Goal: Task Accomplishment & Management: Manage account settings

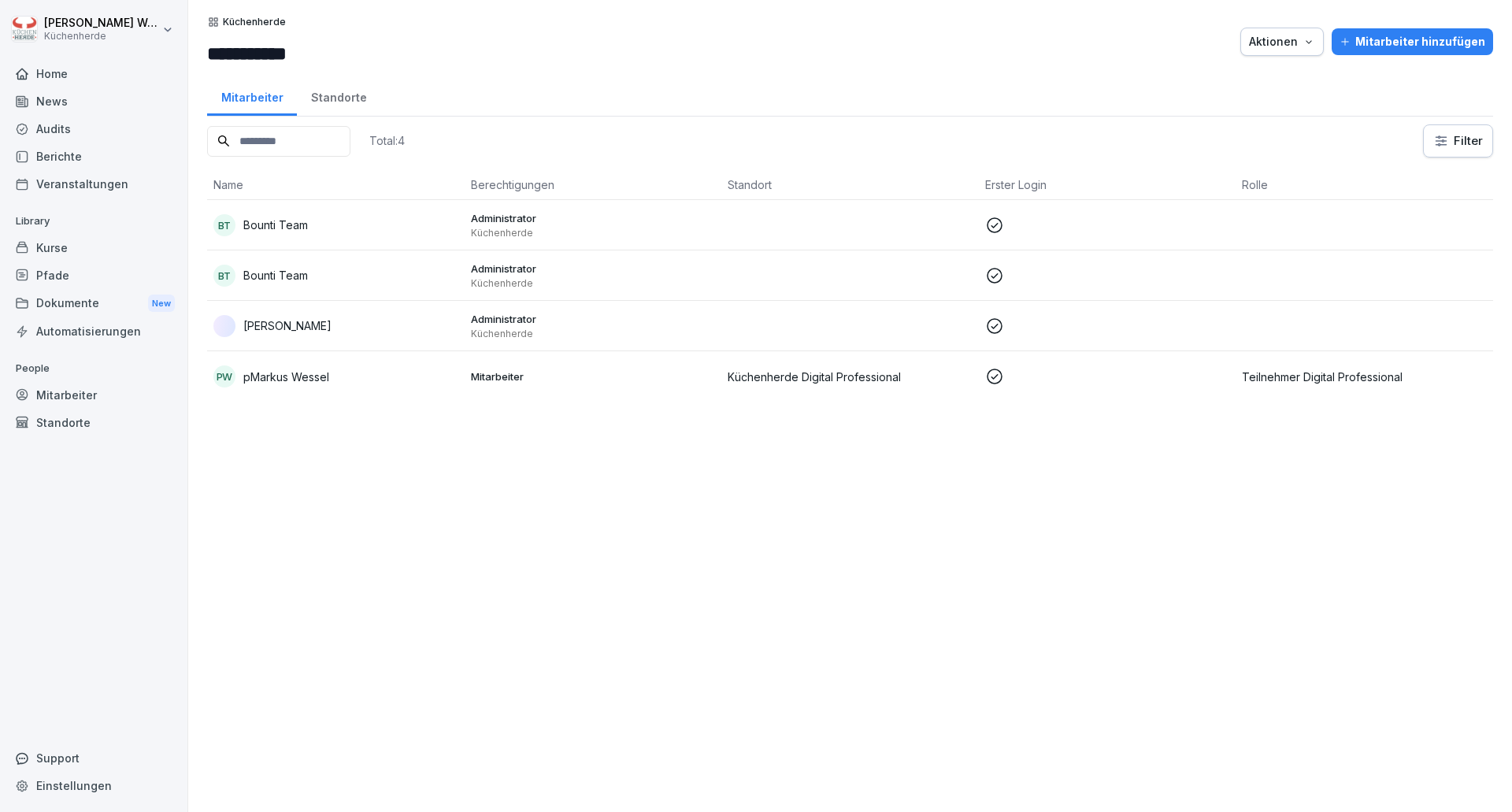
click at [101, 73] on div "Home" at bounding box center [93, 73] width 172 height 27
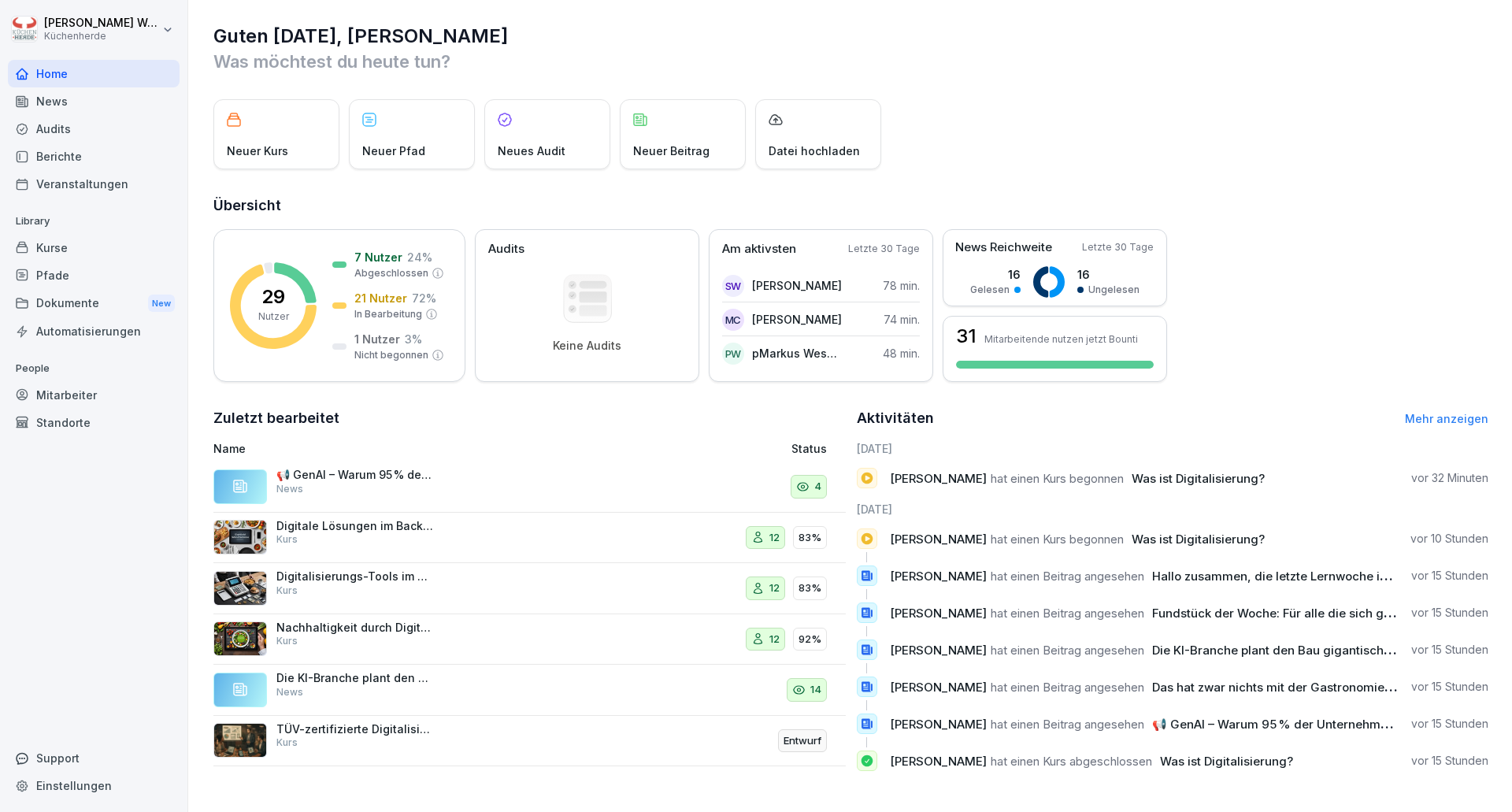
scroll to position [17, 0]
click at [82, 247] on div "Kurse" at bounding box center [93, 247] width 172 height 27
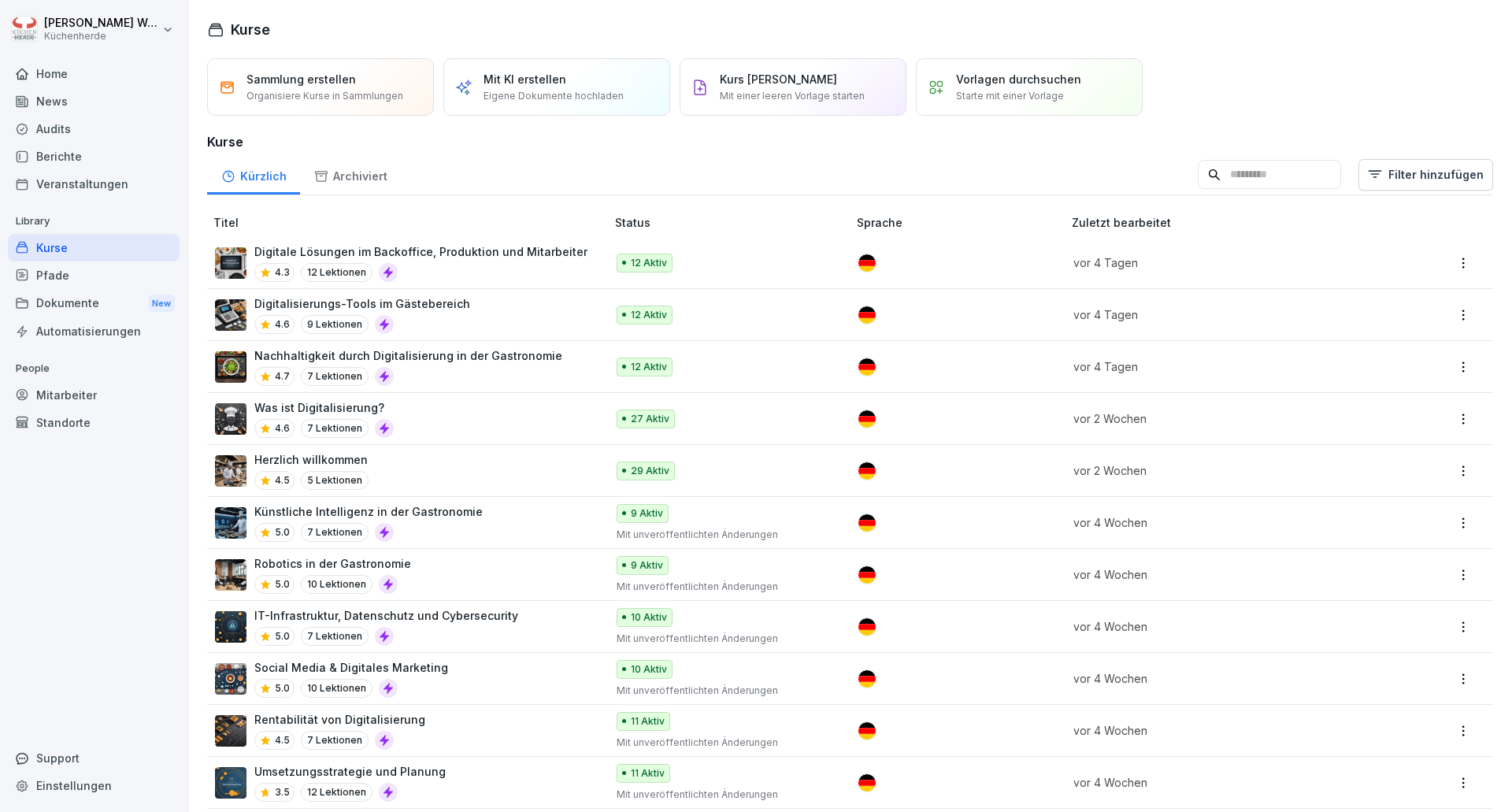
click at [421, 422] on div "Was ist Digitalisierung? 4.6 7 Lektionen" at bounding box center [402, 418] width 375 height 38
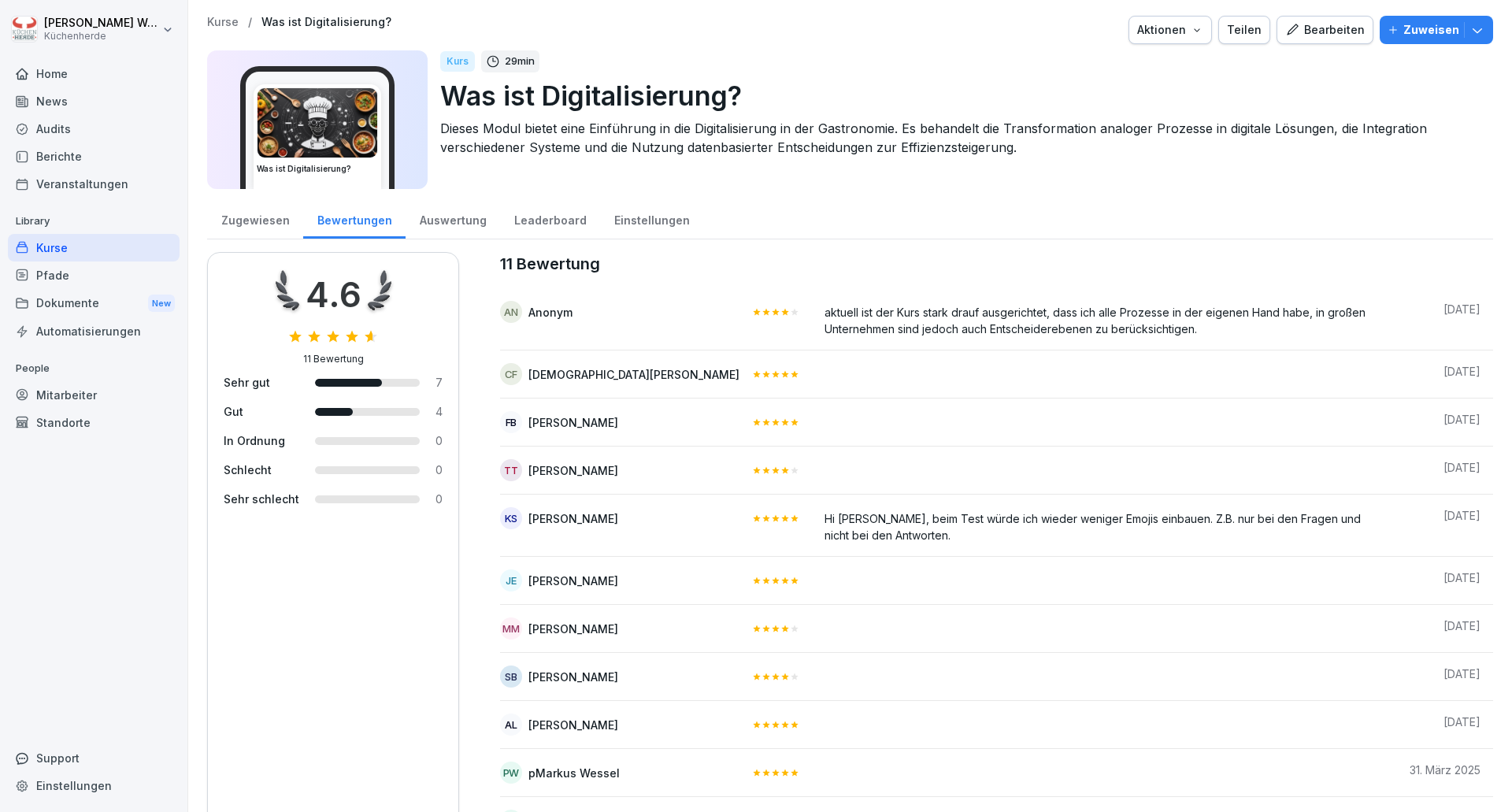
click at [64, 249] on div "Kurse" at bounding box center [93, 247] width 172 height 27
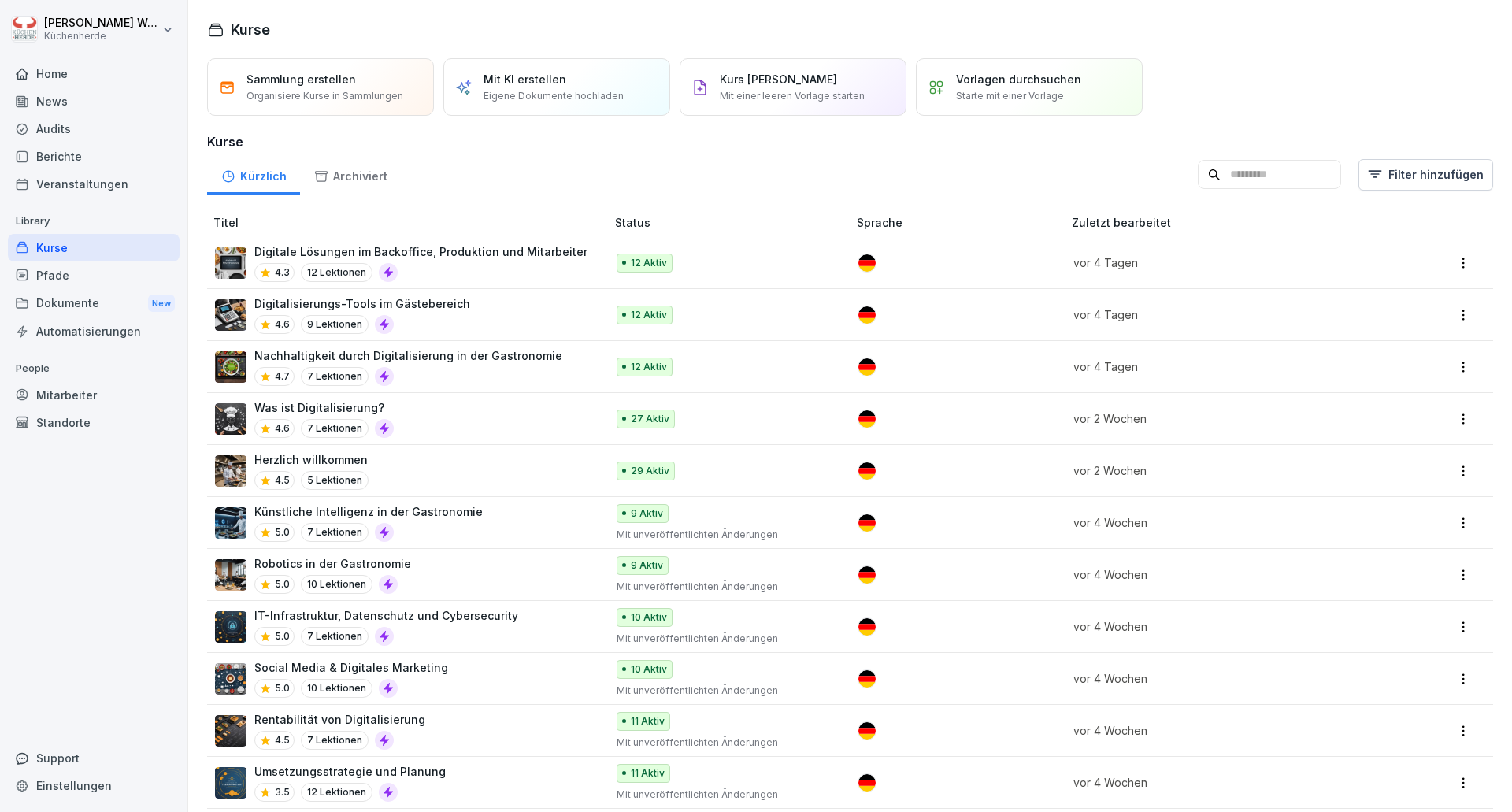
click at [974, 78] on p "Vorlagen durchsuchen" at bounding box center [1019, 79] width 125 height 17
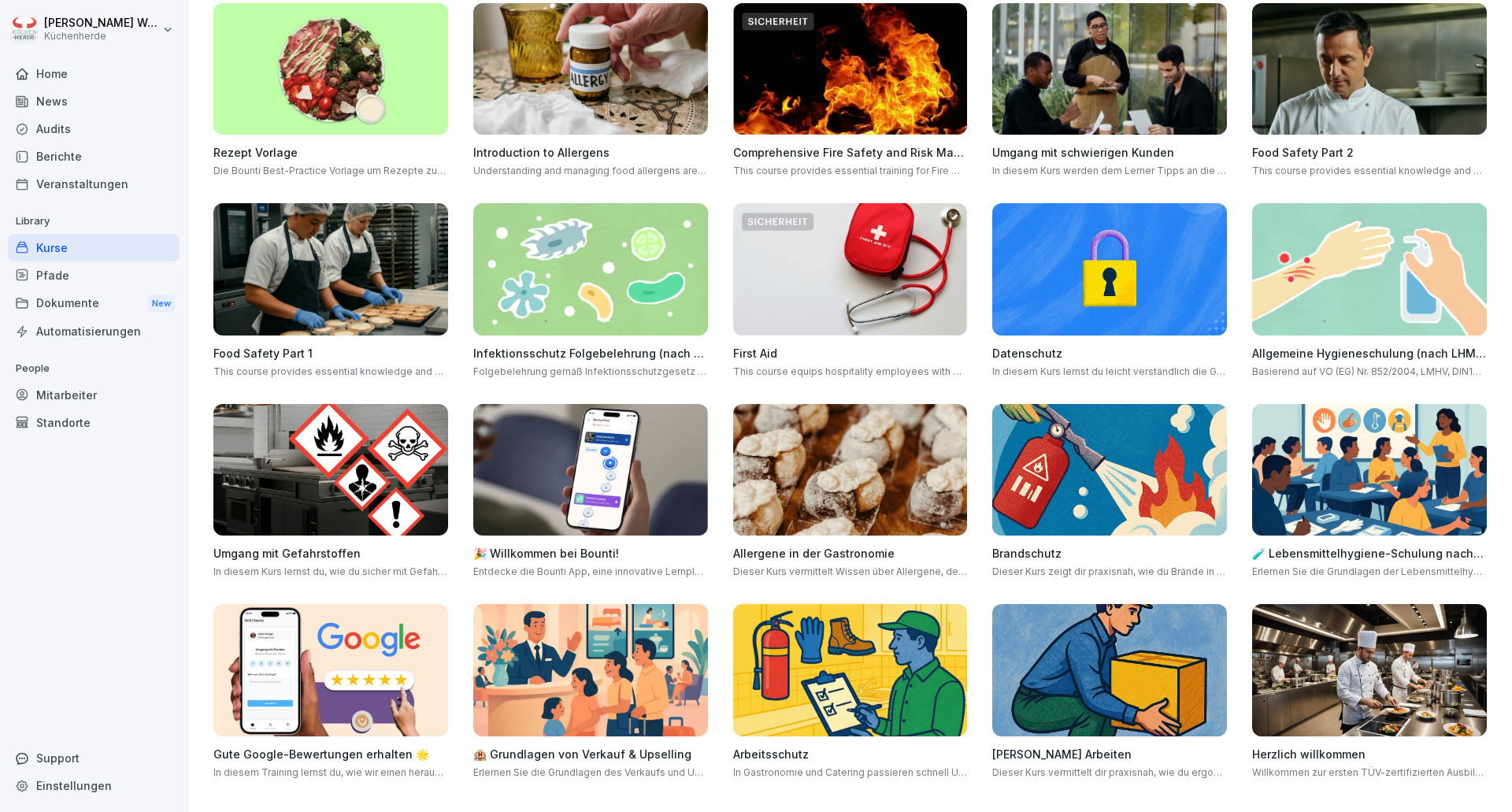
scroll to position [320, 0]
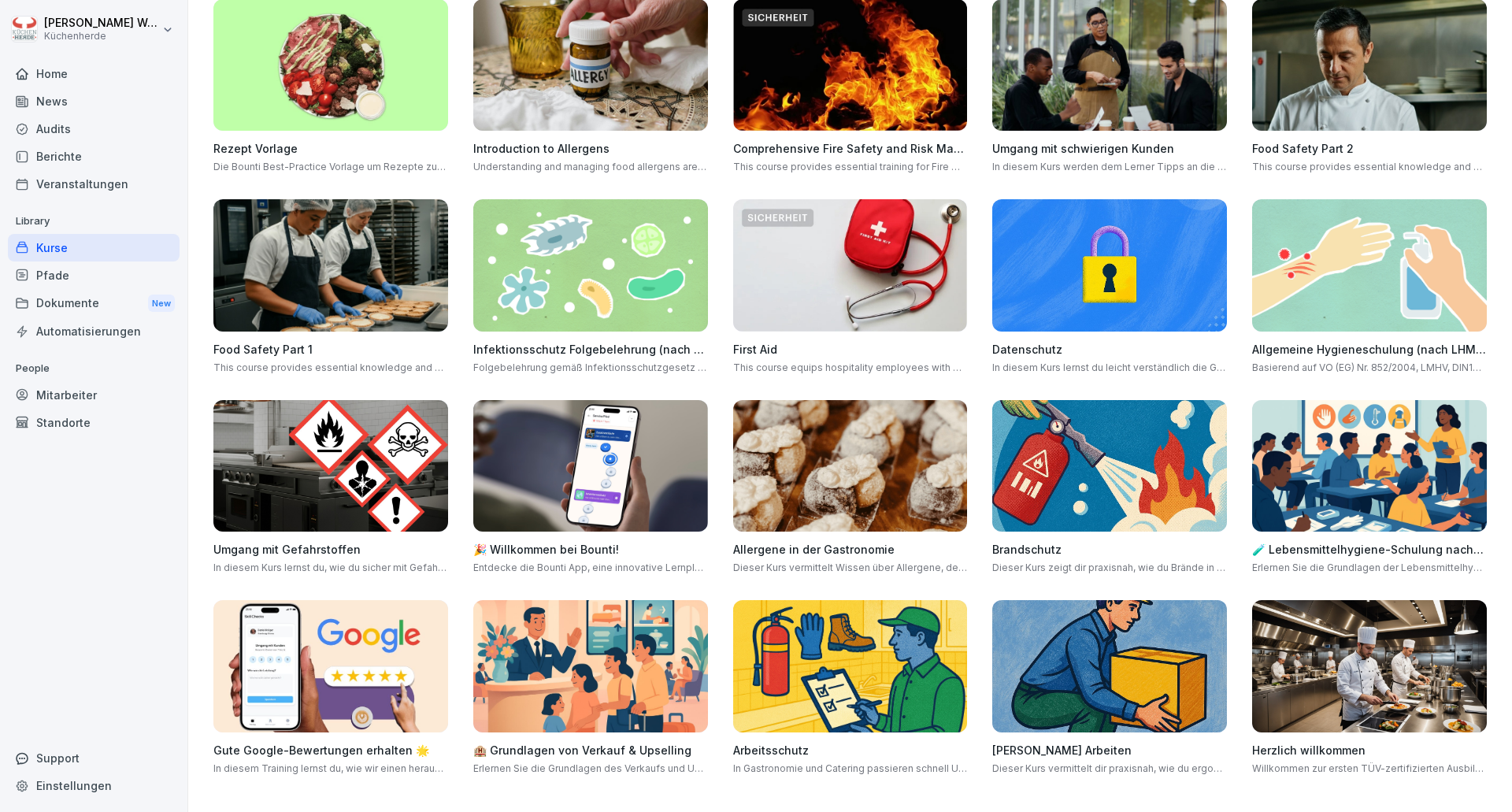
click at [1359, 664] on img at bounding box center [1369, 666] width 235 height 133
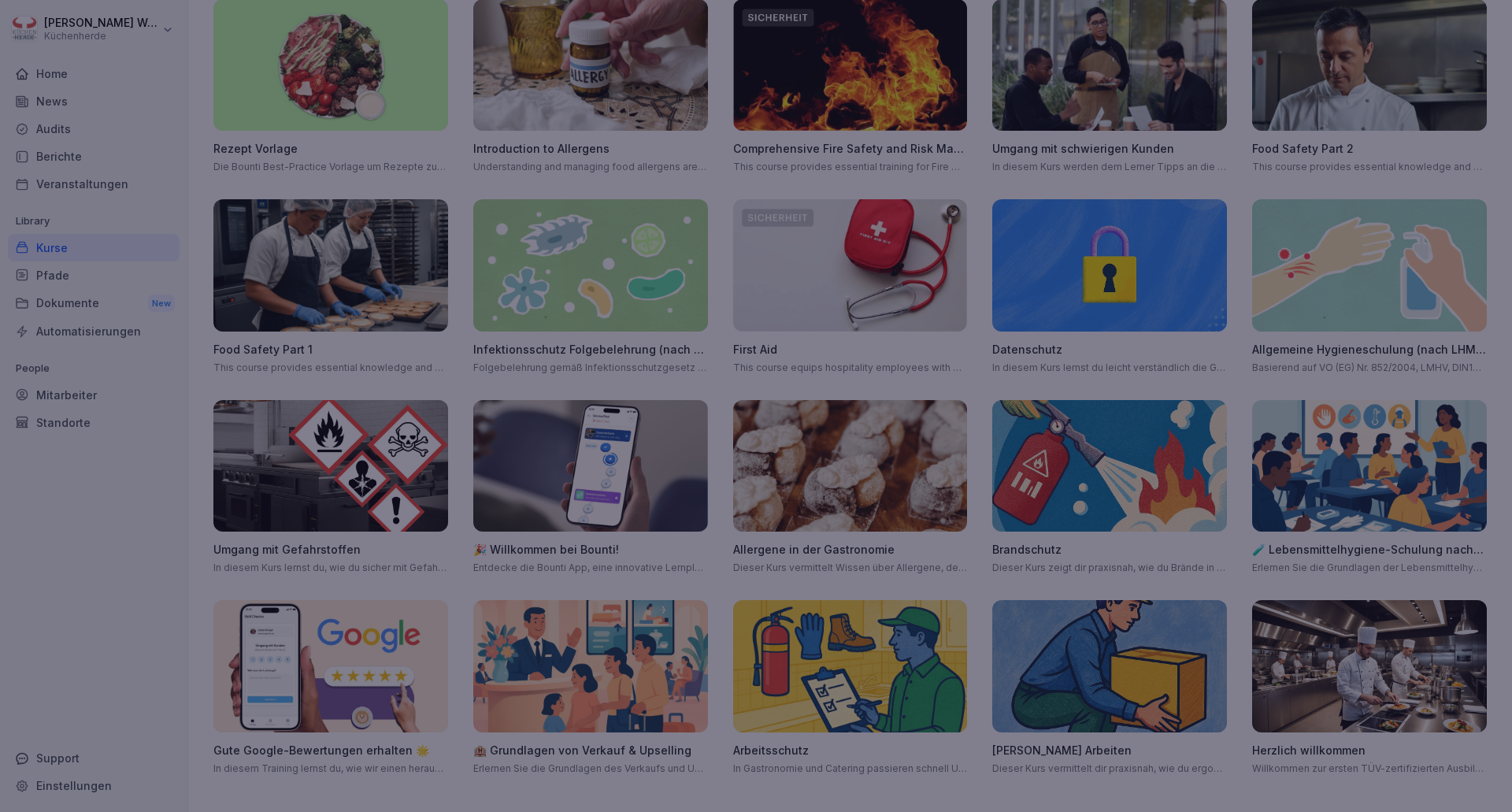
click at [949, 73] on div at bounding box center [756, 406] width 1512 height 812
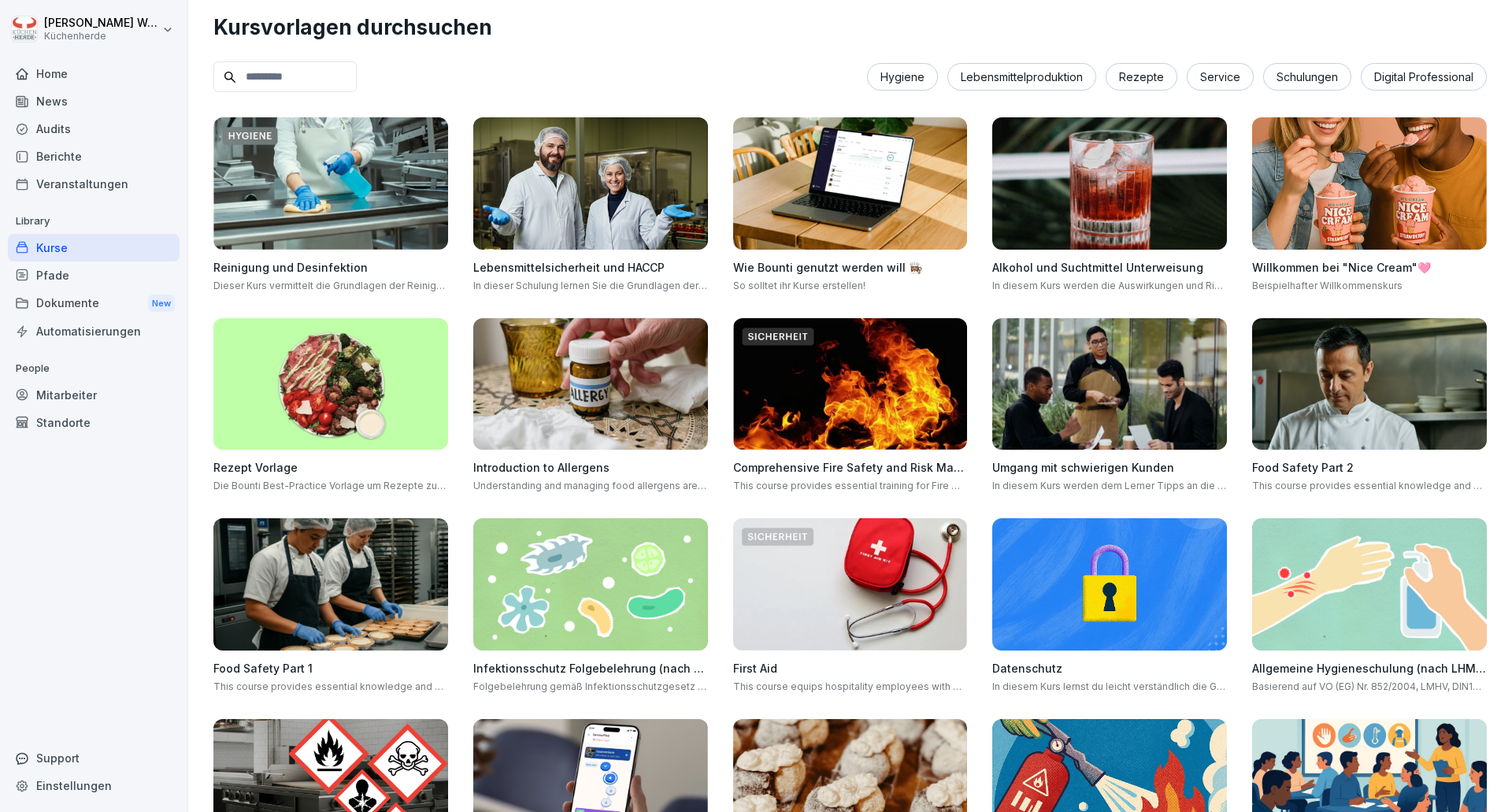
scroll to position [0, 0]
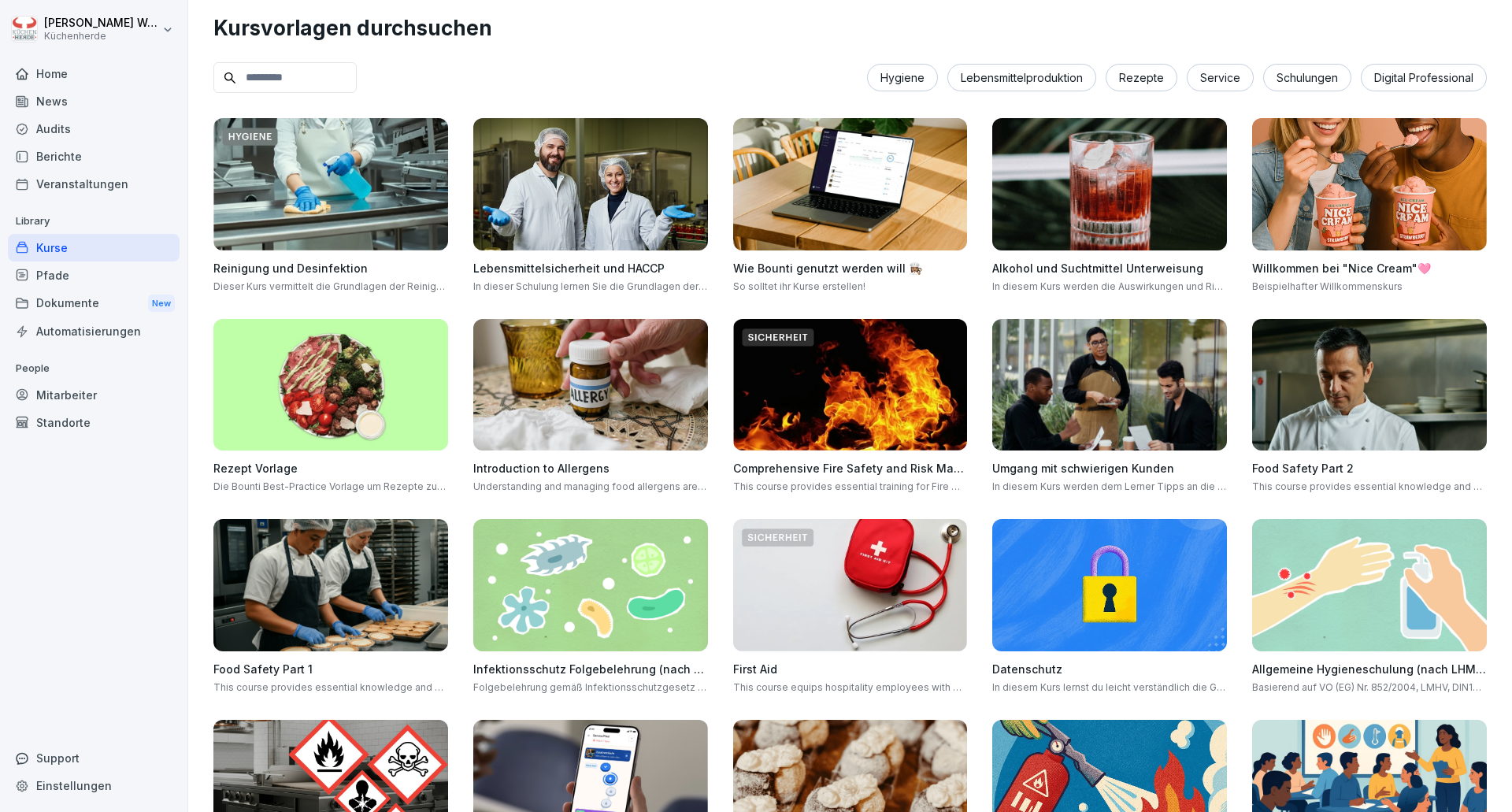
click at [115, 232] on p "Library" at bounding box center [93, 221] width 172 height 25
click at [115, 246] on div "Kurse" at bounding box center [93, 247] width 172 height 27
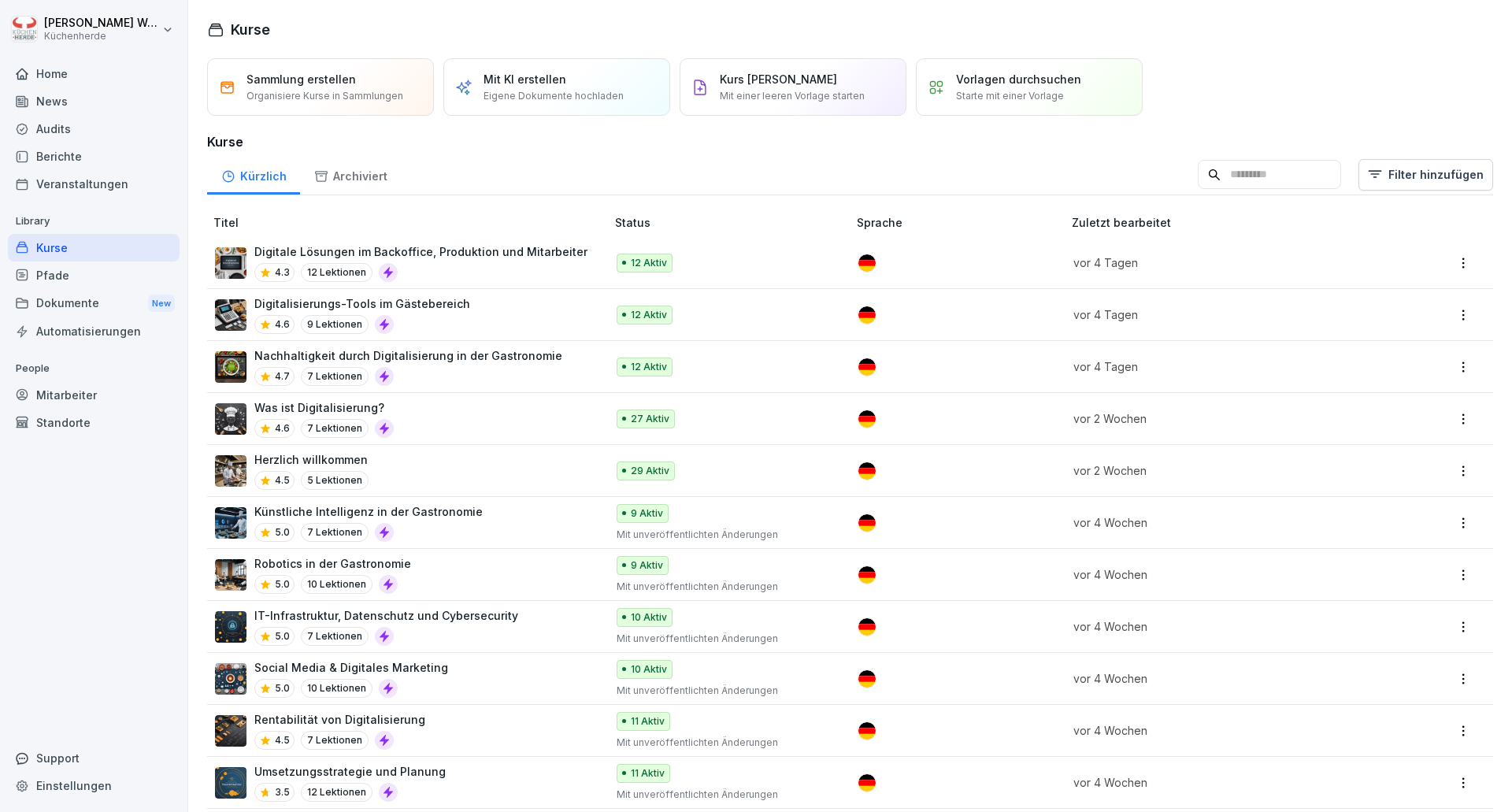
click at [84, 124] on div "Audits" at bounding box center [93, 128] width 172 height 27
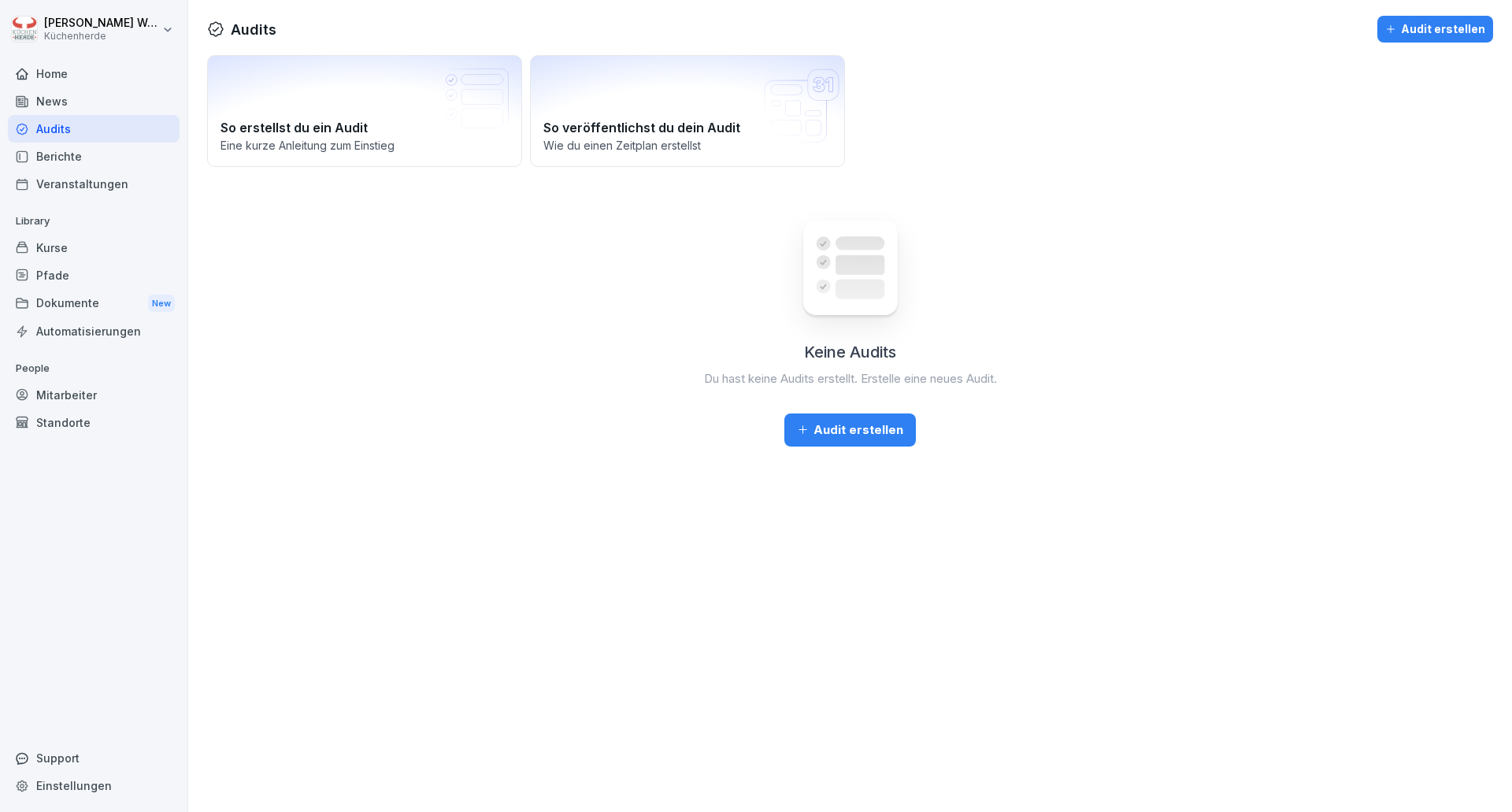
click at [58, 244] on div "Kurse" at bounding box center [93, 247] width 172 height 27
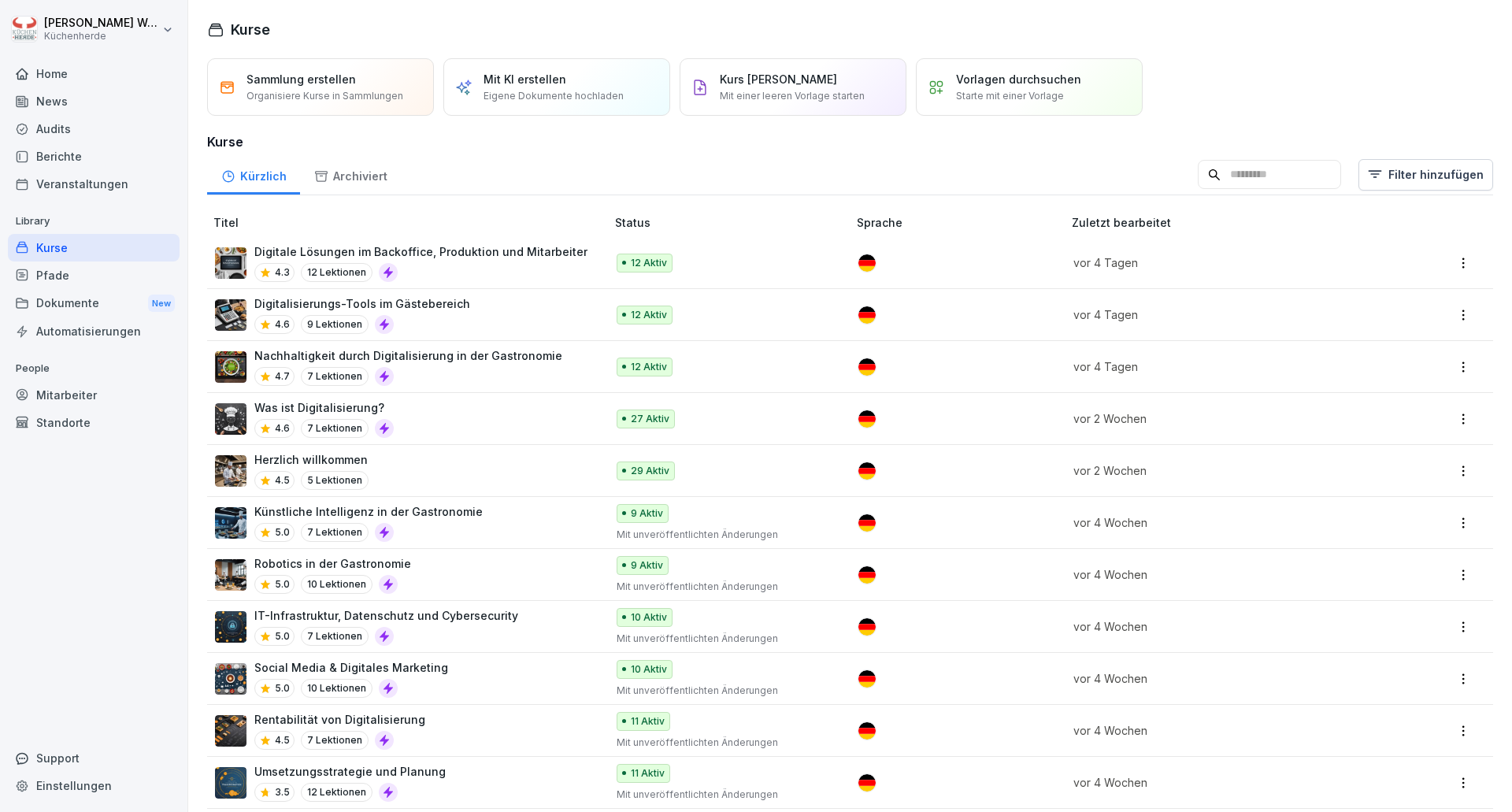
click at [66, 245] on div "Kurse" at bounding box center [93, 247] width 172 height 27
click at [797, 90] on p "Mit einer leeren Vorlage starten" at bounding box center [792, 95] width 145 height 14
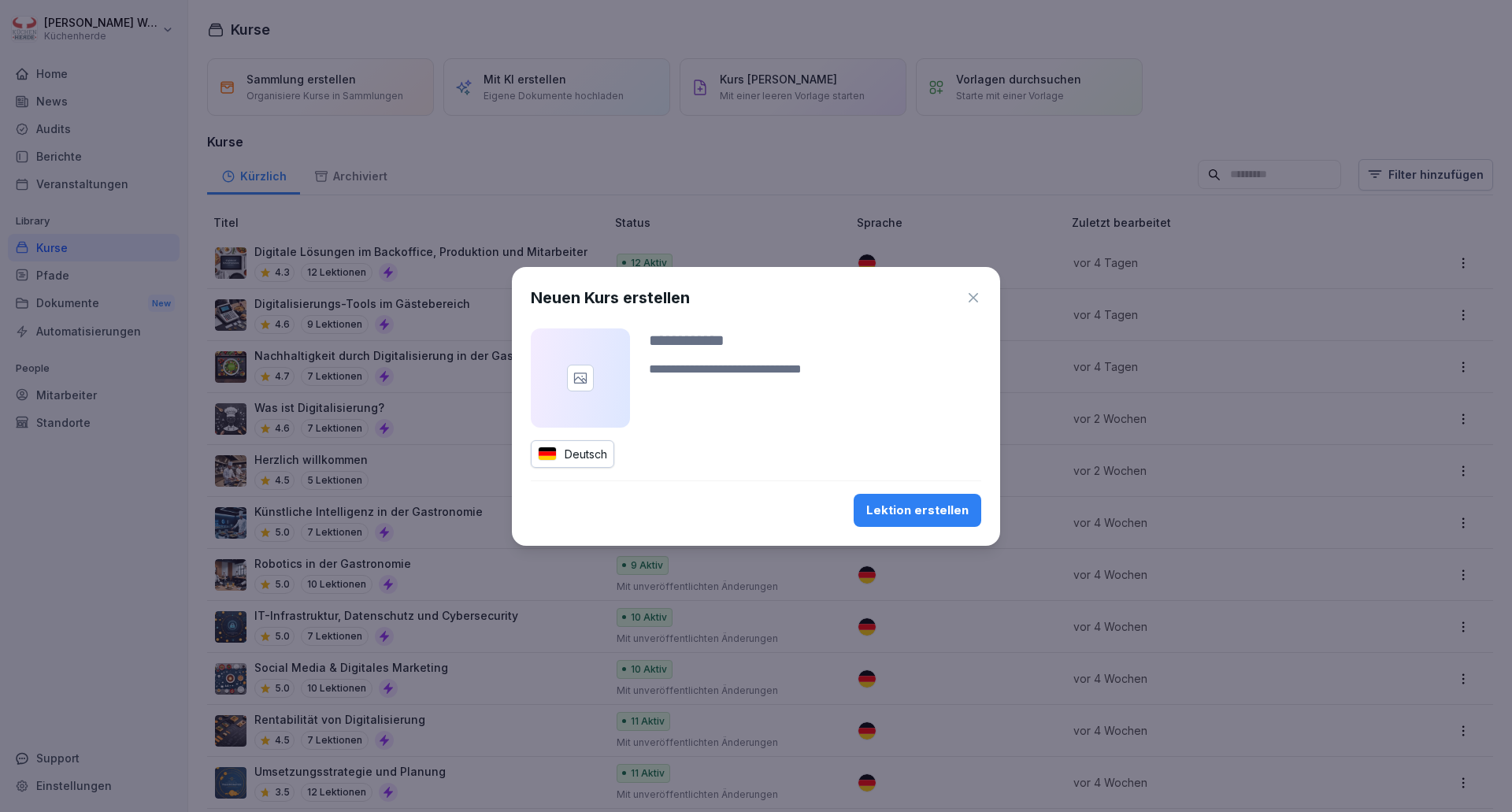
click at [702, 373] on textarea at bounding box center [815, 378] width 333 height 37
click at [694, 349] on input at bounding box center [815, 339] width 333 height 23
type input "*******"
click at [963, 516] on div "Lektion erstellen" at bounding box center [918, 510] width 103 height 18
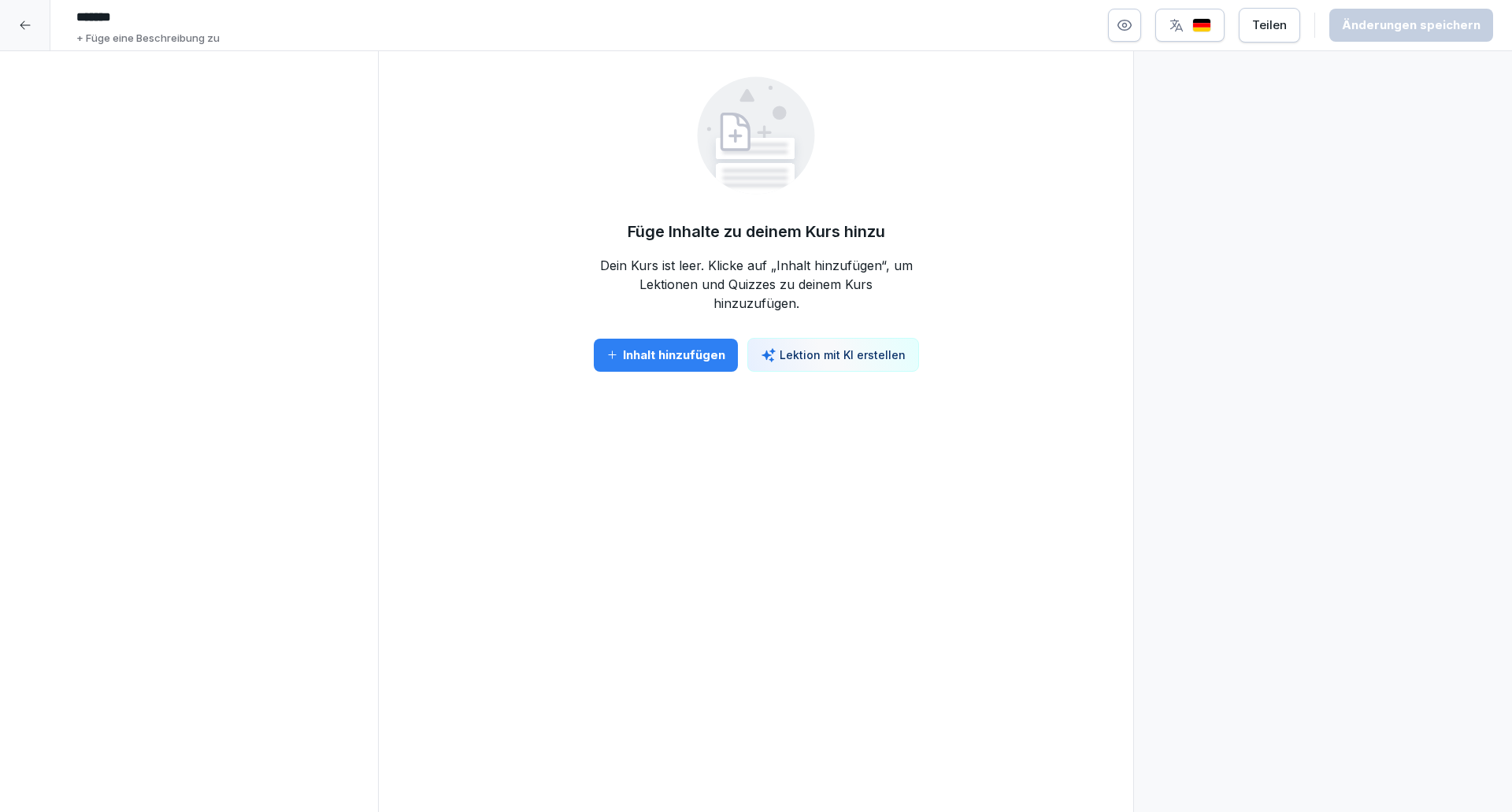
click at [626, 348] on div "Inhalt hinzufügen" at bounding box center [665, 355] width 119 height 18
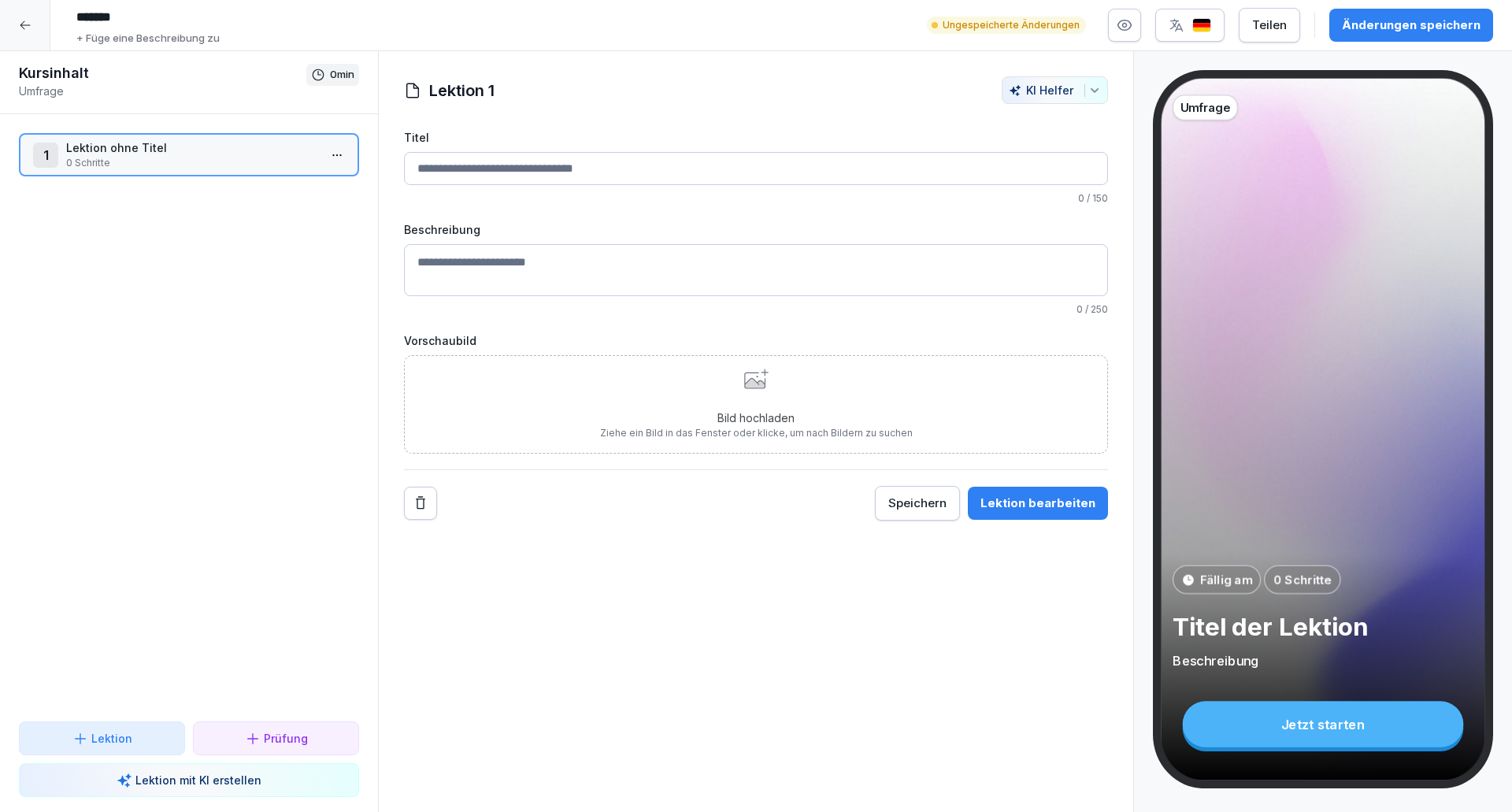
click at [509, 171] on input "Titel" at bounding box center [755, 168] width 704 height 33
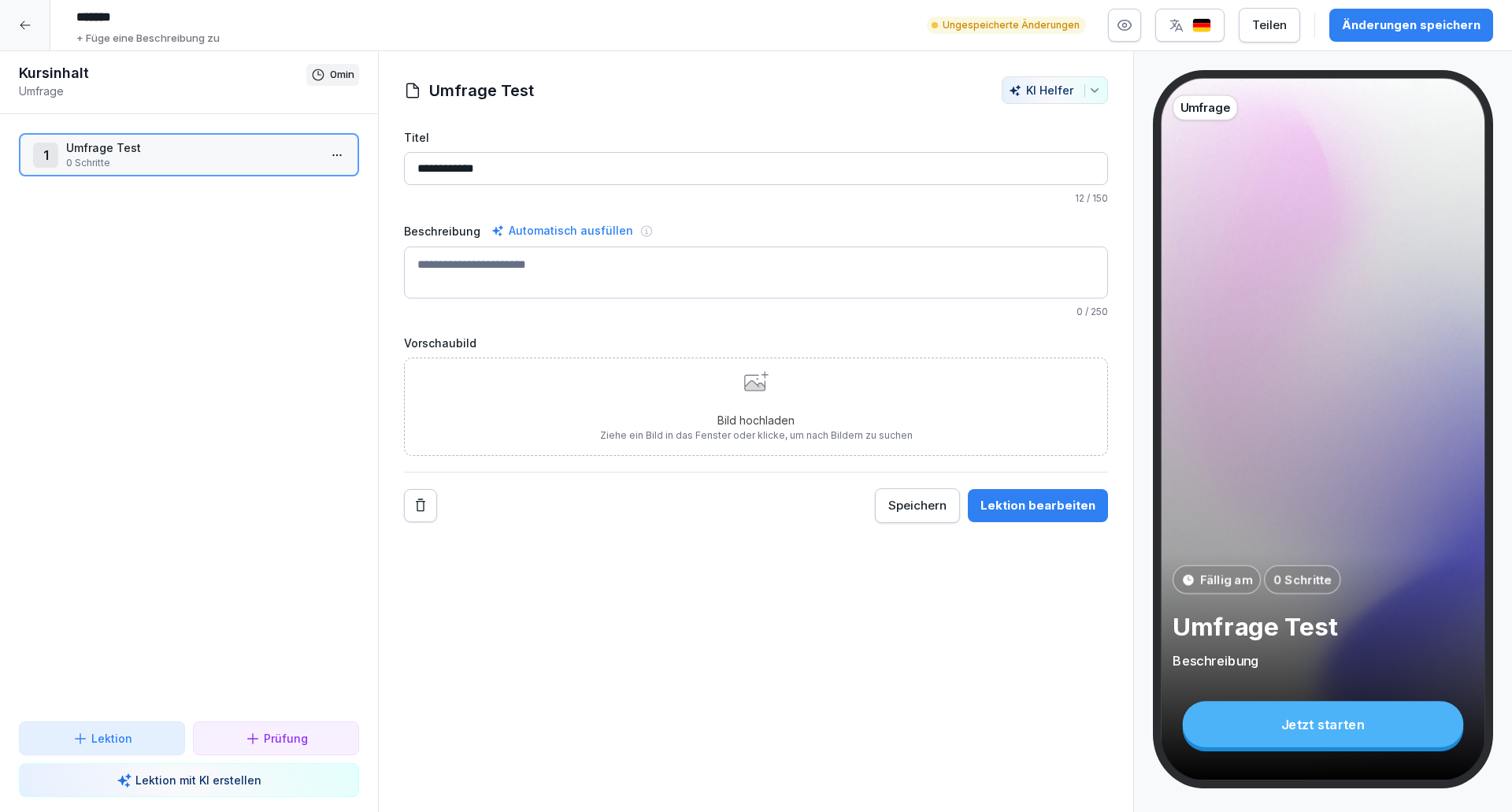
type input "**********"
click at [759, 218] on div "**********" at bounding box center [755, 325] width 704 height 393
click at [561, 234] on div "Automatisch ausfüllen" at bounding box center [562, 231] width 148 height 19
type textarea "**********"
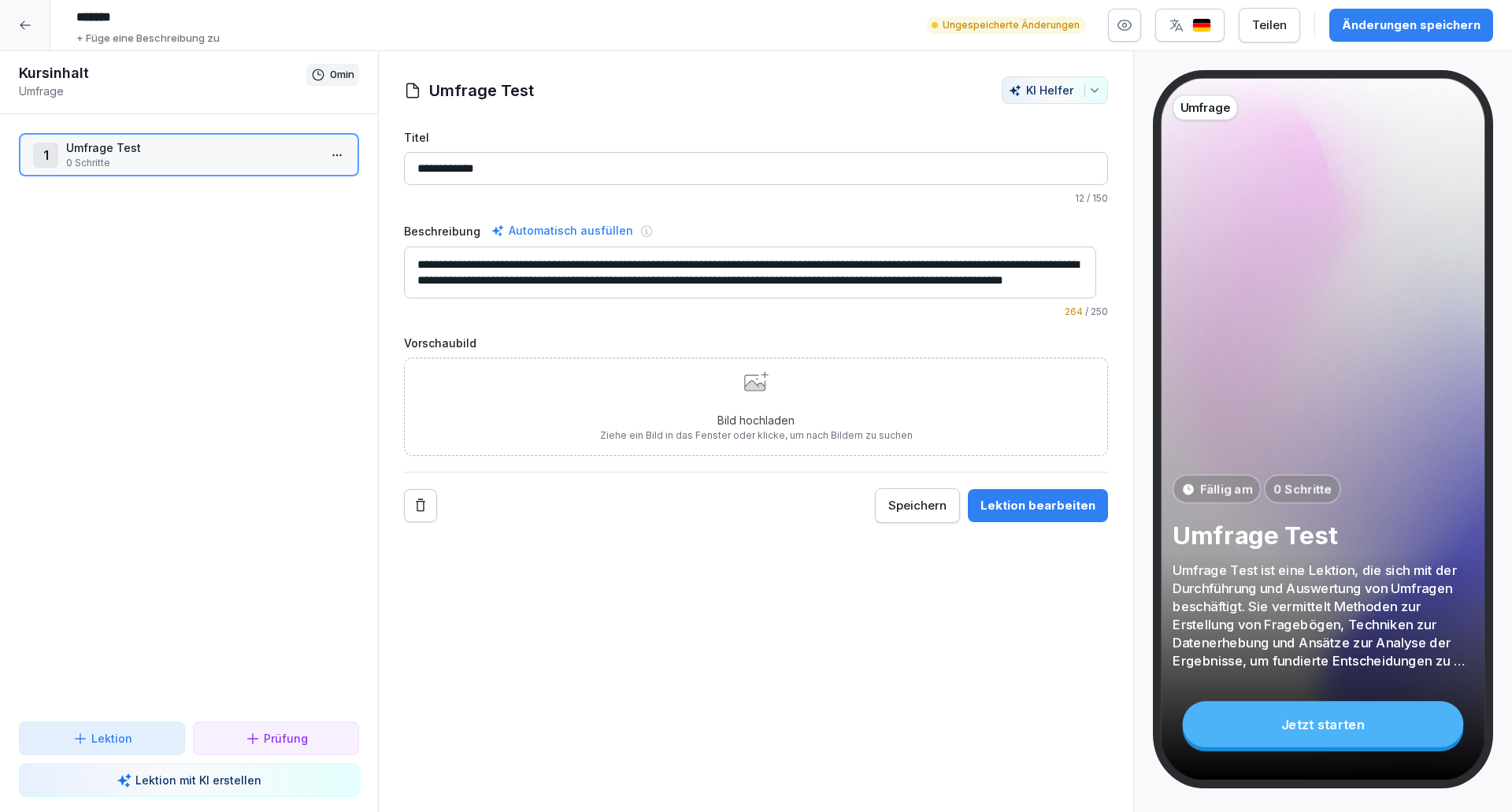
click at [1044, 508] on div "Lektion bearbeiten" at bounding box center [1037, 506] width 115 height 18
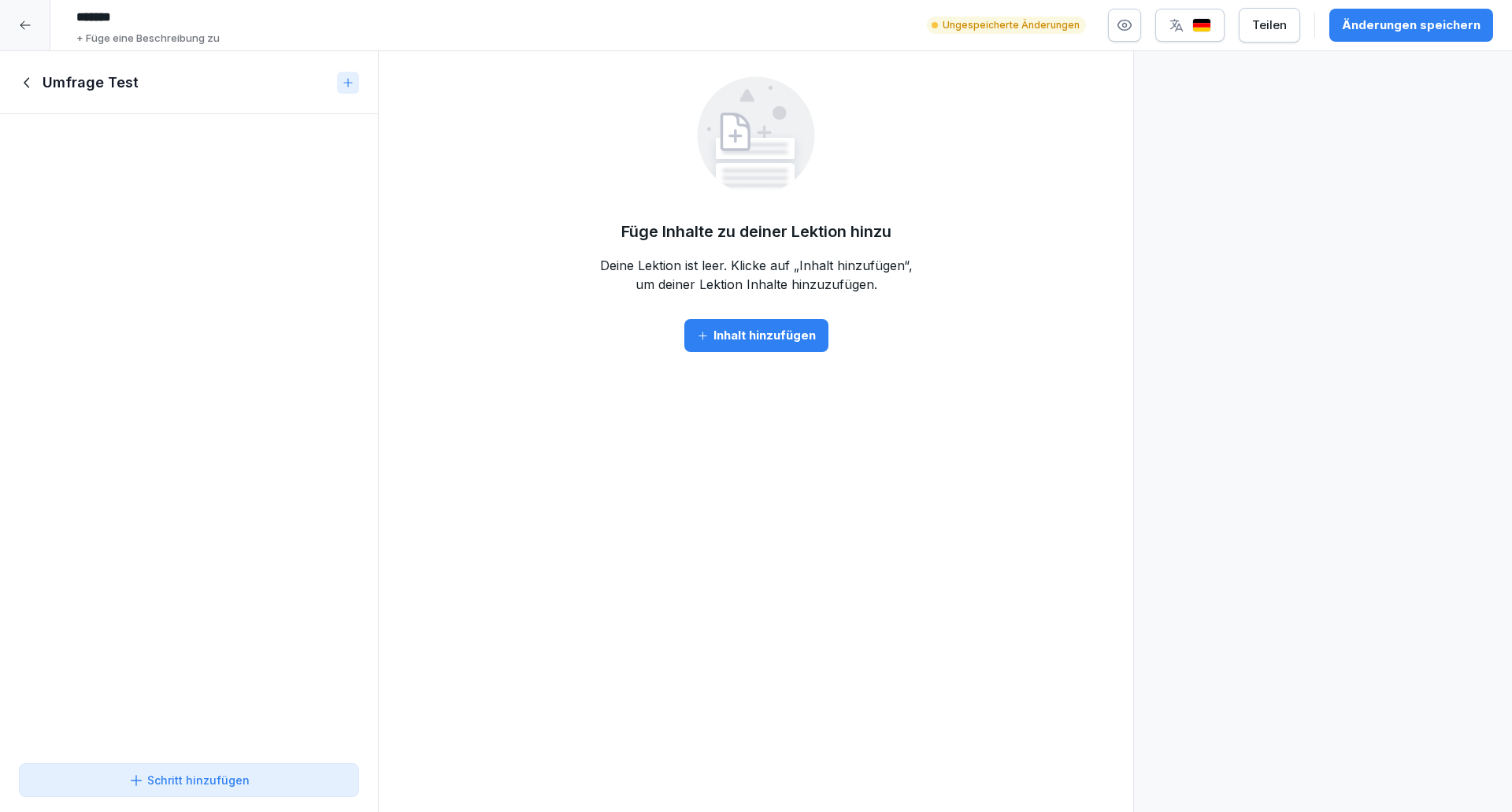
click at [23, 72] on div "Umfrage Test" at bounding box center [189, 82] width 378 height 63
click at [22, 82] on icon at bounding box center [27, 82] width 18 height 18
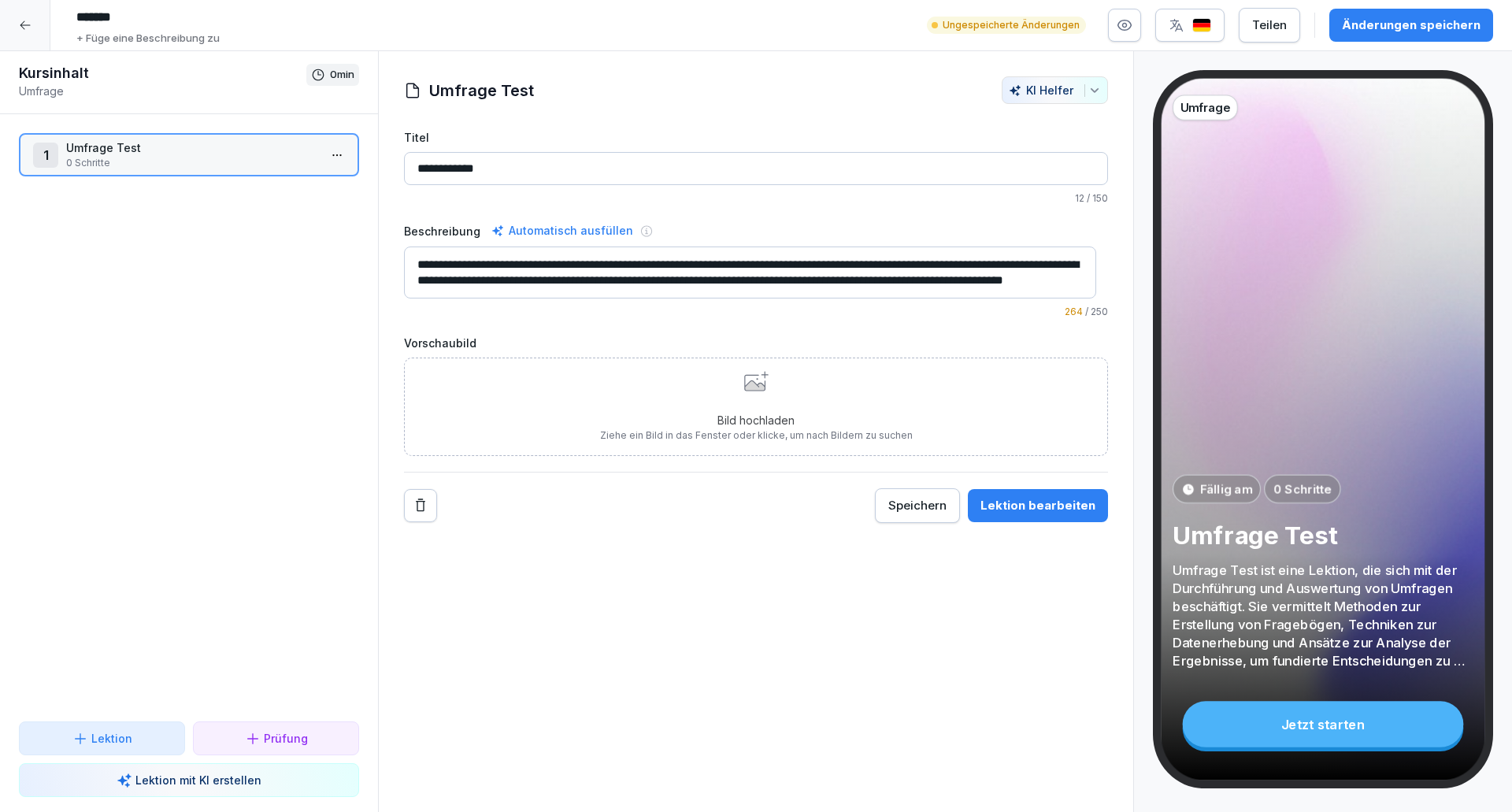
click at [133, 734] on div "Lektion" at bounding box center [102, 738] width 139 height 17
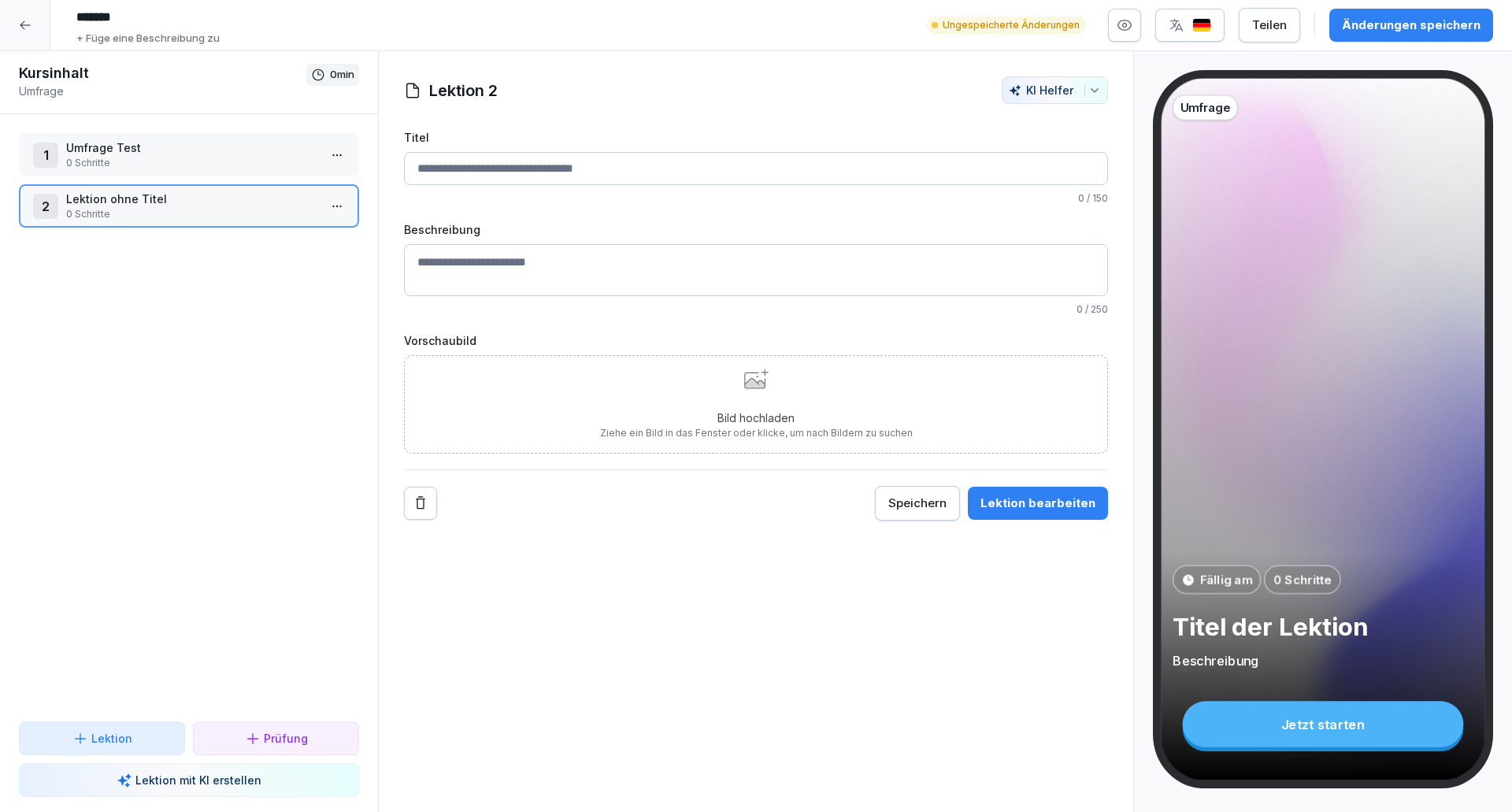
click at [133, 738] on div "Lektion" at bounding box center [102, 738] width 139 height 17
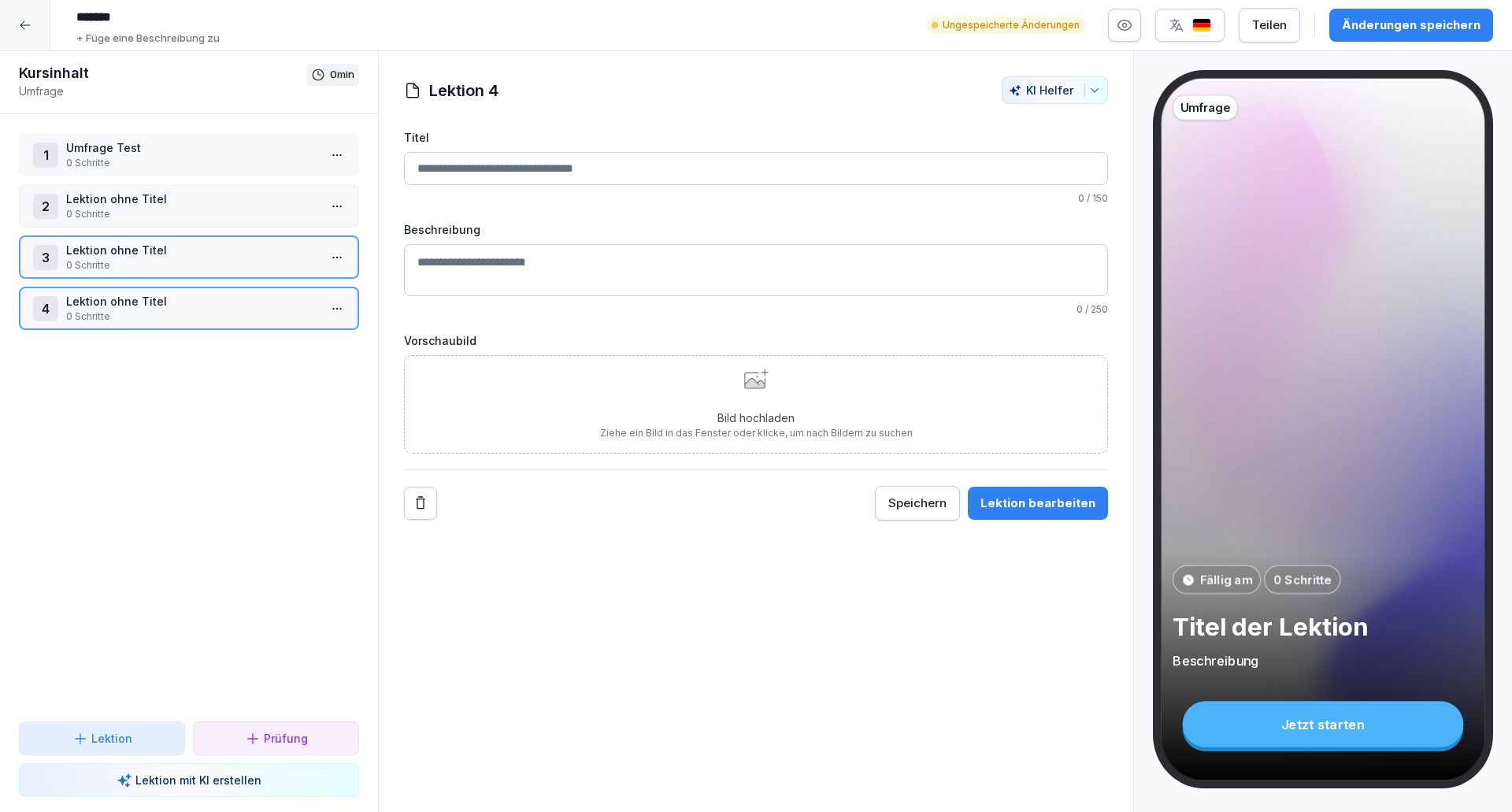
click at [133, 738] on div "Lektion" at bounding box center [102, 738] width 139 height 17
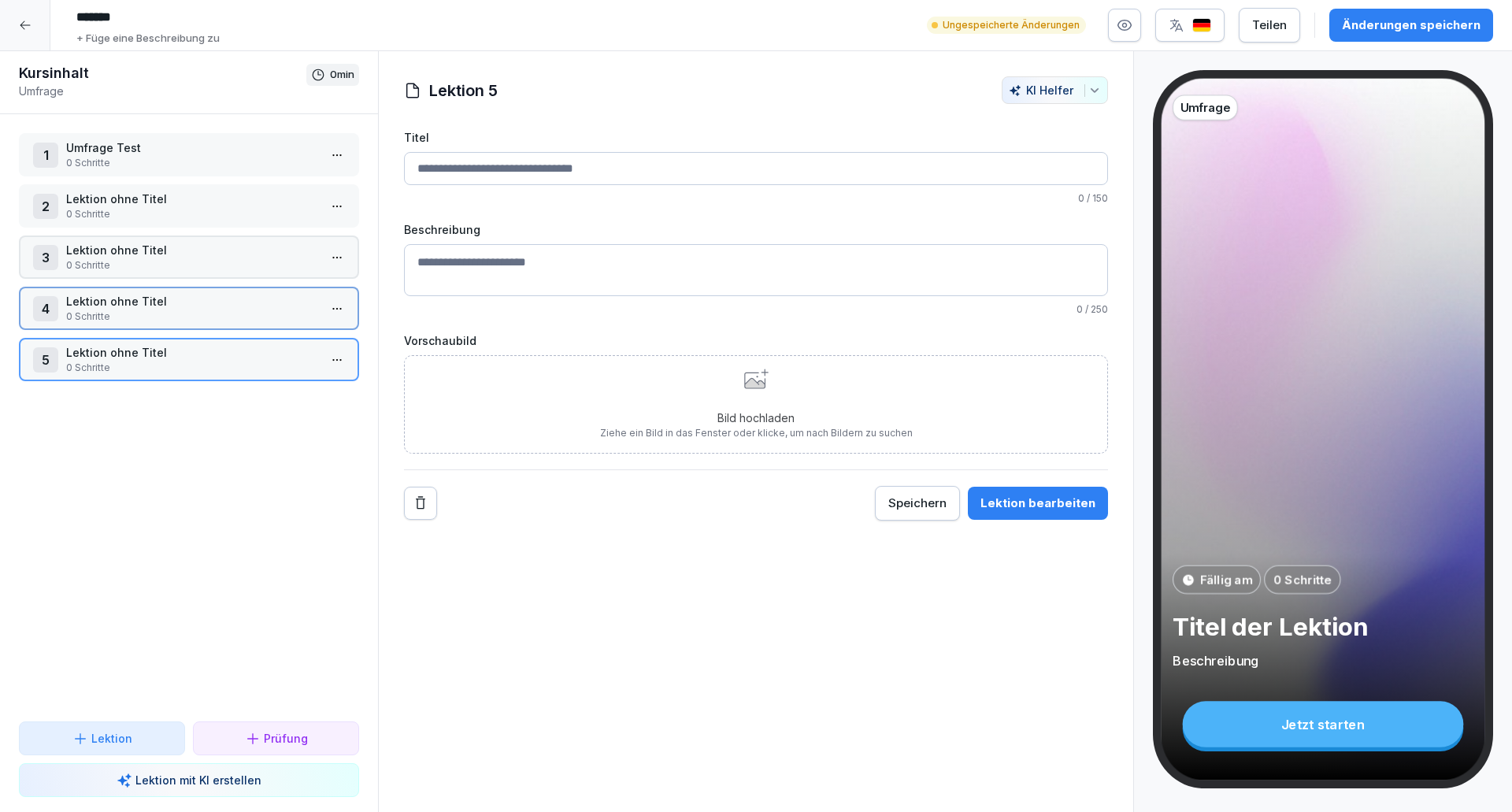
click at [133, 738] on div "Lektion" at bounding box center [102, 738] width 139 height 17
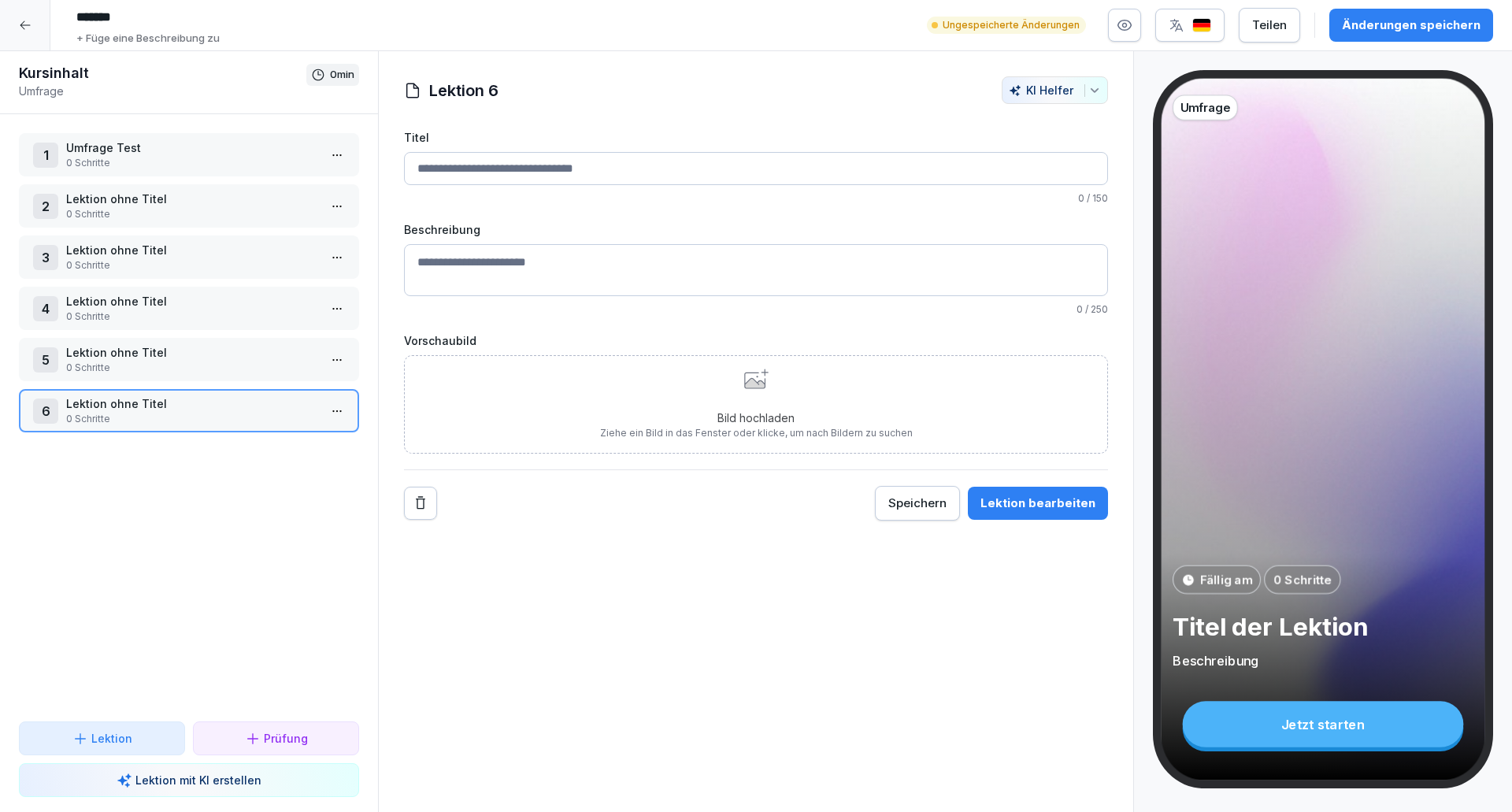
click at [160, 145] on p "Umfrage Test" at bounding box center [193, 148] width 252 height 17
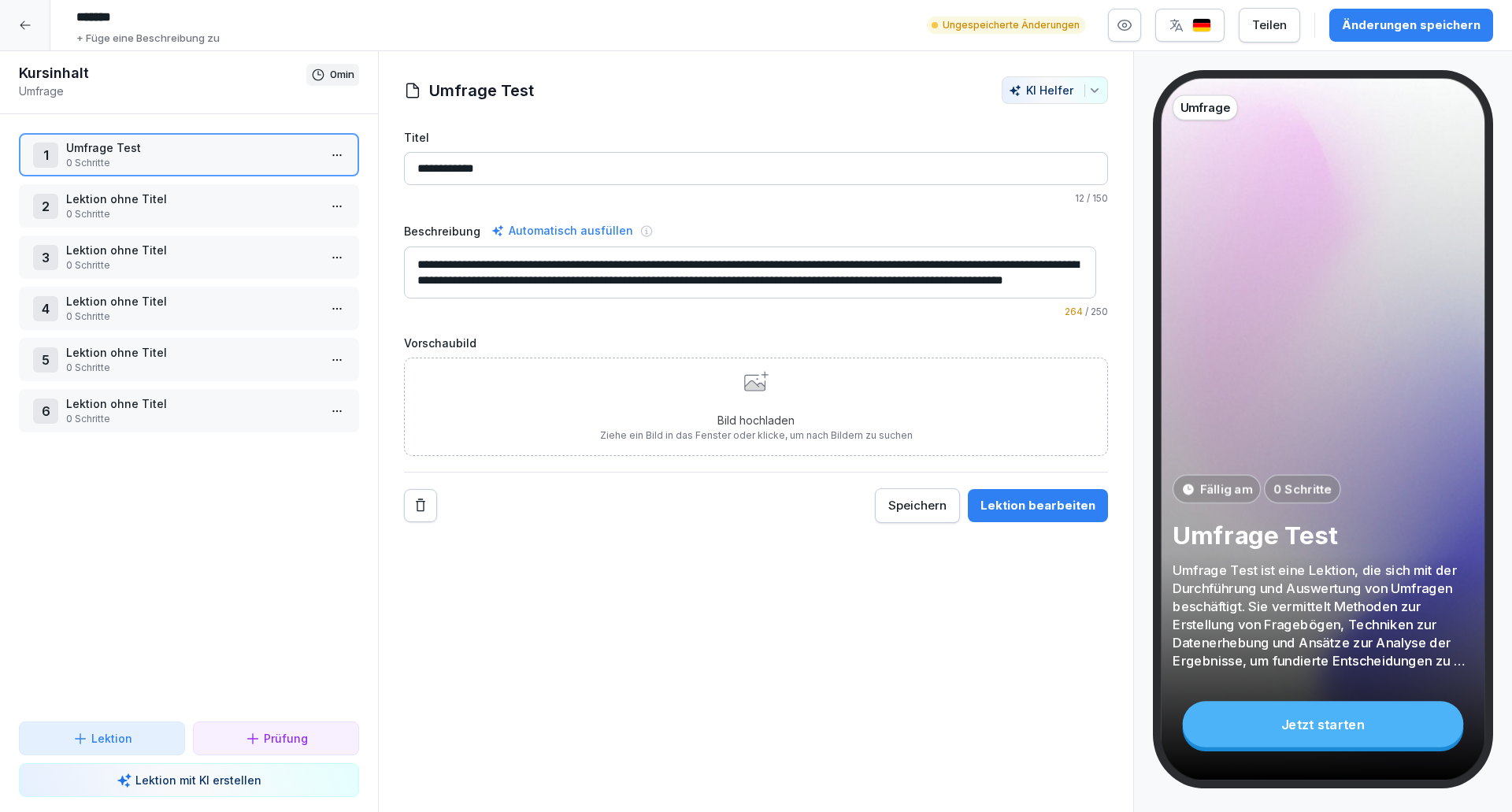
click at [1055, 508] on div "Lektion bearbeiten" at bounding box center [1037, 506] width 115 height 18
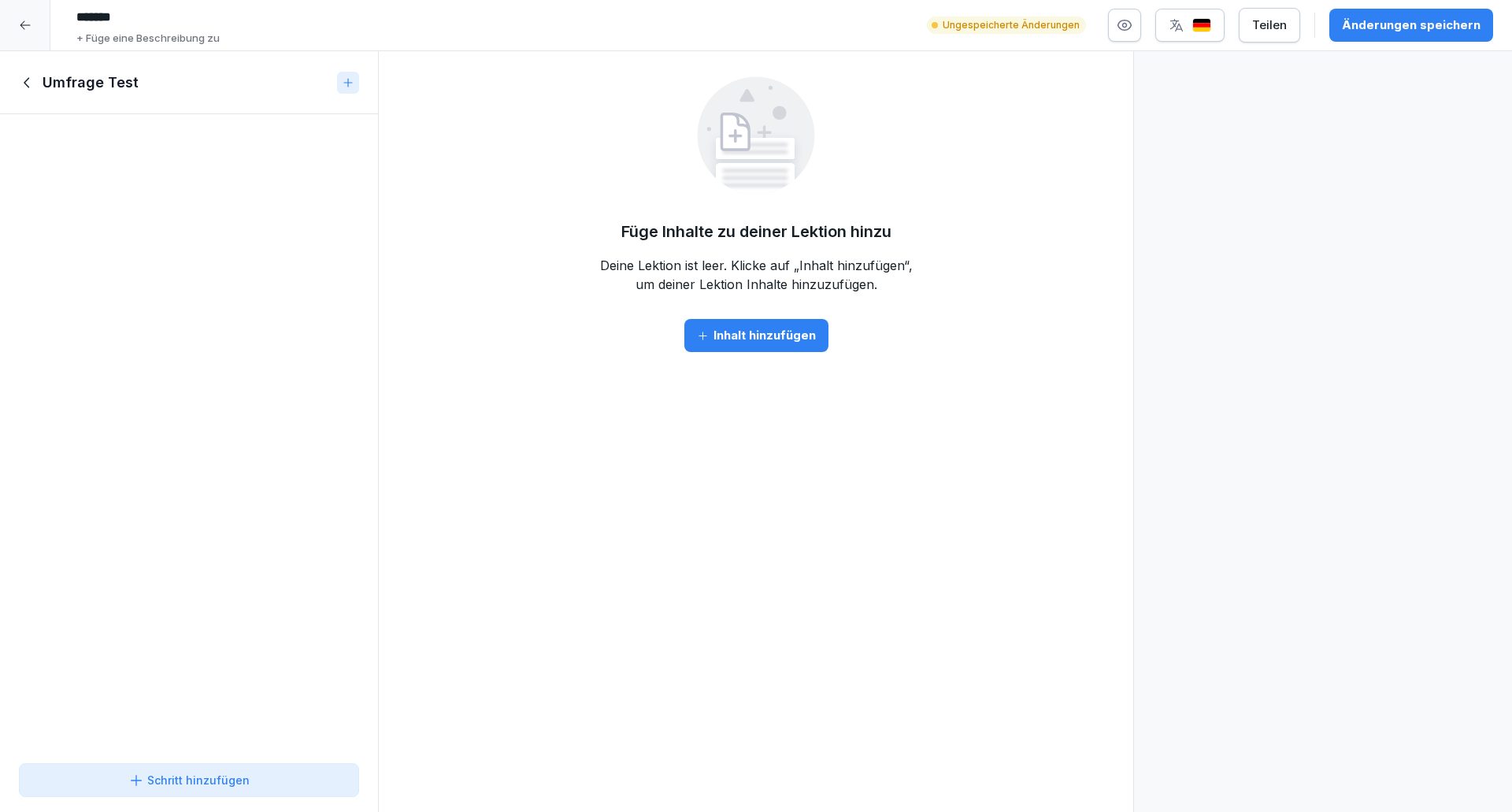
click at [744, 350] on button "Inhalt hinzufügen" at bounding box center [756, 335] width 144 height 33
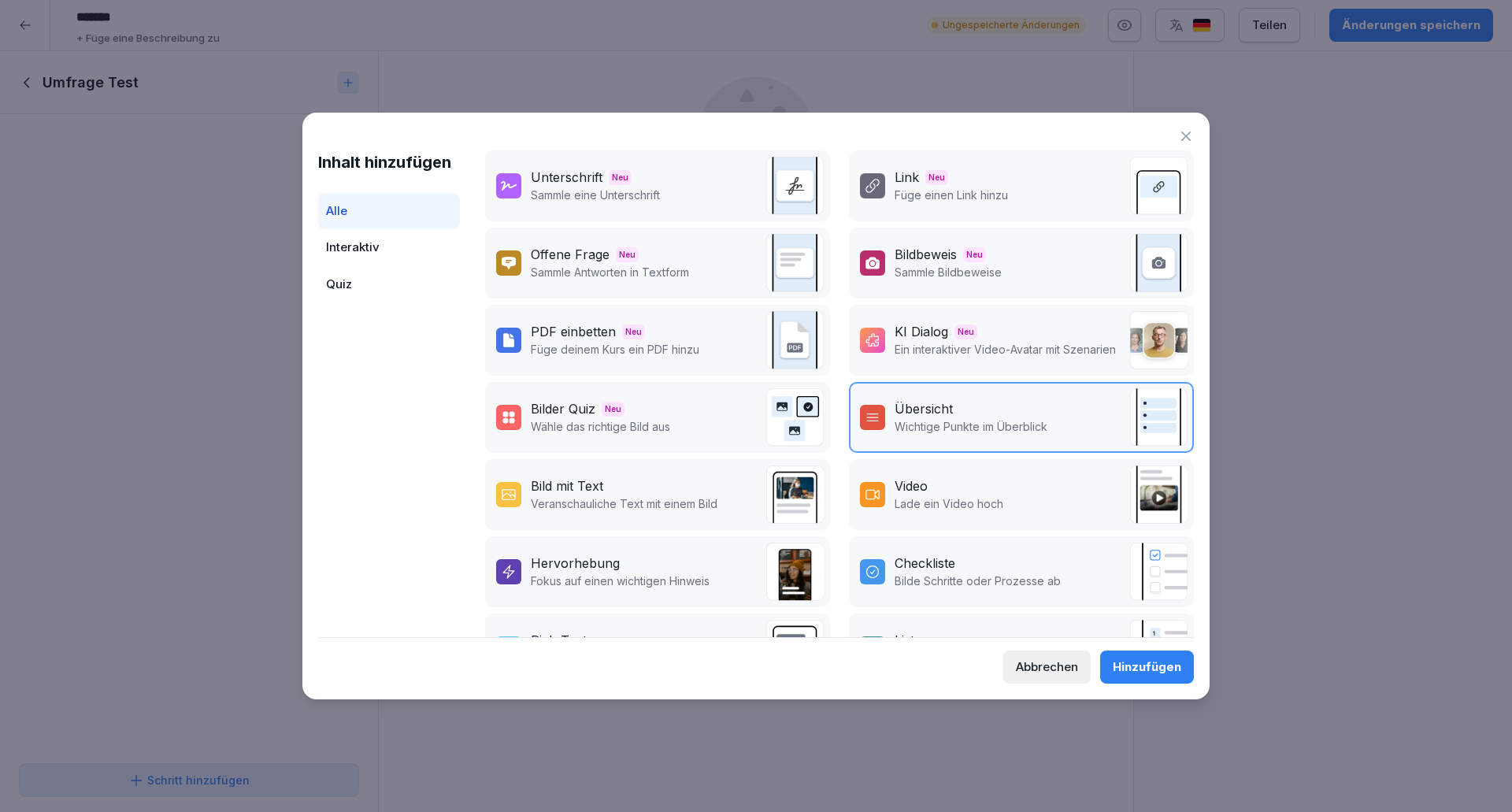
click at [905, 182] on div "Link" at bounding box center [906, 177] width 24 height 19
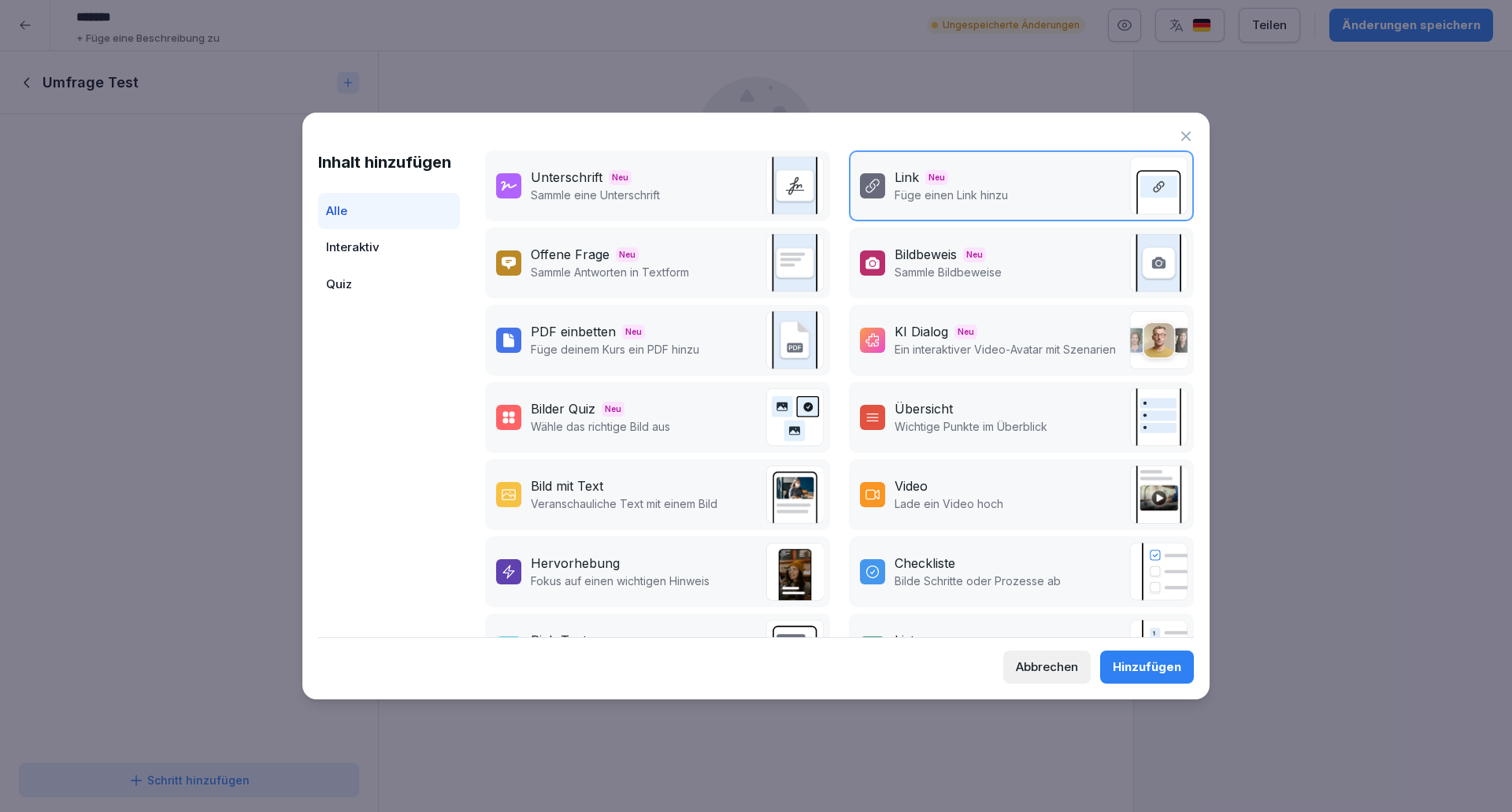
click at [1144, 677] on button "Hinzufügen" at bounding box center [1147, 666] width 93 height 33
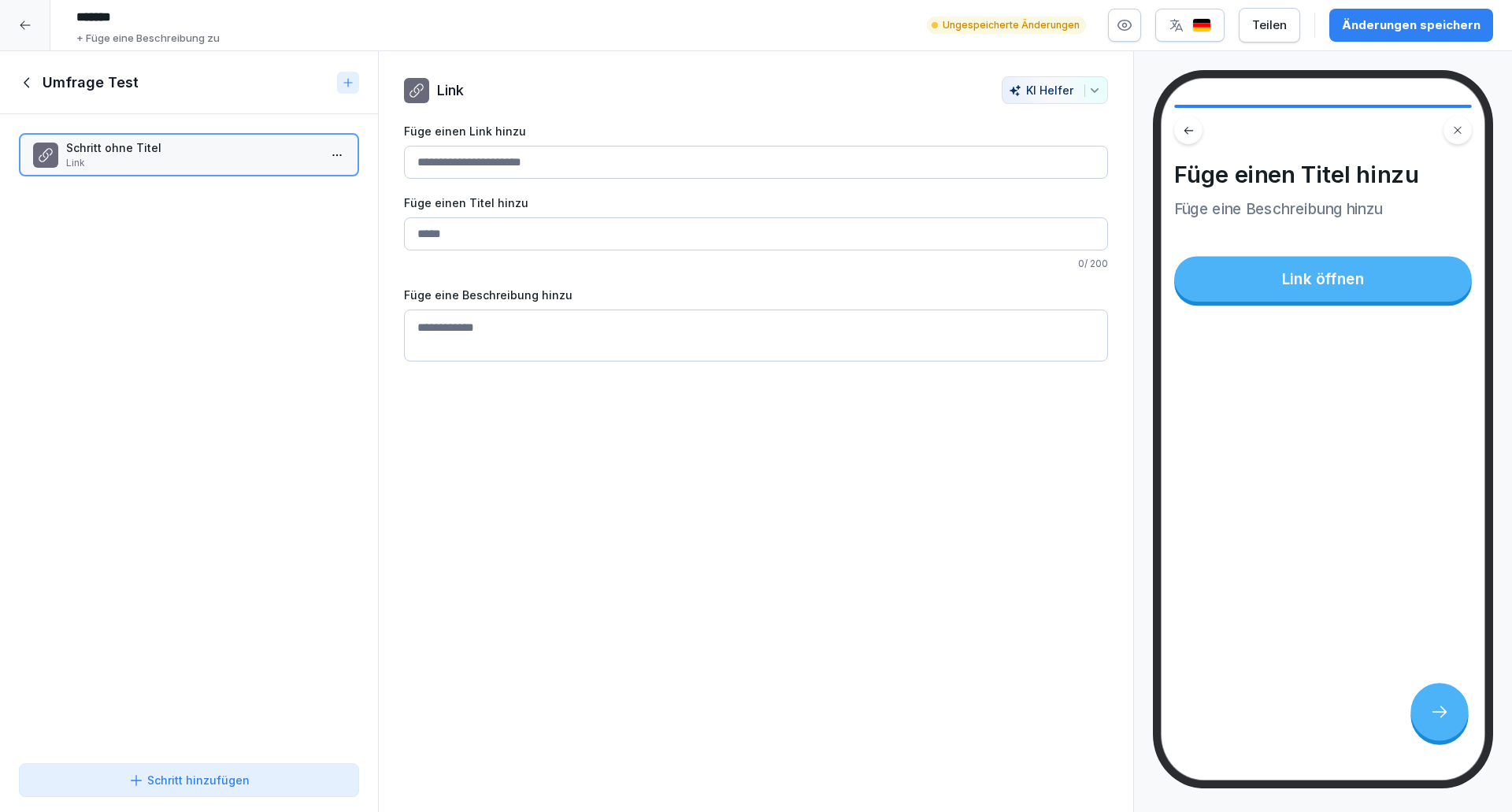
click at [477, 149] on input "Füge einen Link hinzu" at bounding box center [755, 162] width 704 height 33
click at [343, 78] on icon at bounding box center [348, 82] width 12 height 12
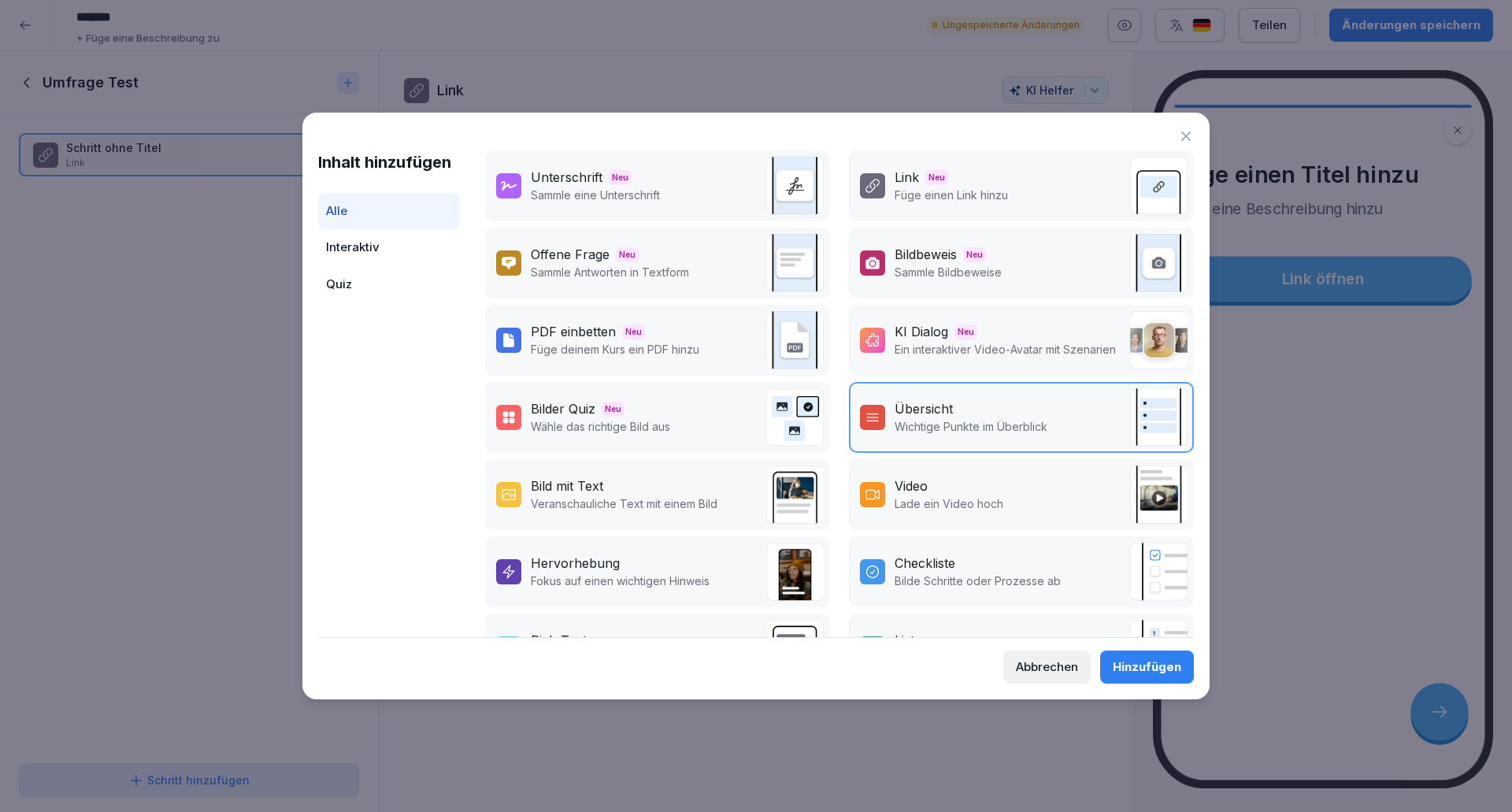
click at [653, 256] on div "Offene Frage Neu" at bounding box center [609, 254] width 158 height 19
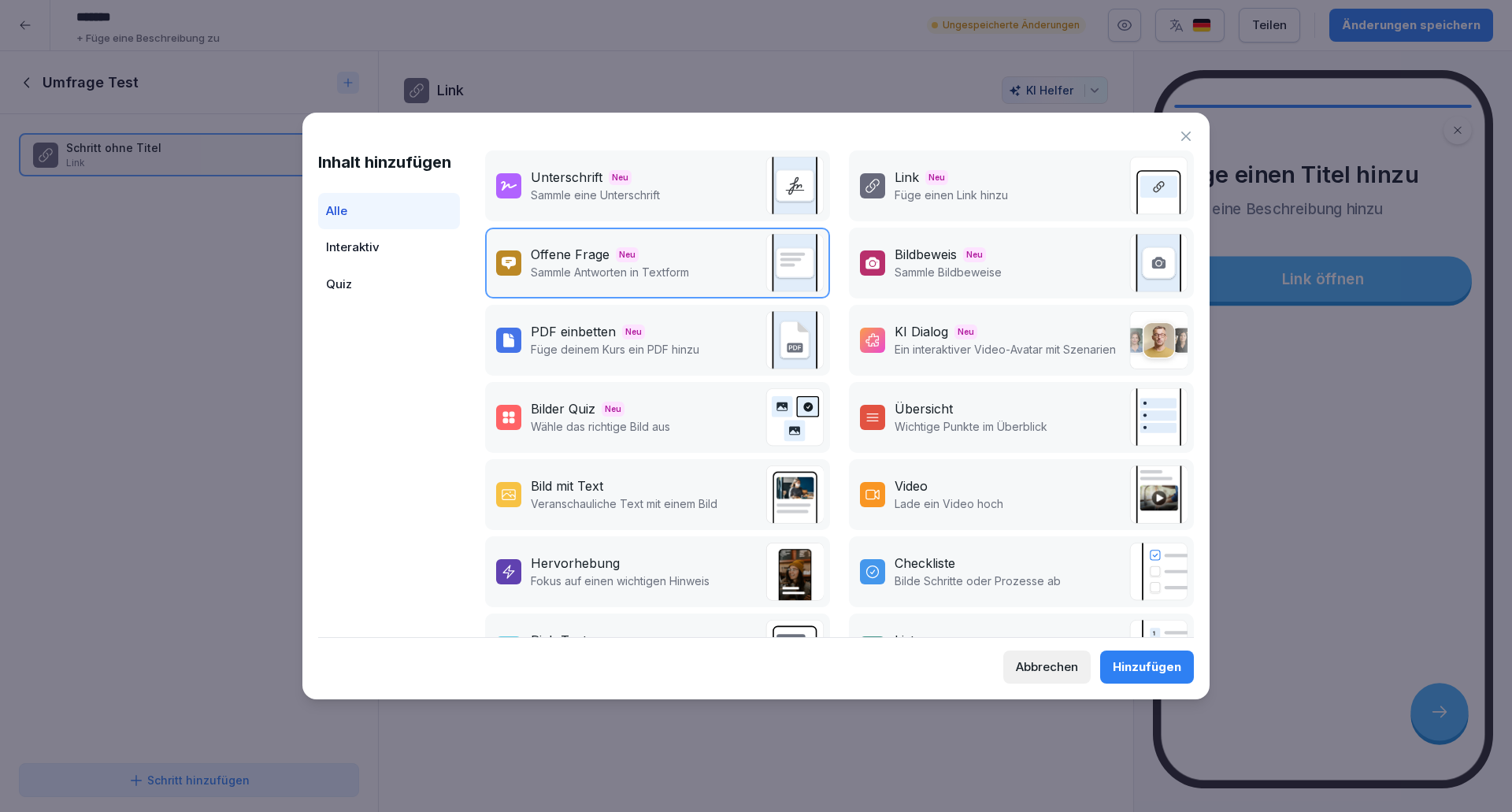
click at [1149, 671] on div "Hinzufügen" at bounding box center [1147, 666] width 68 height 18
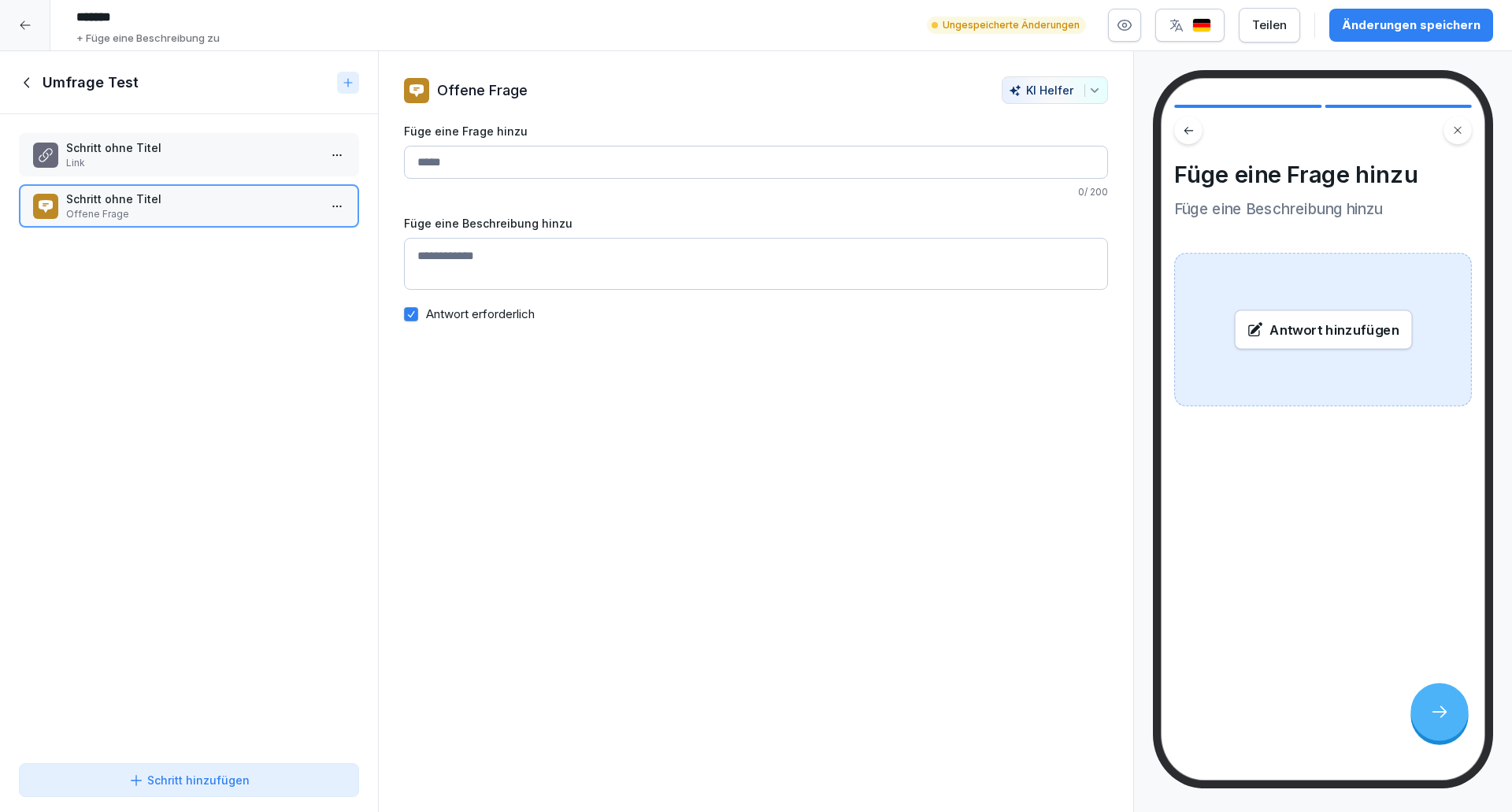
click at [483, 166] on input "Füge eine Frage hinzu" at bounding box center [755, 162] width 704 height 33
type input "**********"
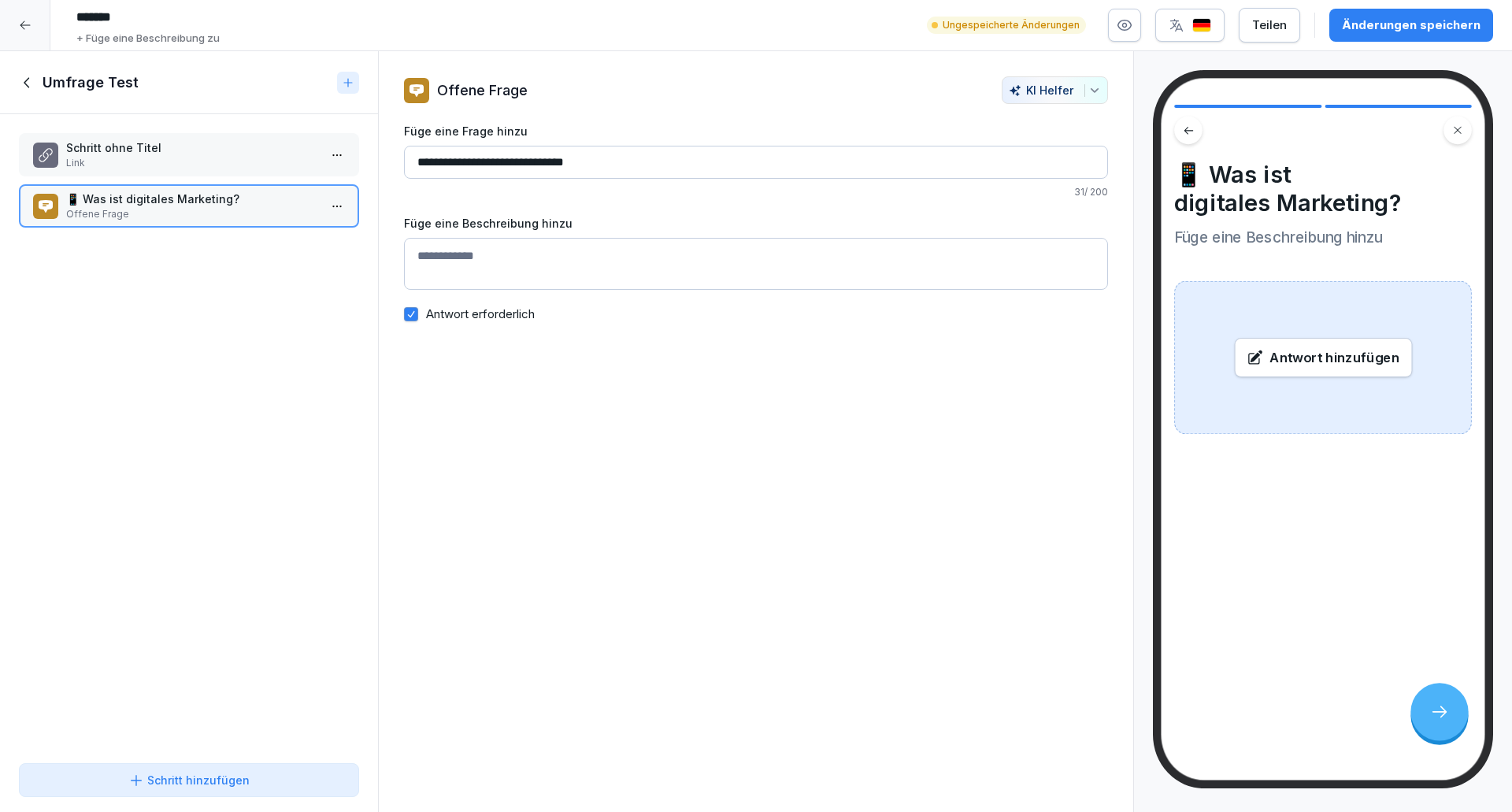
click at [471, 284] on textarea "Füge eine Beschreibung hinzu" at bounding box center [755, 264] width 704 height 52
click at [761, 533] on div "**********" at bounding box center [755, 432] width 756 height 762
click at [349, 82] on icon at bounding box center [348, 82] width 7 height 7
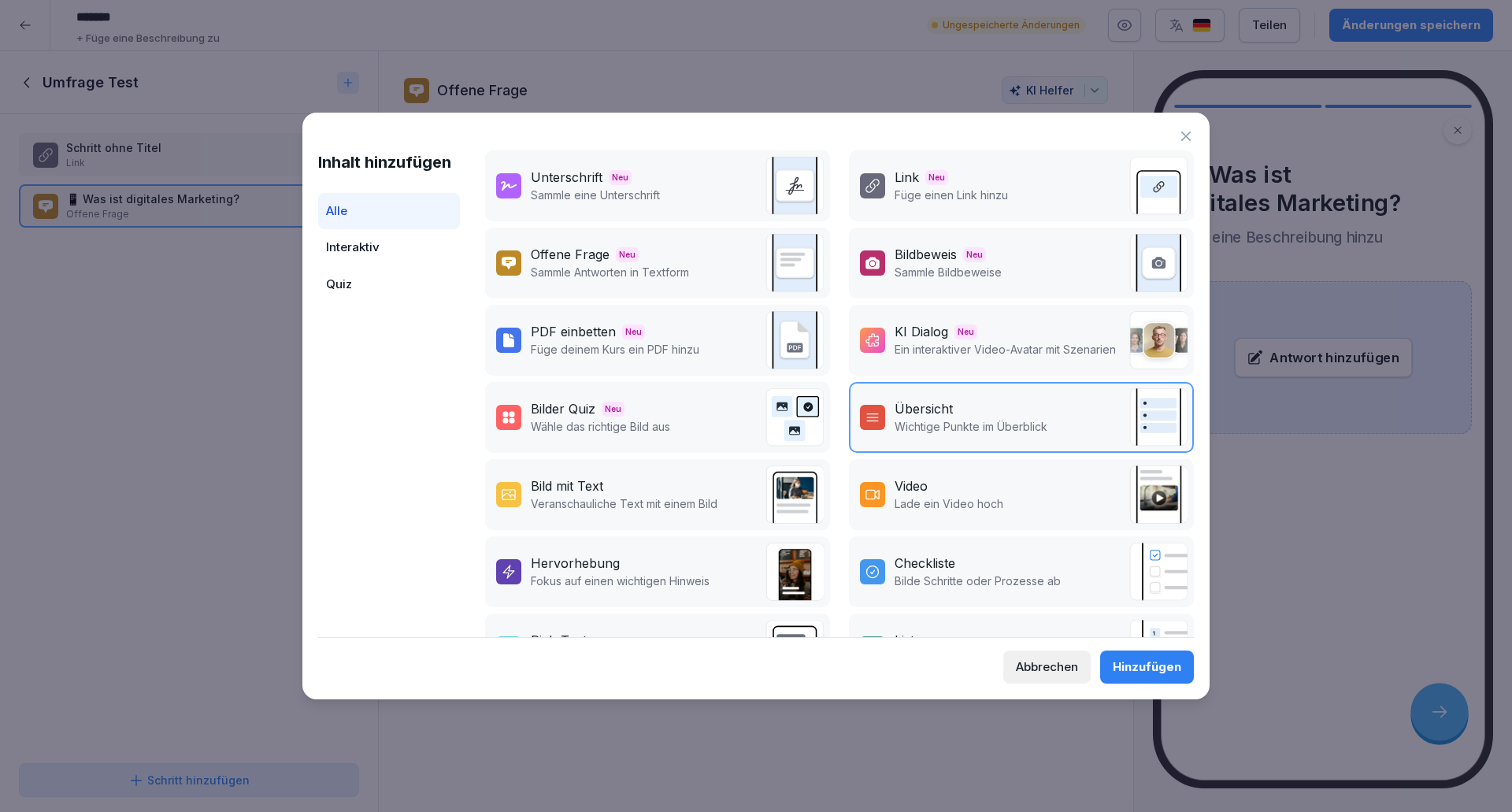
click at [583, 338] on div "PDF einbetten" at bounding box center [573, 332] width 85 height 19
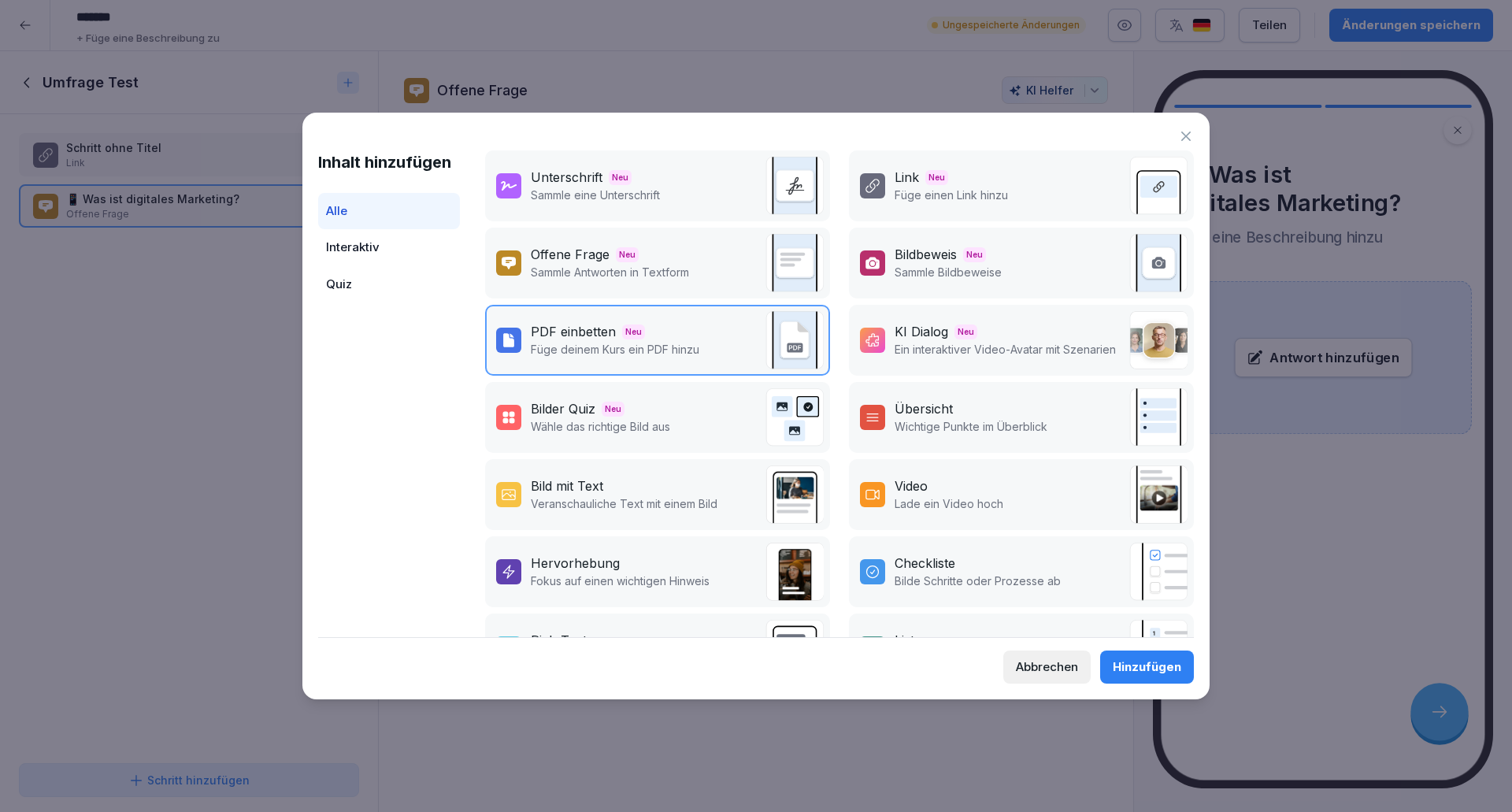
click at [1141, 656] on button "Hinzufügen" at bounding box center [1147, 666] width 93 height 33
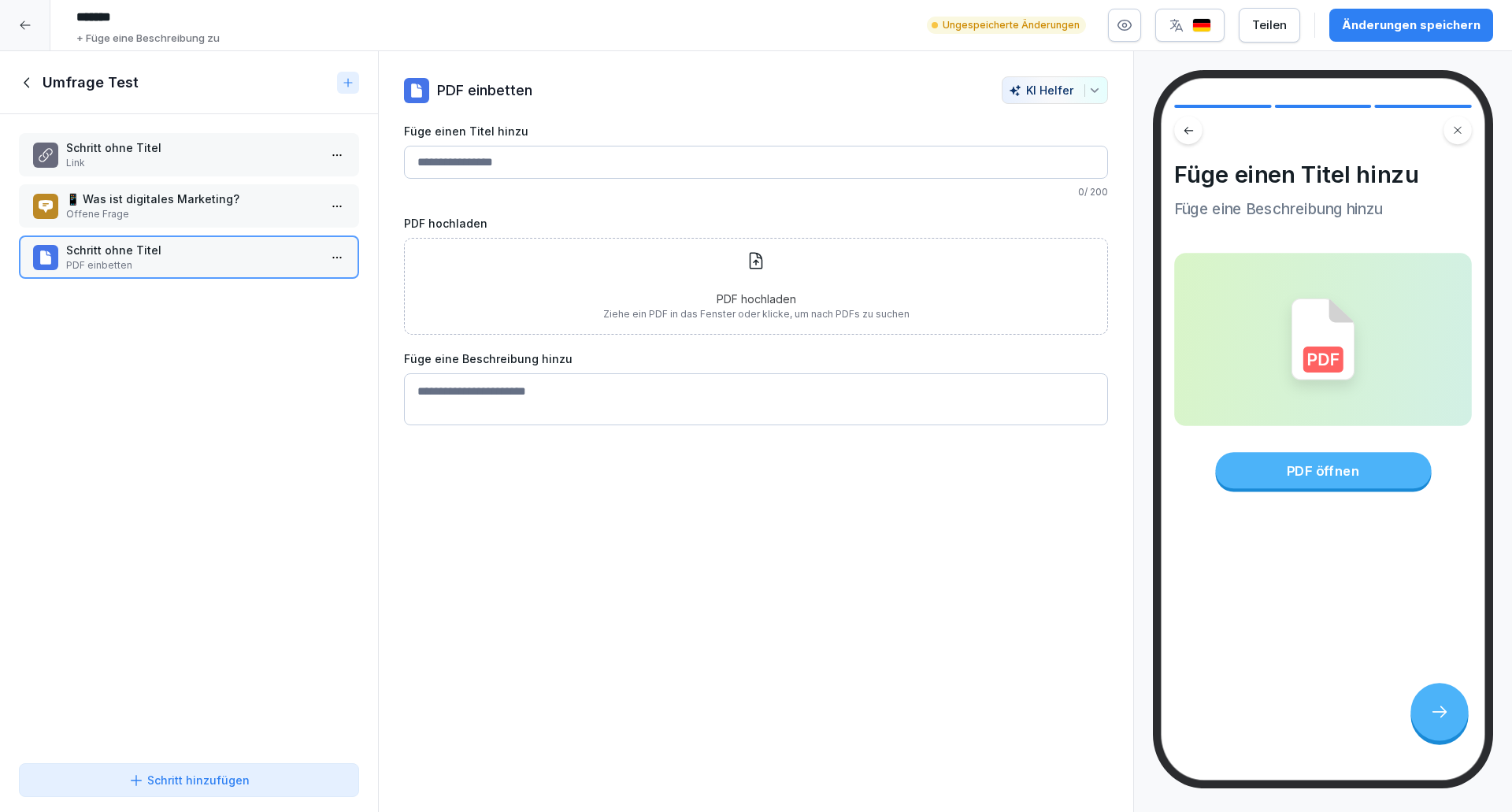
click at [243, 172] on div "Schritt ohne Titel Link" at bounding box center [189, 154] width 340 height 43
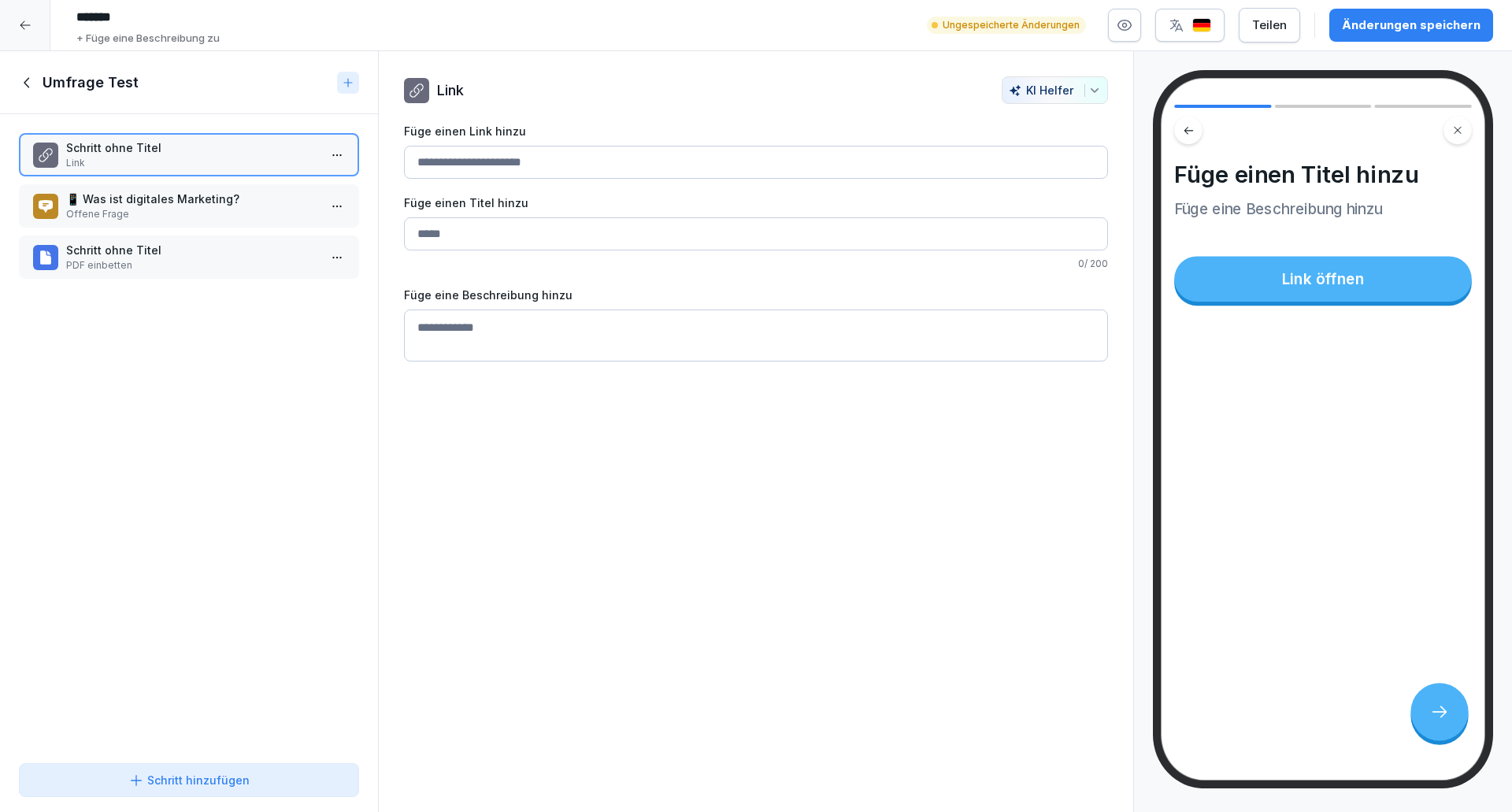
click at [227, 278] on div "Schritt ohne Titel PDF einbetten" at bounding box center [189, 257] width 340 height 43
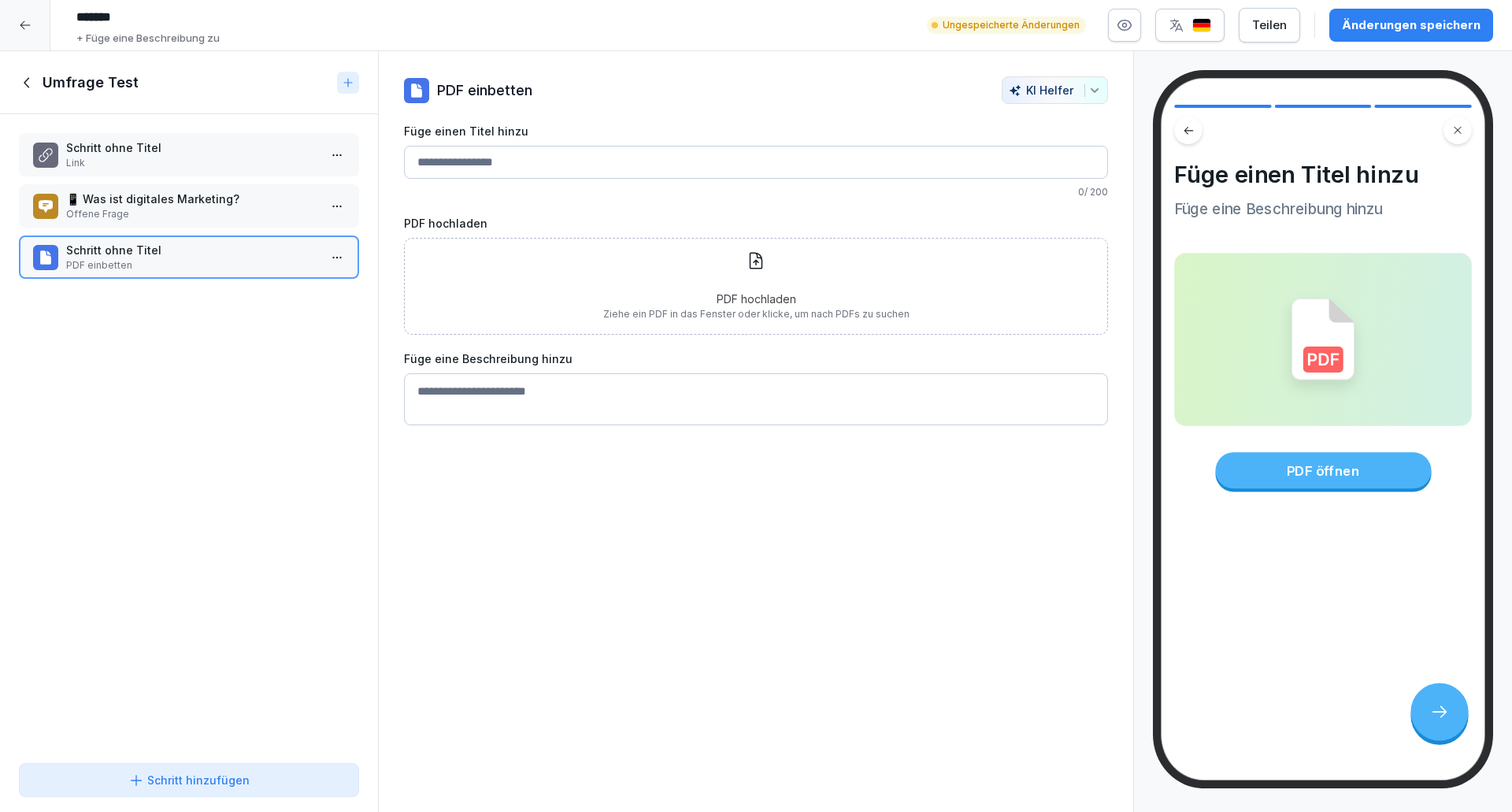
click at [349, 81] on icon at bounding box center [348, 82] width 12 height 12
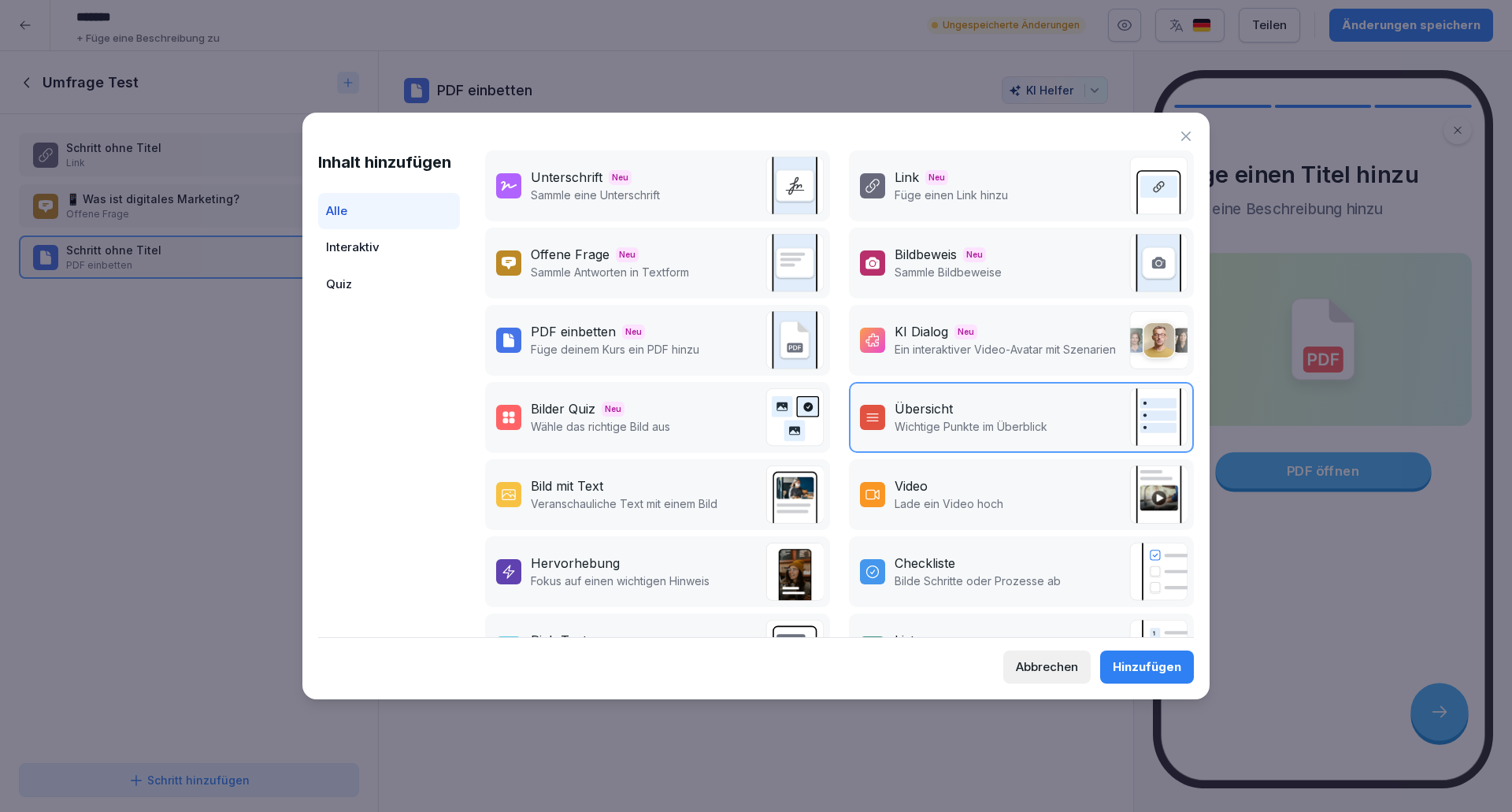
click at [562, 489] on div "Bild mit Text" at bounding box center [567, 486] width 73 height 19
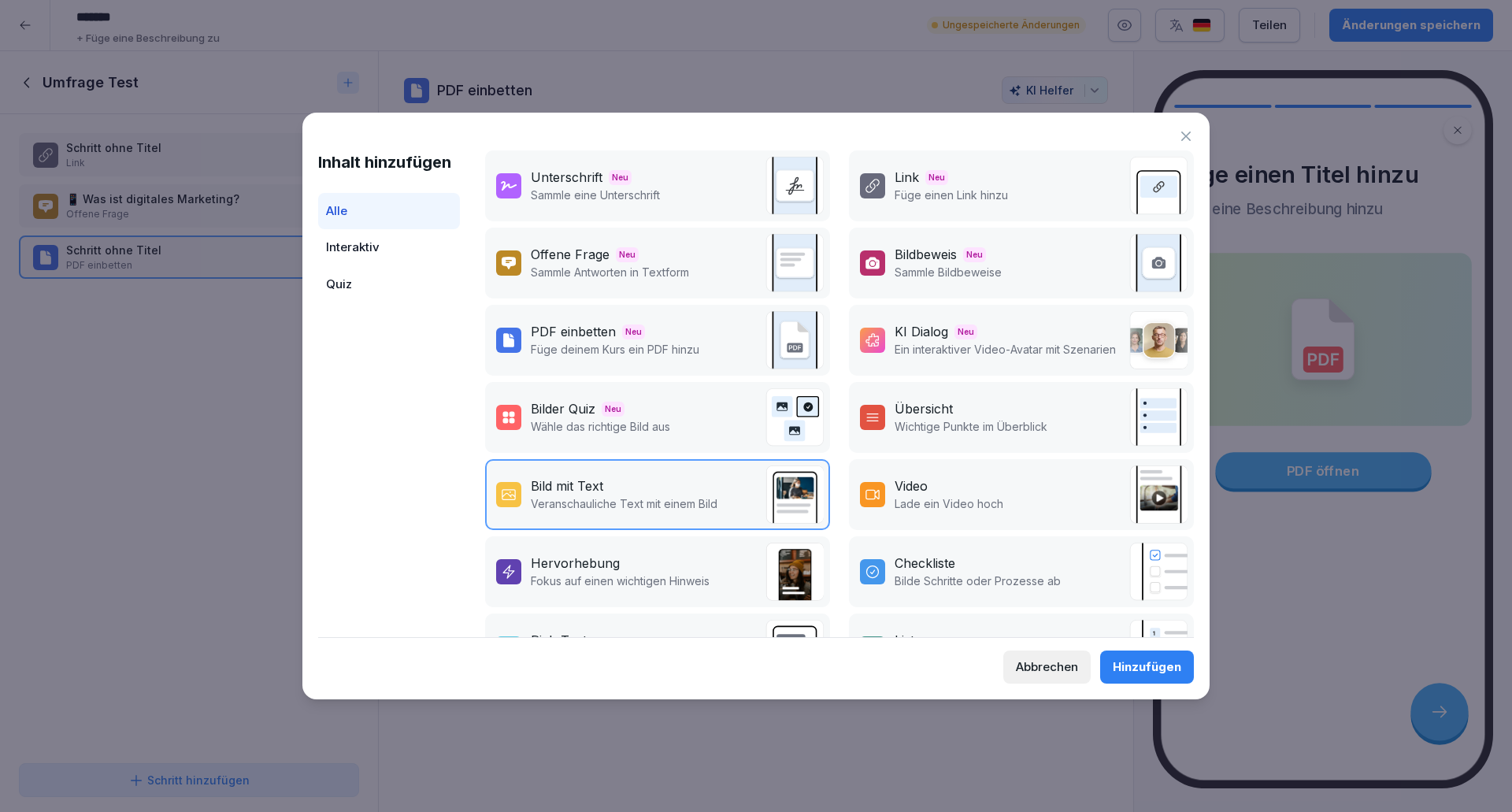
click at [1153, 670] on div "Hinzufügen" at bounding box center [1147, 666] width 68 height 18
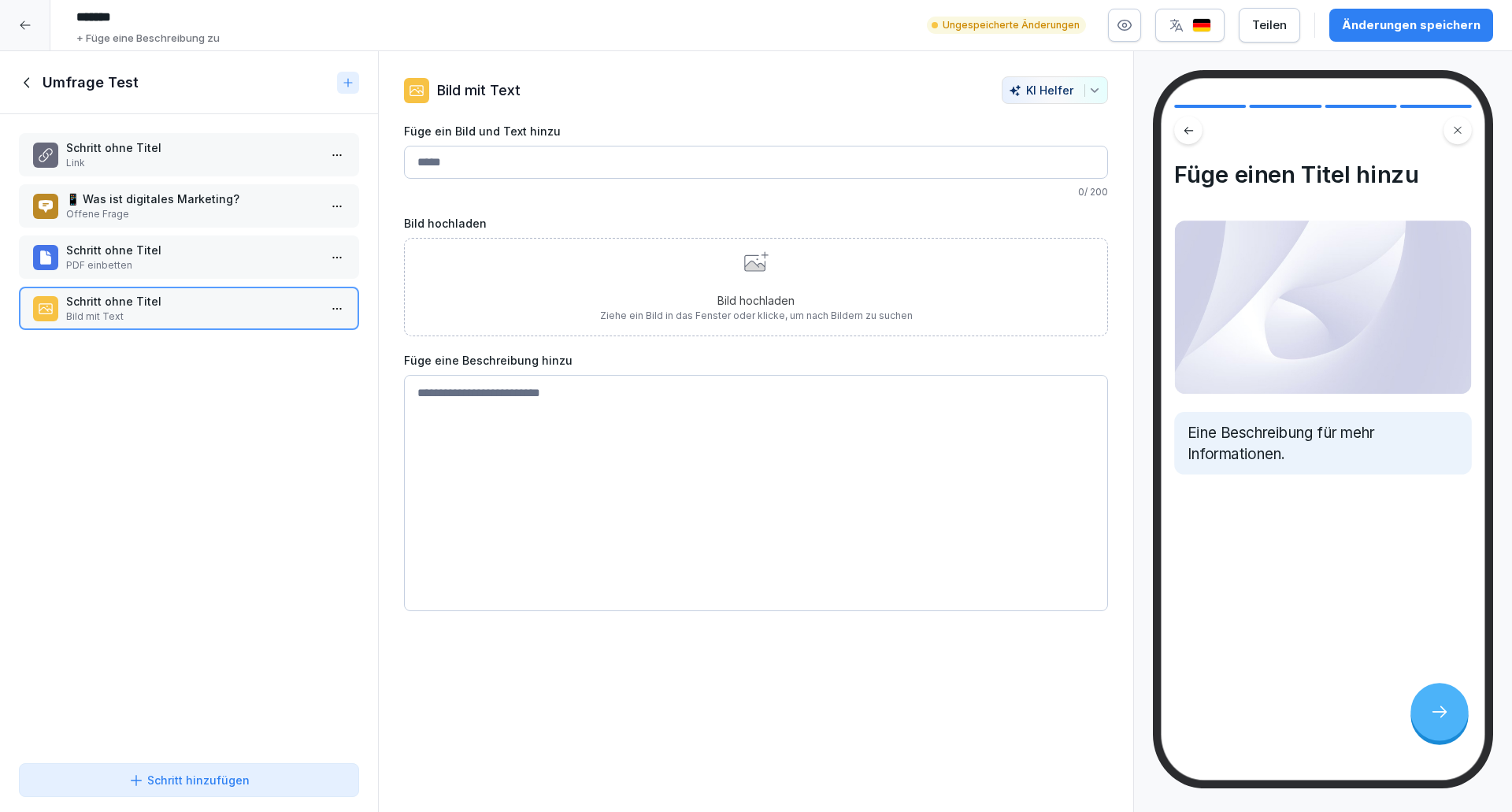
click at [137, 301] on p "Schritt ohne Titel" at bounding box center [193, 301] width 252 height 17
click at [349, 73] on div at bounding box center [349, 83] width 22 height 22
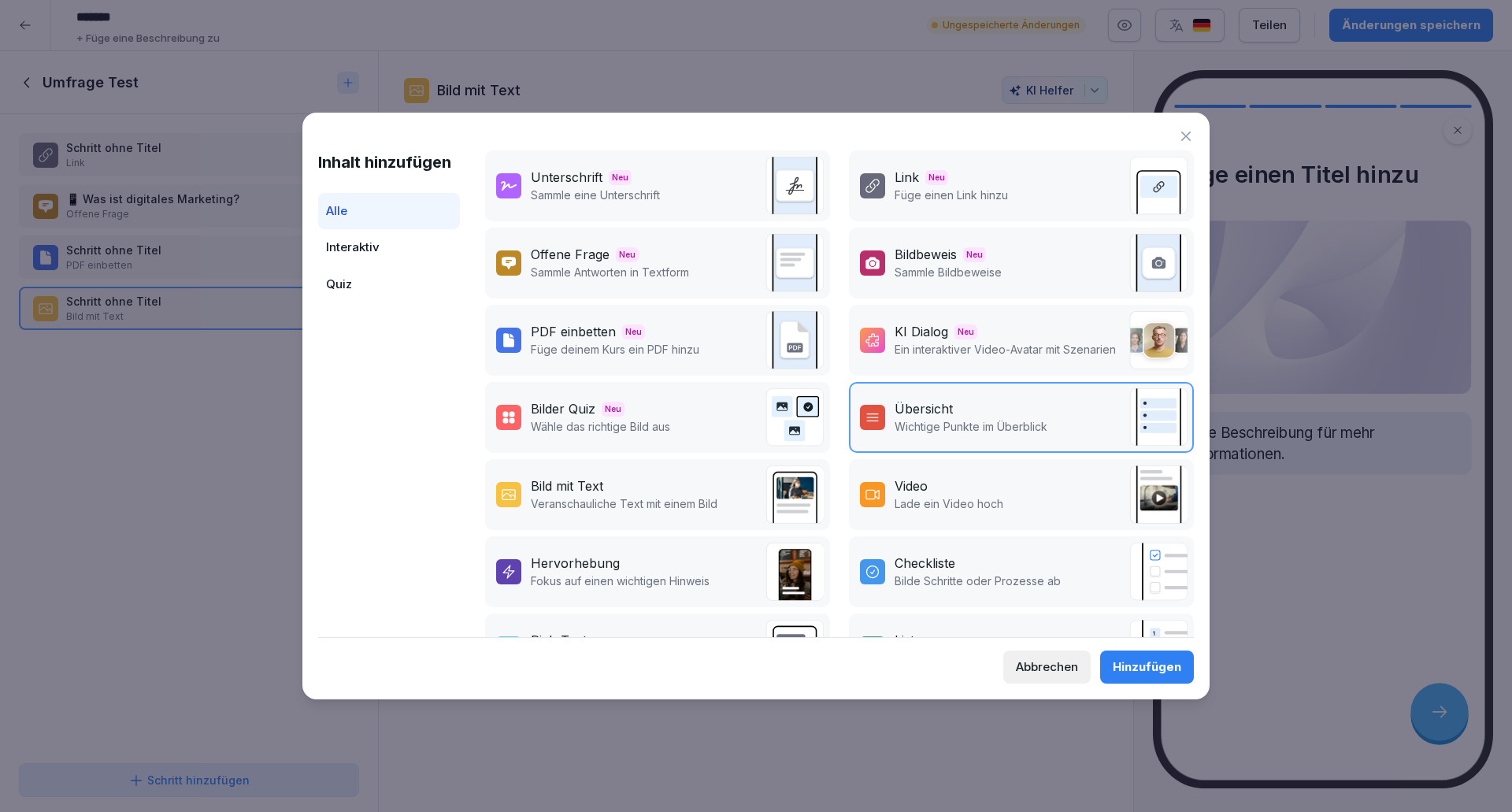
click at [529, 420] on div "Bilder Quiz Neu Wähle das richtige Bild aus" at bounding box center [583, 417] width 174 height 36
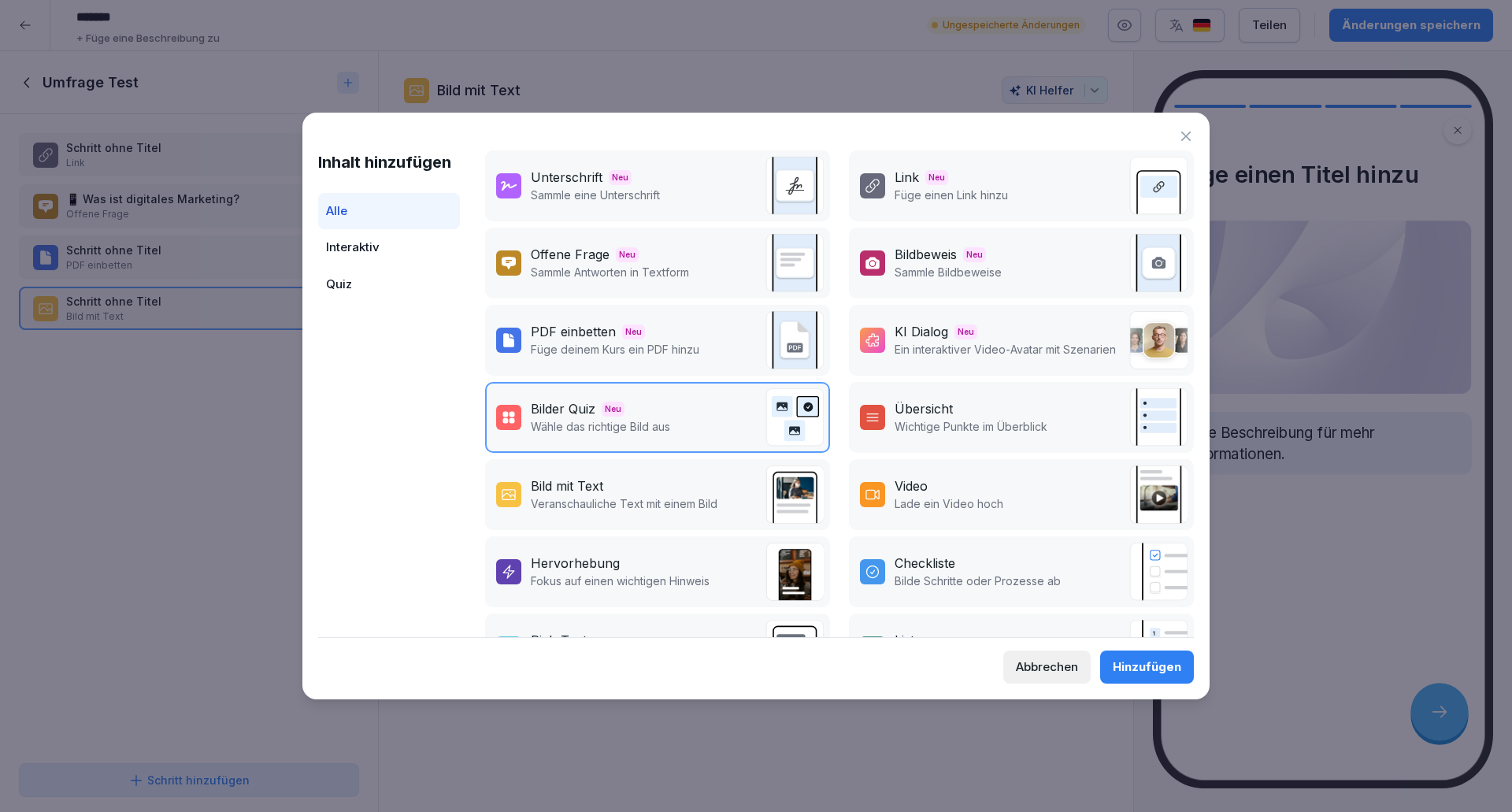
click at [1145, 649] on div "Abbrechen Hinzufügen" at bounding box center [755, 661] width 876 height 47
click at [1148, 660] on div "Hinzufügen" at bounding box center [1147, 666] width 68 height 18
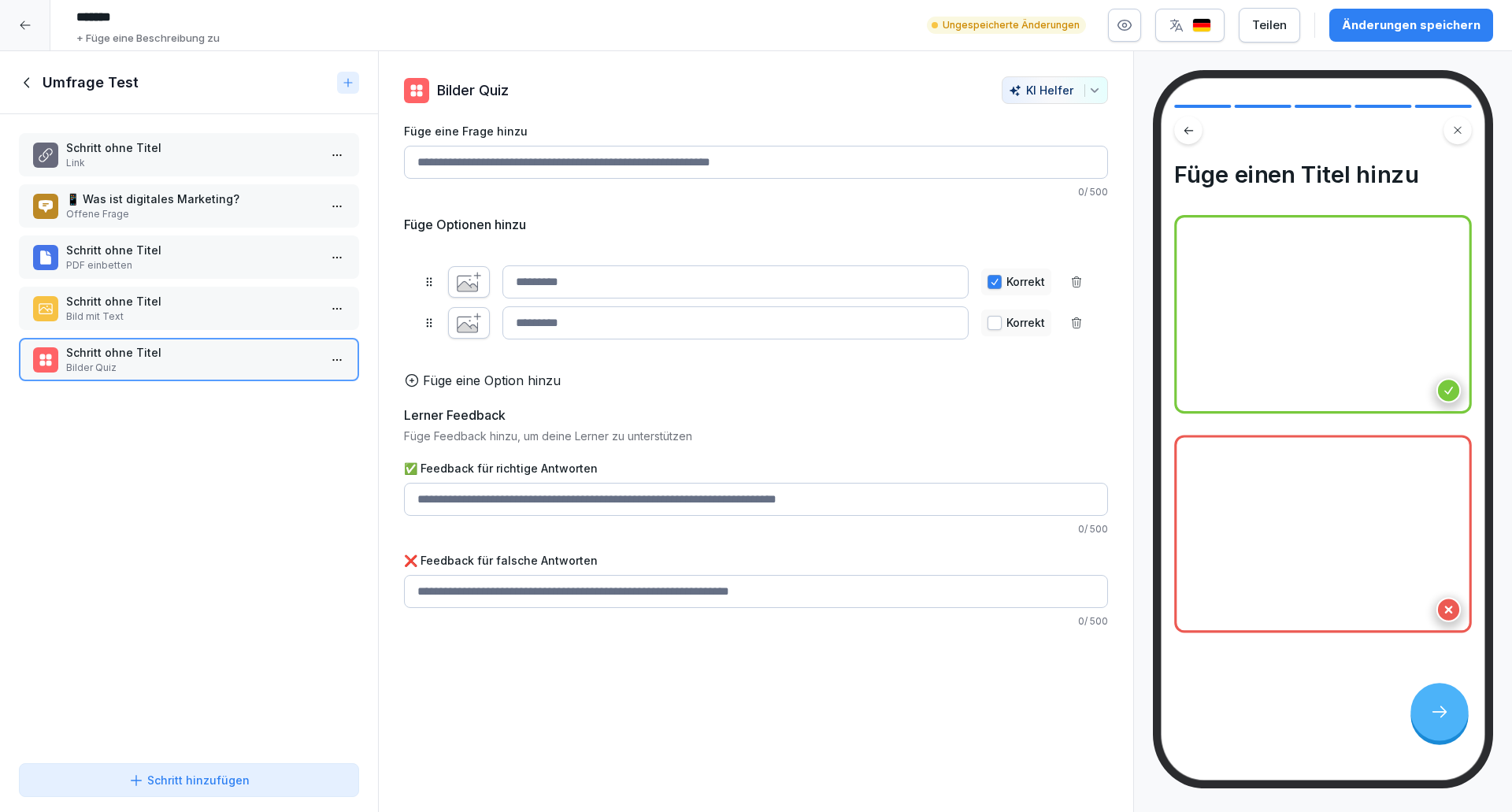
click at [147, 510] on div "Schritt ohne Titel Link 📱 Was ist digitales Marketing? Offene Frage Schritt ohn…" at bounding box center [189, 435] width 378 height 643
click at [346, 77] on icon at bounding box center [348, 82] width 12 height 12
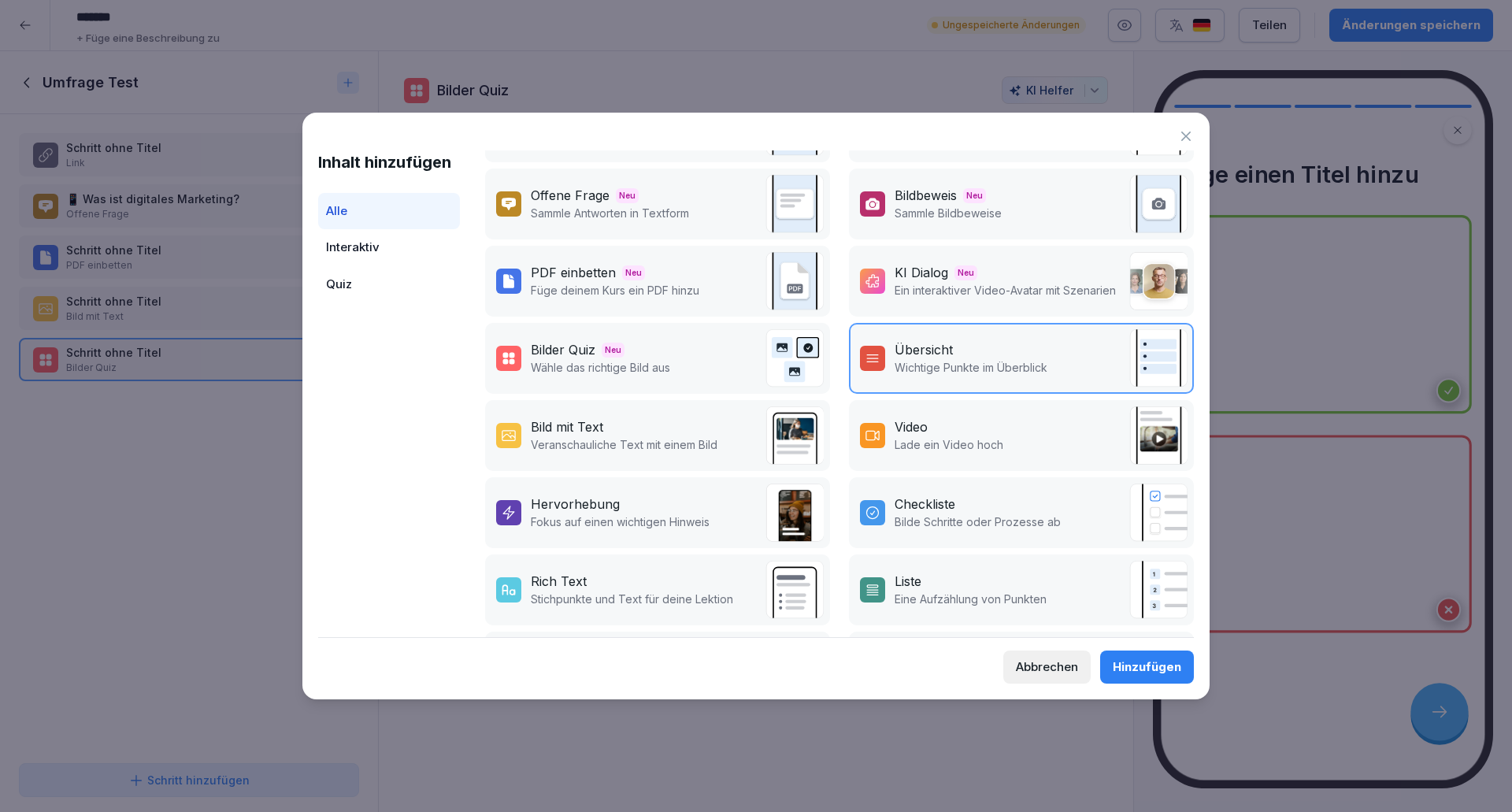
scroll to position [158, 0]
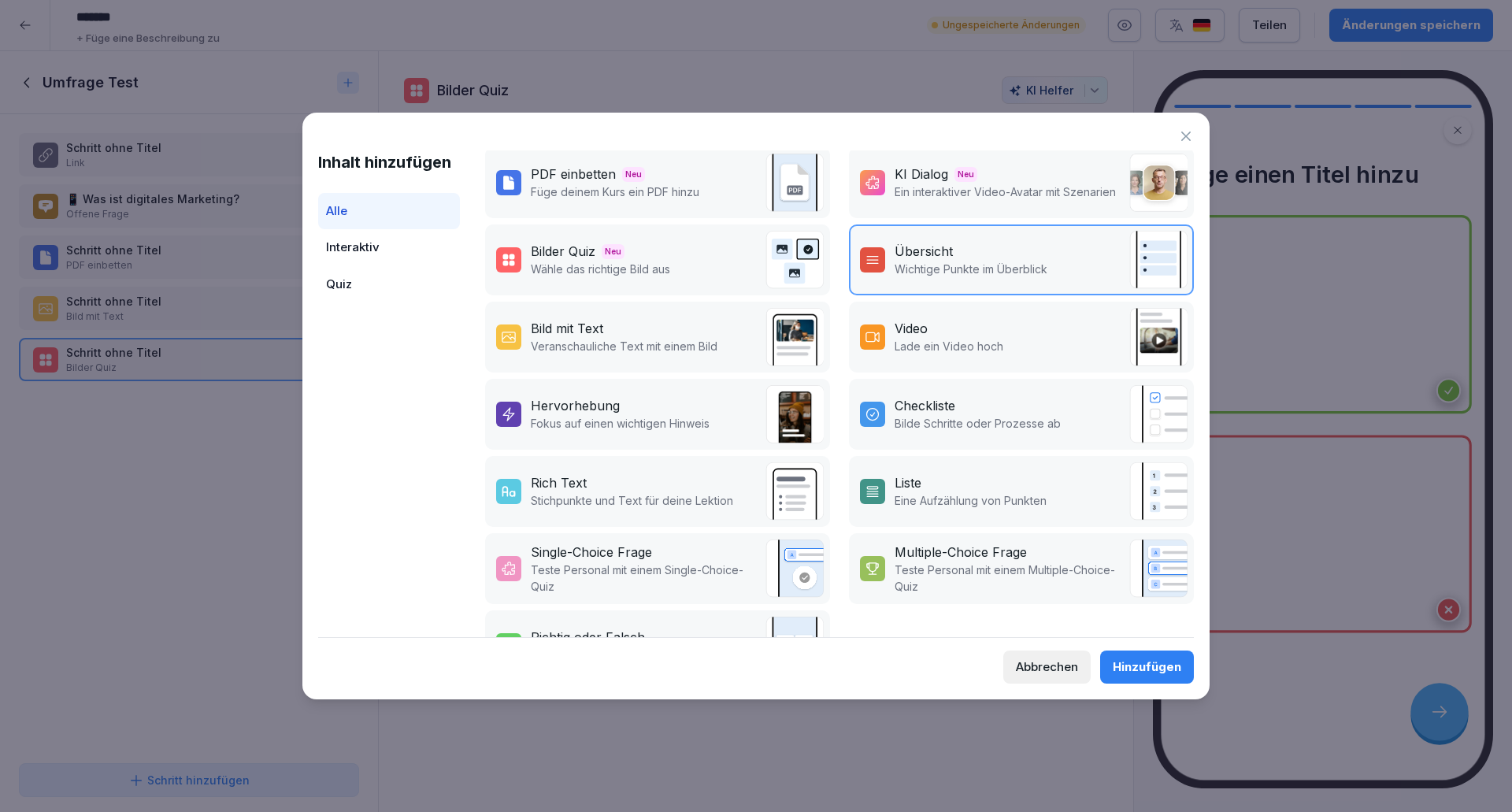
click at [1010, 417] on p "Bilde Schritte oder Prozesse ab" at bounding box center [977, 423] width 166 height 17
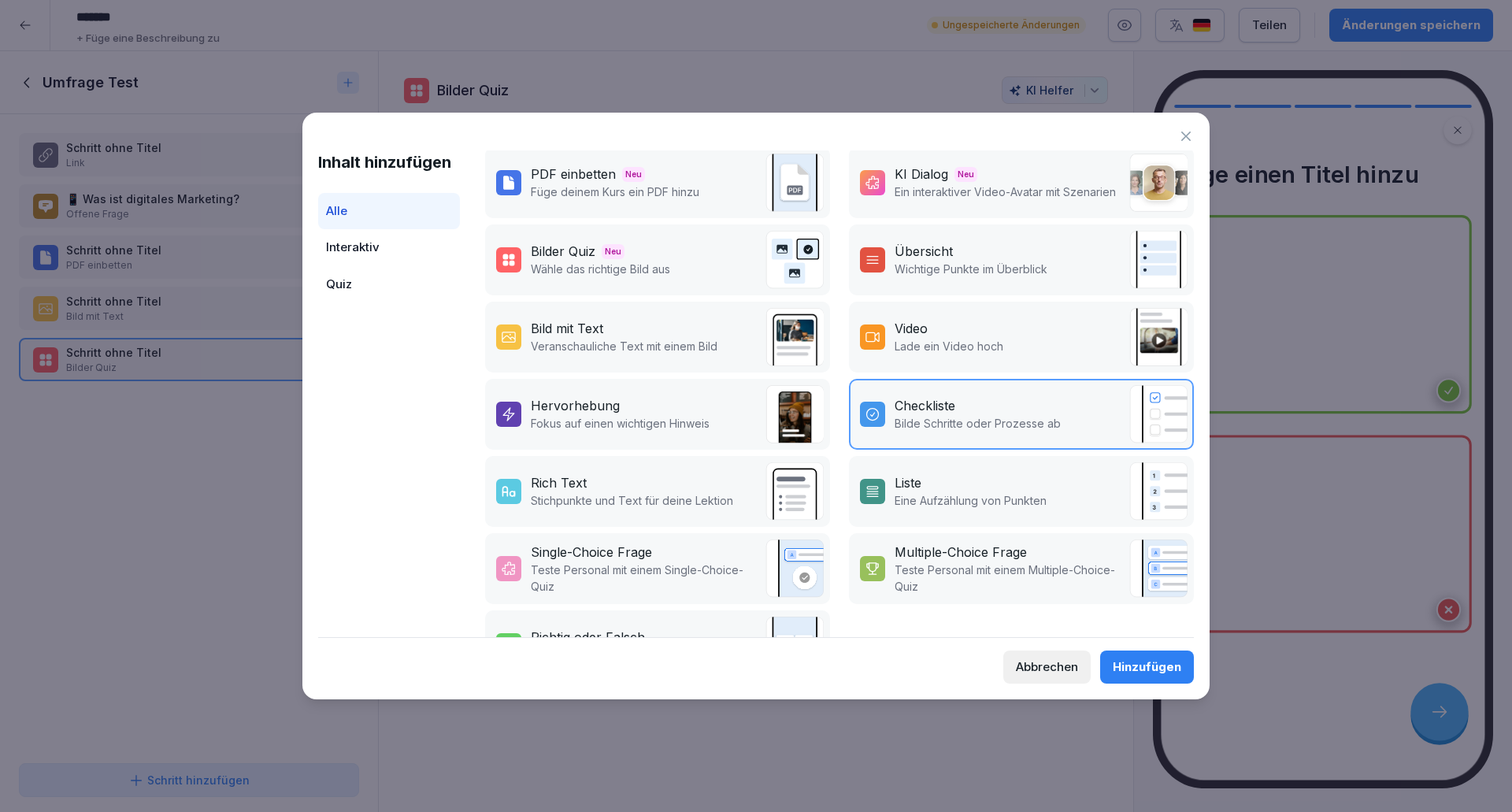
scroll to position [225, 0]
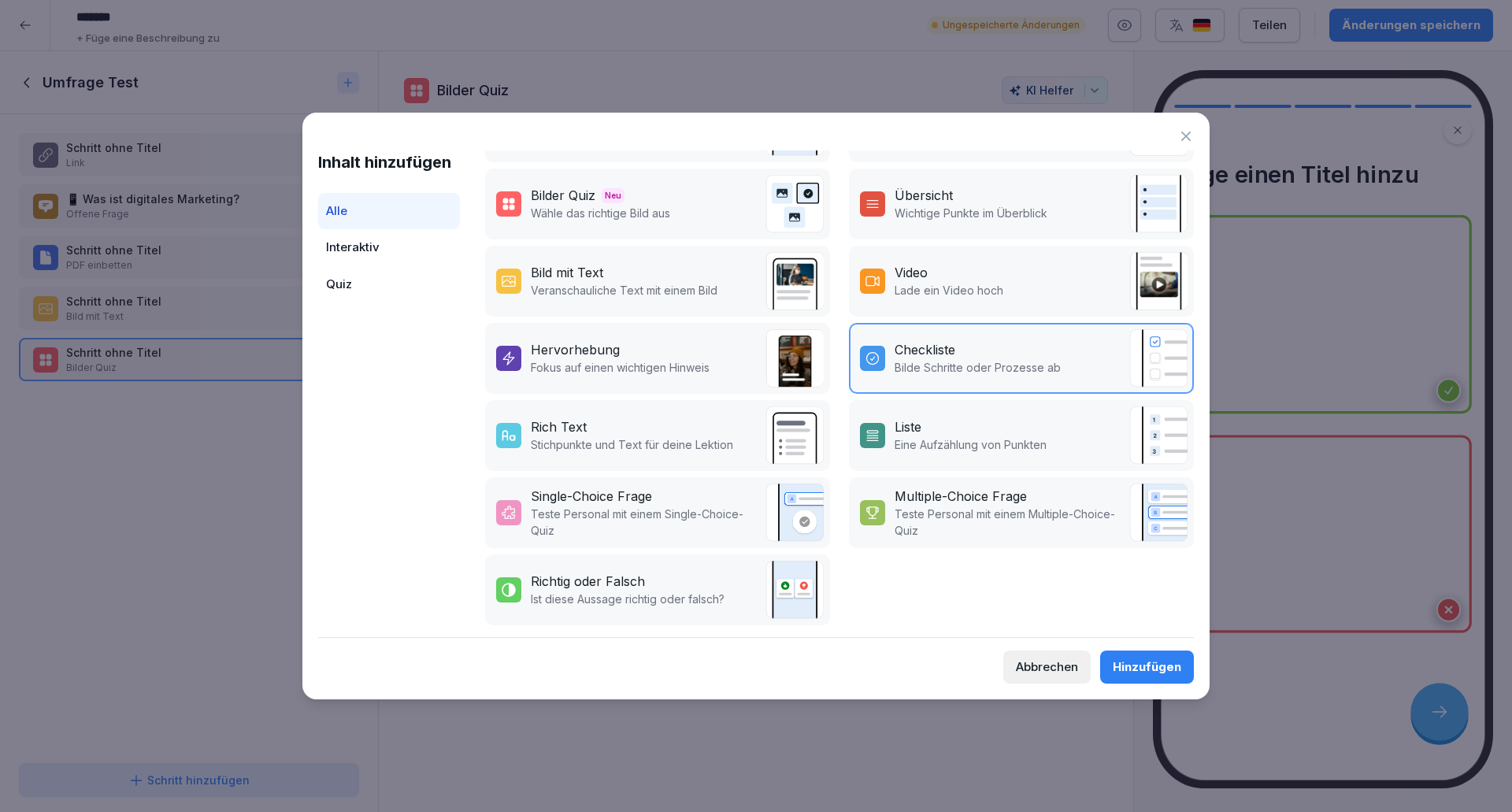
click at [1009, 520] on p "Teste Personal mit einem Multiple-Choice-Quiz" at bounding box center [1007, 521] width 227 height 33
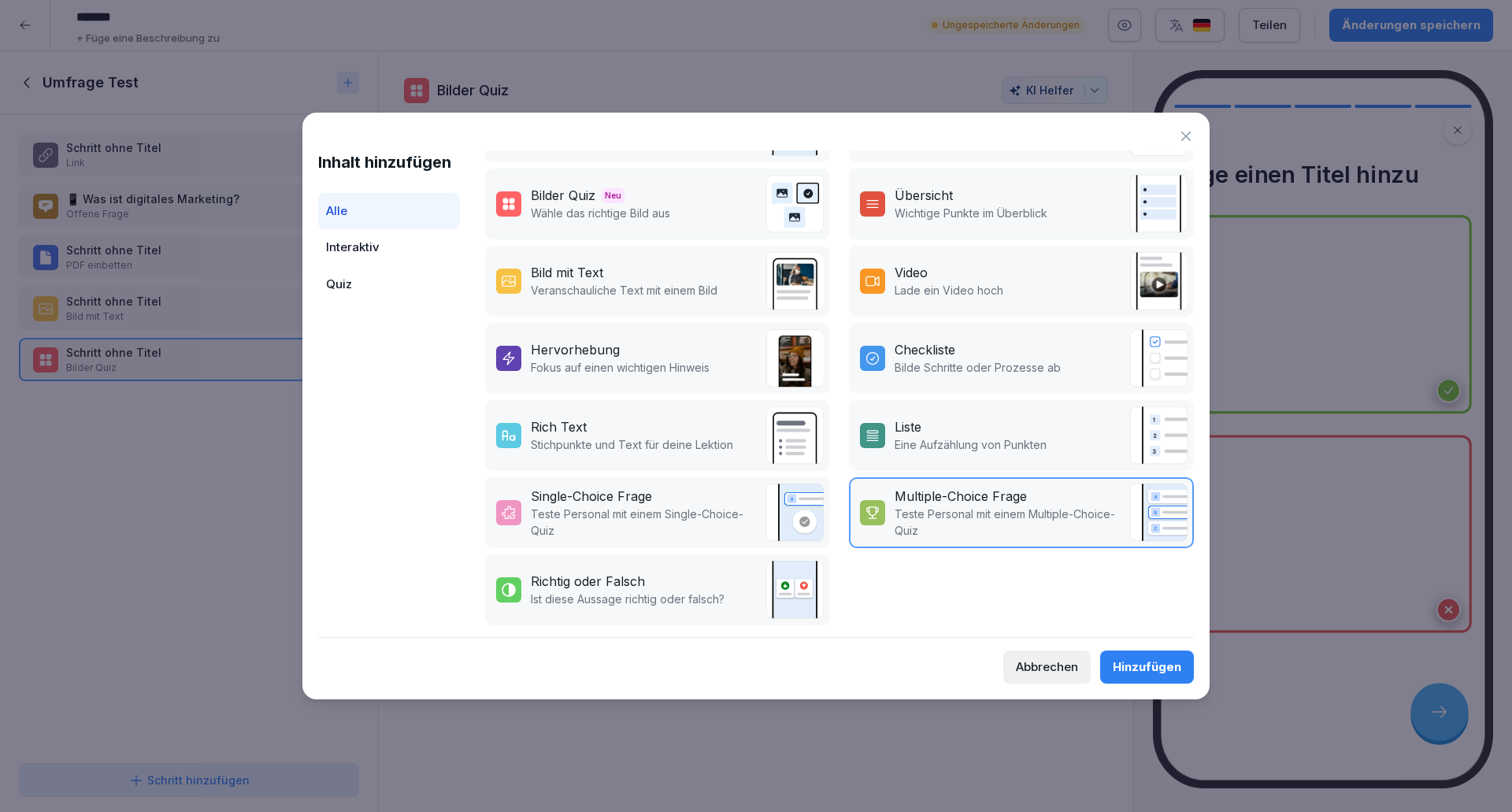
click at [1136, 662] on div "Hinzufügen" at bounding box center [1147, 666] width 68 height 18
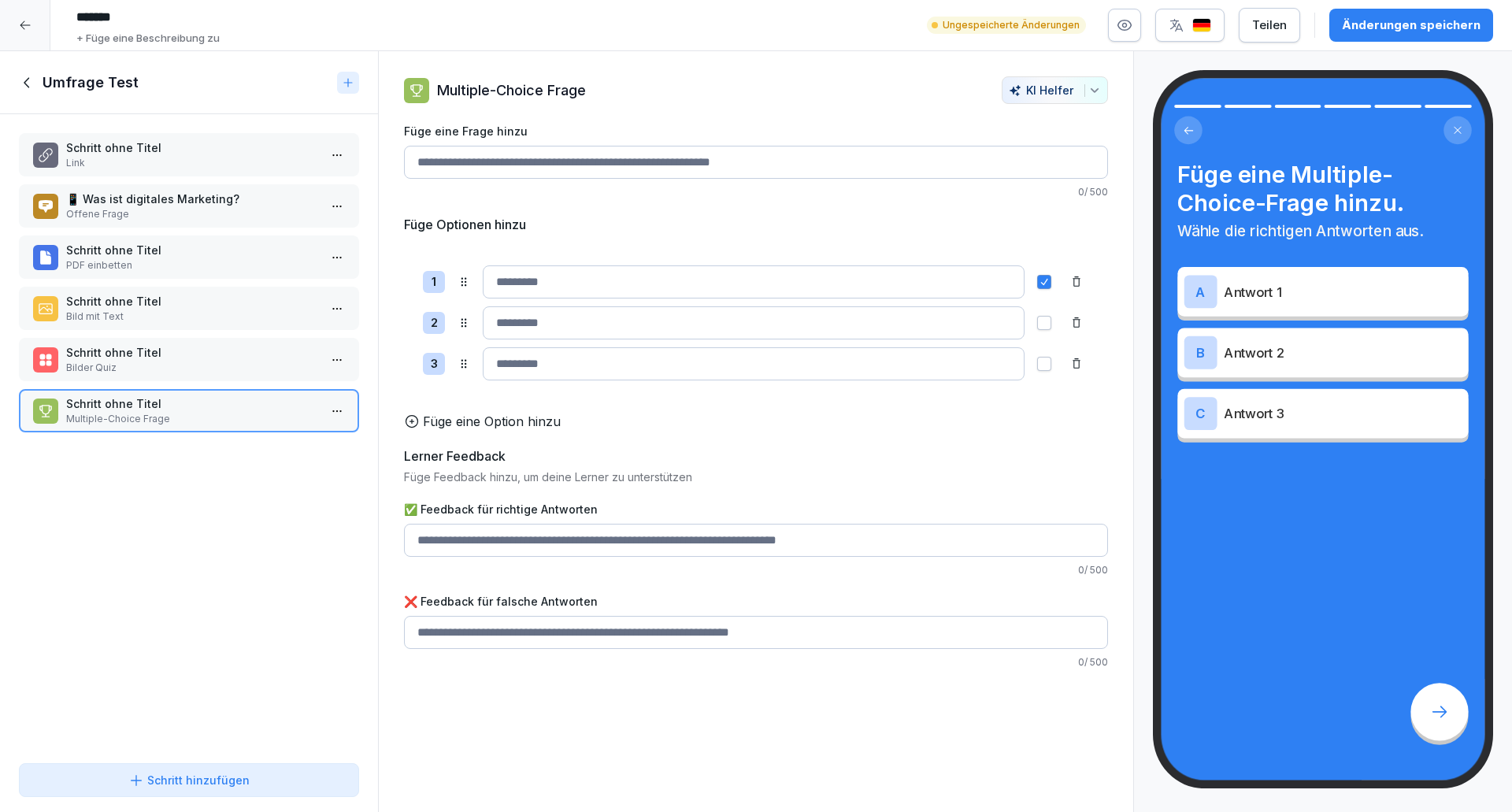
click at [597, 137] on label "Füge eine Frage hinzu" at bounding box center [755, 131] width 704 height 17
click at [597, 146] on input "Füge eine Frage hinzu" at bounding box center [755, 162] width 704 height 33
click at [597, 150] on input "Füge eine Frage hinzu" at bounding box center [755, 162] width 704 height 33
click at [597, 359] on input at bounding box center [754, 363] width 542 height 33
click at [696, 330] on input at bounding box center [754, 322] width 542 height 33
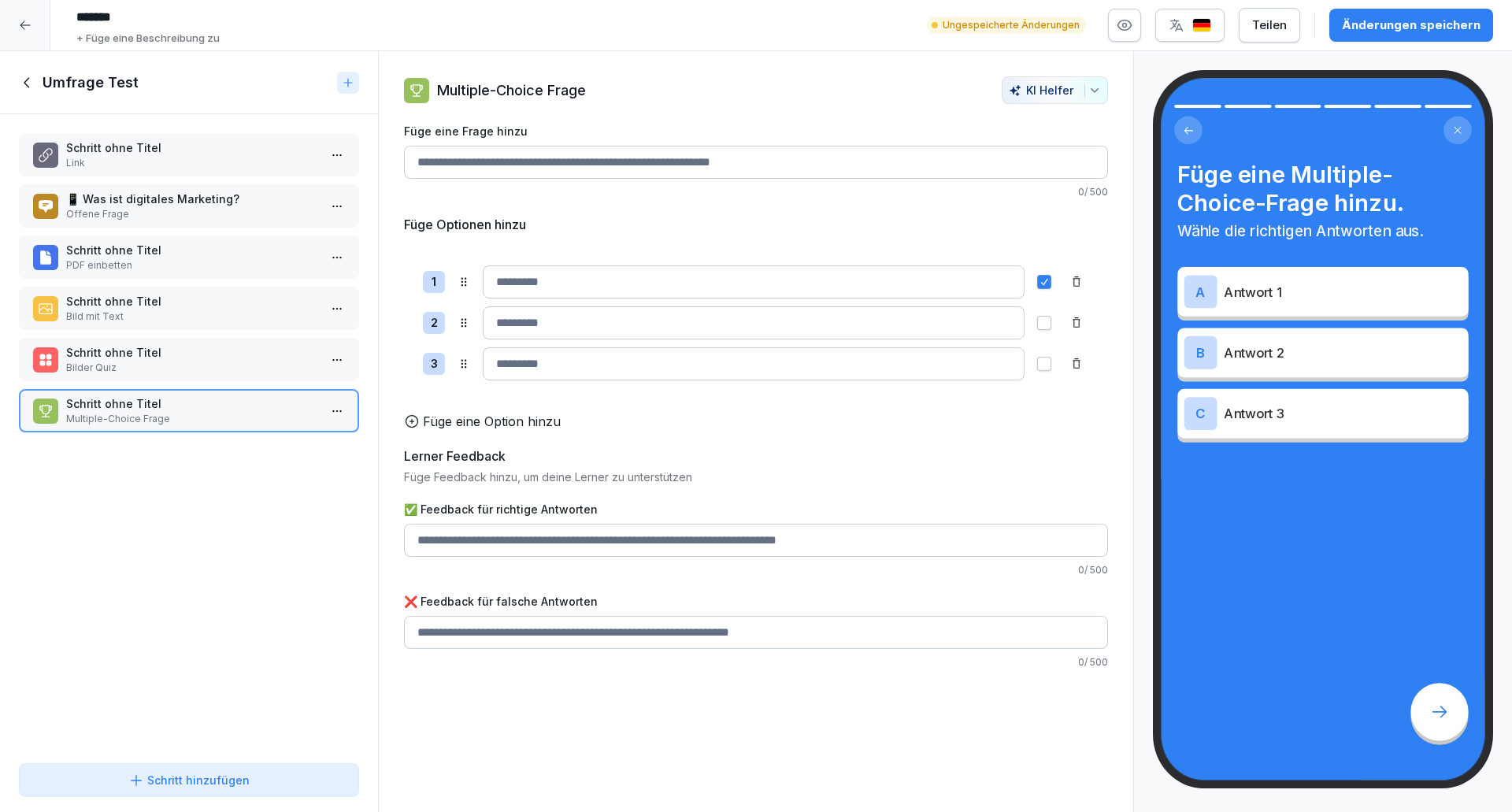
click at [678, 305] on div "1 2 3 To pick up a draggable item, press the space bar. While dragging, use the…" at bounding box center [755, 322] width 704 height 152
click at [671, 283] on input at bounding box center [754, 281] width 542 height 33
click at [690, 226] on div "Füge Optionen hinzu" at bounding box center [755, 224] width 704 height 19
click at [614, 246] on div "Füge Optionen hinzu 1 2 3 To pick up a draggable item, press the space bar. Whi…" at bounding box center [755, 322] width 704 height 216
click at [199, 768] on button "Schritt hinzufügen" at bounding box center [189, 780] width 340 height 34
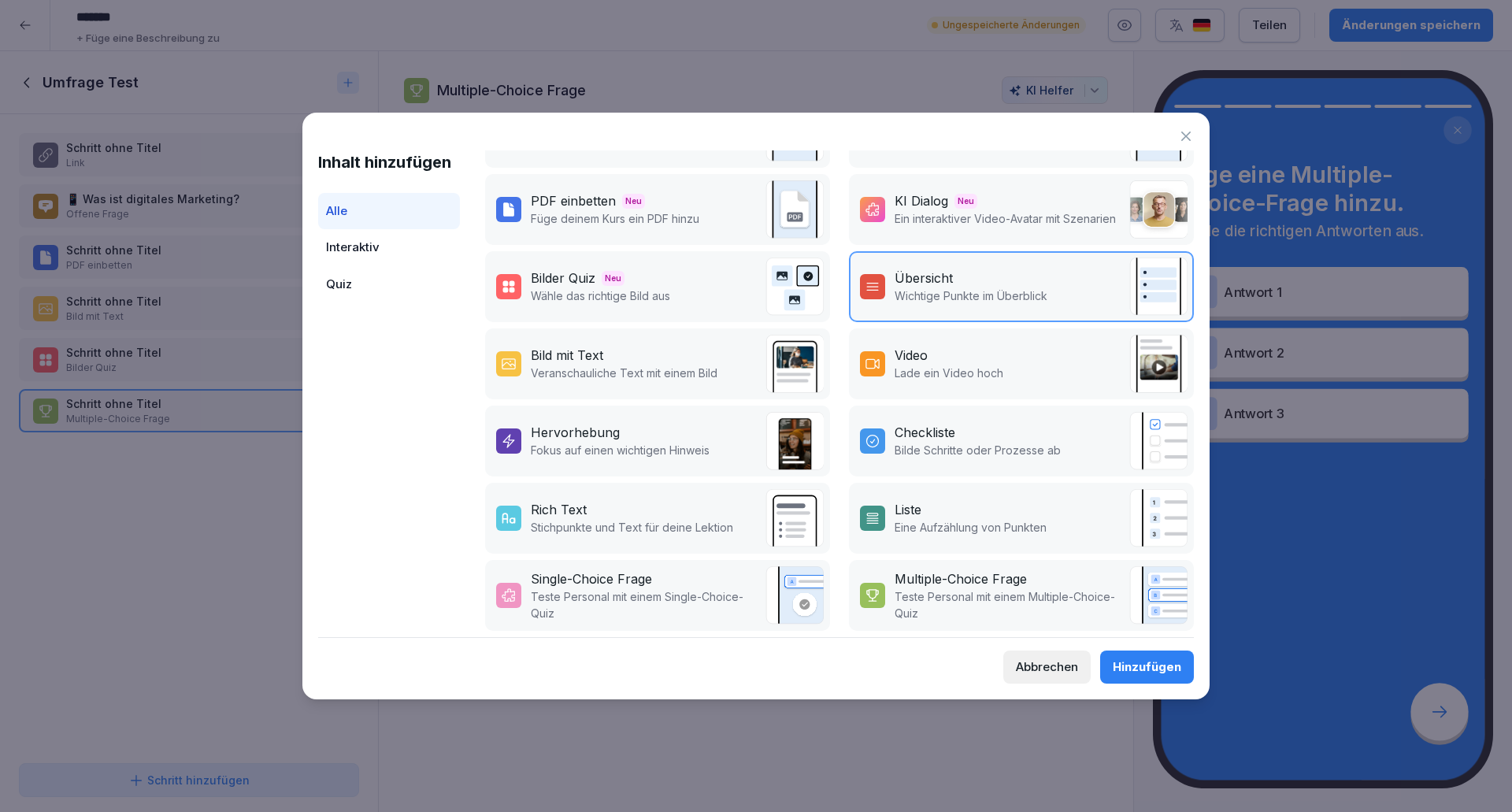
scroll to position [225, 0]
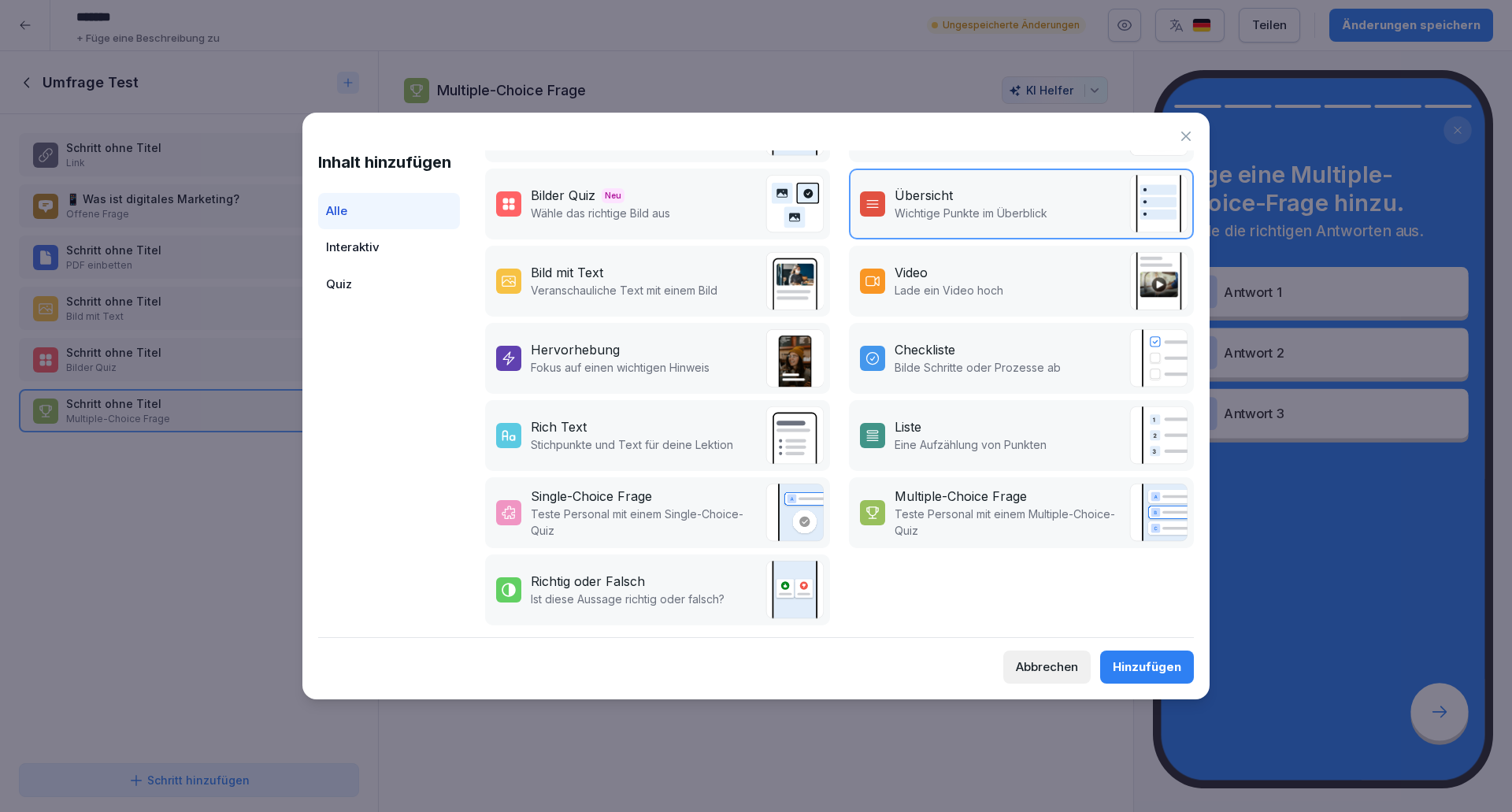
click at [639, 506] on p "Teste Personal mit einem Single-Choice-Quiz" at bounding box center [644, 521] width 227 height 33
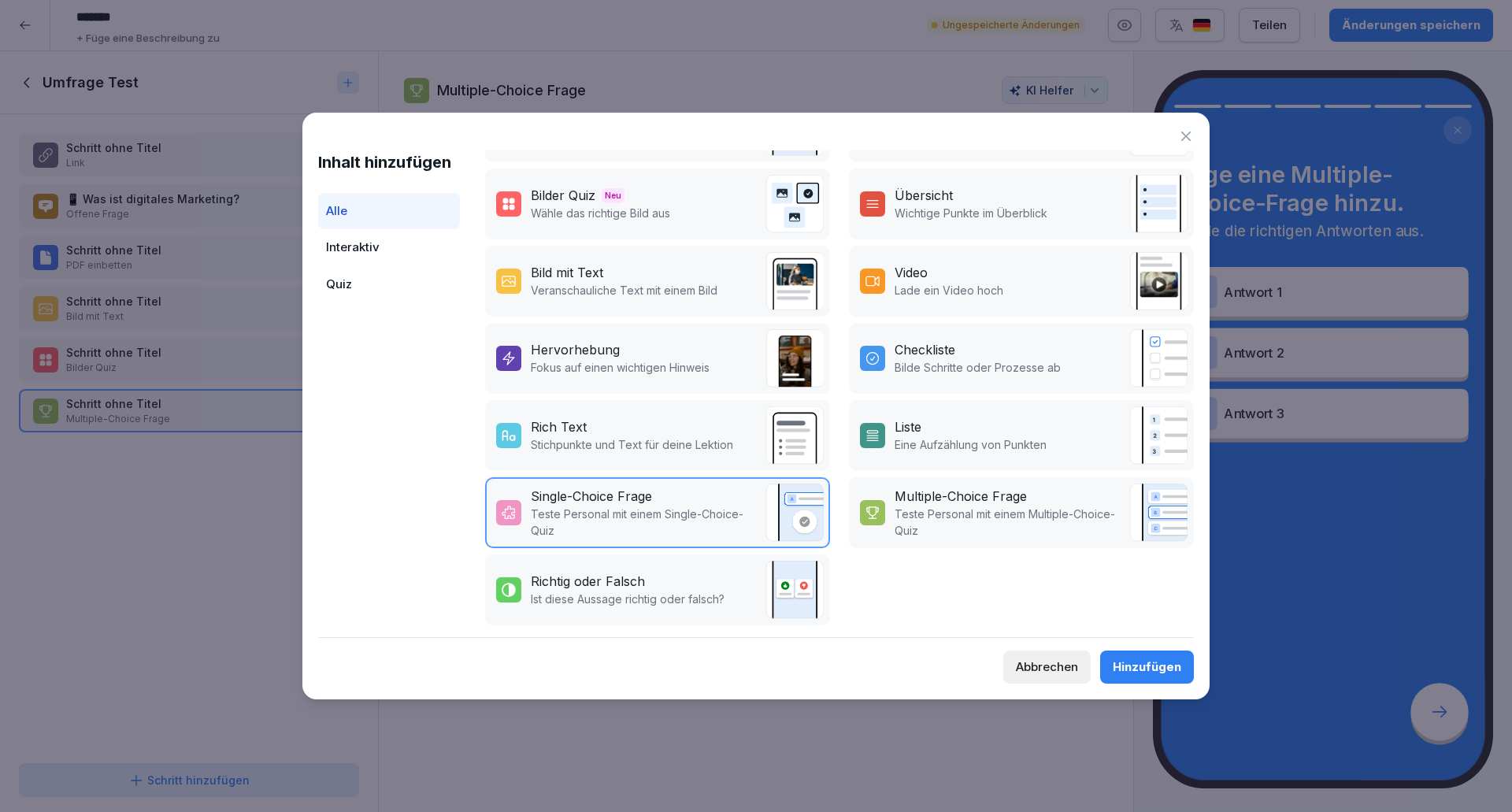
click at [963, 344] on div "Checkliste" at bounding box center [977, 349] width 166 height 19
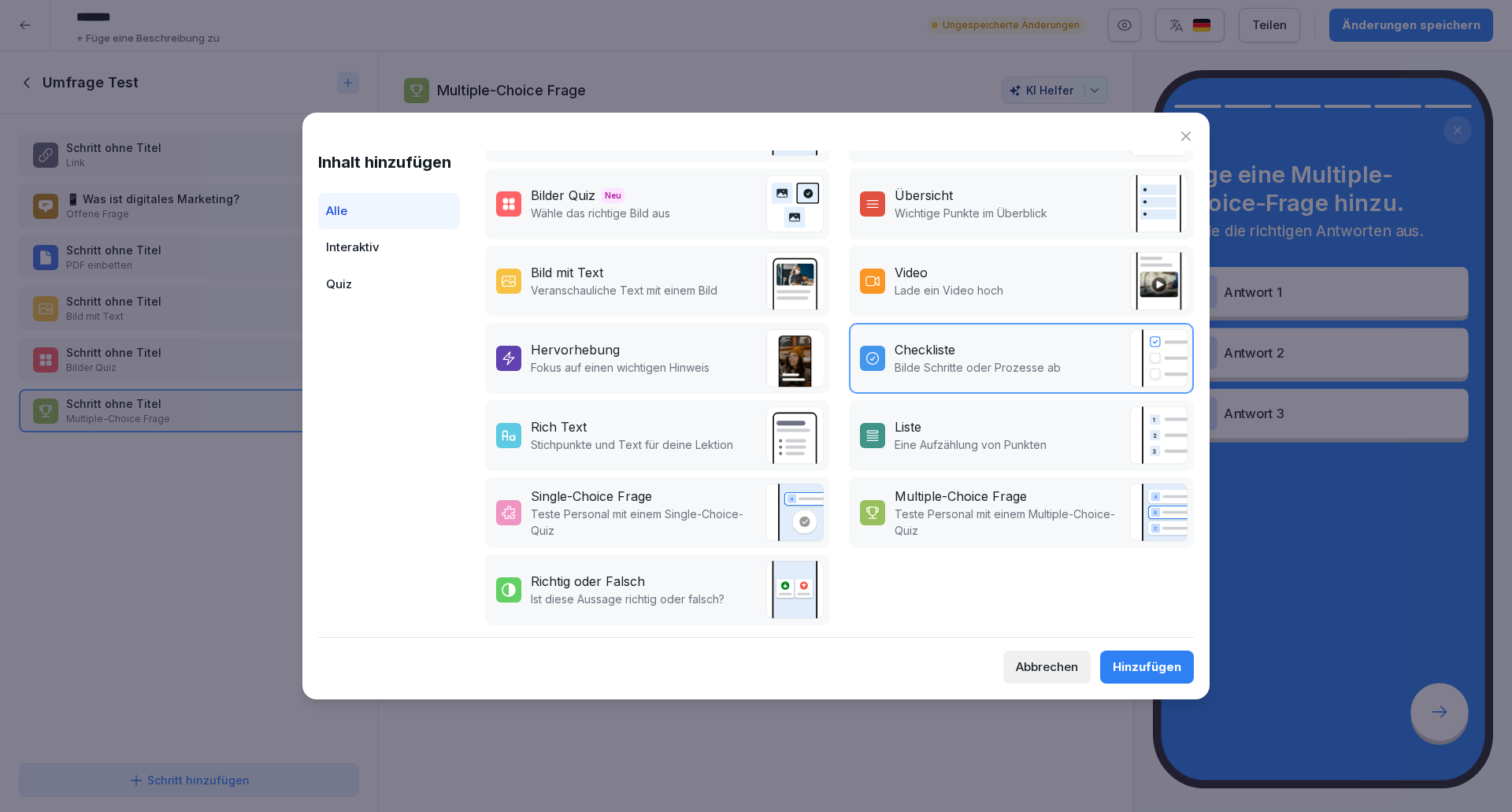
click at [1169, 661] on div "Hinzufügen" at bounding box center [1147, 666] width 68 height 18
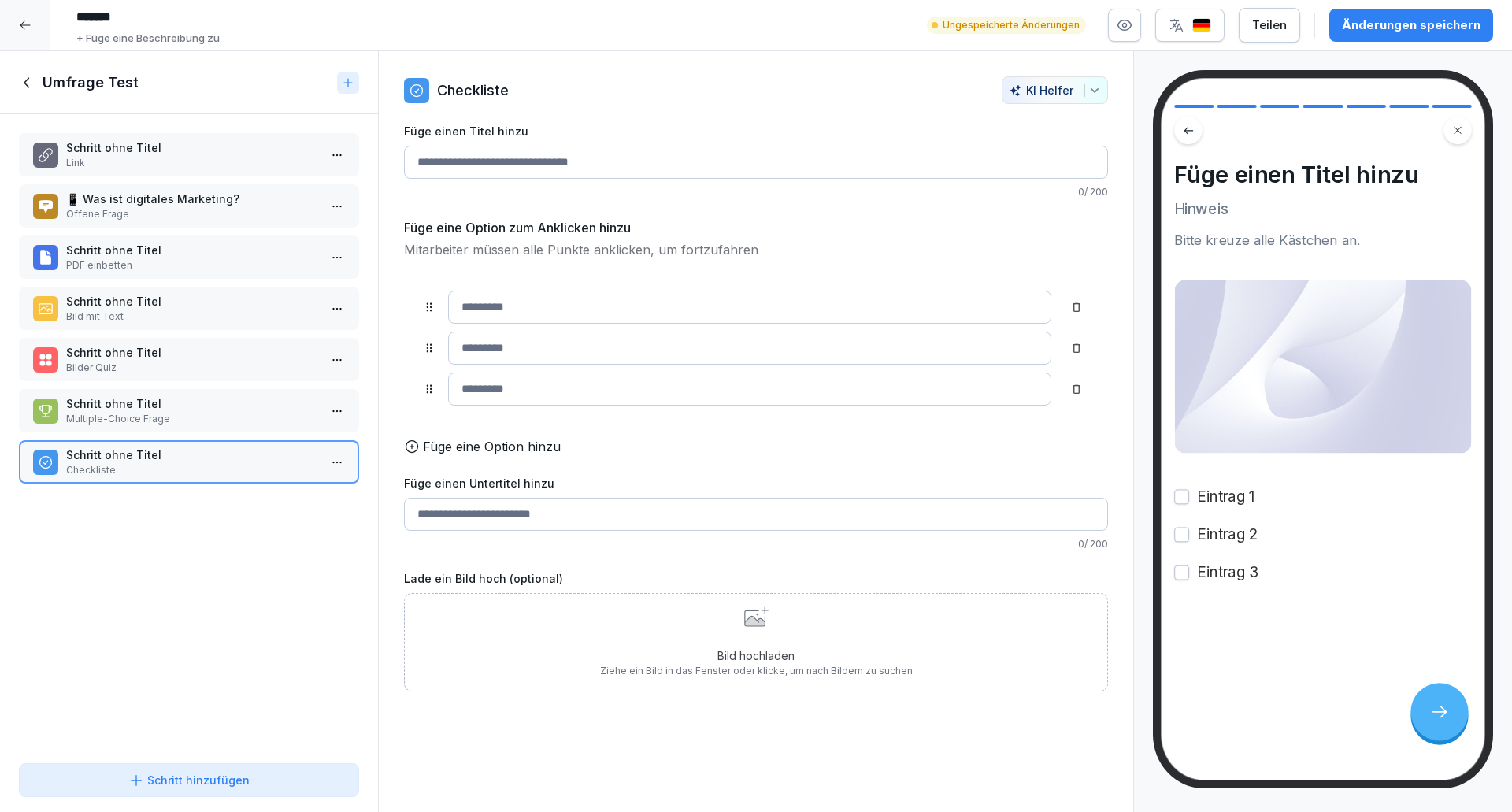
click at [175, 463] on p "Checkliste" at bounding box center [193, 469] width 252 height 14
click at [1178, 498] on button "button" at bounding box center [1181, 497] width 15 height 15
click at [1177, 538] on button "button" at bounding box center [1181, 535] width 15 height 15
click at [1179, 537] on button "button" at bounding box center [1181, 535] width 15 height 15
click at [1178, 533] on button "button" at bounding box center [1181, 535] width 15 height 15
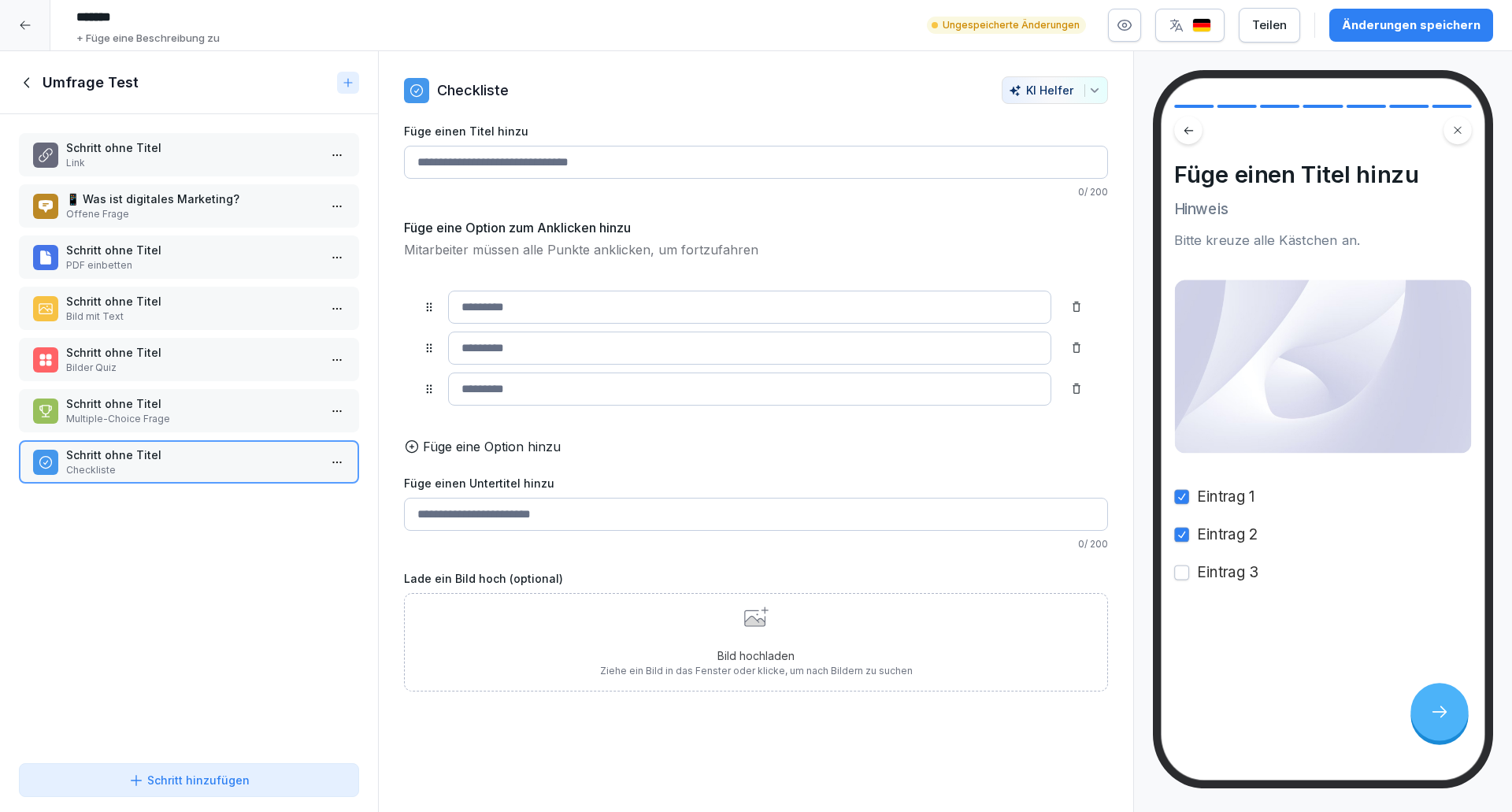
click at [1183, 574] on button "button" at bounding box center [1181, 573] width 15 height 15
click at [385, 658] on div "Checkliste KI Helfer Füge einen Titel hinzu 0 / 200 Füge eine Option zum Anklic…" at bounding box center [755, 384] width 754 height 615
click at [254, 639] on div "Schritt ohne Titel Link 📱 Was ist digitales Marketing? Offene Frage Schritt ohn…" at bounding box center [189, 435] width 378 height 643
click at [183, 807] on div "Schritt hinzufügen" at bounding box center [189, 785] width 378 height 56
click at [193, 776] on div "Schritt hinzufügen" at bounding box center [189, 780] width 121 height 17
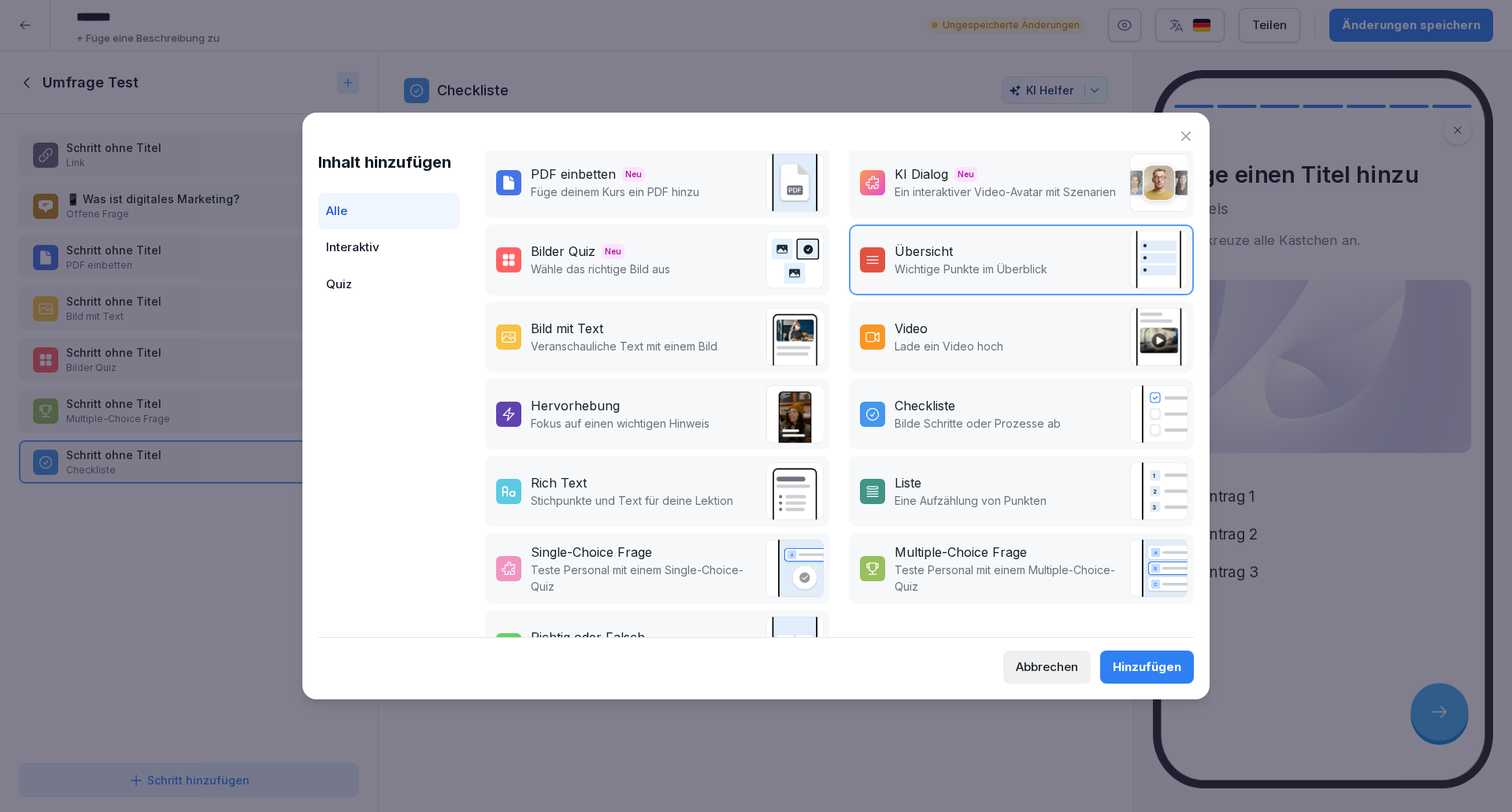
scroll to position [225, 0]
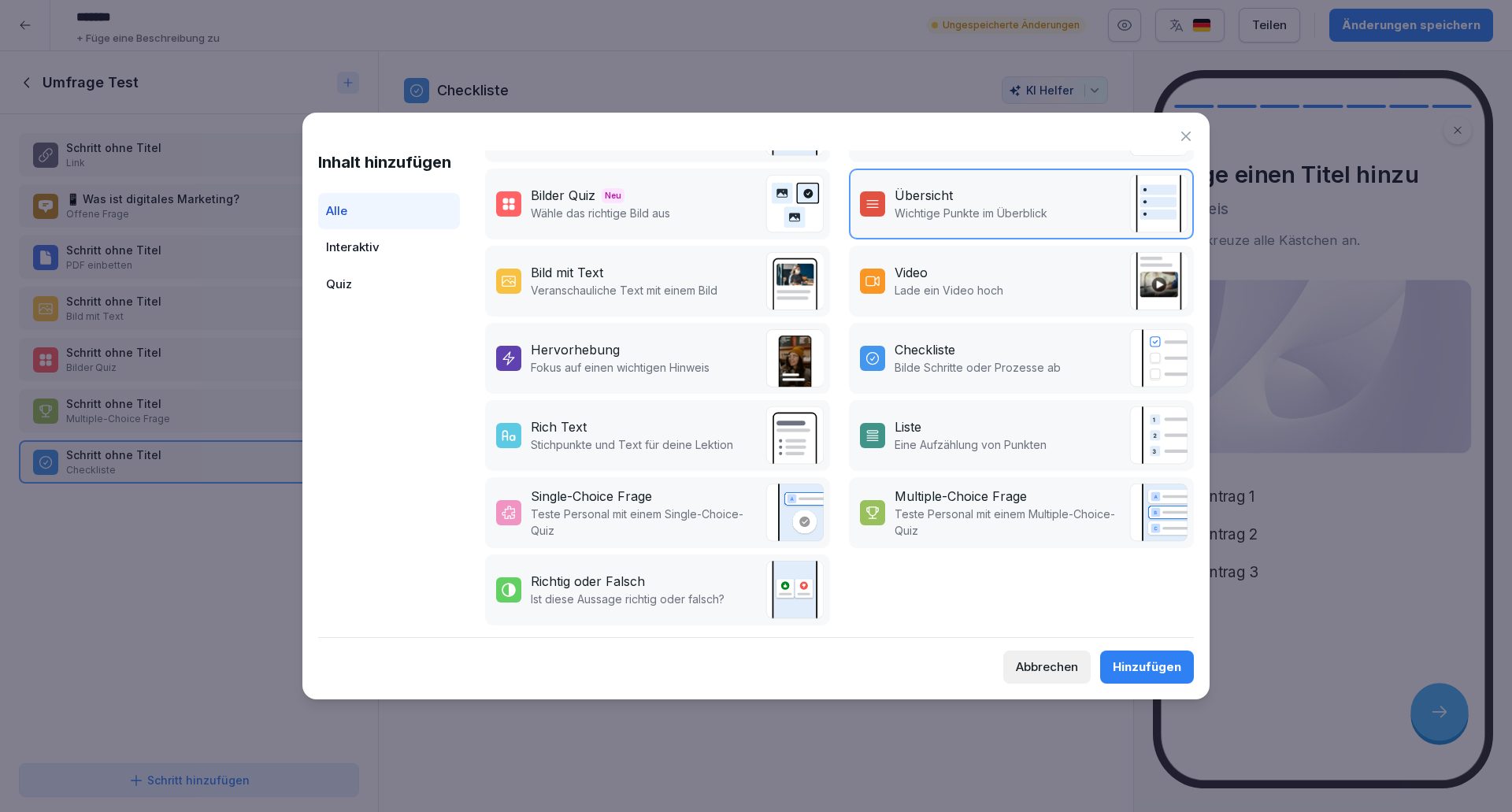
click at [649, 506] on p "Teste Personal mit einem Single-Choice-Quiz" at bounding box center [644, 521] width 227 height 33
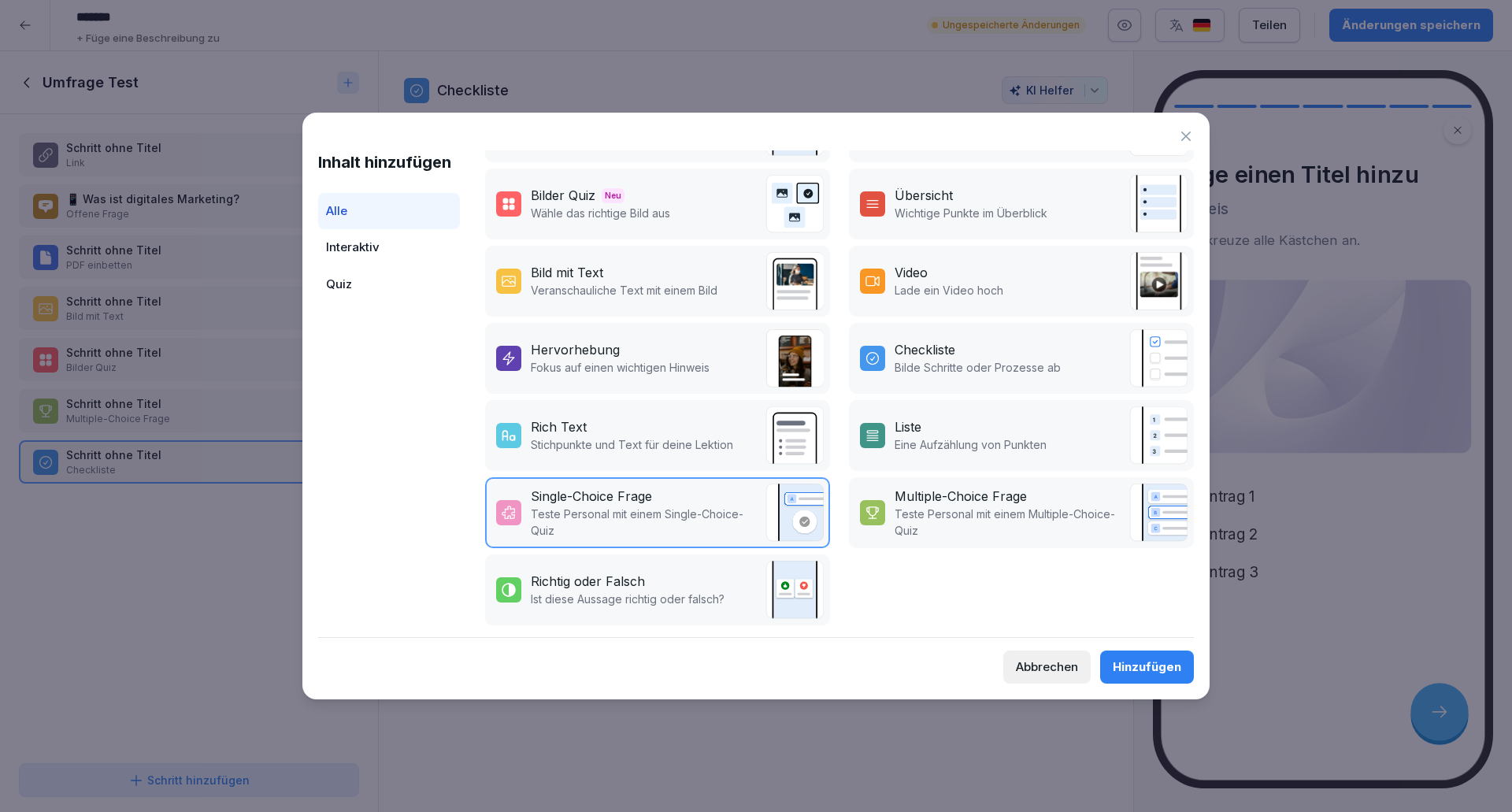
click at [1156, 663] on div "Hinzufügen" at bounding box center [1147, 666] width 68 height 18
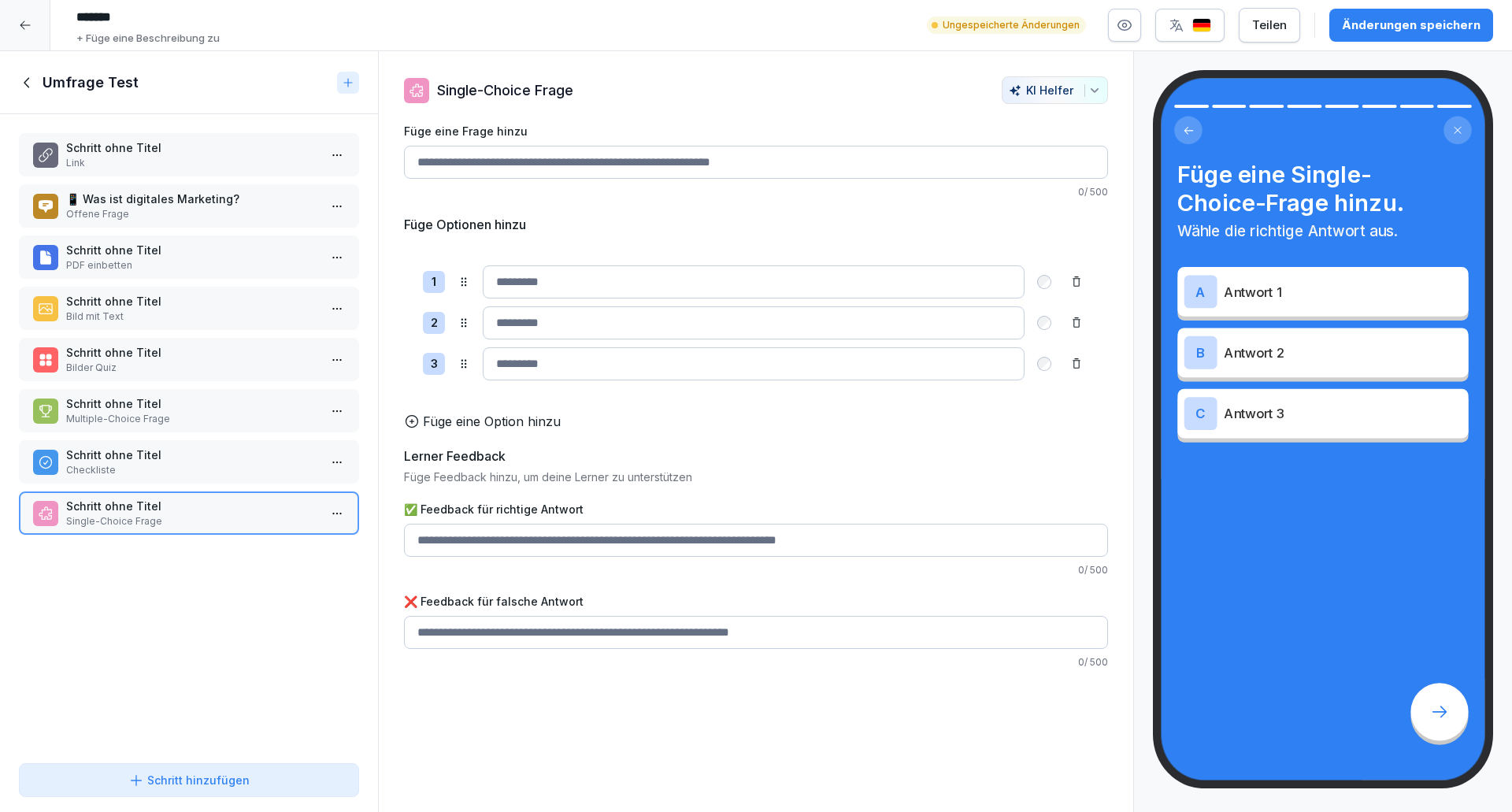
click at [128, 511] on p "Schritt ohne Titel" at bounding box center [193, 506] width 252 height 17
click at [503, 175] on input "Füge eine Frage hinzu" at bounding box center [755, 162] width 704 height 33
drag, startPoint x: 416, startPoint y: 156, endPoint x: 839, endPoint y: 161, distance: 423.0
click at [841, 171] on input "Füge eine Frage hinzu" at bounding box center [755, 162] width 704 height 33
click at [839, 161] on input "Füge eine Frage hinzu" at bounding box center [755, 162] width 704 height 33
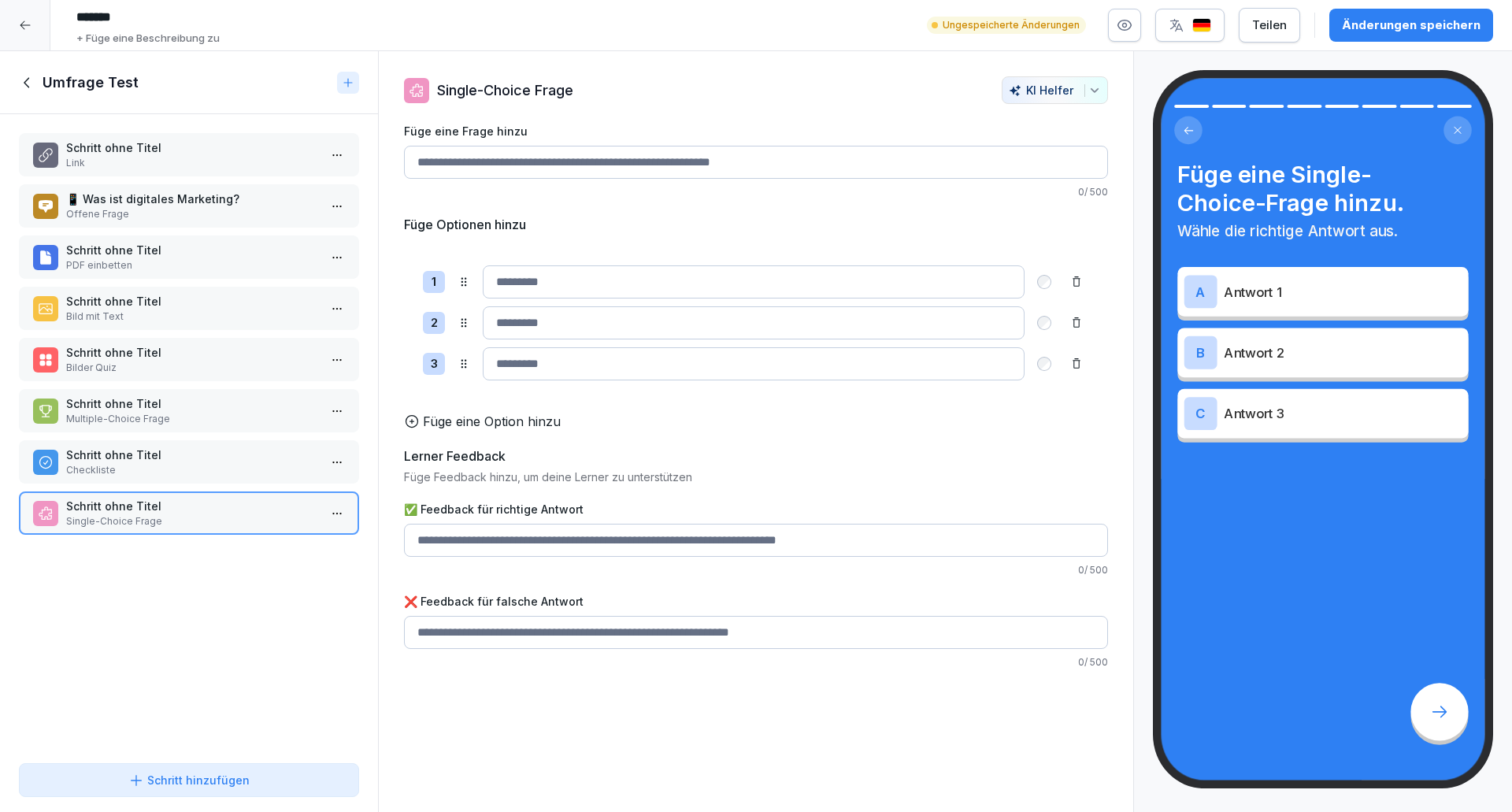
click at [592, 555] on input "✅ Feedback für richtige Antwort" at bounding box center [755, 539] width 704 height 33
click at [566, 503] on div "Füge eine Frage hinzu 0 / 500 Füge Optionen hinzu 1 2 3 To pick up a draggable …" at bounding box center [755, 395] width 704 height 547
click at [573, 485] on p "Füge Feedback hinzu, um deine Lerner zu unterstützen" at bounding box center [755, 477] width 704 height 17
click at [167, 780] on div "Schritt hinzufügen" at bounding box center [189, 780] width 121 height 17
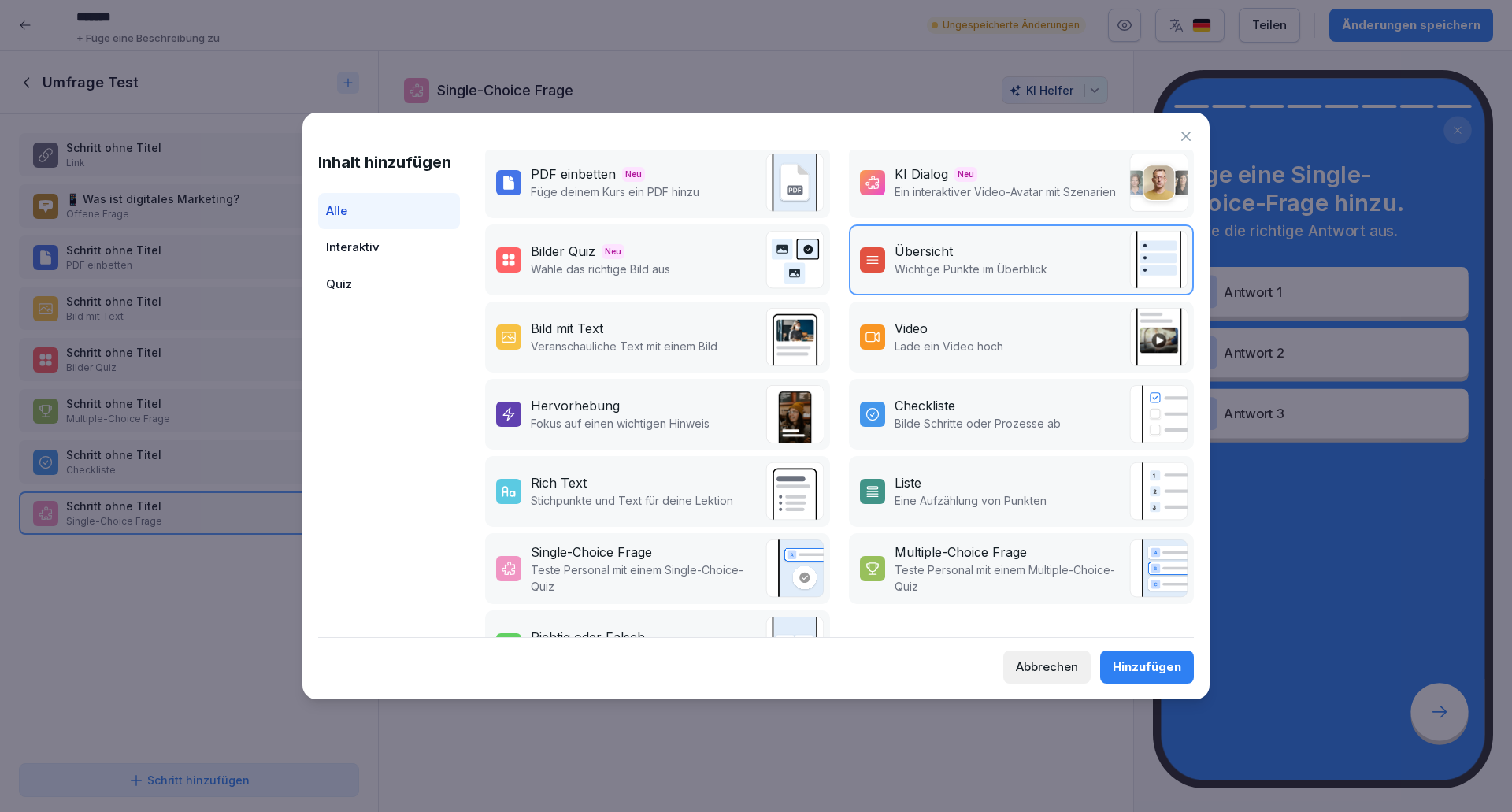
scroll to position [225, 0]
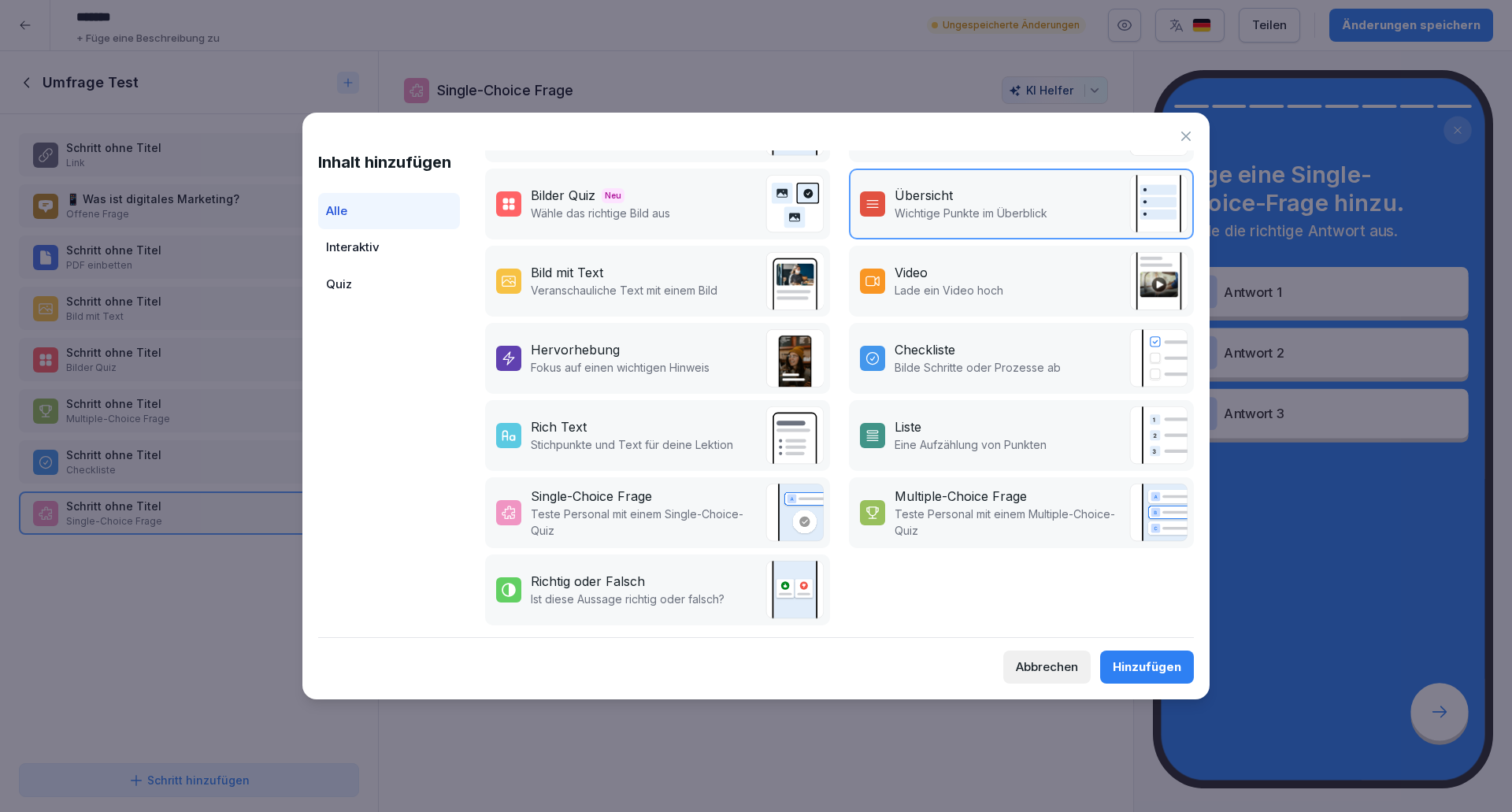
click at [554, 418] on div "Rich Text" at bounding box center [559, 427] width 56 height 19
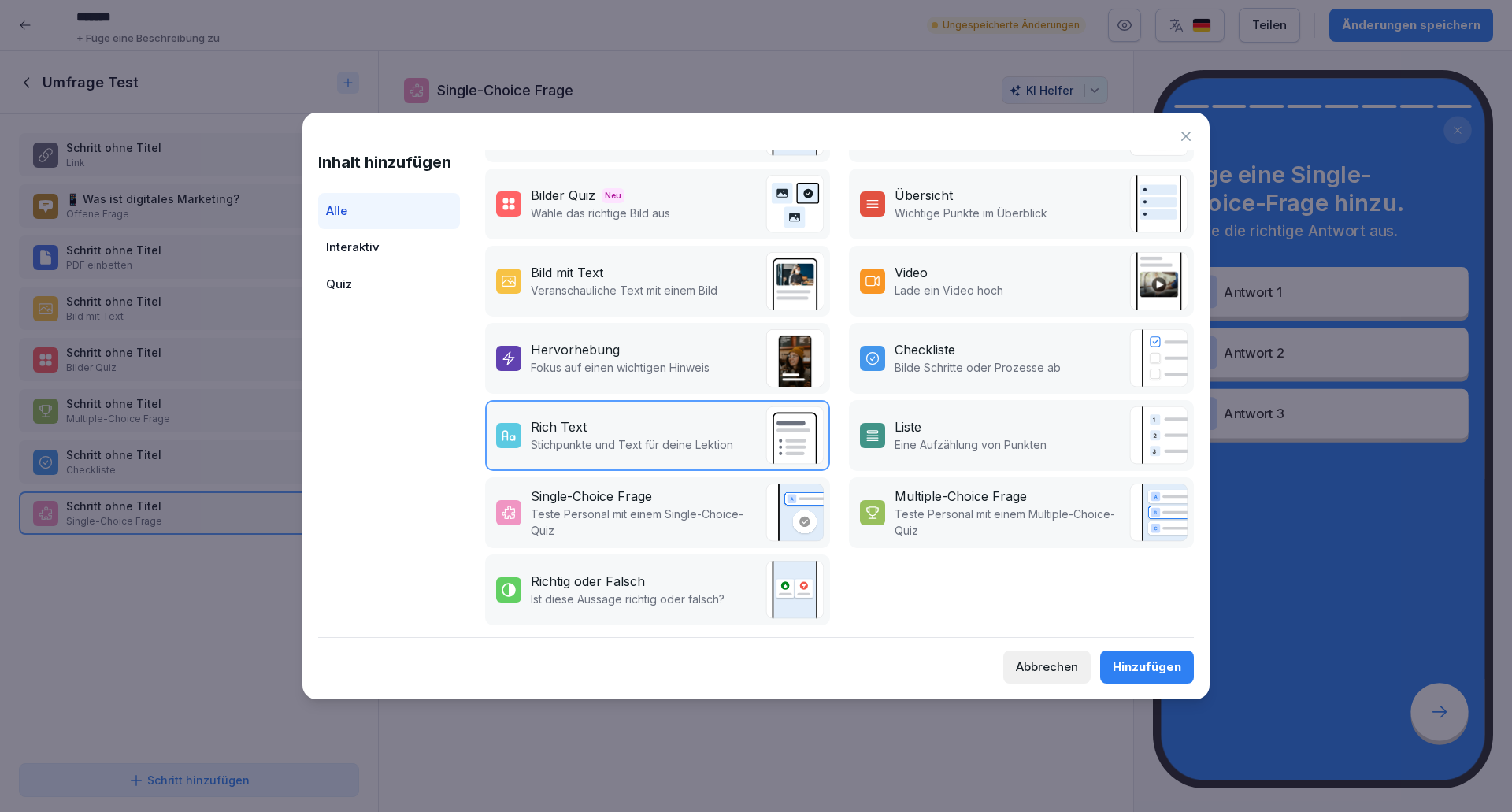
click at [1130, 673] on div "Hinzufügen" at bounding box center [1147, 666] width 68 height 18
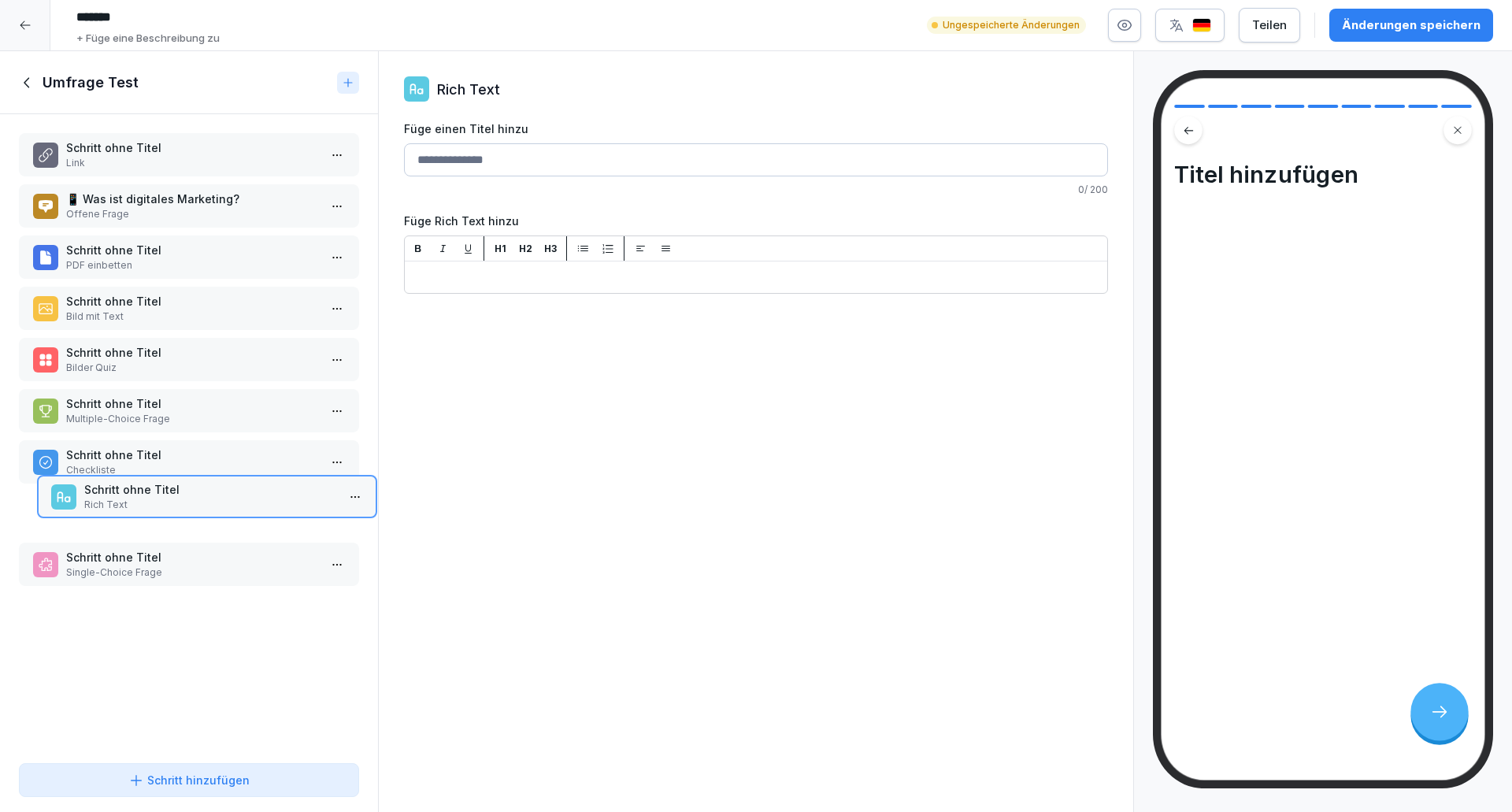
drag, startPoint x: 188, startPoint y: 577, endPoint x: 206, endPoint y: 508, distance: 71.3
click at [206, 508] on p "Rich Text" at bounding box center [210, 505] width 252 height 14
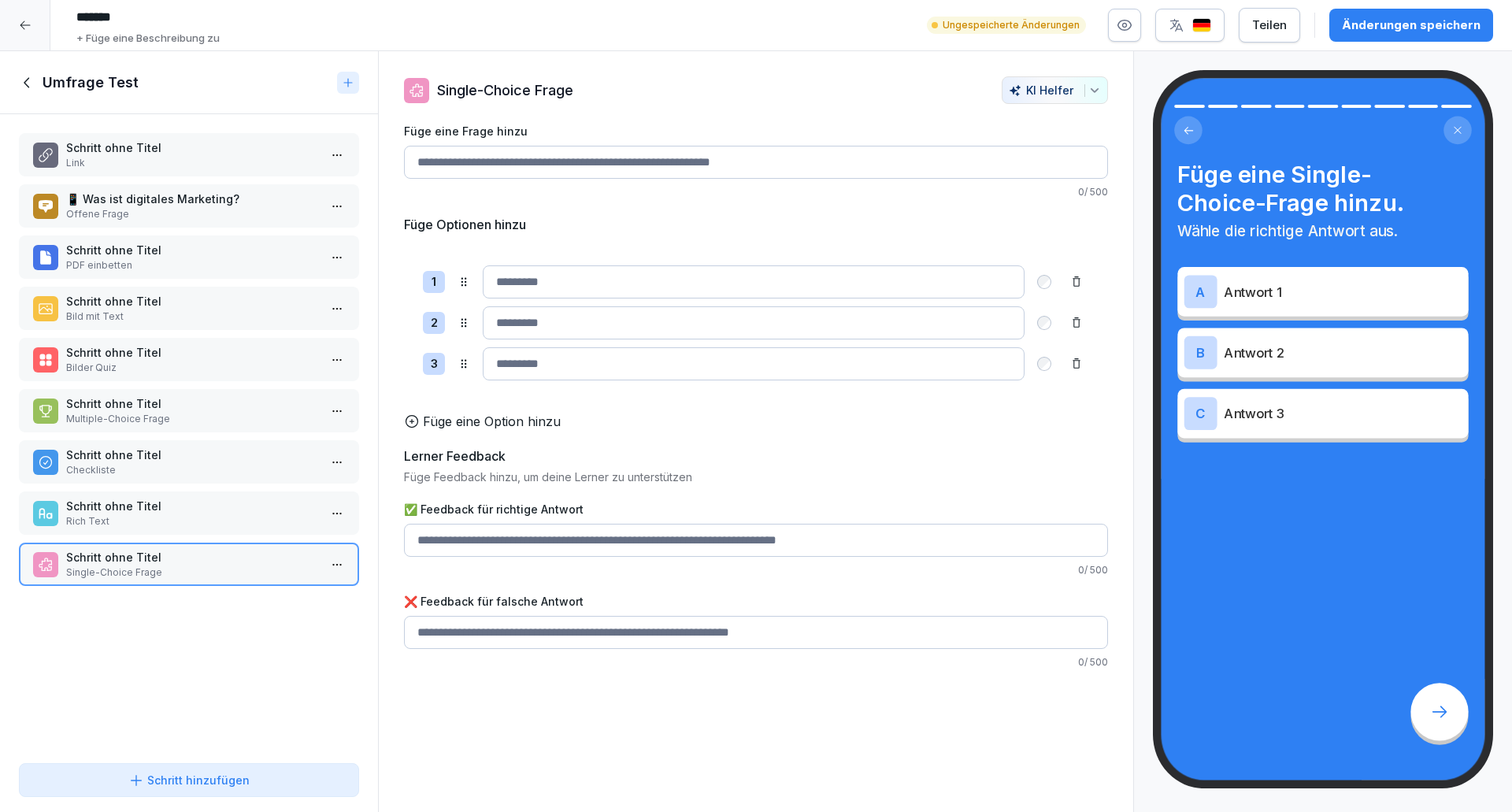
click at [151, 527] on p "Rich Text" at bounding box center [193, 520] width 252 height 14
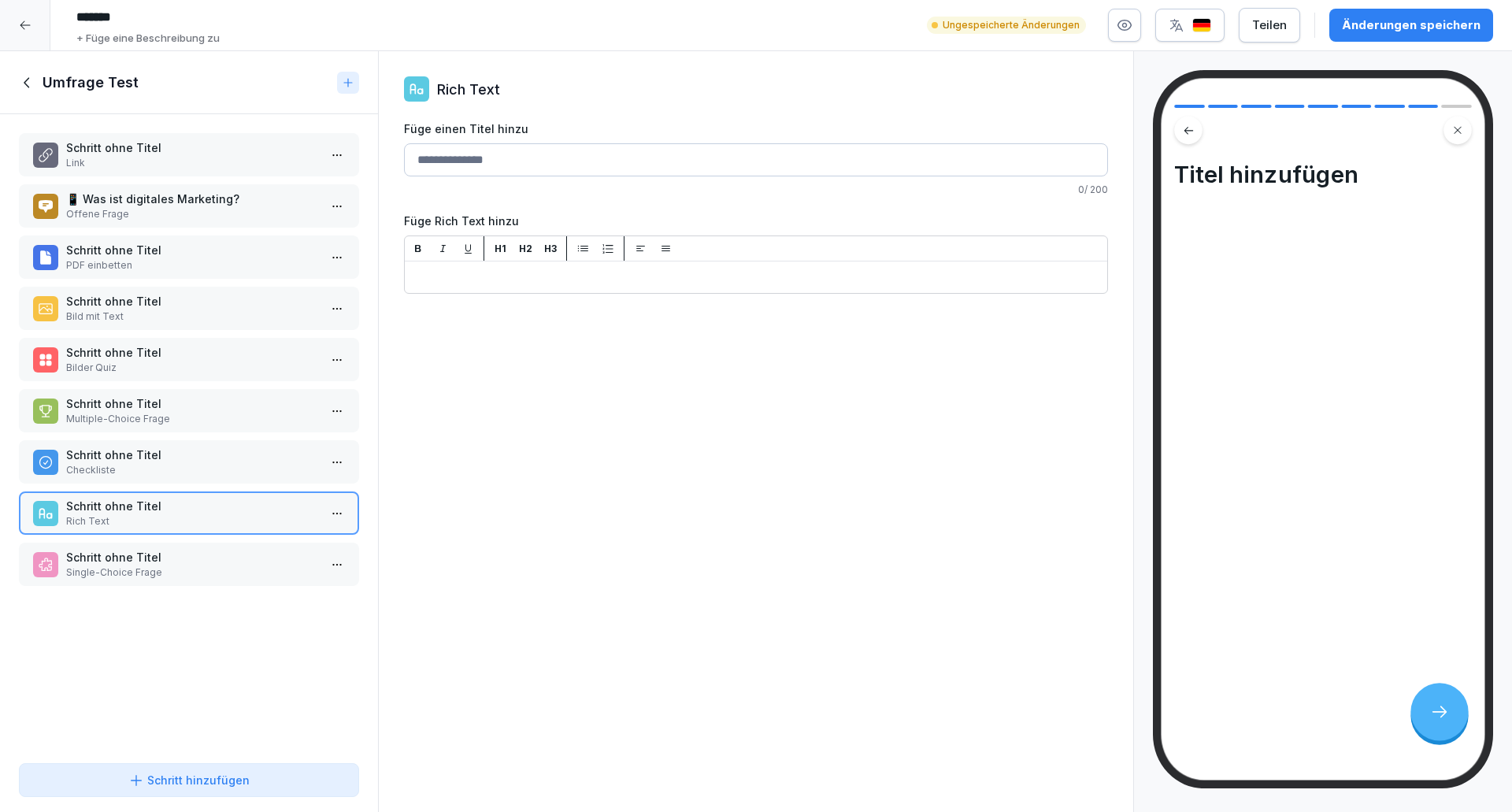
click at [178, 565] on p "Single-Choice Frage" at bounding box center [193, 572] width 252 height 14
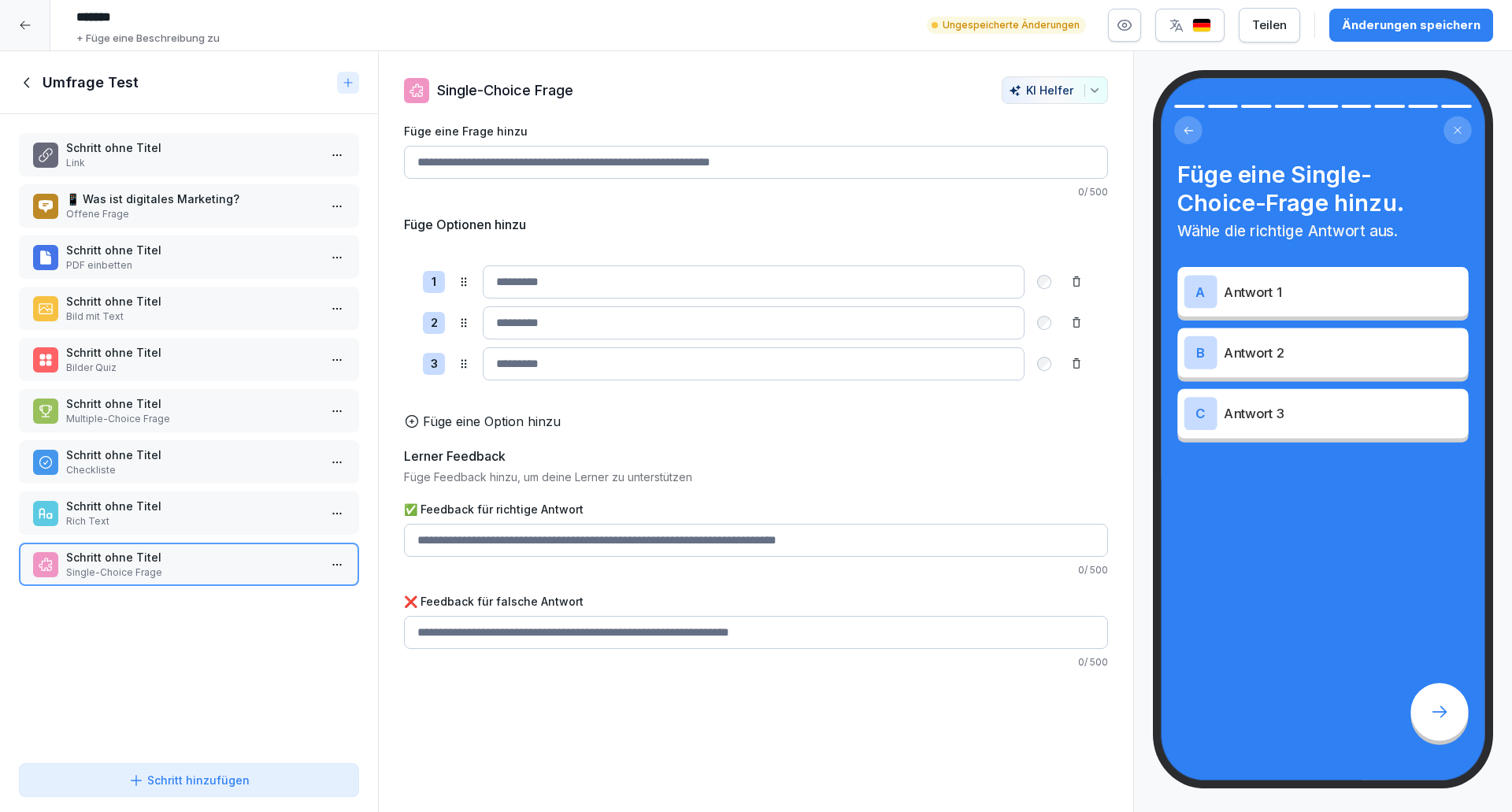
click at [114, 518] on p "Rich Text" at bounding box center [193, 520] width 252 height 14
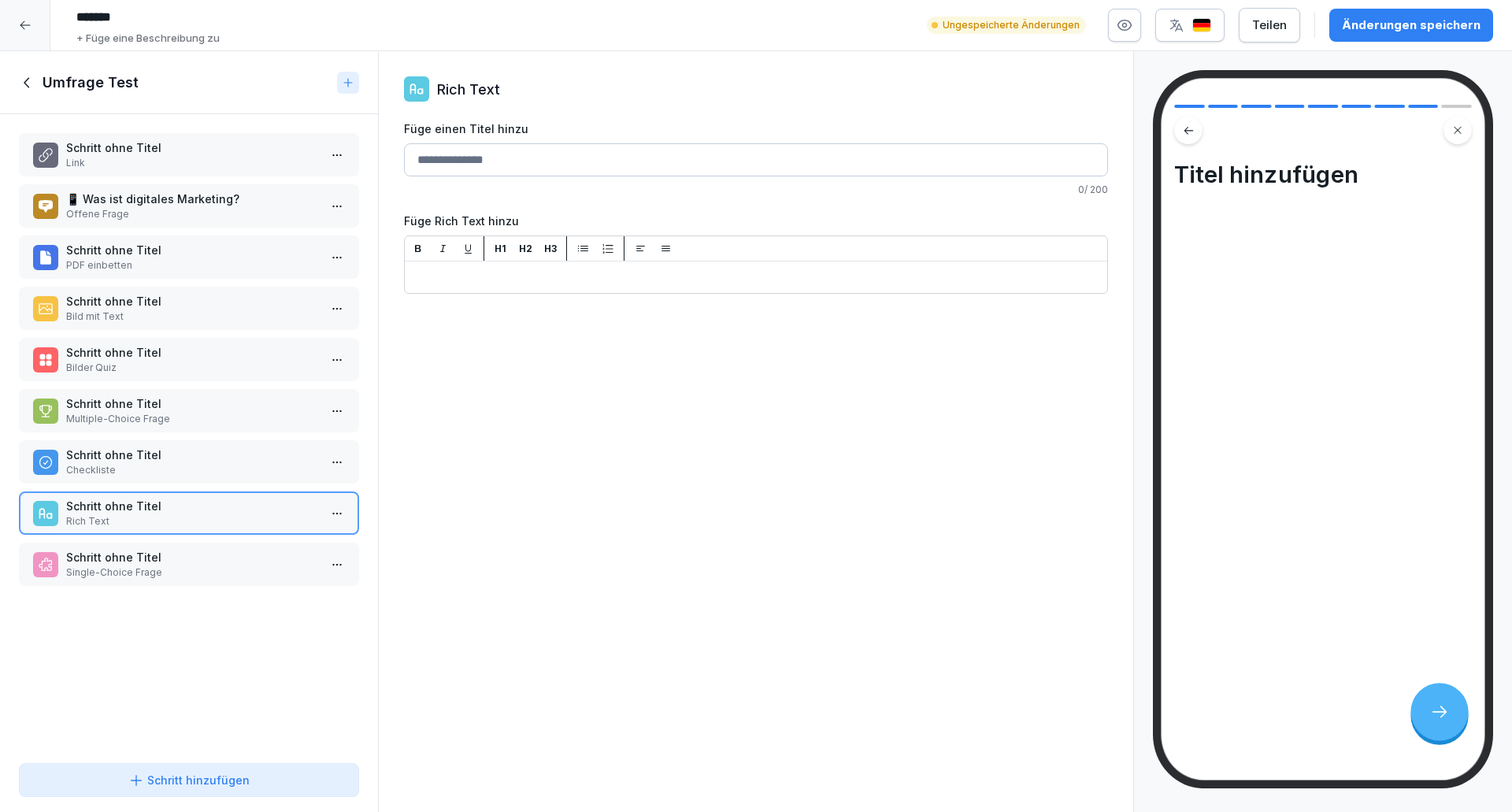
click at [135, 782] on icon at bounding box center [136, 780] width 16 height 16
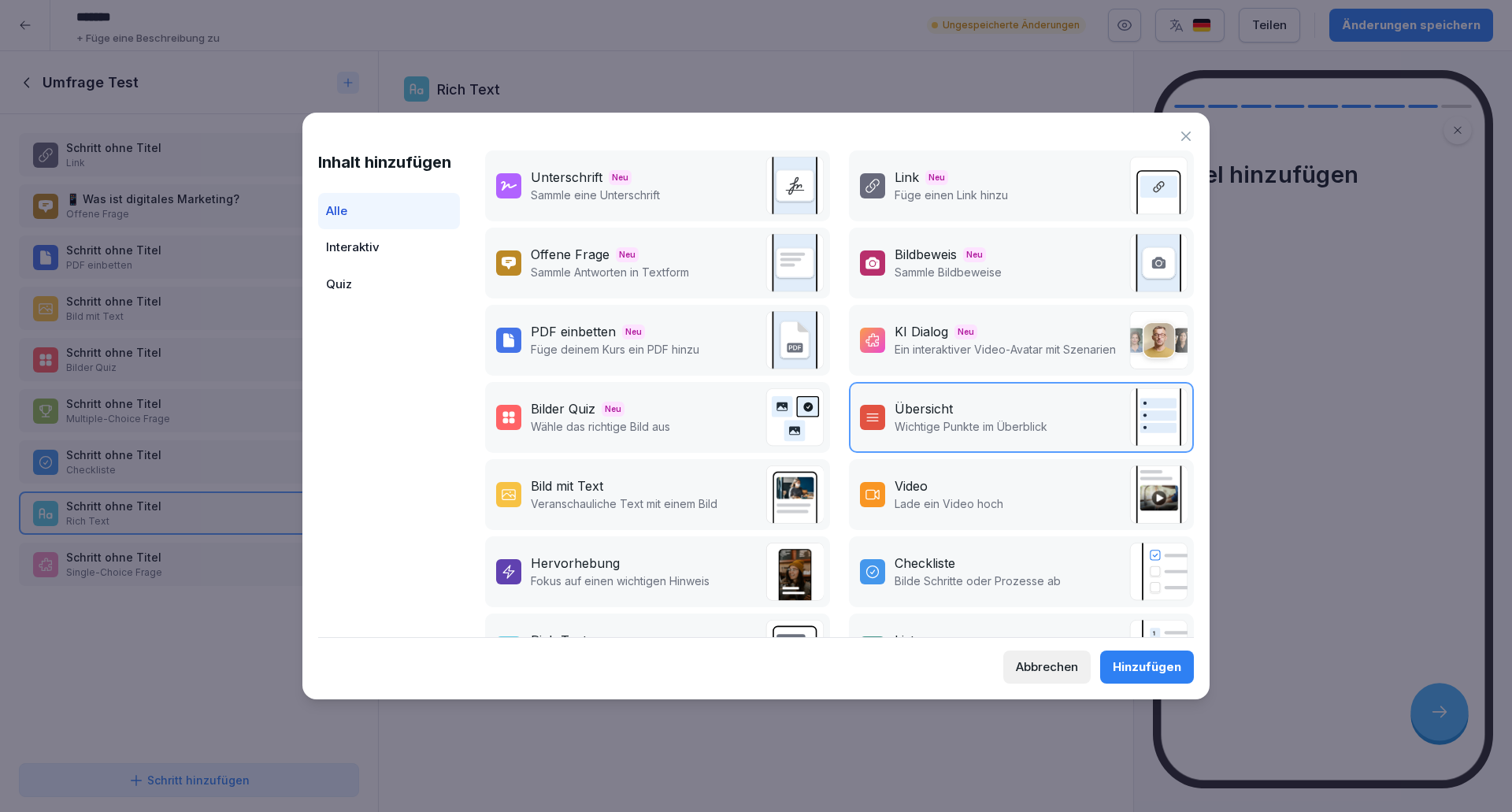
click at [563, 503] on p "Veranschauliche Text mit einem Bild" at bounding box center [624, 504] width 187 height 17
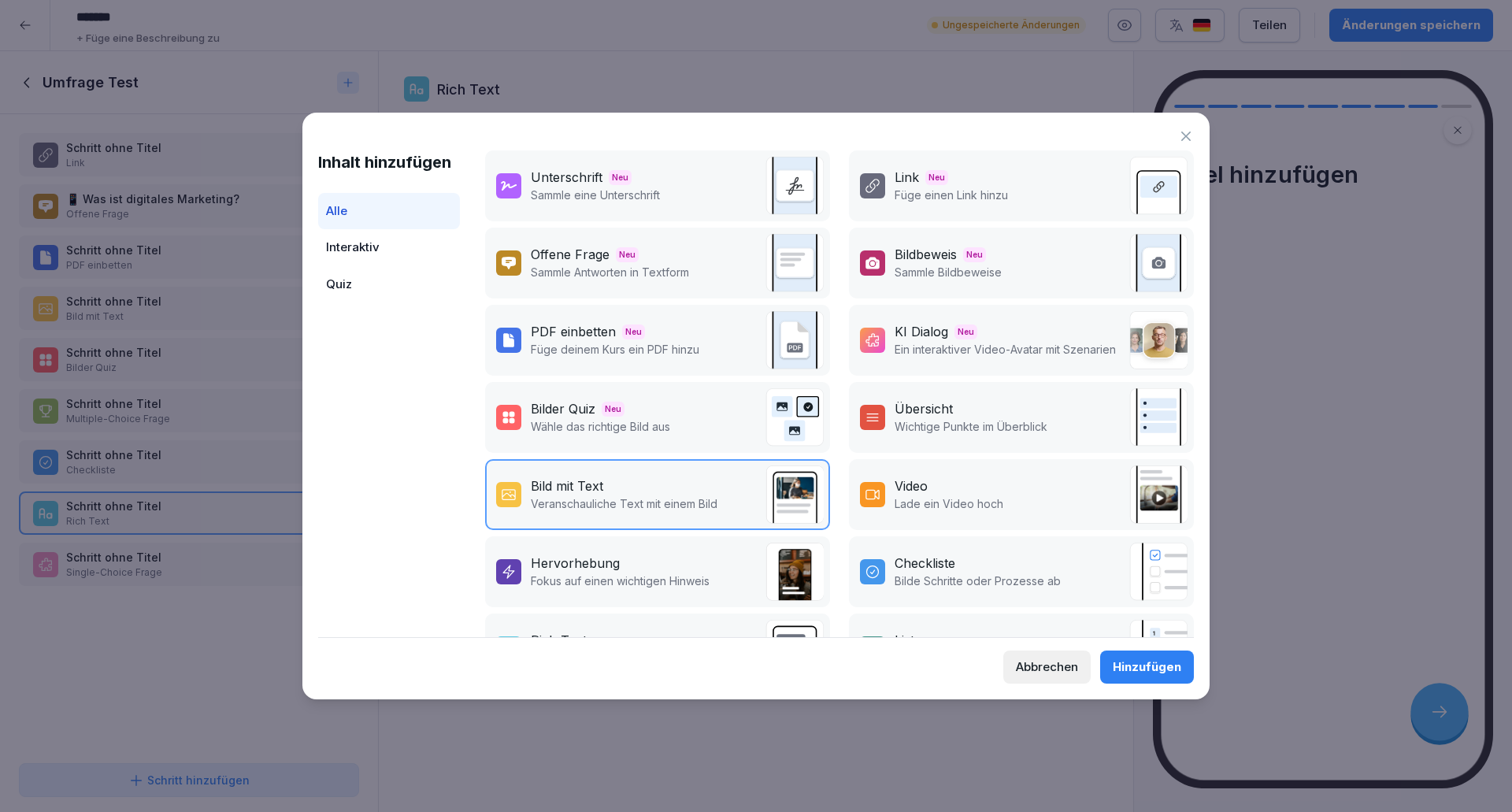
click at [1134, 664] on div "Hinzufügen" at bounding box center [1147, 666] width 68 height 18
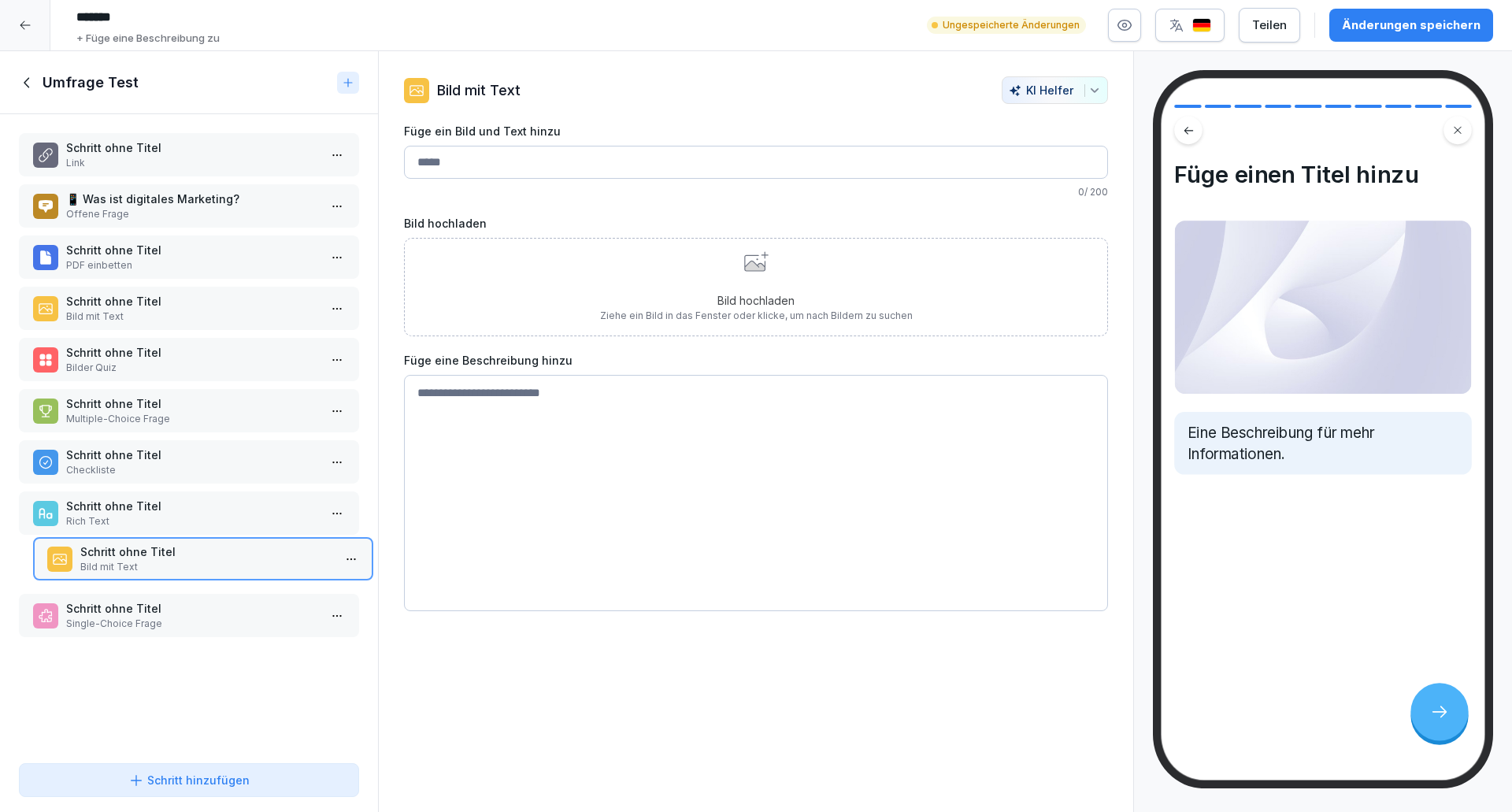
drag, startPoint x: 136, startPoint y: 611, endPoint x: 148, endPoint y: 560, distance: 52.4
click at [149, 553] on p "Schritt ohne Titel" at bounding box center [207, 551] width 252 height 17
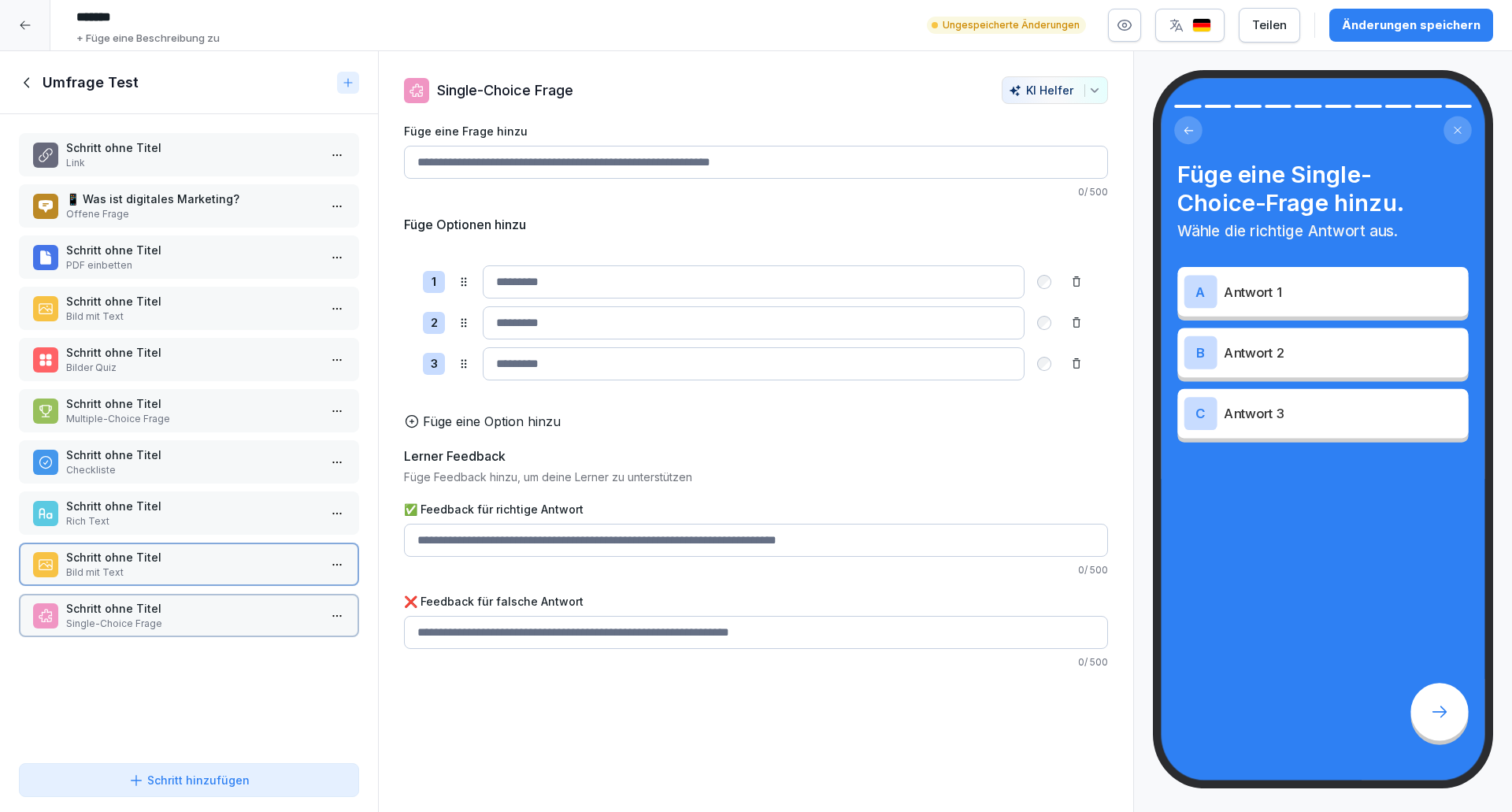
click at [139, 605] on p "Schritt ohne Titel" at bounding box center [193, 608] width 252 height 17
click at [526, 647] on input "✅ Feedback für richtige Antwort" at bounding box center [755, 632] width 704 height 33
click at [513, 538] on input "✅ Feedback für richtige Antwort" at bounding box center [755, 539] width 704 height 33
click at [528, 635] on input "✅ Feedback für richtige Antwort" at bounding box center [755, 632] width 704 height 33
click at [533, 557] on input "✅ Feedback für richtige Antwort" at bounding box center [755, 539] width 704 height 33
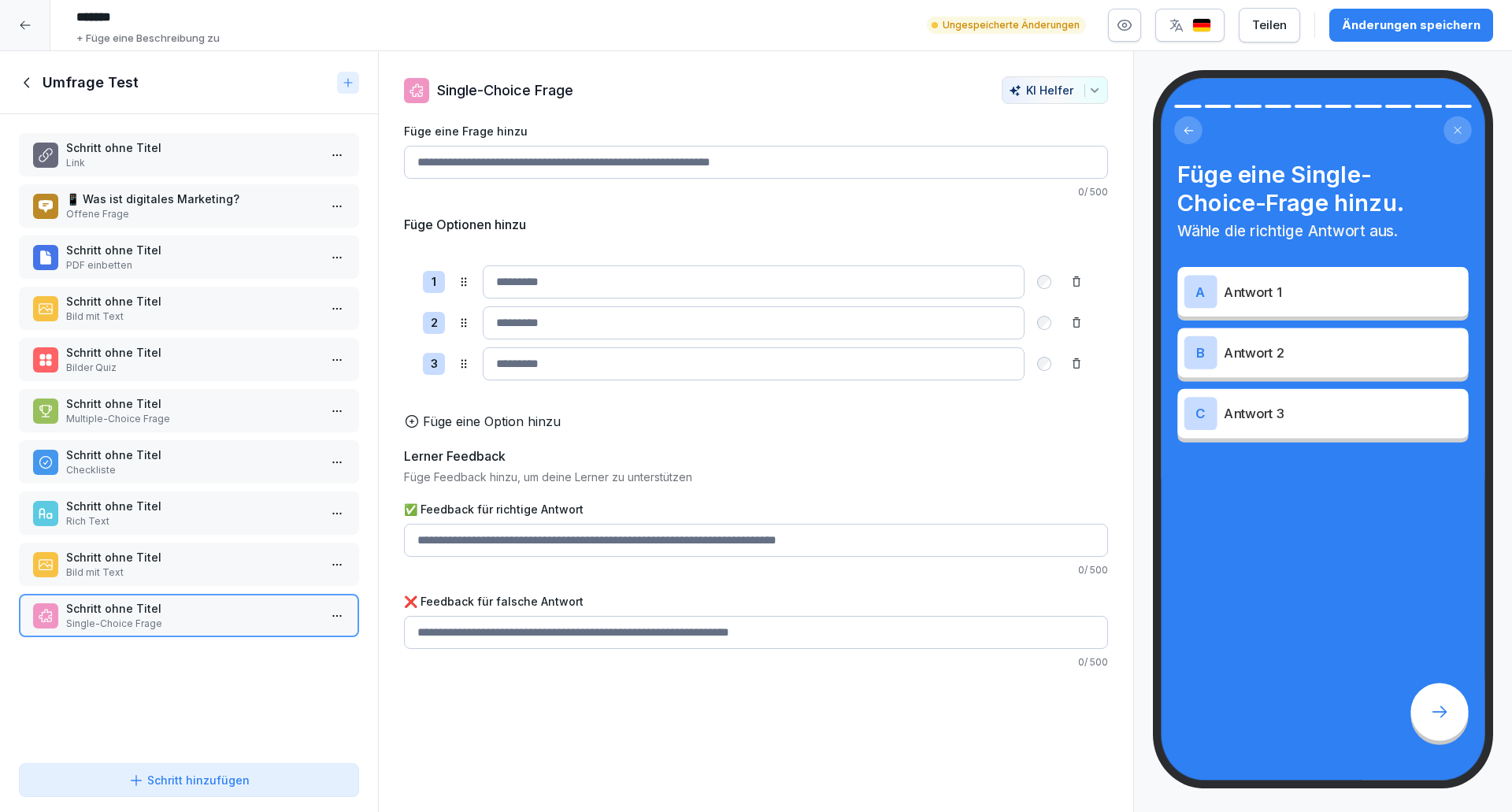
click at [534, 634] on input "✅ Feedback für richtige Antwort" at bounding box center [755, 632] width 704 height 33
click at [539, 557] on input "✅ Feedback für richtige Antwort" at bounding box center [755, 539] width 704 height 33
click at [192, 680] on div "Schritt ohne Titel Link 📱 Was ist digitales Marketing? Offene Frage Schritt ohn…" at bounding box center [189, 435] width 378 height 643
click at [197, 693] on div "Schritt ohne Titel Link 📱 Was ist digitales Marketing? Offene Frage Schritt ohn…" at bounding box center [189, 435] width 378 height 643
click at [33, 88] on icon at bounding box center [27, 82] width 18 height 18
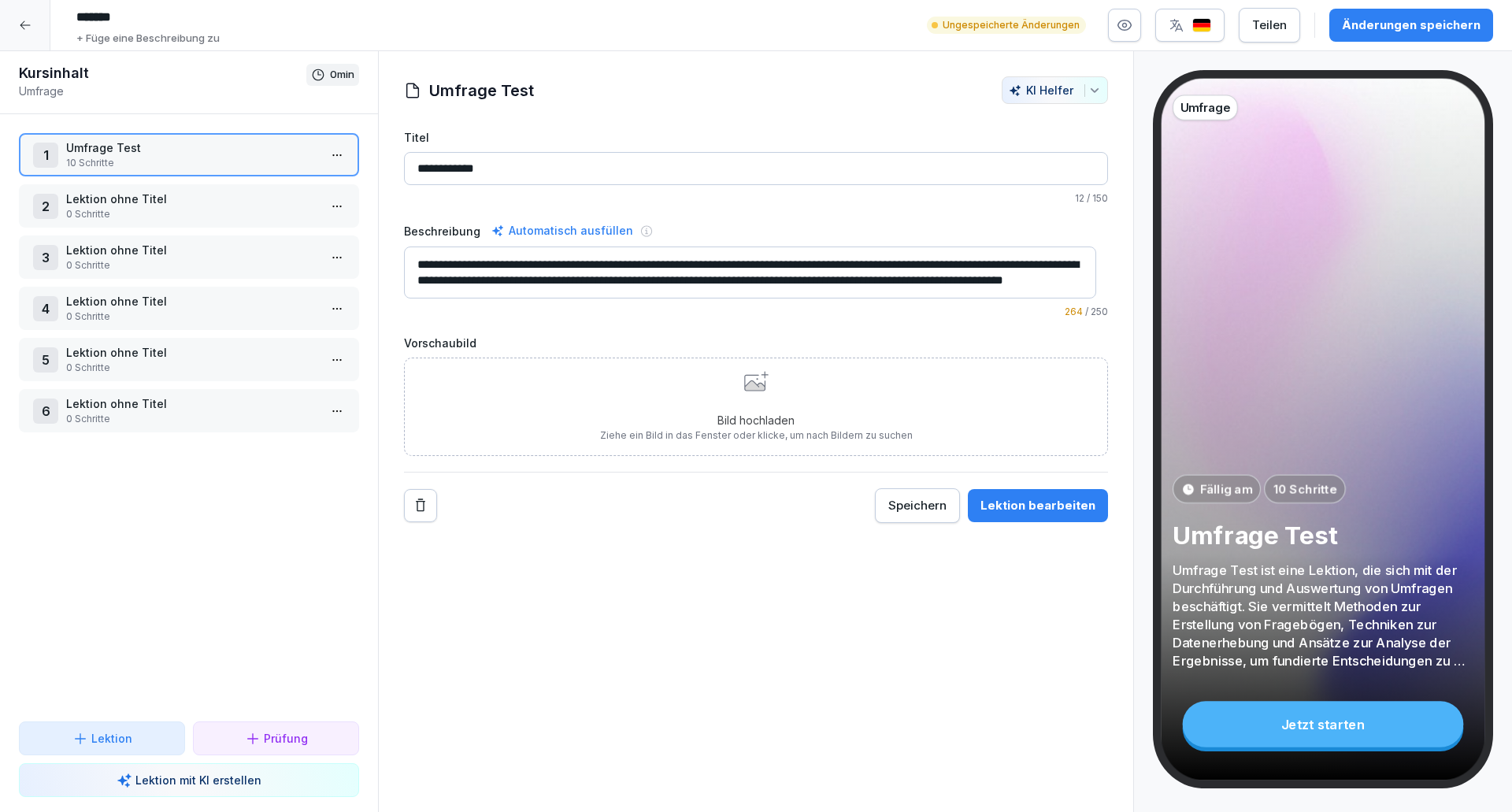
click at [239, 738] on div "Prüfung" at bounding box center [276, 738] width 139 height 17
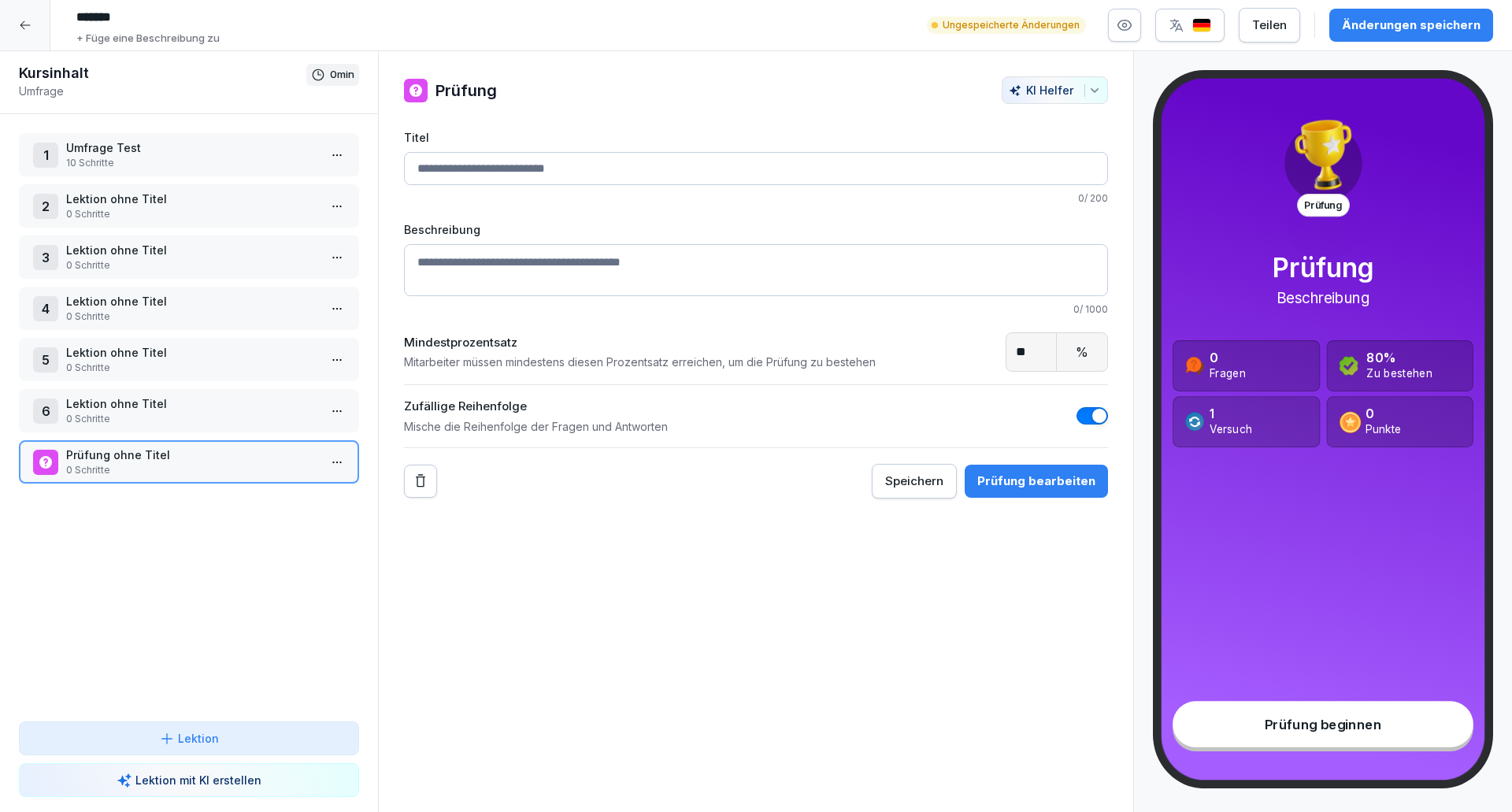
click at [427, 492] on button "Remove" at bounding box center [420, 480] width 33 height 33
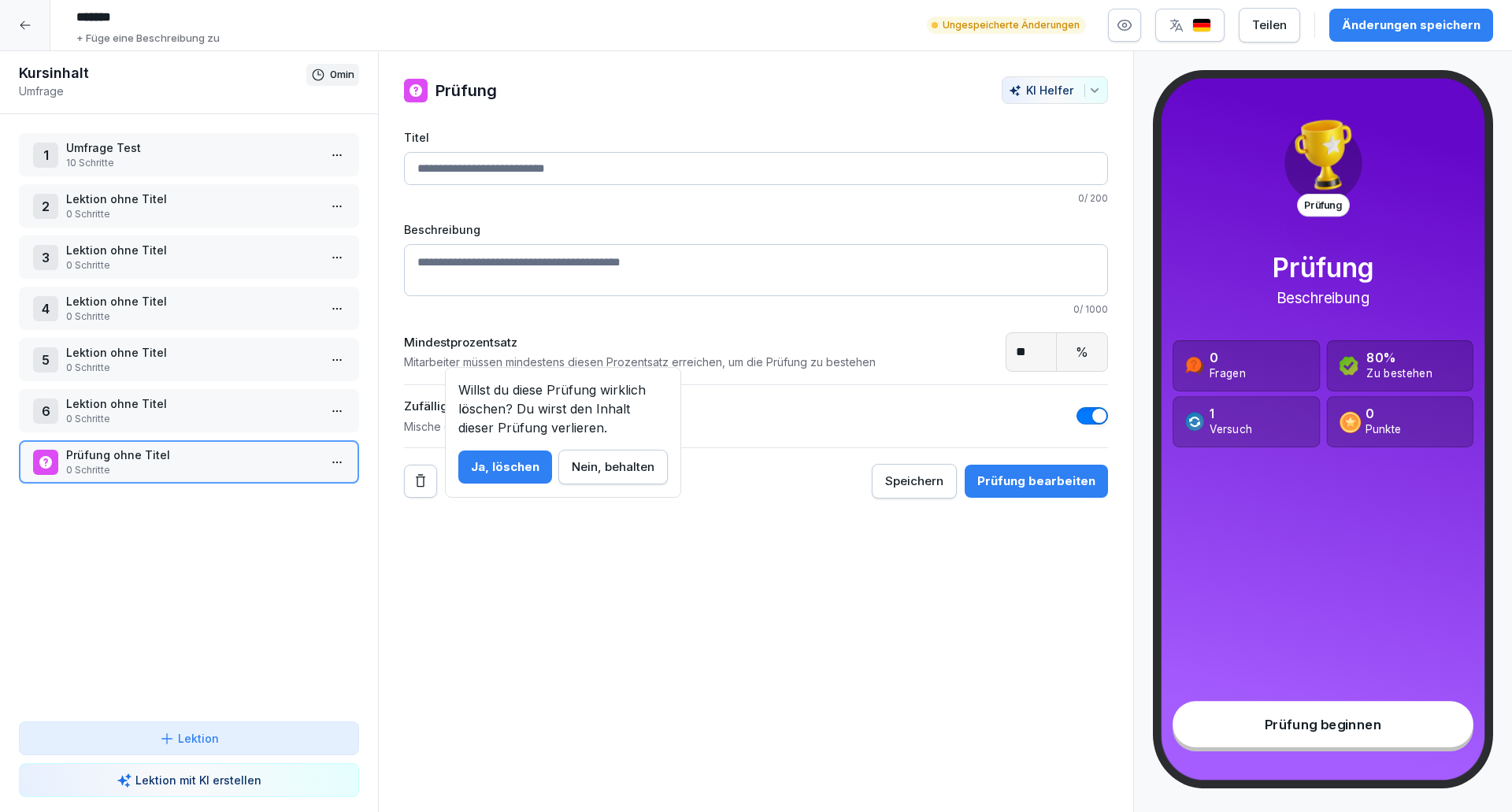
click at [518, 468] on div "Ja, löschen" at bounding box center [505, 466] width 68 height 18
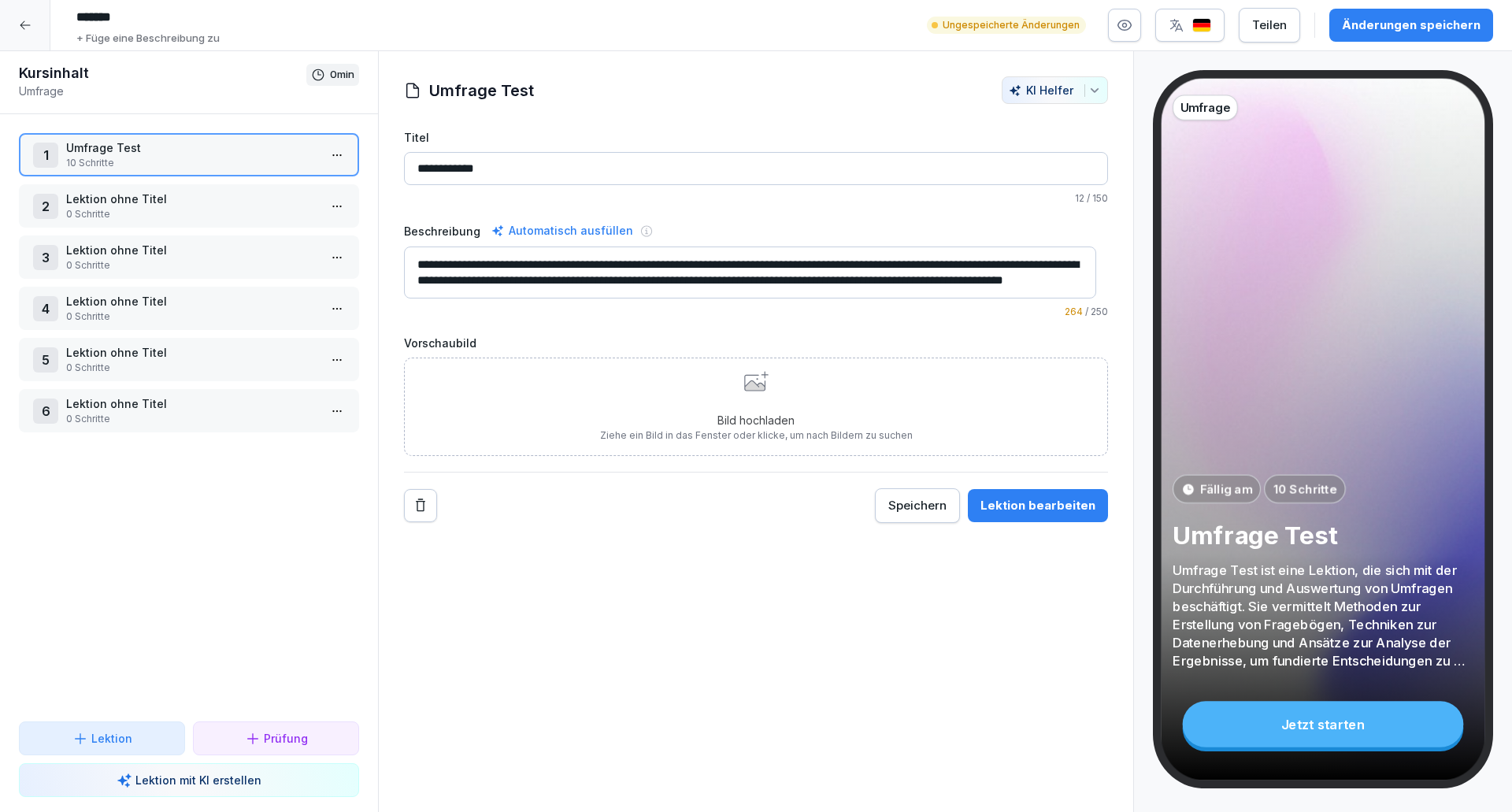
click at [150, 538] on div "1 Umfrage Test 10 Schritte 2 Lektion ohne Titel 0 Schritte 3 Lektion ohne Titel…" at bounding box center [189, 418] width 378 height 607
click at [170, 153] on p "Umfrage Test" at bounding box center [193, 148] width 252 height 17
click at [998, 495] on button "Lektion bearbeiten" at bounding box center [1038, 505] width 140 height 33
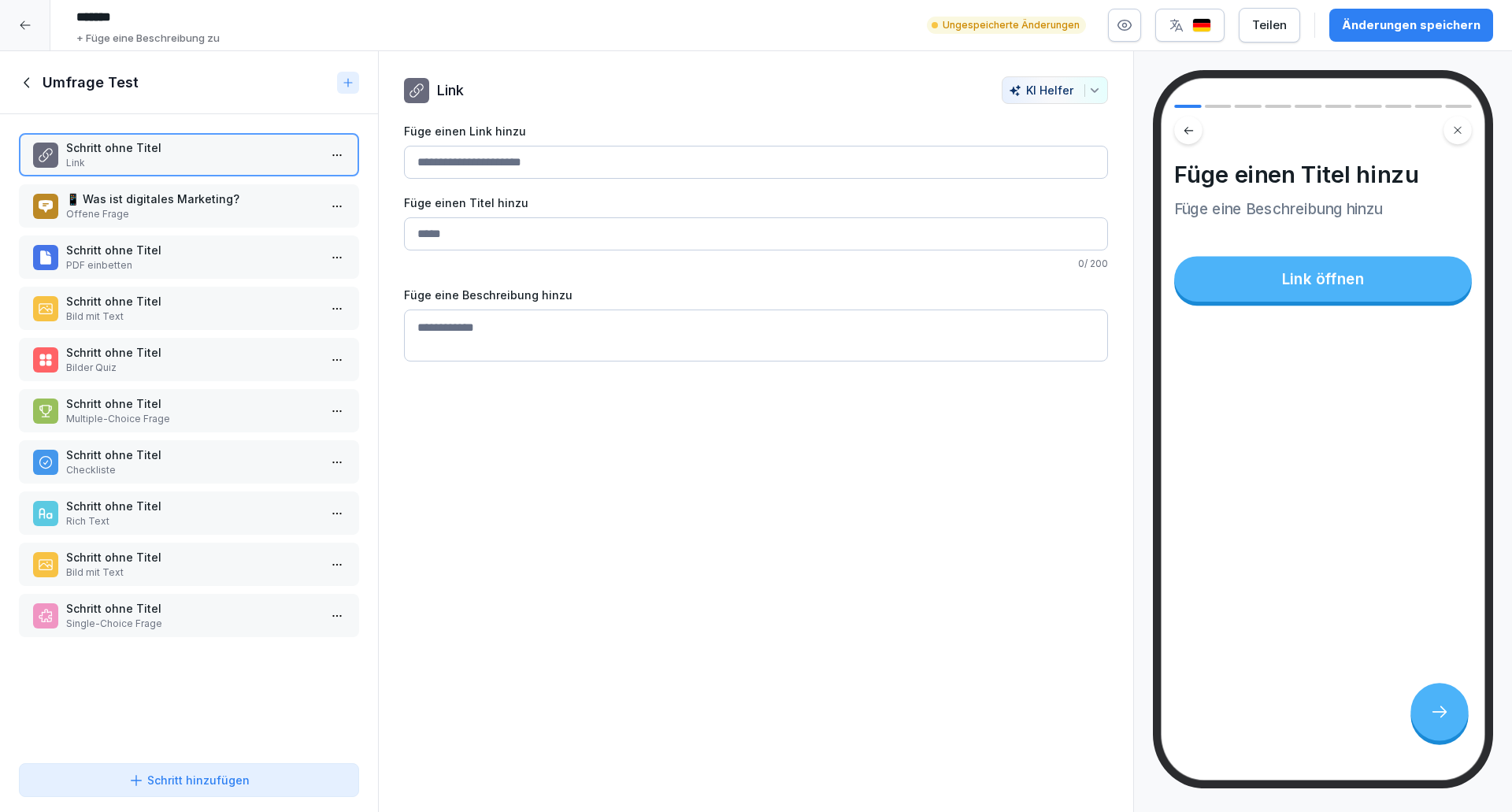
click at [176, 776] on div "Schritt hinzufügen" at bounding box center [189, 780] width 121 height 17
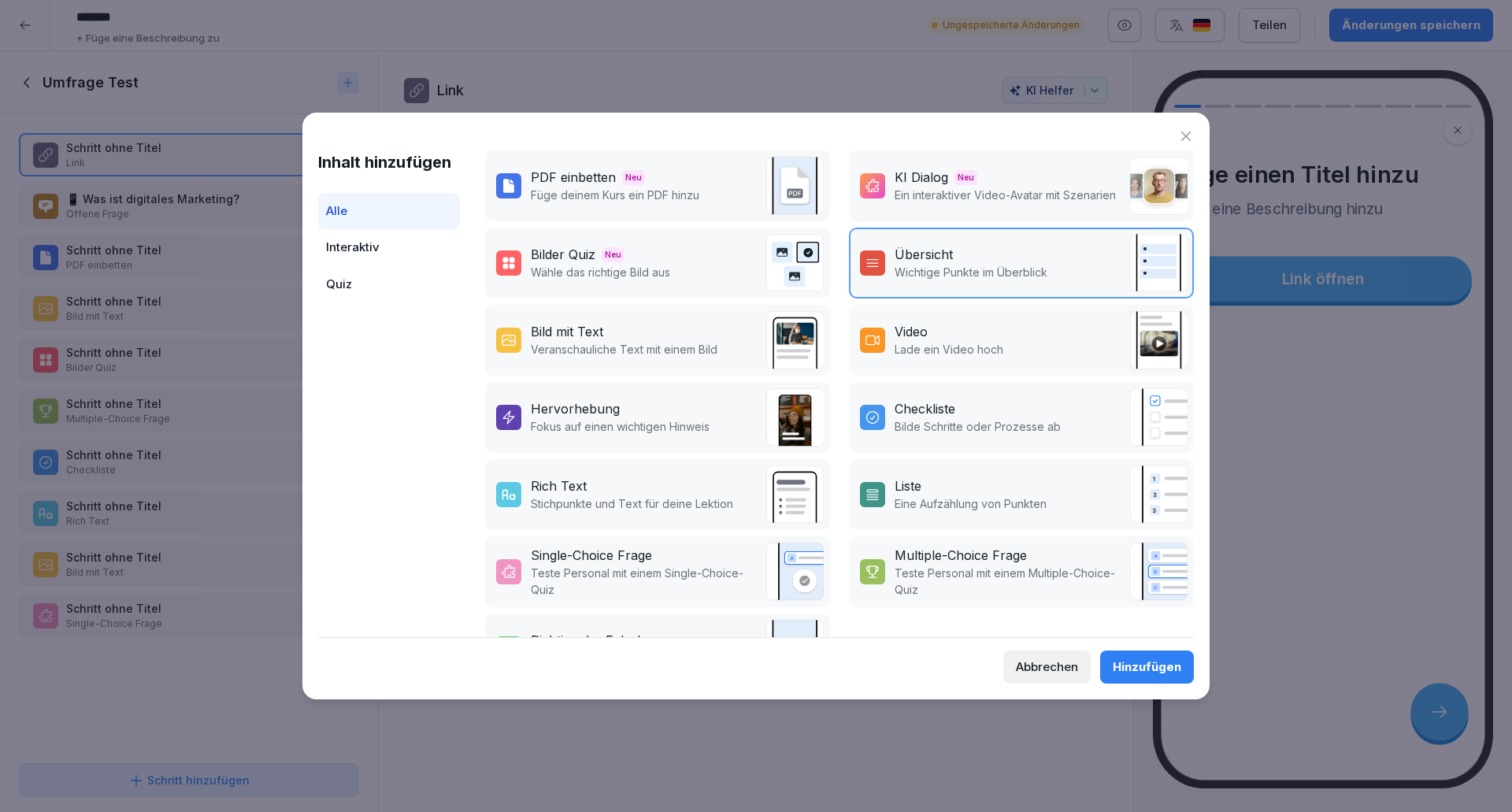
scroll to position [225, 0]
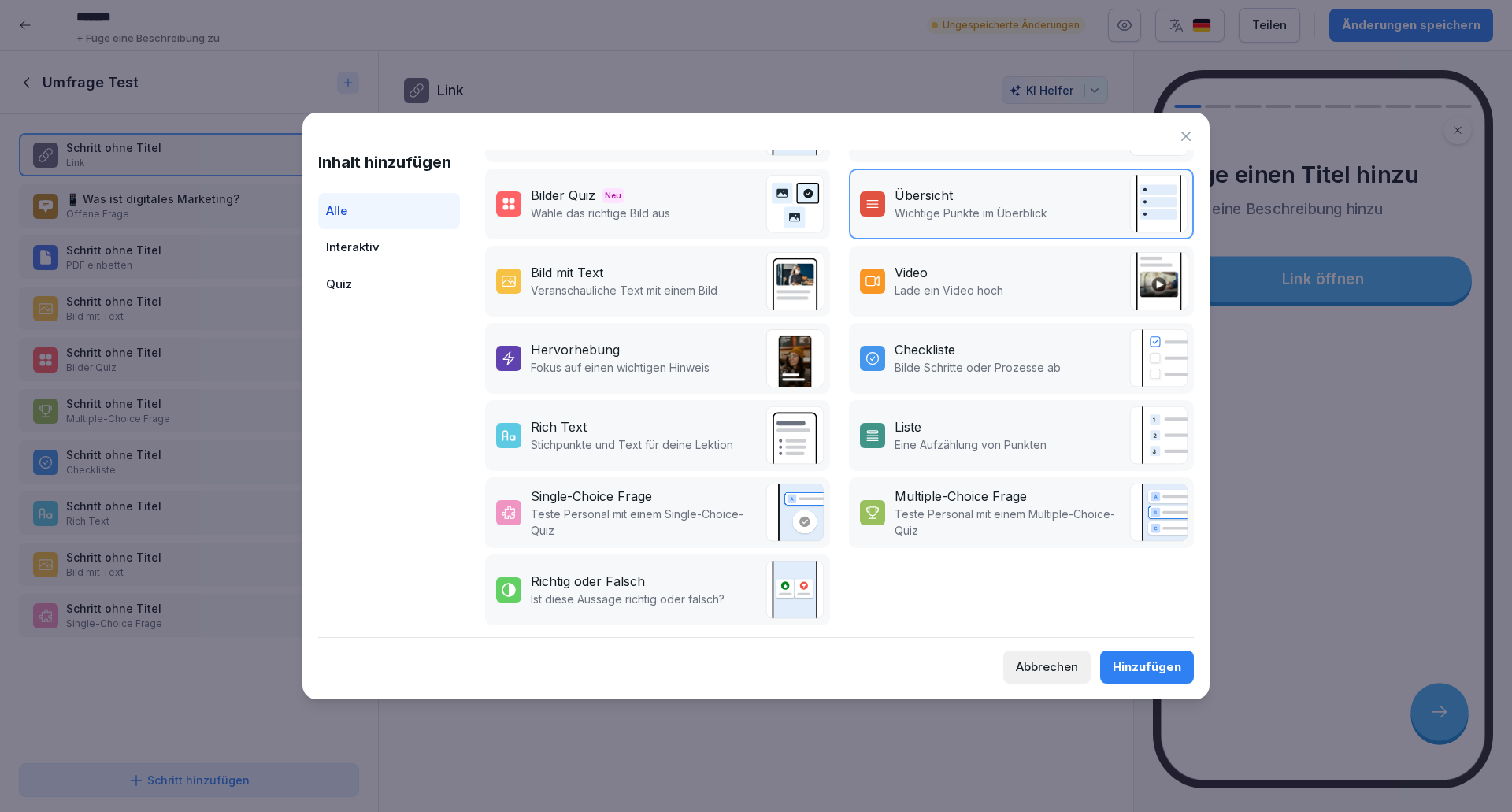
click at [379, 258] on div "Interaktiv" at bounding box center [389, 248] width 142 height 37
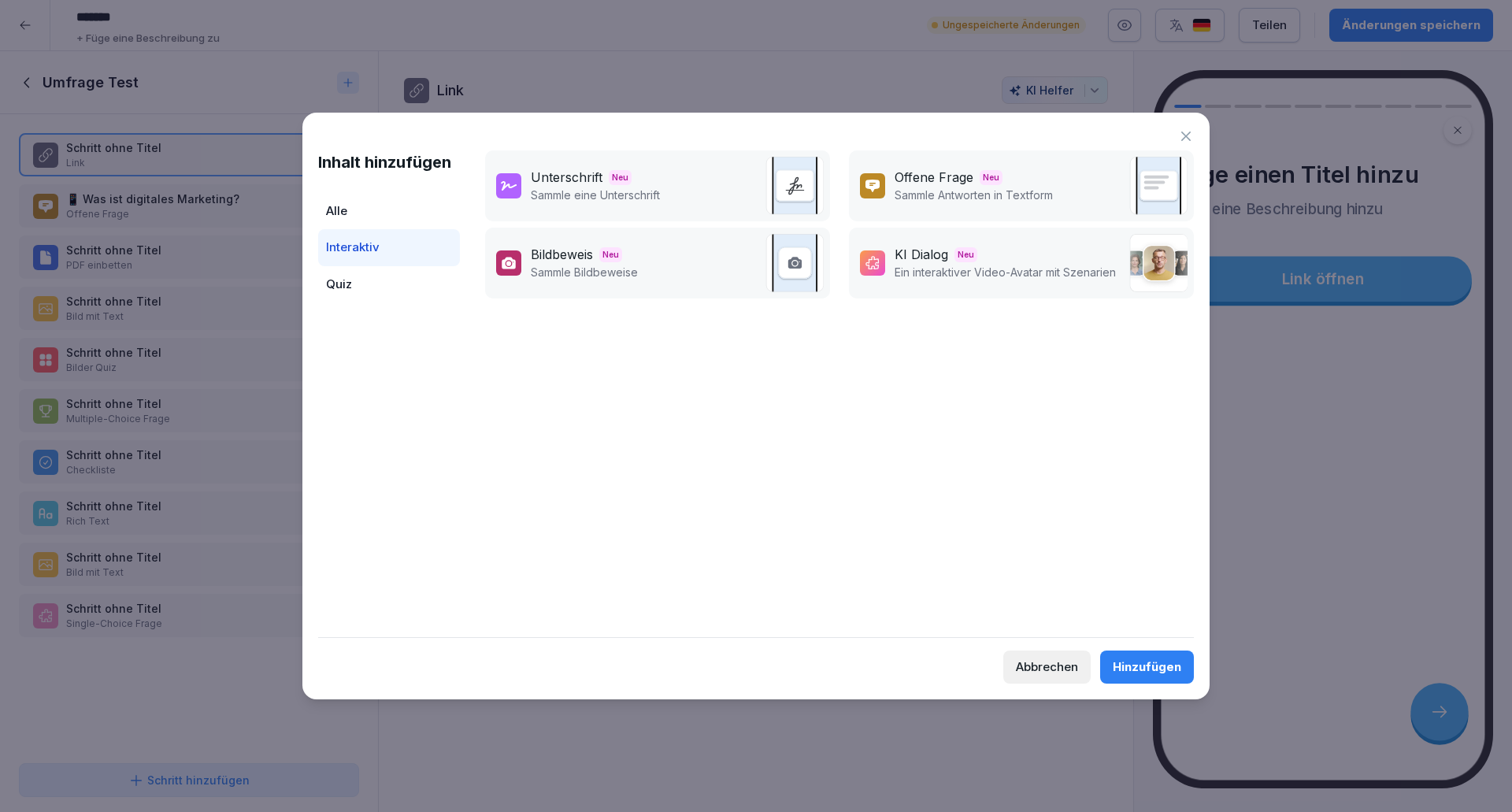
scroll to position [0, 0]
click at [373, 277] on div "Quiz" at bounding box center [389, 285] width 142 height 37
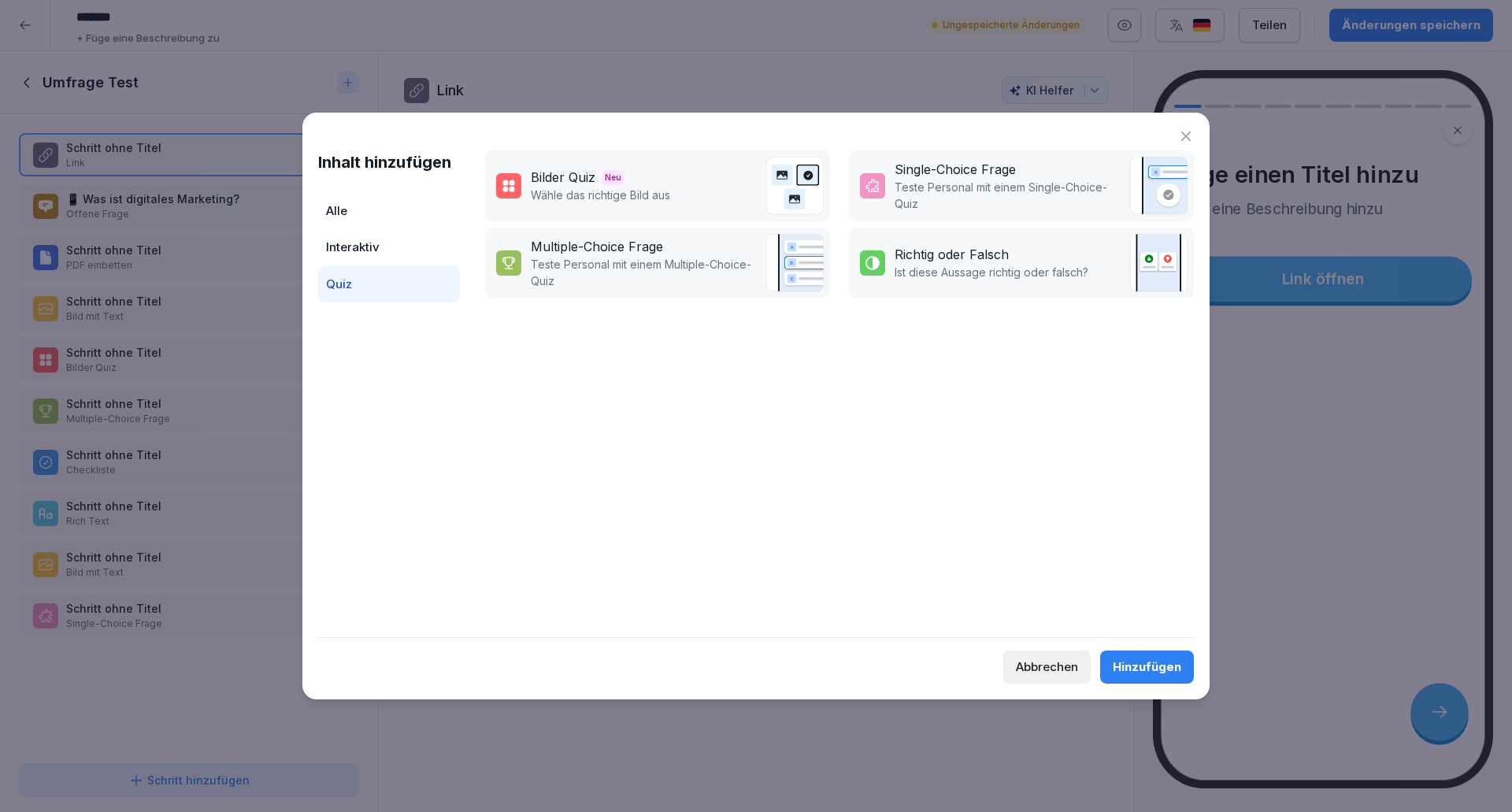
click at [349, 252] on div "Interaktiv" at bounding box center [389, 248] width 142 height 37
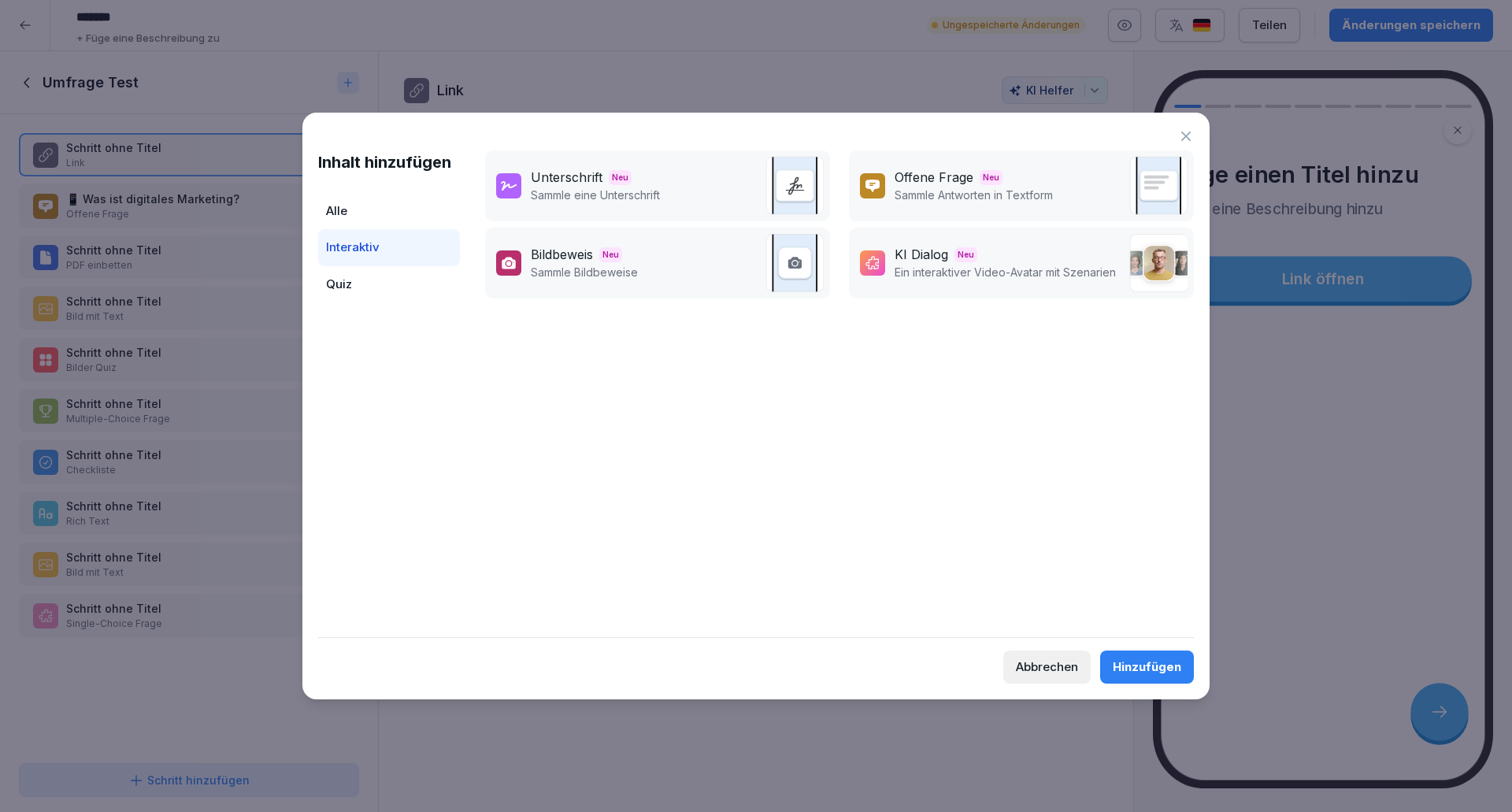
click at [359, 221] on div "Alle" at bounding box center [389, 211] width 142 height 37
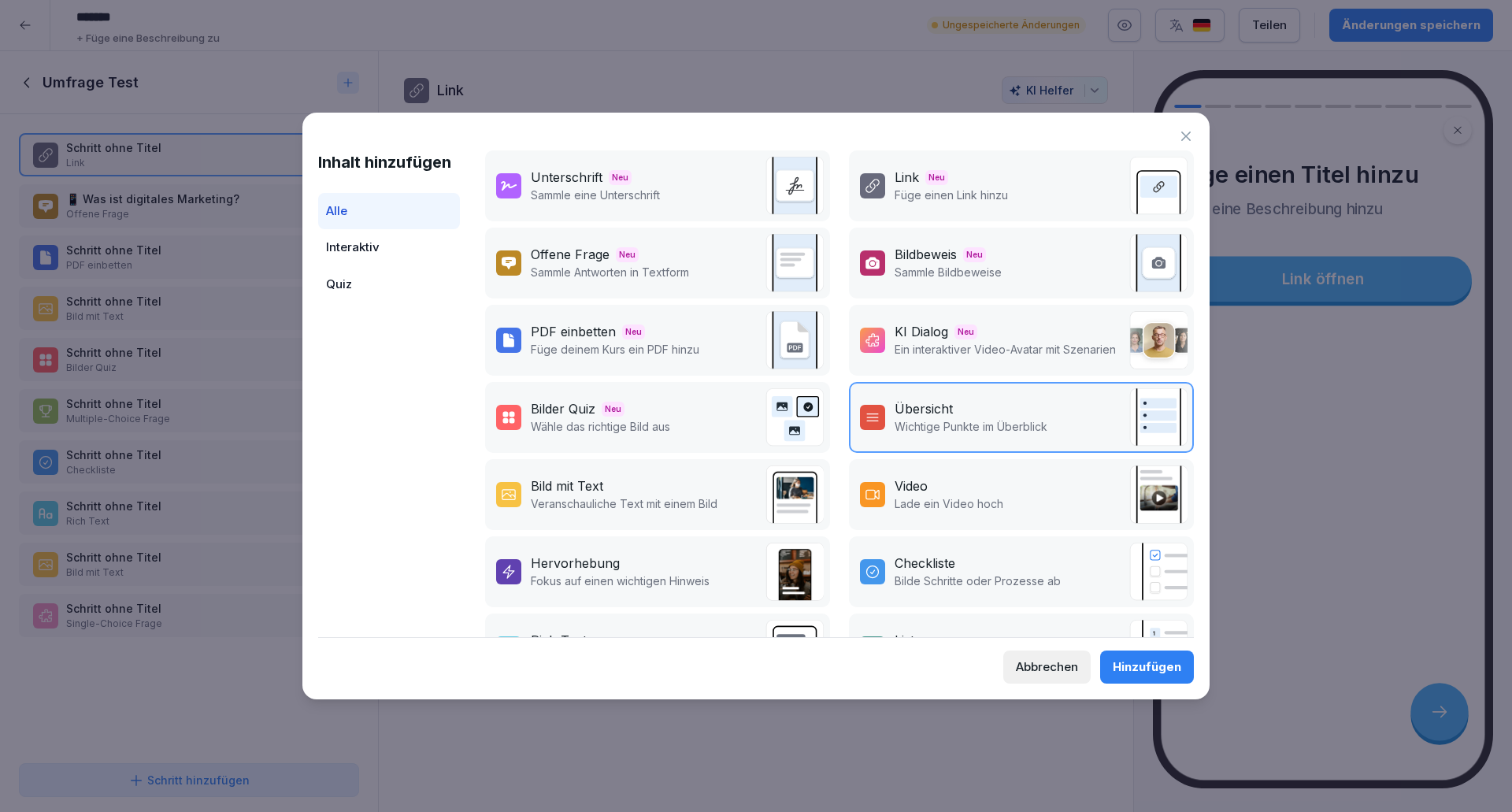
click at [1056, 663] on div "Abbrechen" at bounding box center [1047, 666] width 63 height 18
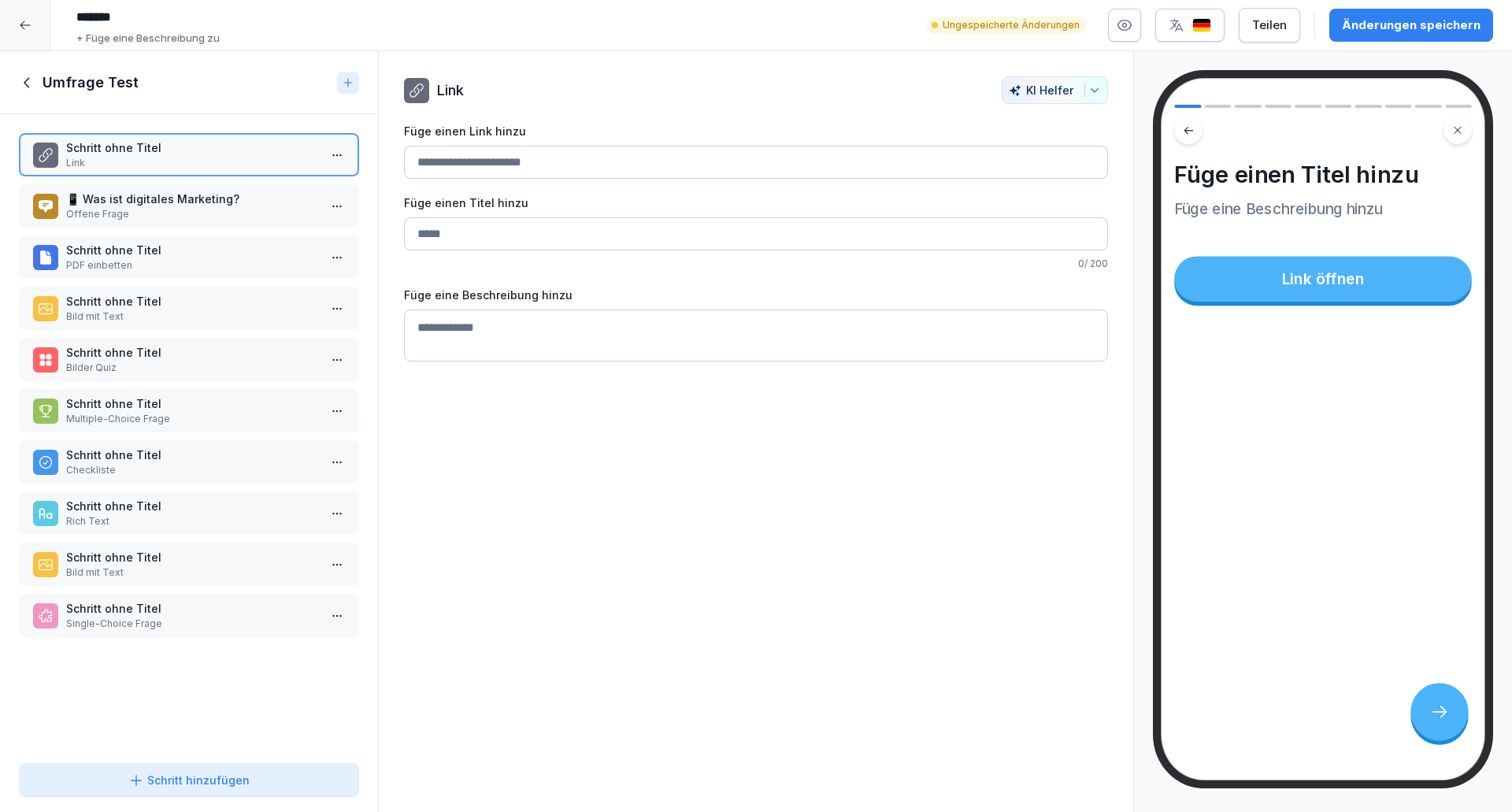
click at [22, 86] on icon at bounding box center [27, 82] width 18 height 18
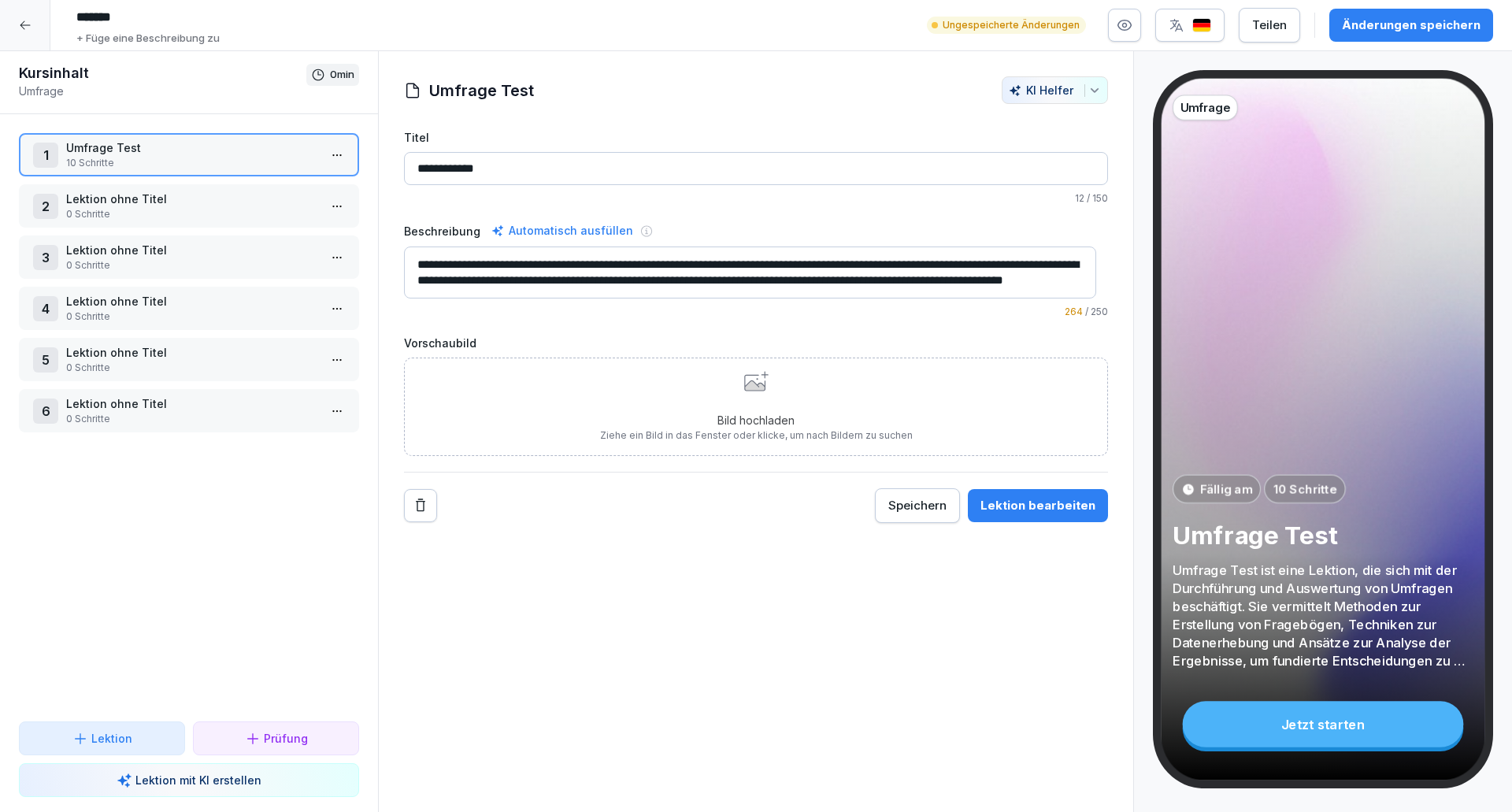
click at [21, 25] on icon at bounding box center [24, 25] width 10 height 8
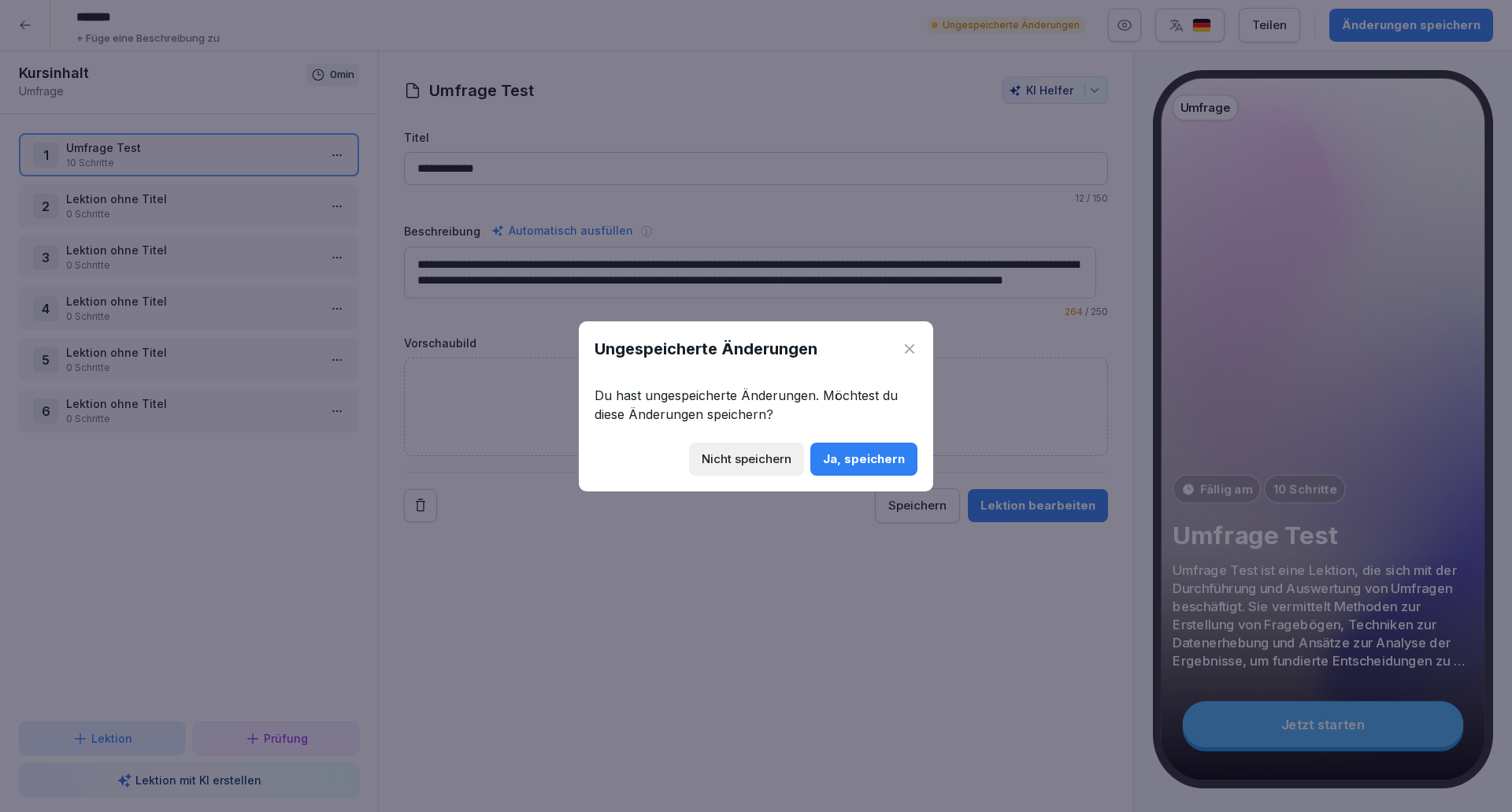
click at [753, 456] on div "Nicht speichern" at bounding box center [747, 459] width 90 height 18
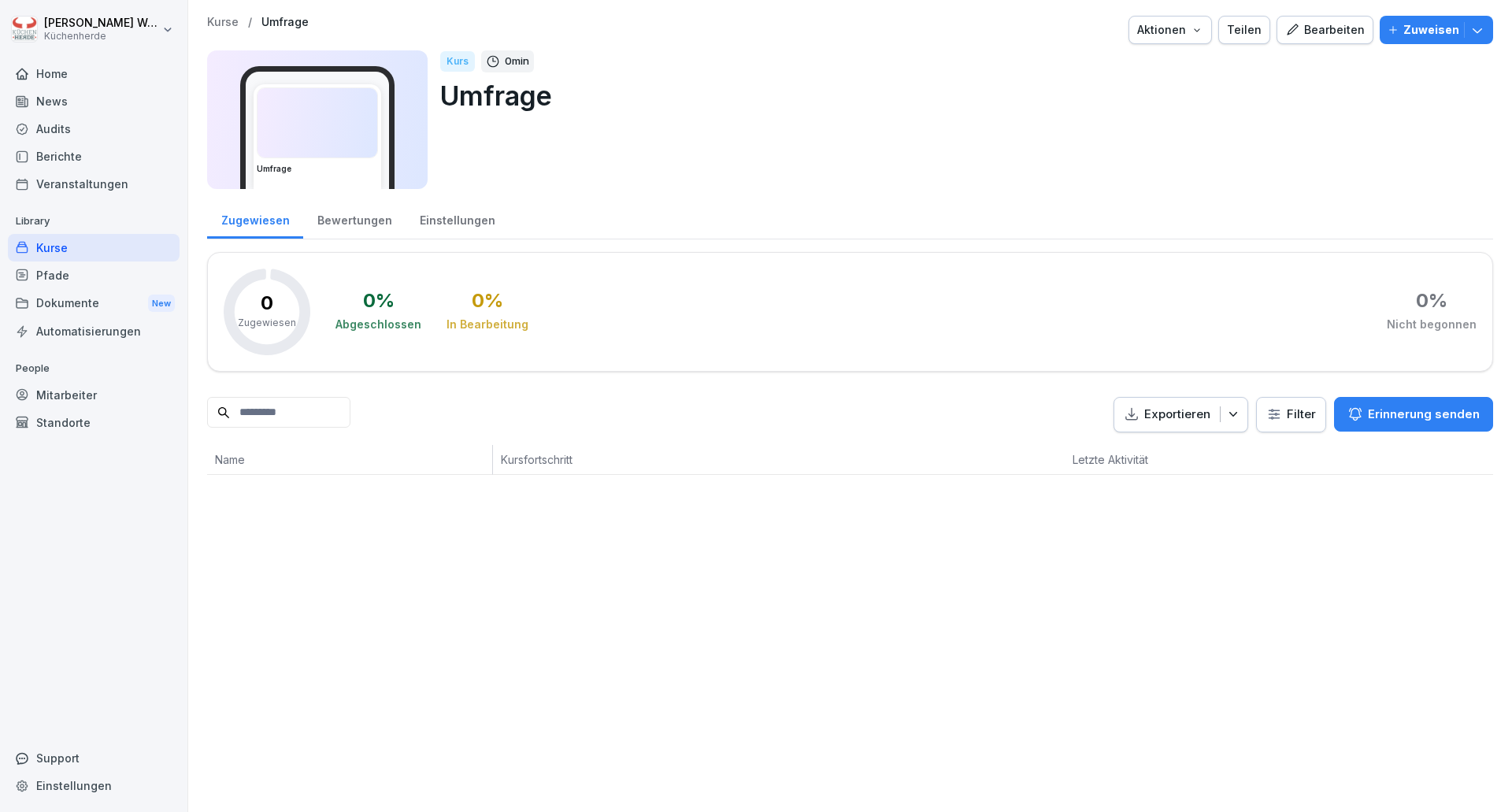
click at [52, 241] on div "Kurse" at bounding box center [93, 247] width 172 height 27
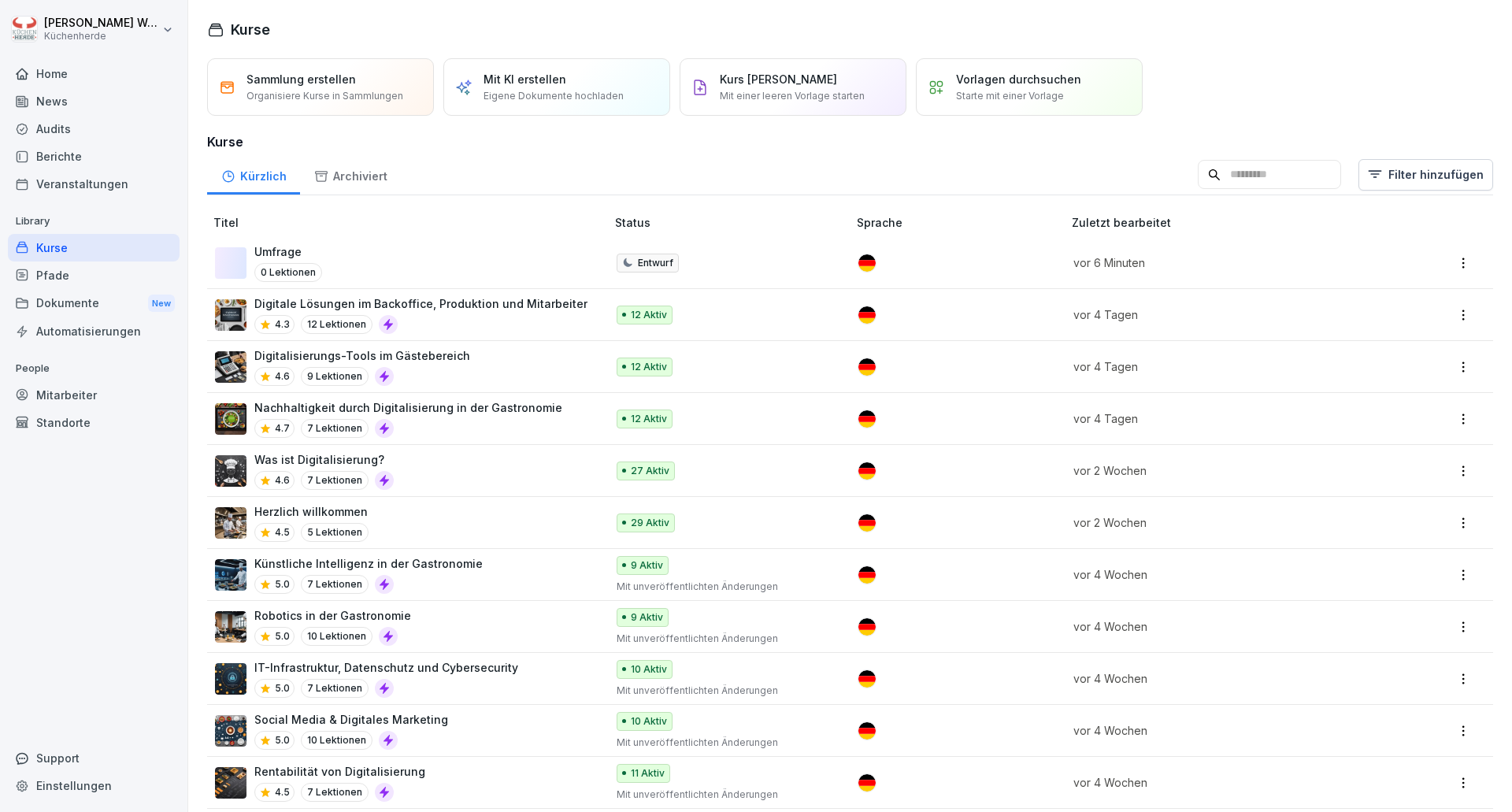
click at [429, 533] on div "Herzlich willkommen 4.5 5 Lektionen" at bounding box center [402, 521] width 375 height 38
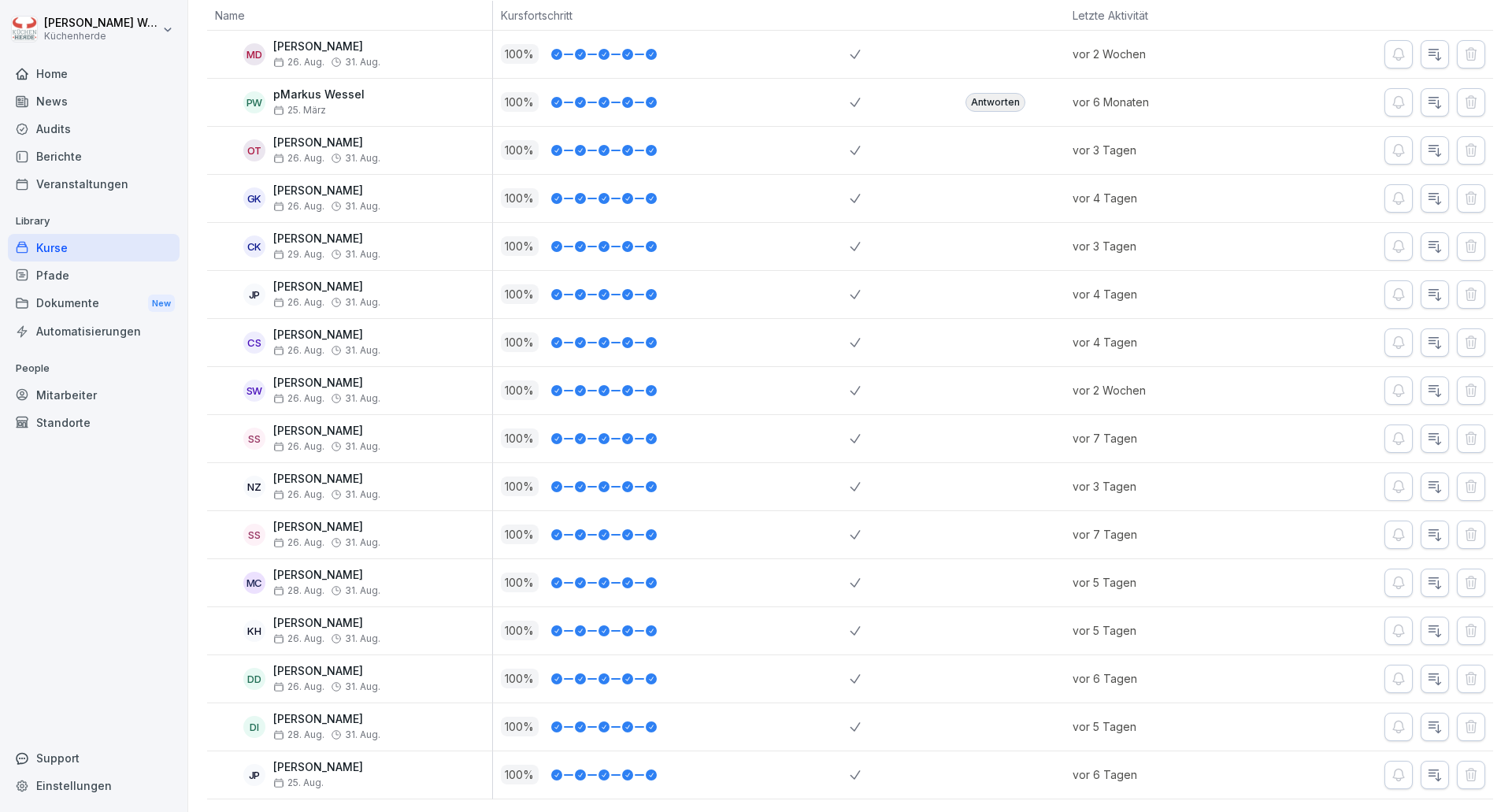
scroll to position [471, 0]
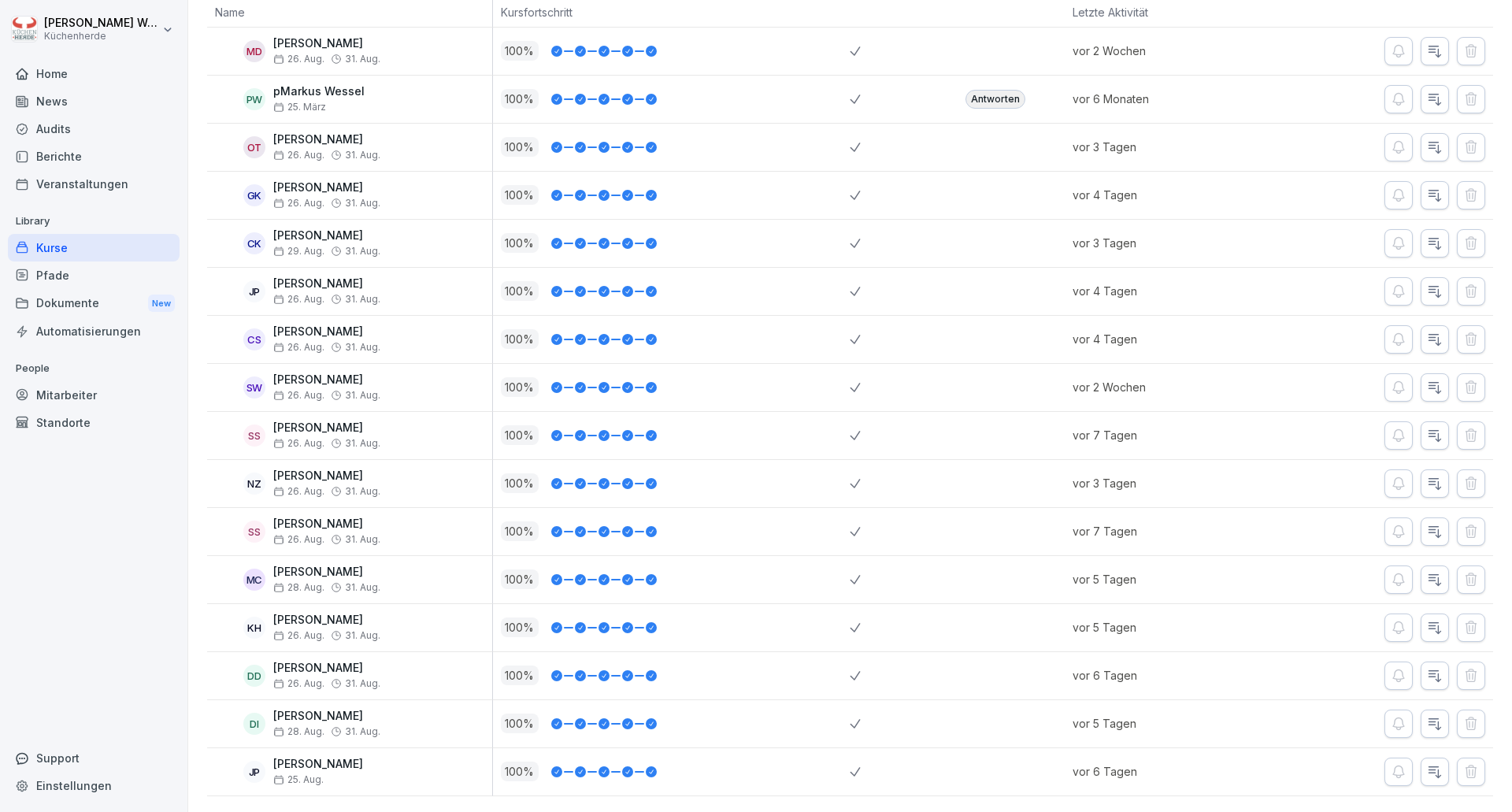
click at [1429, 620] on icon "button" at bounding box center [1434, 627] width 16 height 16
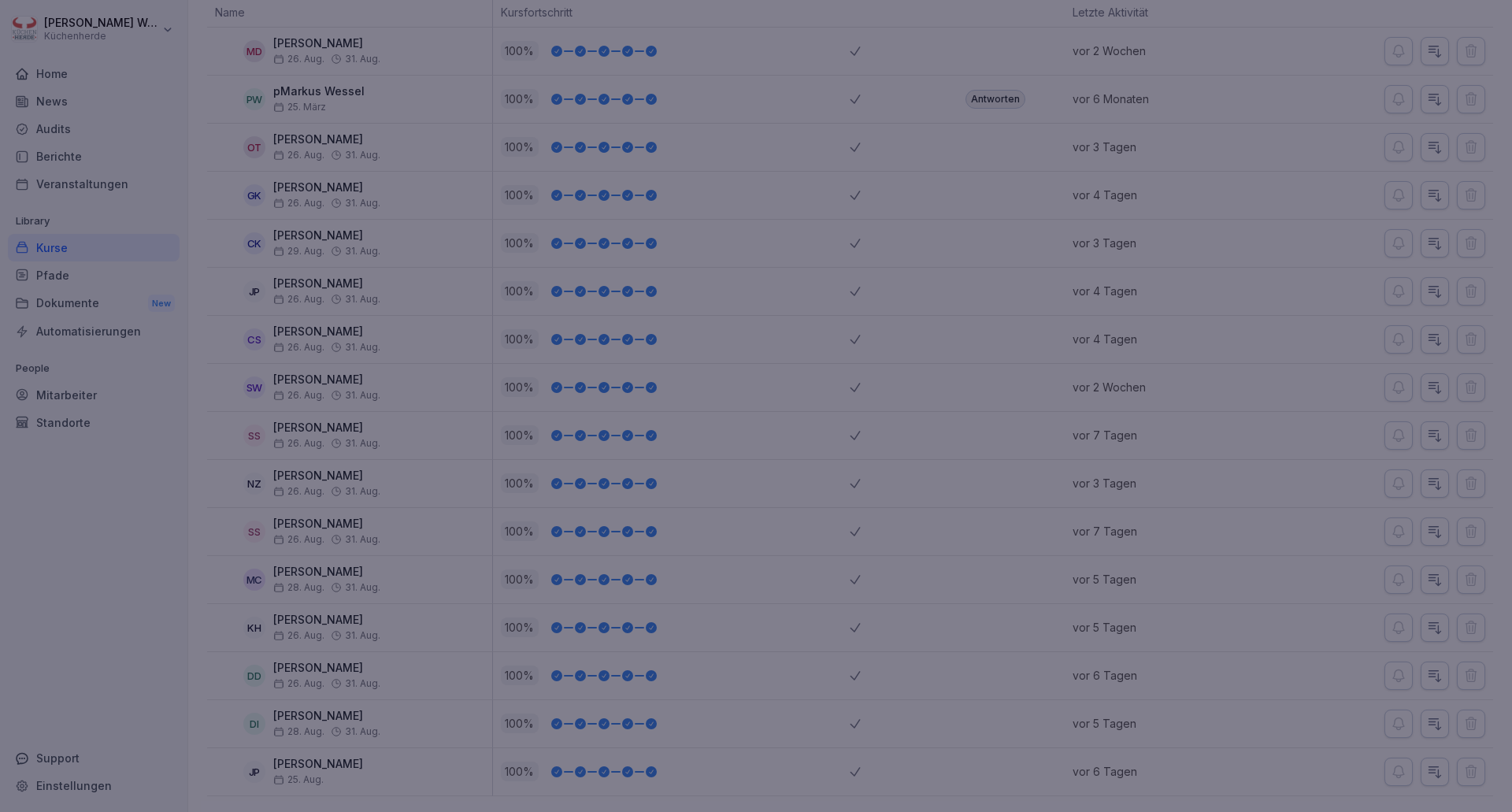
click at [1044, 473] on div at bounding box center [756, 406] width 1512 height 812
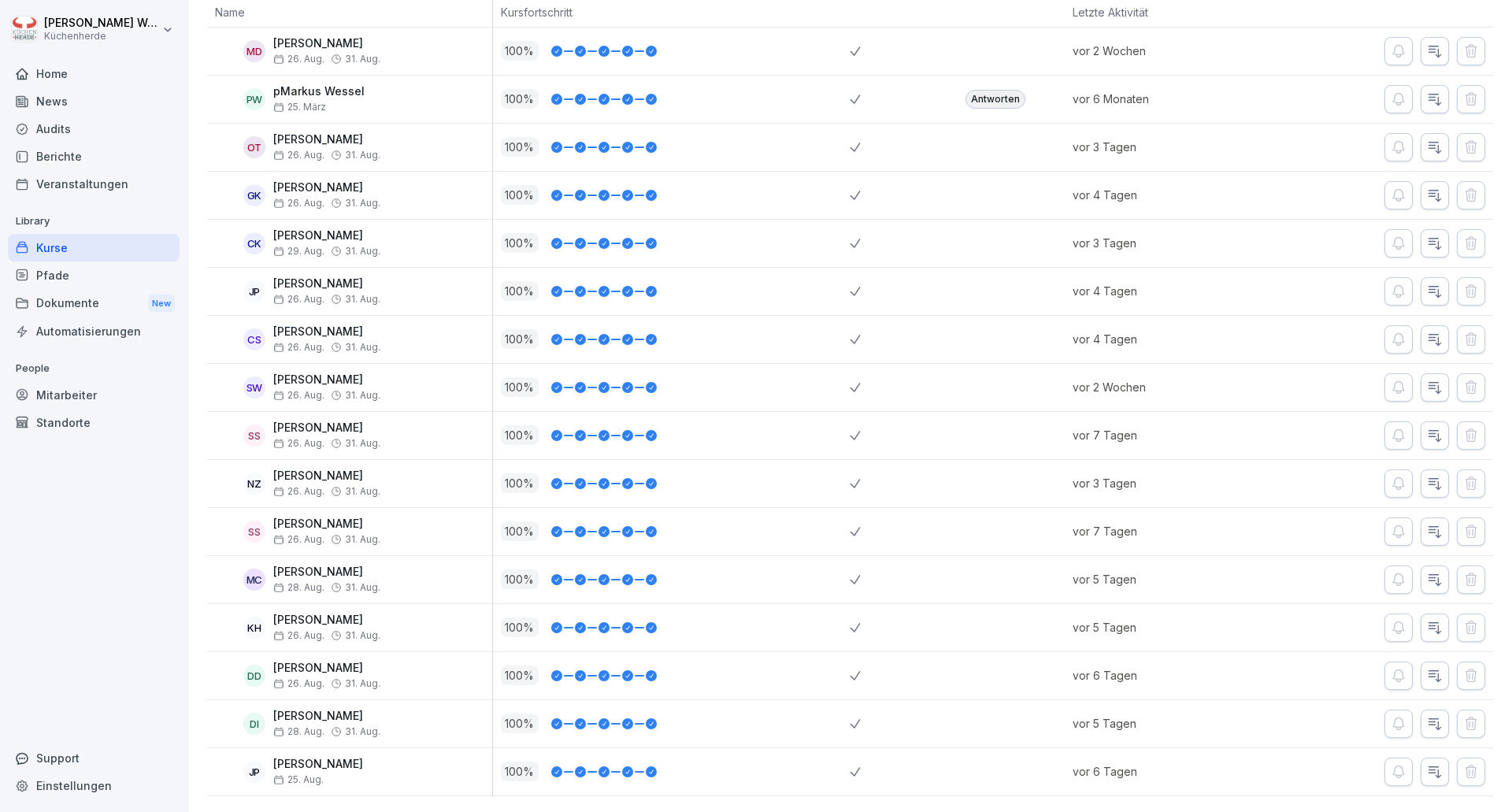
scroll to position [156, 0]
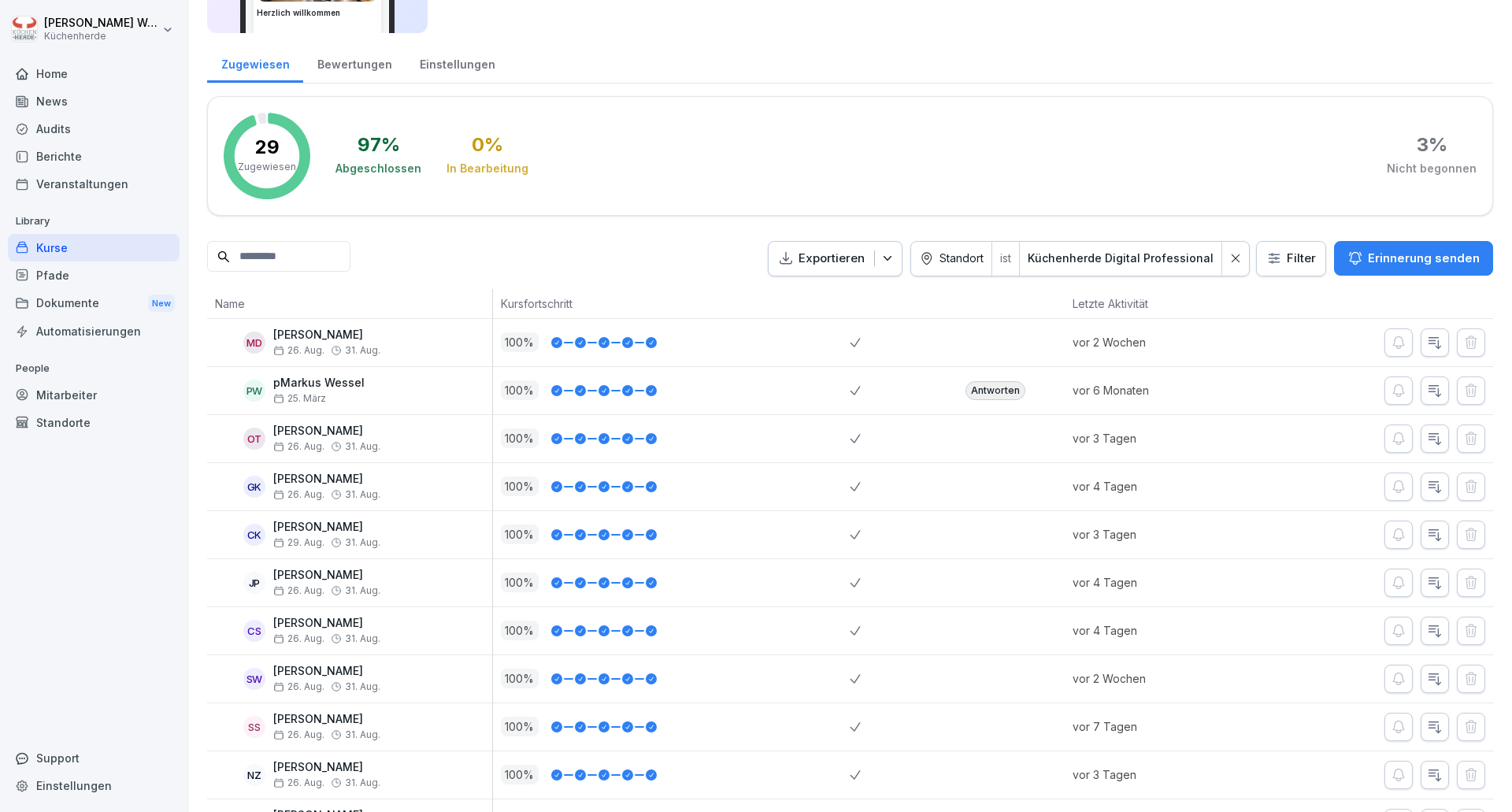
click at [54, 247] on div "Kurse" at bounding box center [93, 247] width 172 height 27
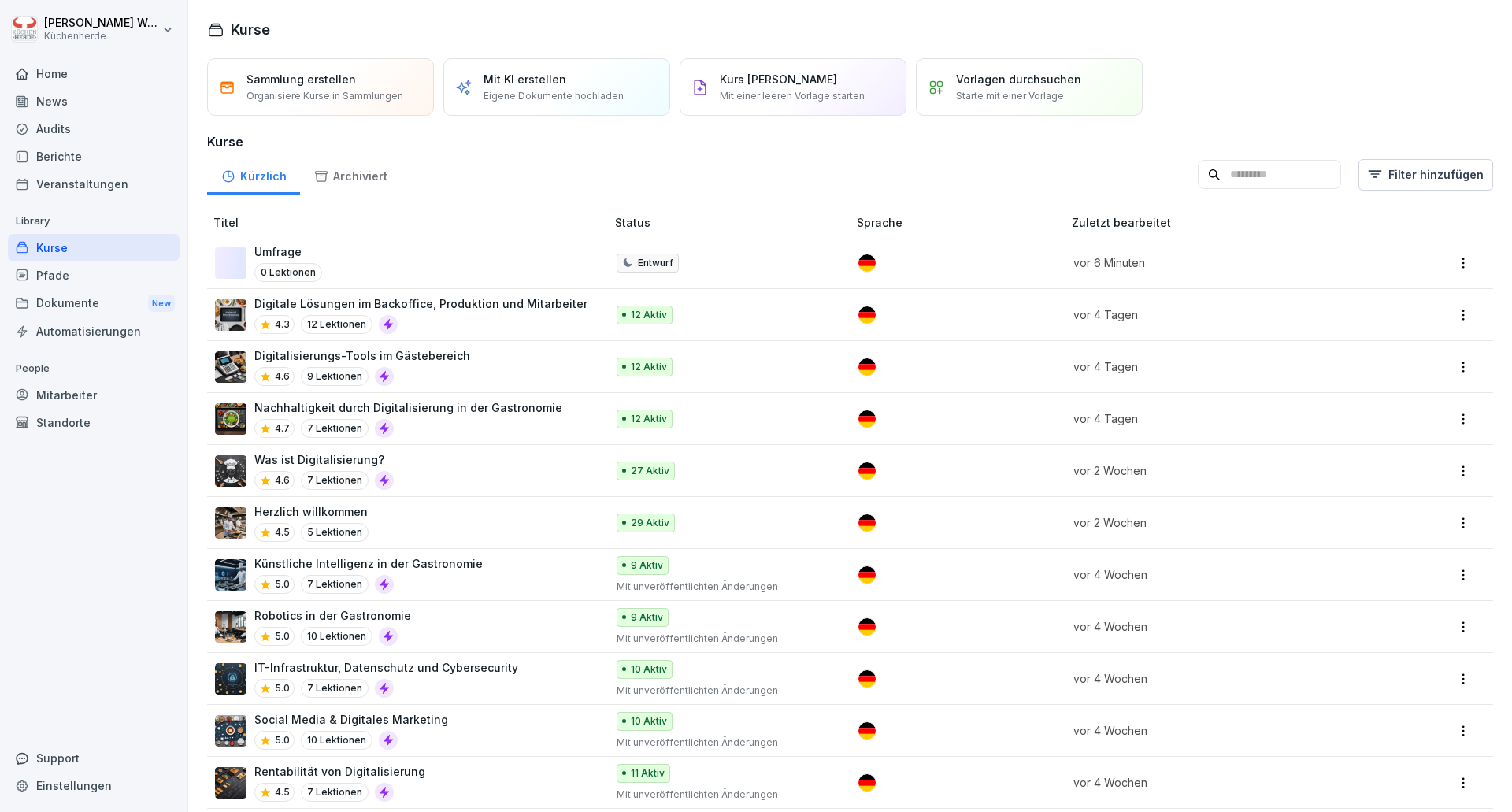
click at [466, 470] on div "Was ist Digitalisierung? 4.6 7 Lektionen" at bounding box center [402, 470] width 375 height 38
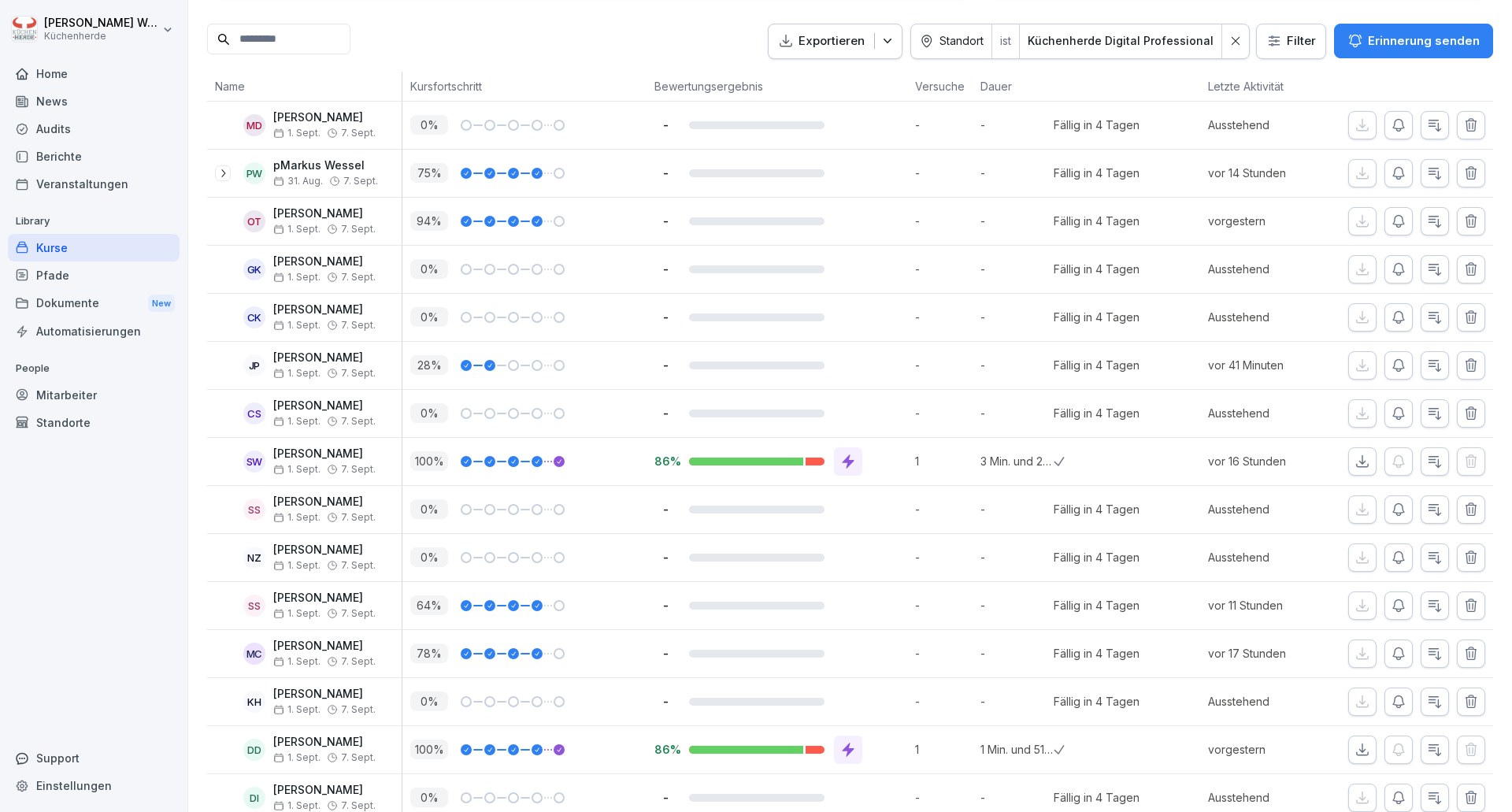
scroll to position [471, 0]
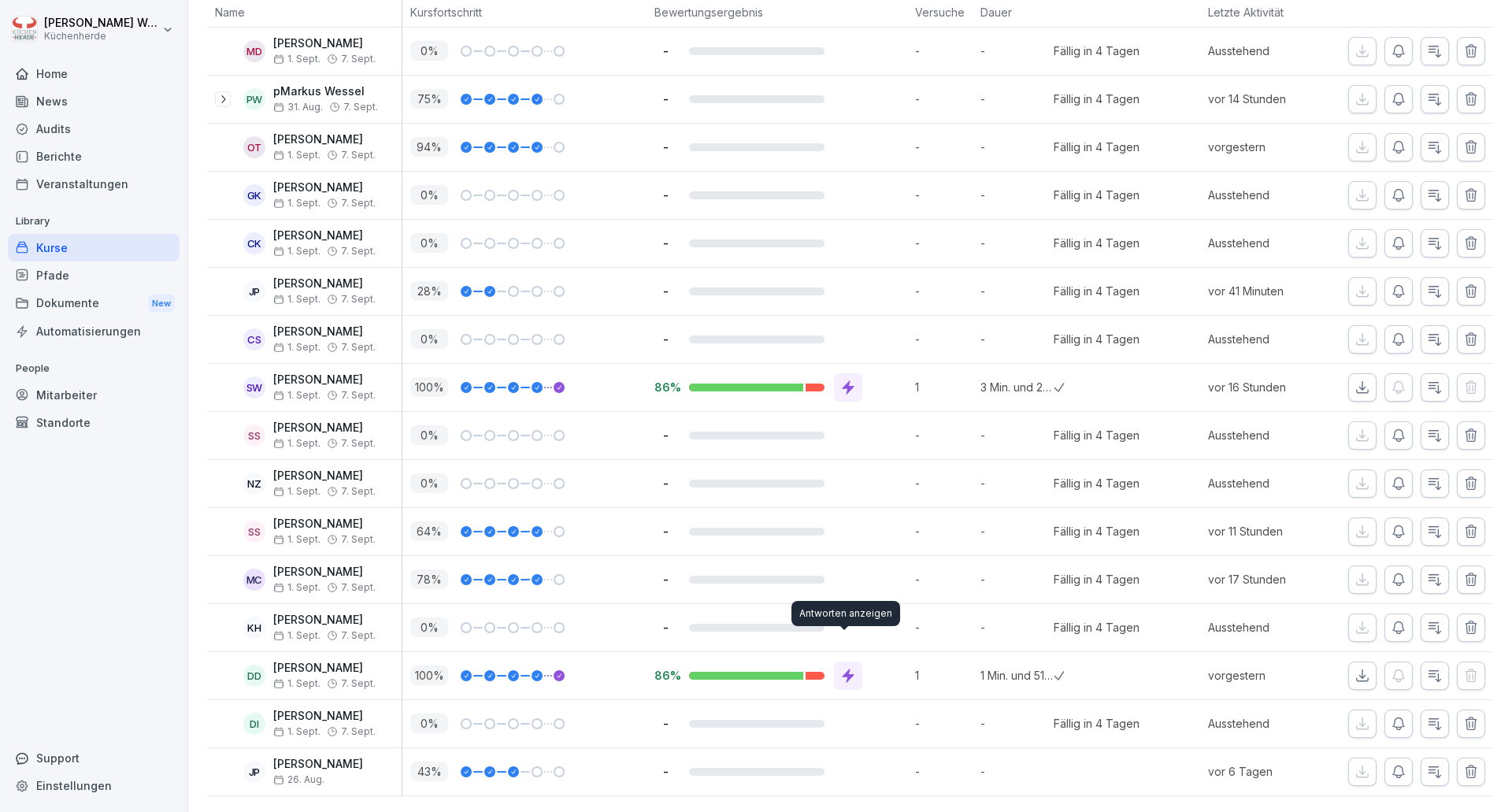
click at [840, 668] on icon at bounding box center [848, 676] width 16 height 16
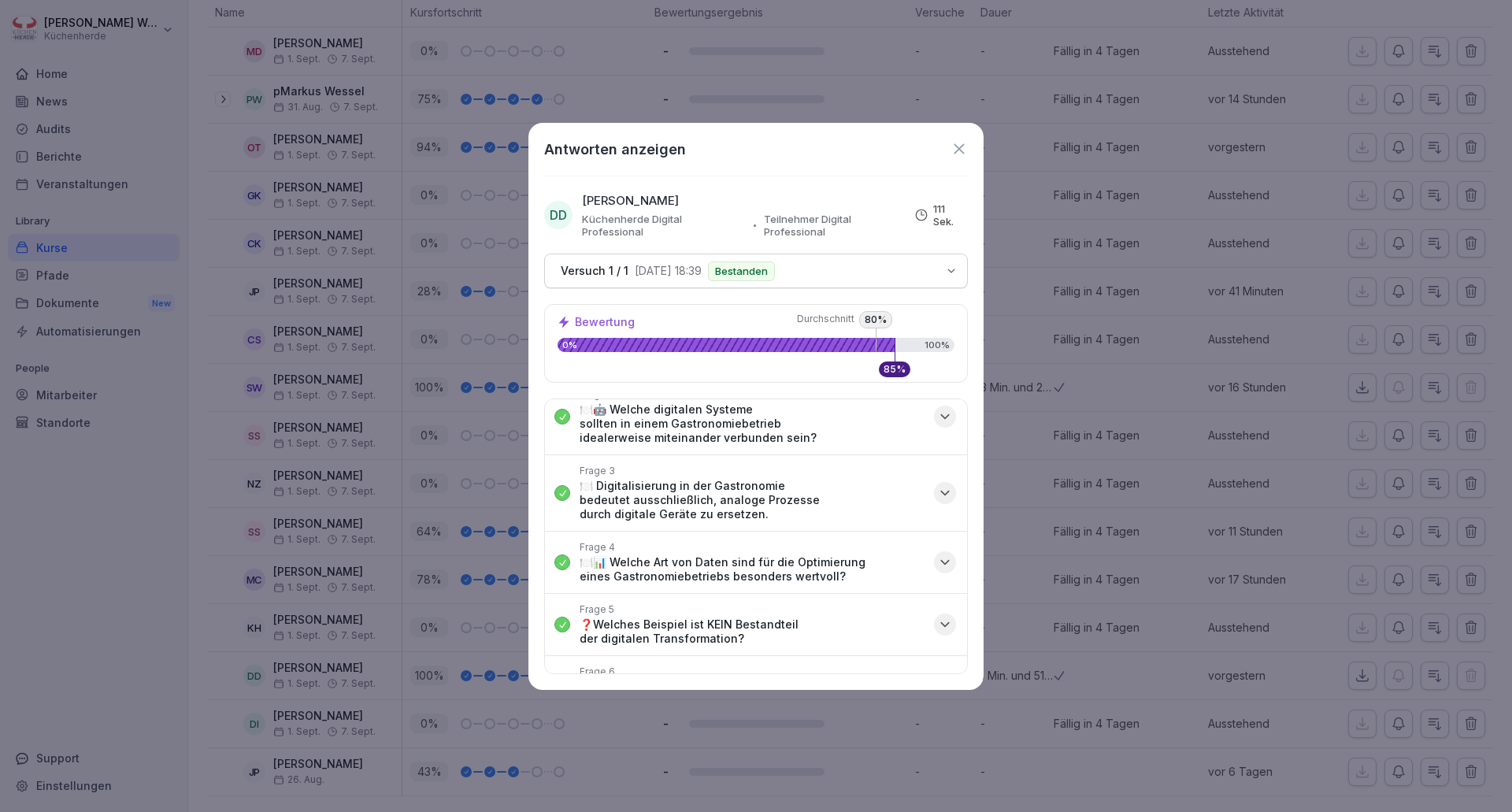
scroll to position [0, 0]
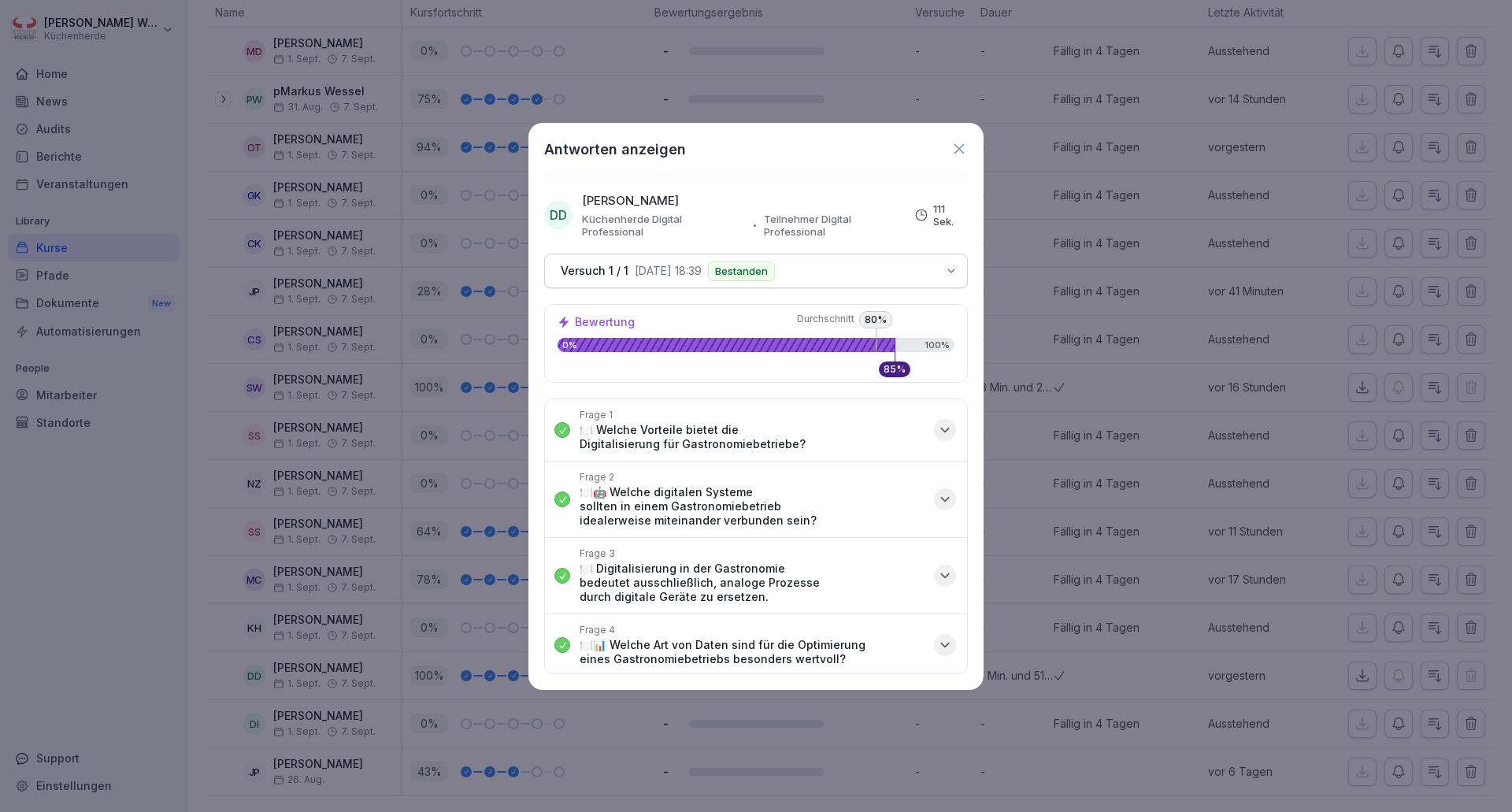
click at [937, 429] on icon "button" at bounding box center [945, 430] width 16 height 16
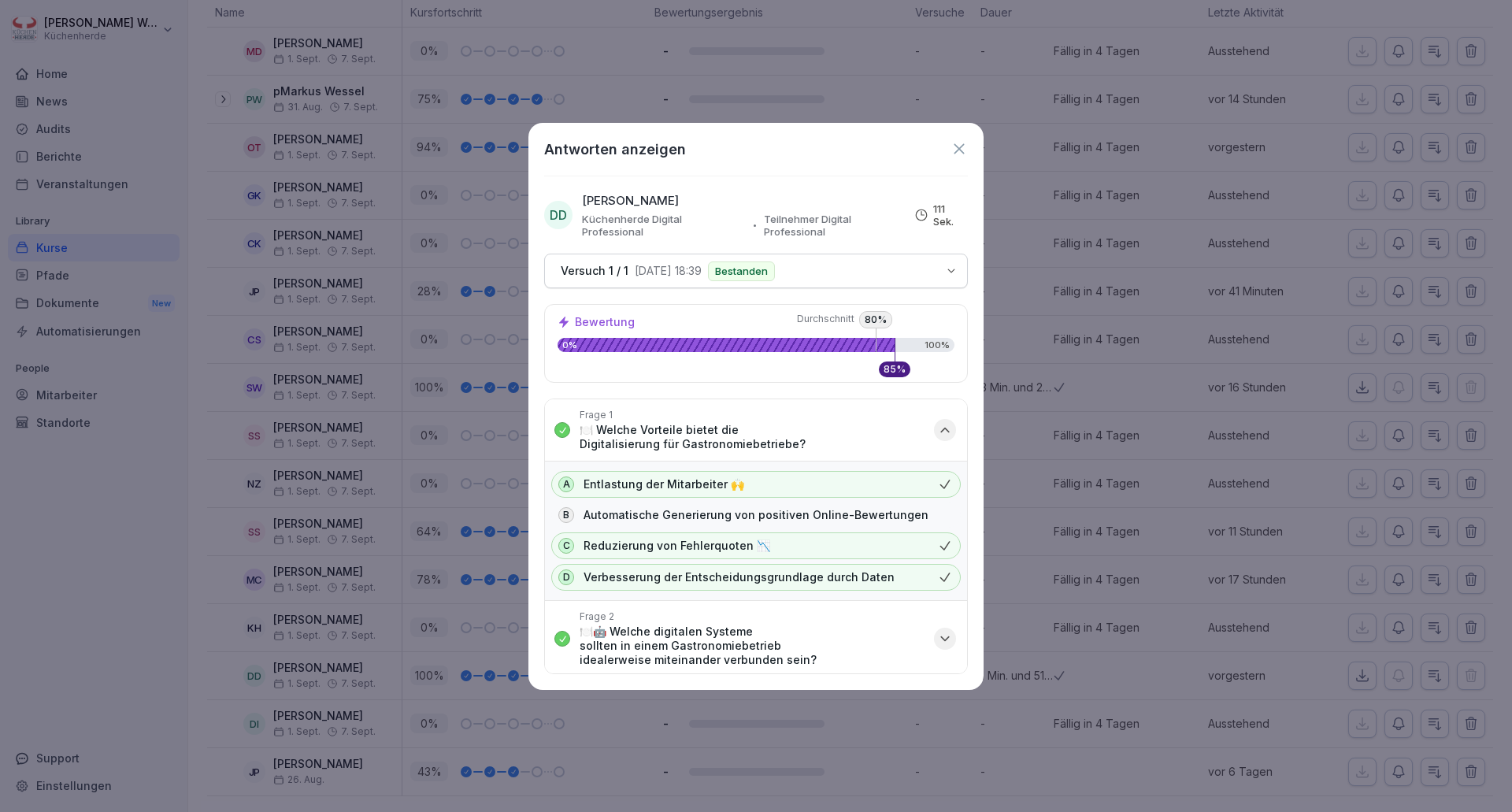
click at [939, 421] on div "button" at bounding box center [945, 430] width 22 height 22
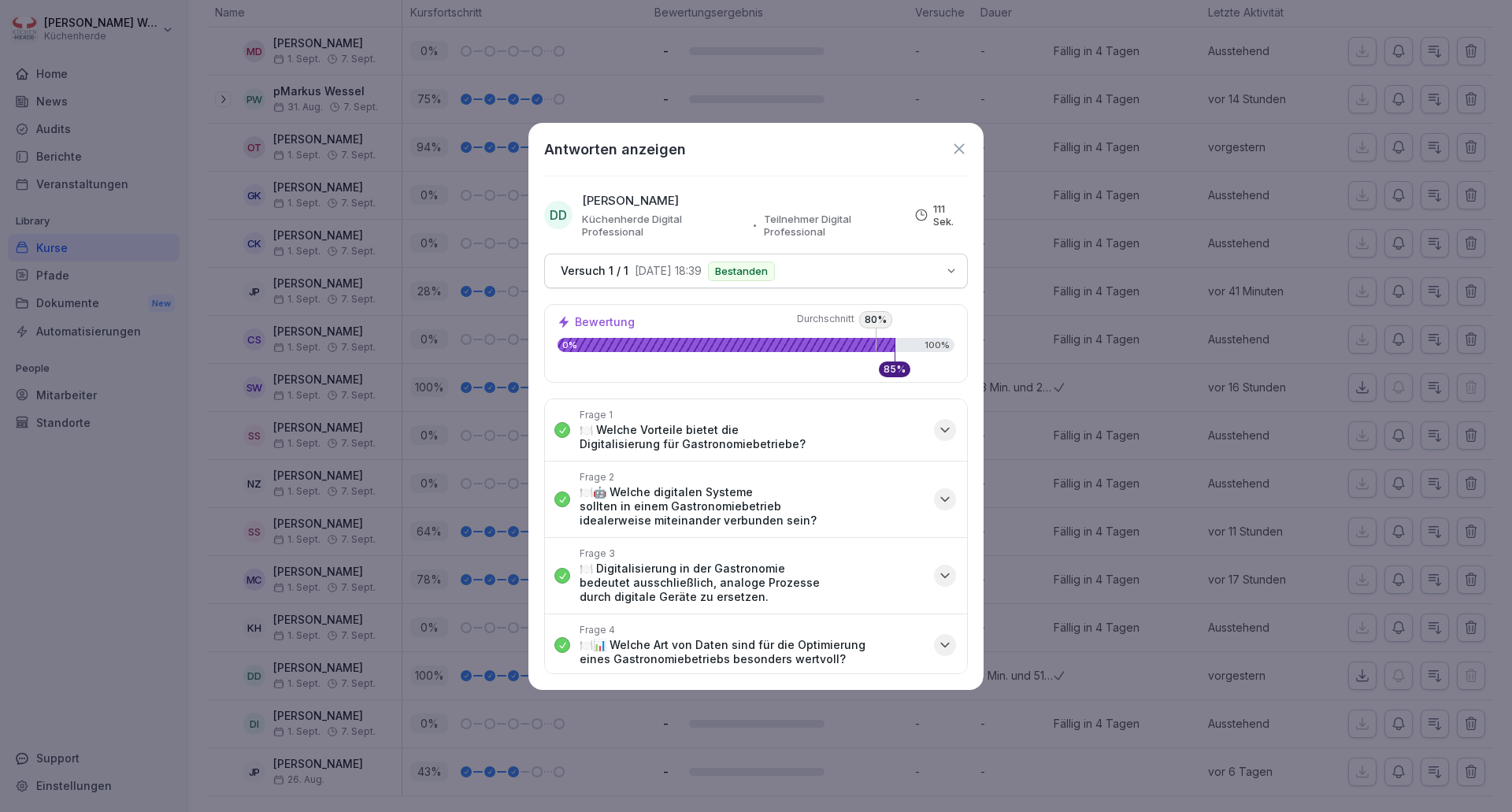
click at [953, 157] on icon at bounding box center [959, 149] width 18 height 18
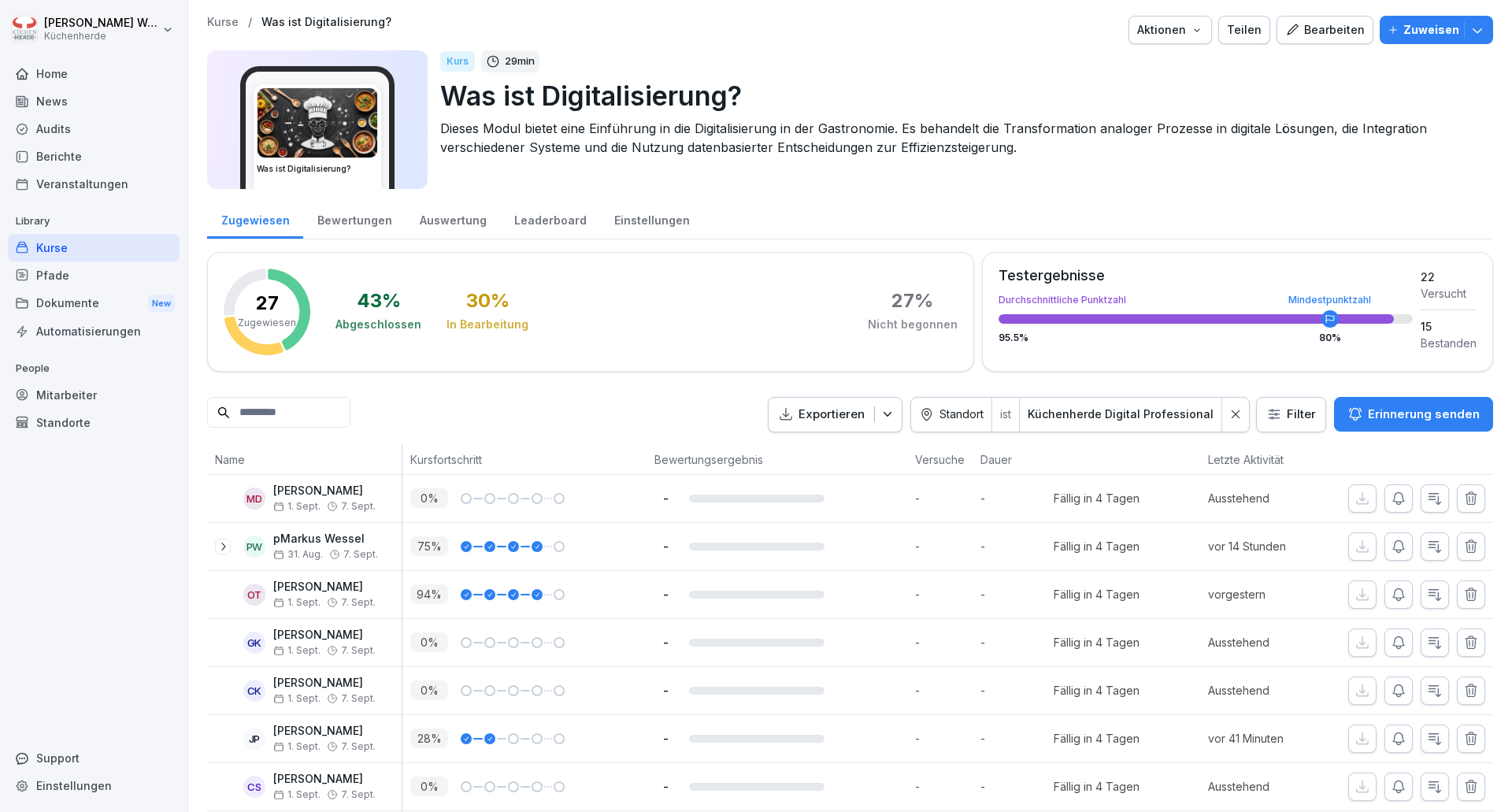
click at [892, 413] on icon "button" at bounding box center [887, 414] width 7 height 5
click at [793, 450] on p "Als Excel Datei exportieren" at bounding box center [824, 450] width 141 height 14
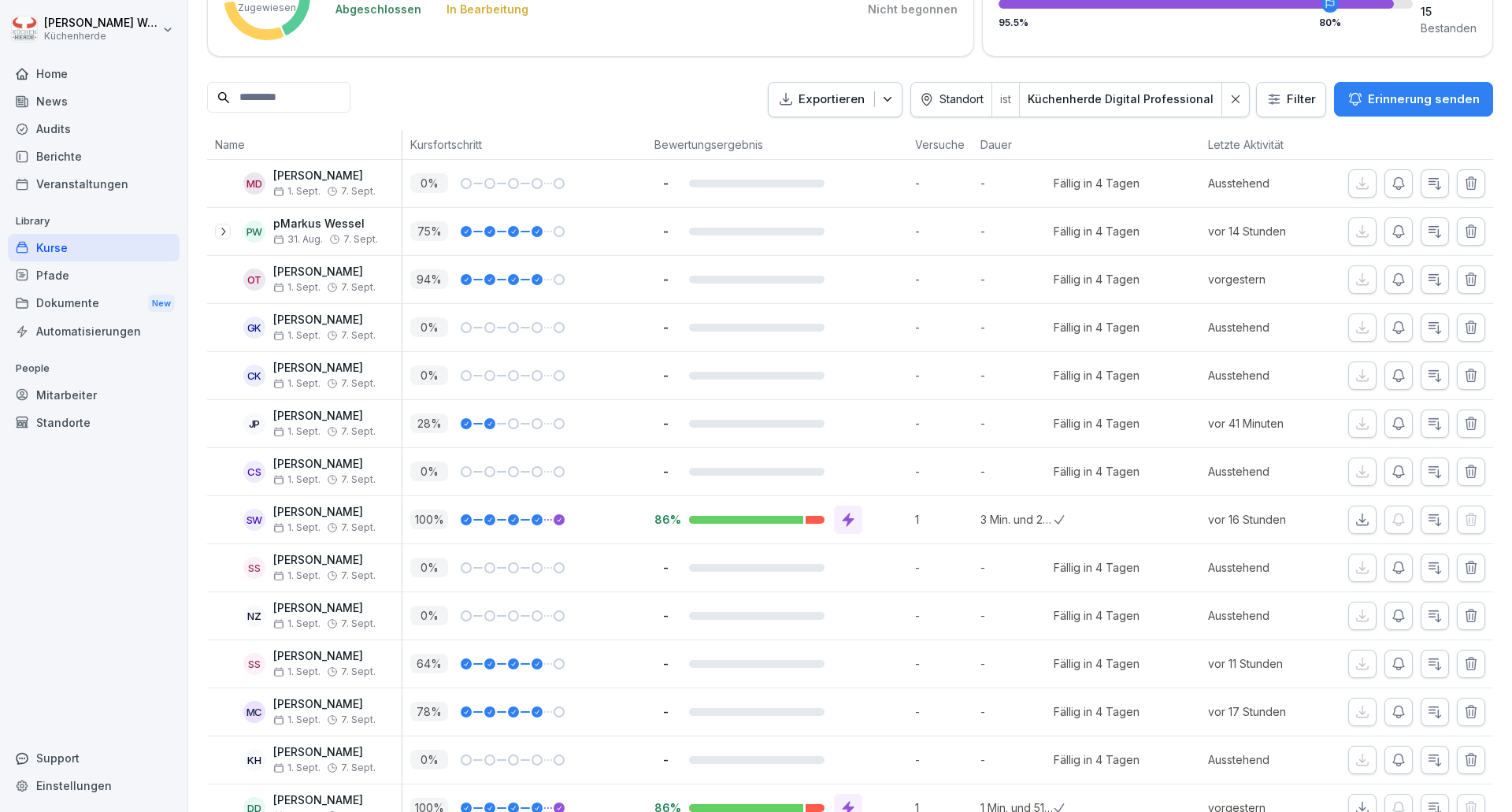
scroll to position [471, 0]
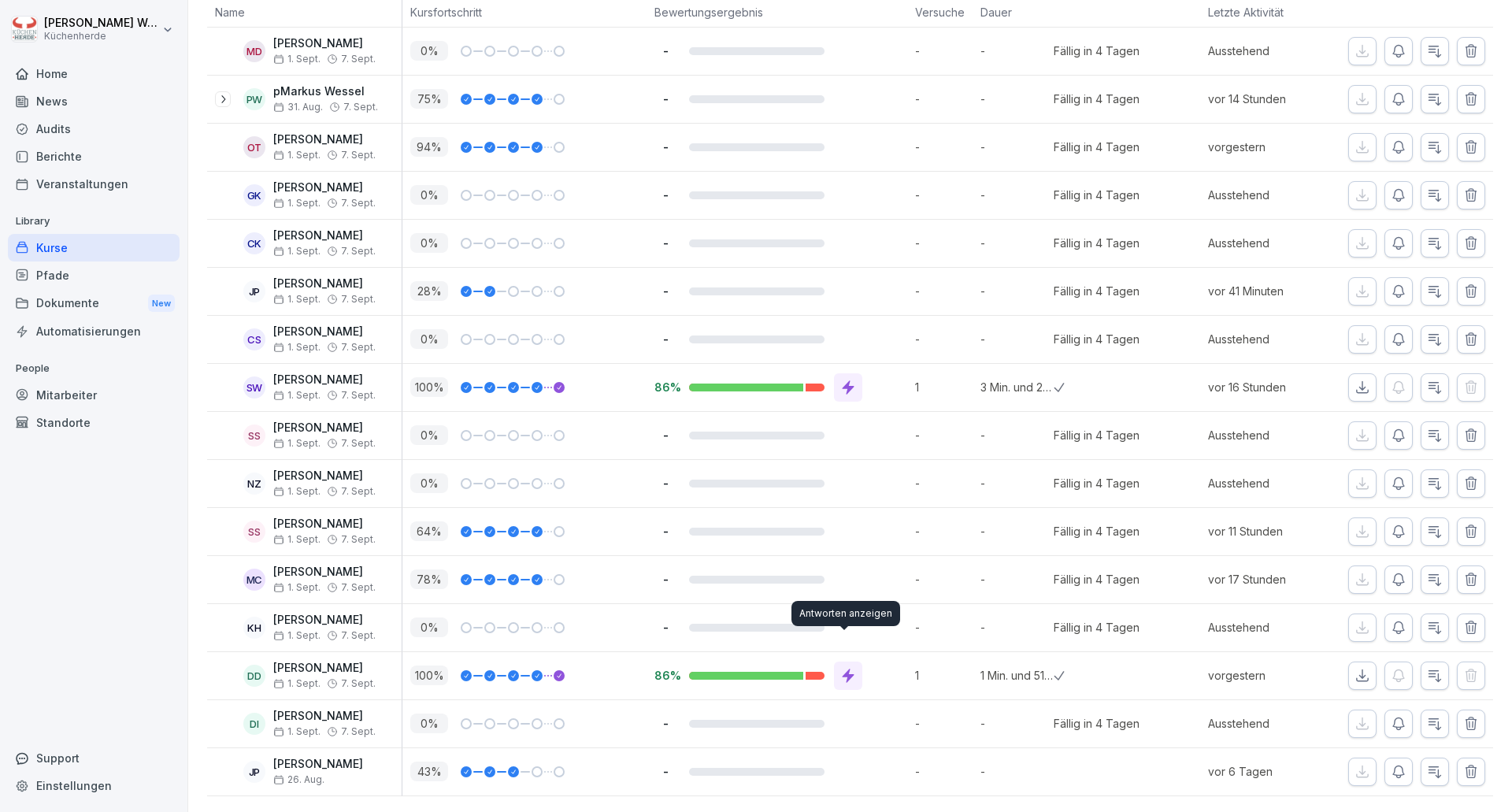
click at [851, 668] on icon at bounding box center [848, 676] width 16 height 16
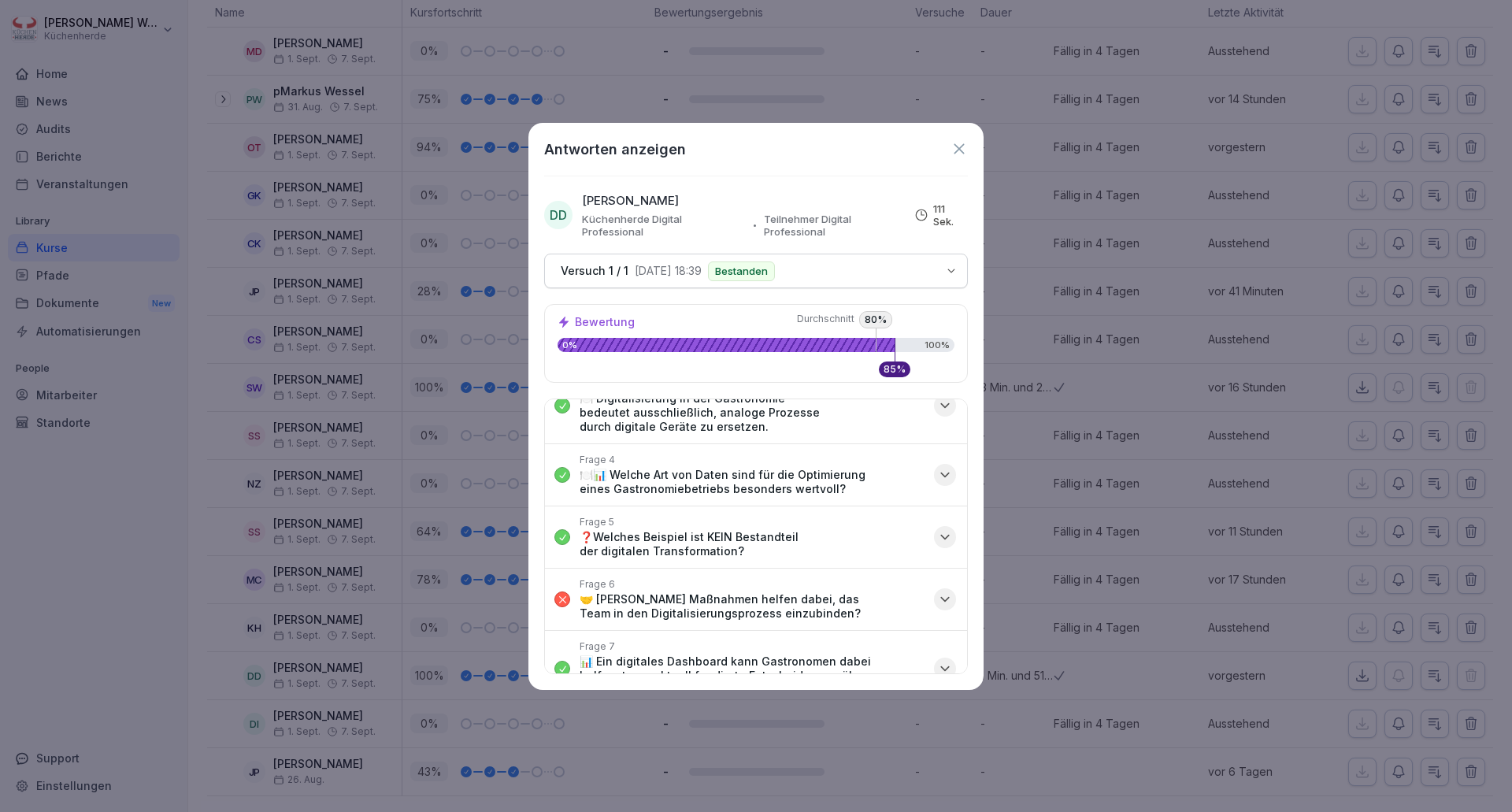
scroll to position [175, 0]
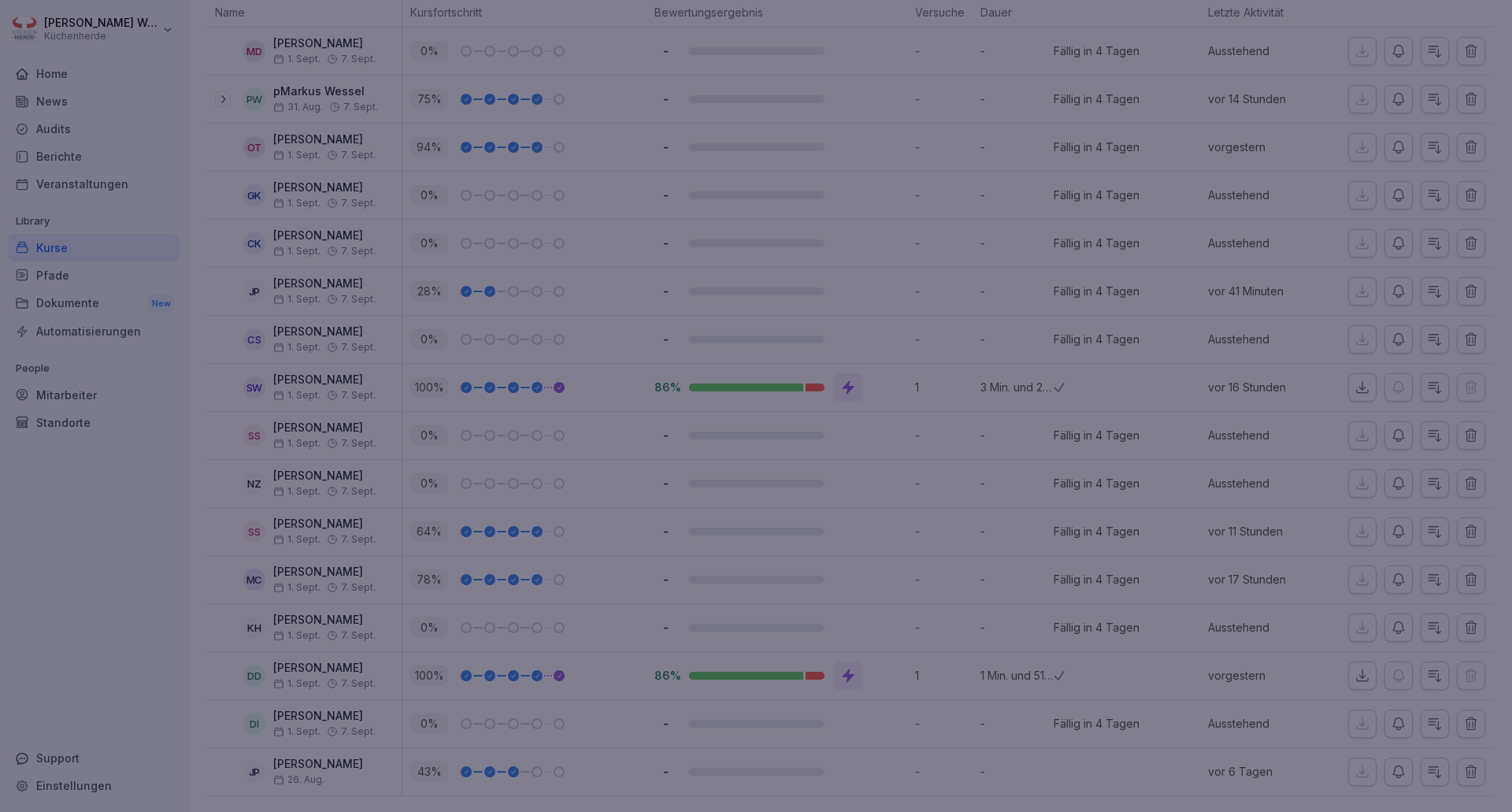
click at [1024, 578] on div at bounding box center [756, 406] width 1512 height 812
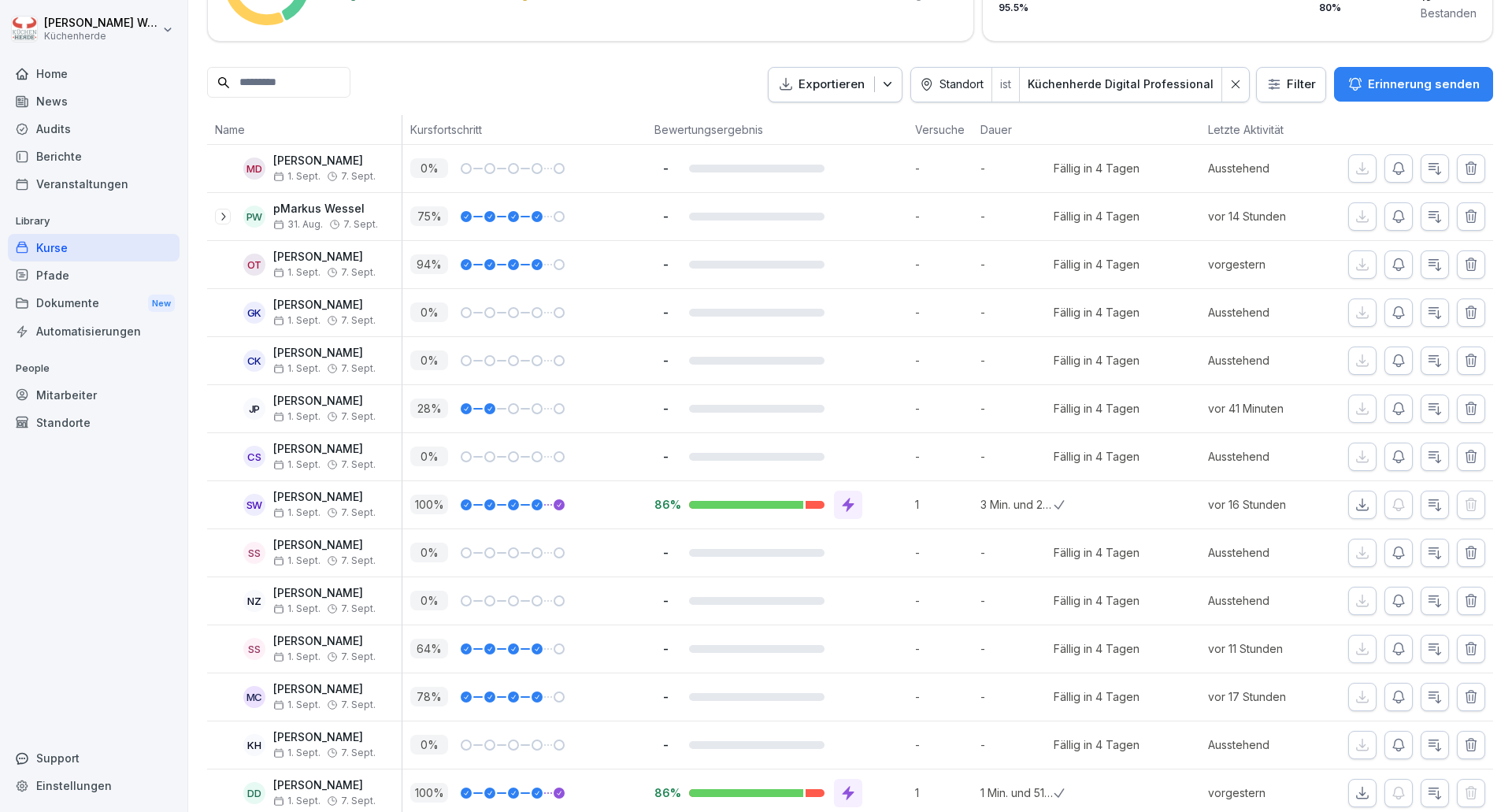
scroll to position [0, 0]
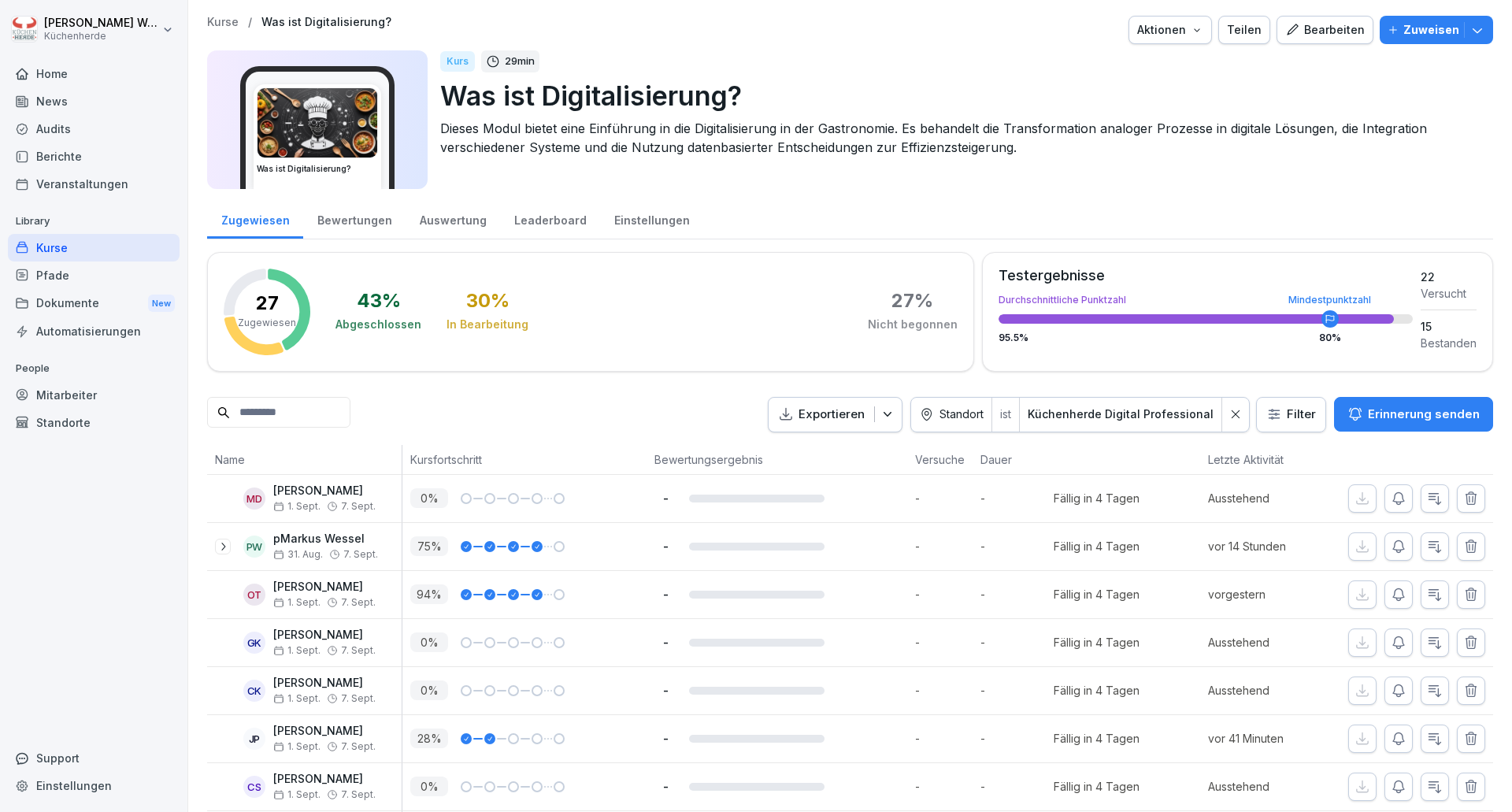
click at [97, 128] on div "Audits" at bounding box center [93, 128] width 172 height 27
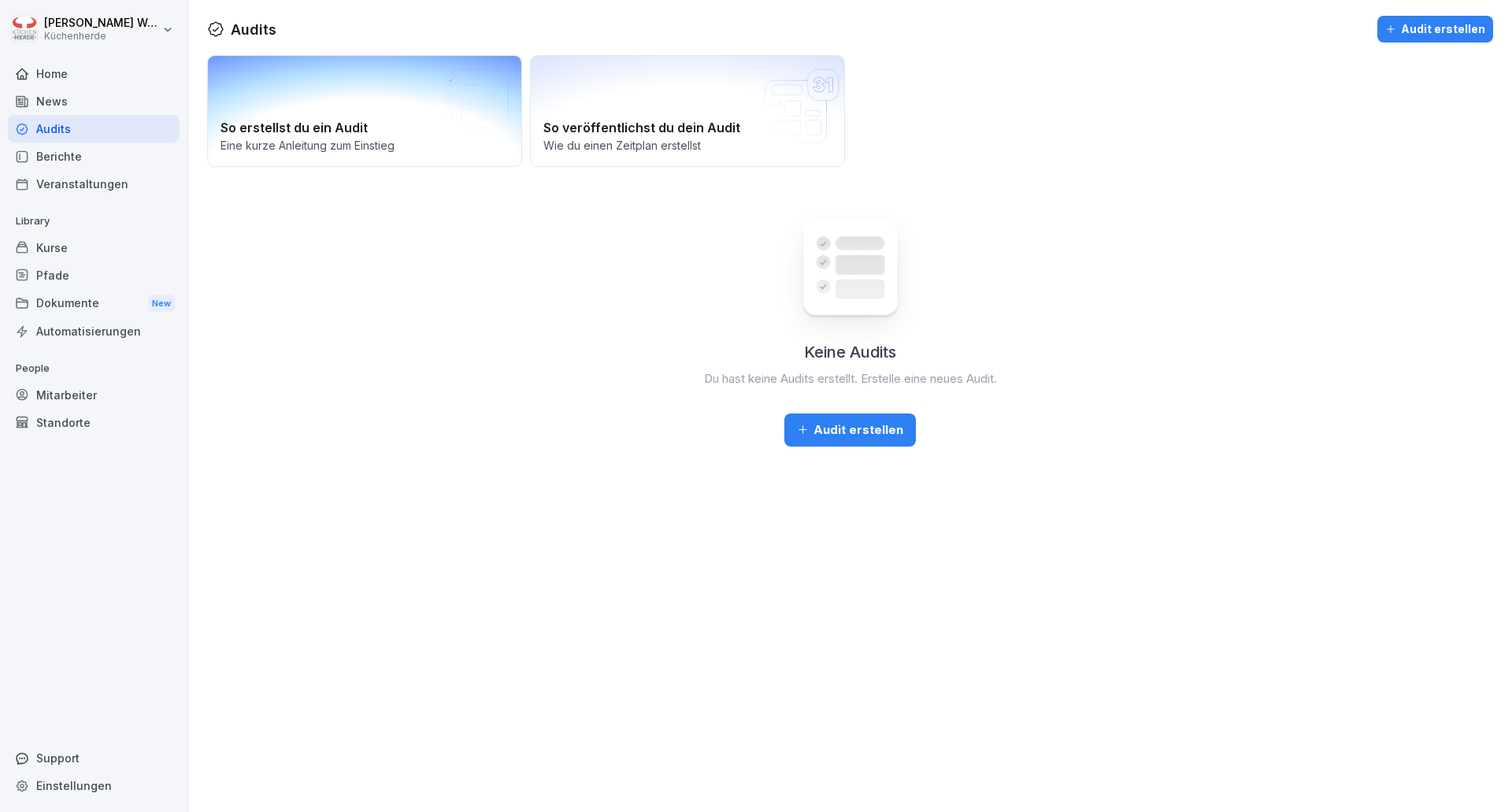
click at [356, 139] on p "Eine kurze Anleitung zum Einstieg" at bounding box center [364, 146] width 288 height 17
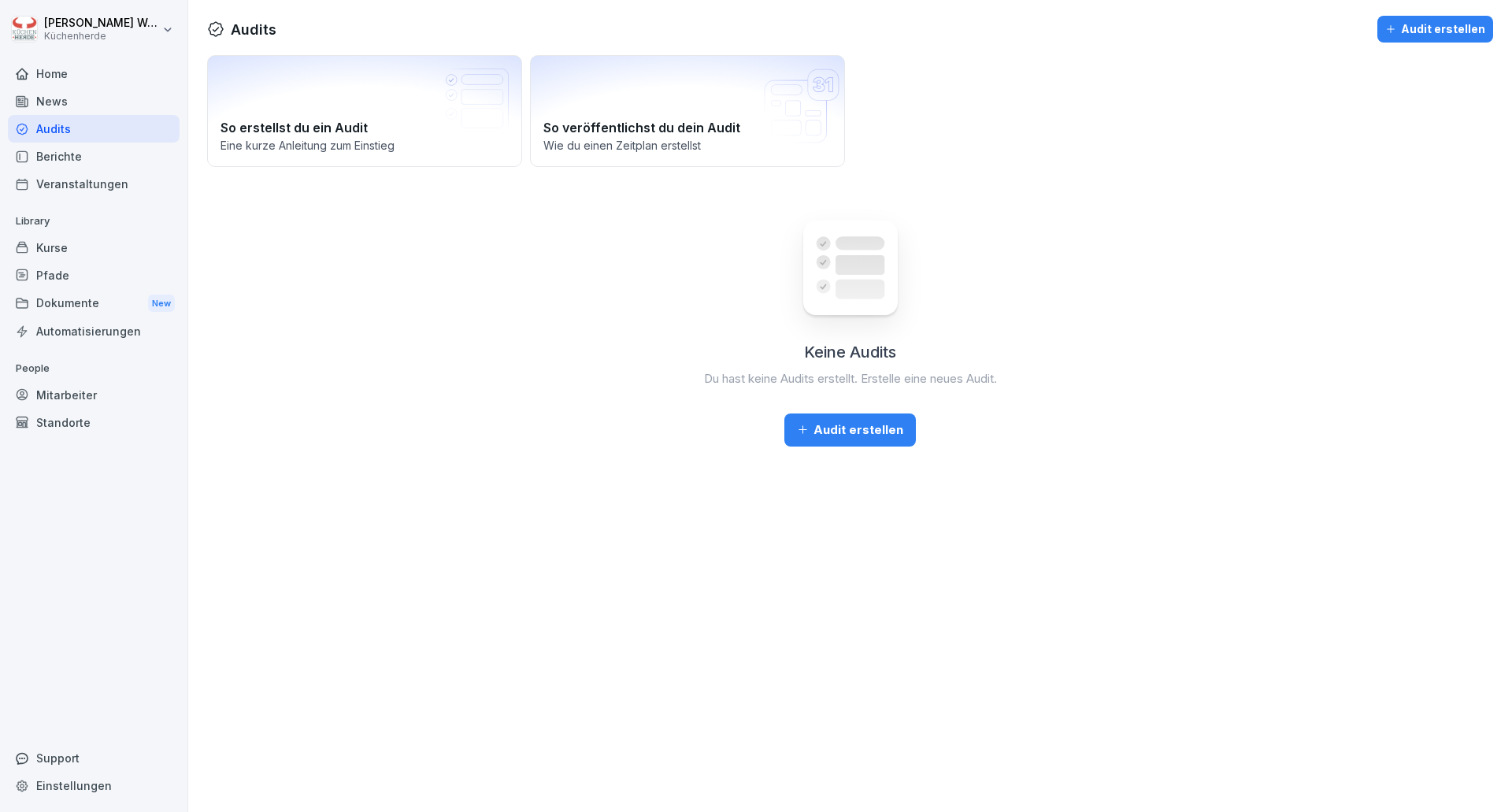
click at [88, 258] on div "Kurse" at bounding box center [93, 247] width 172 height 27
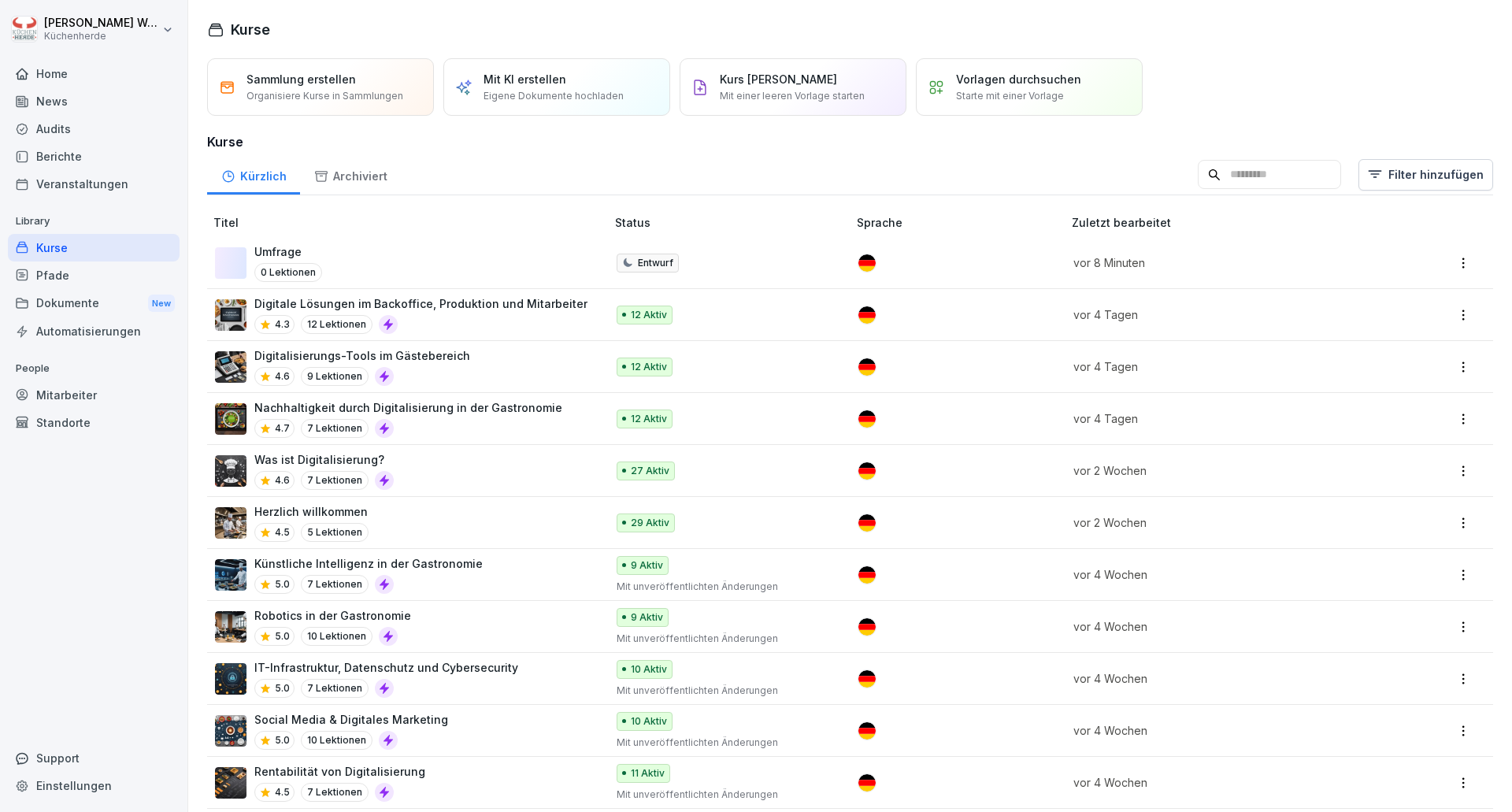
click at [91, 157] on div "Berichte" at bounding box center [93, 156] width 172 height 27
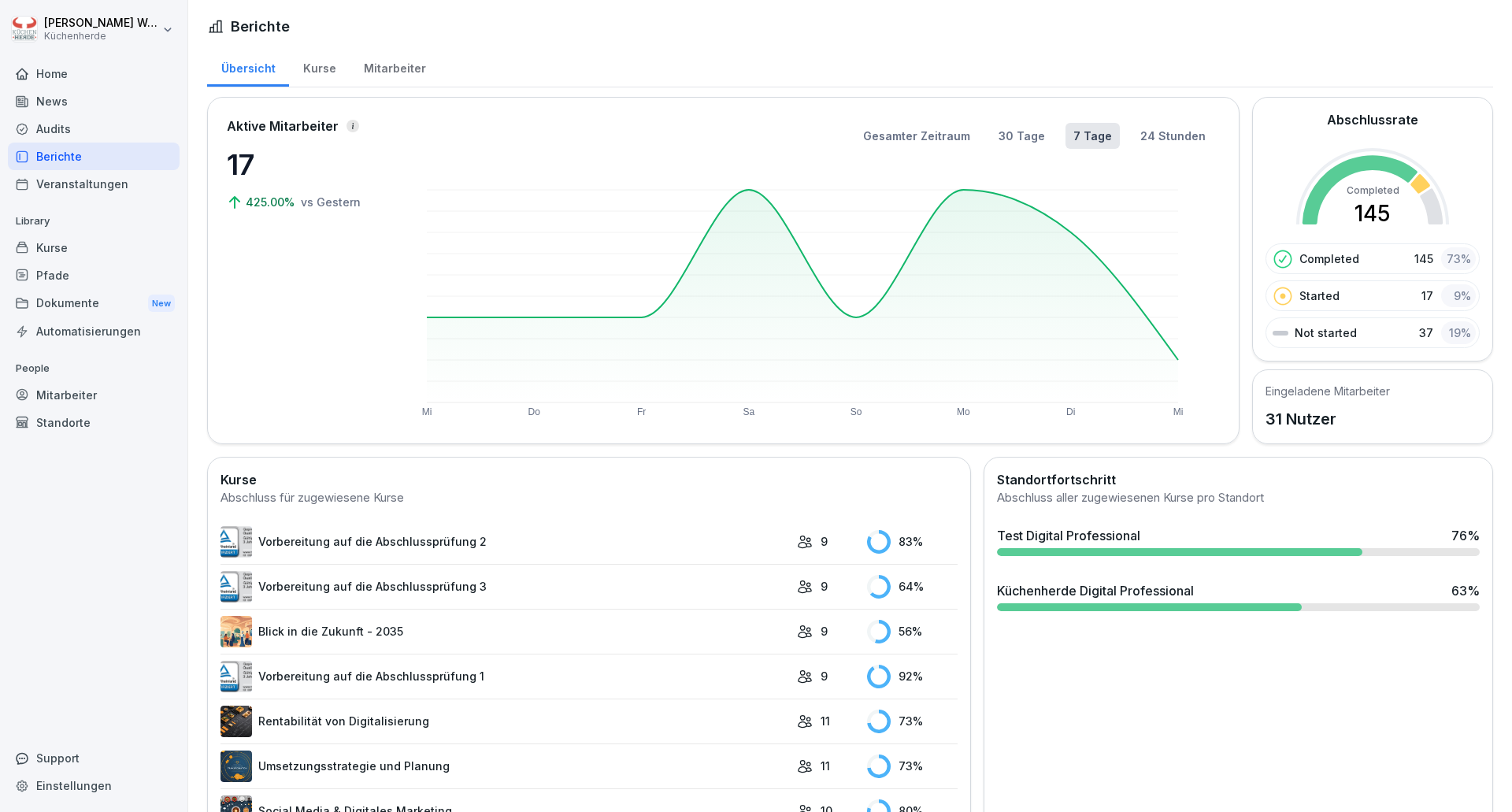
click at [321, 71] on div "Kurse" at bounding box center [319, 66] width 61 height 40
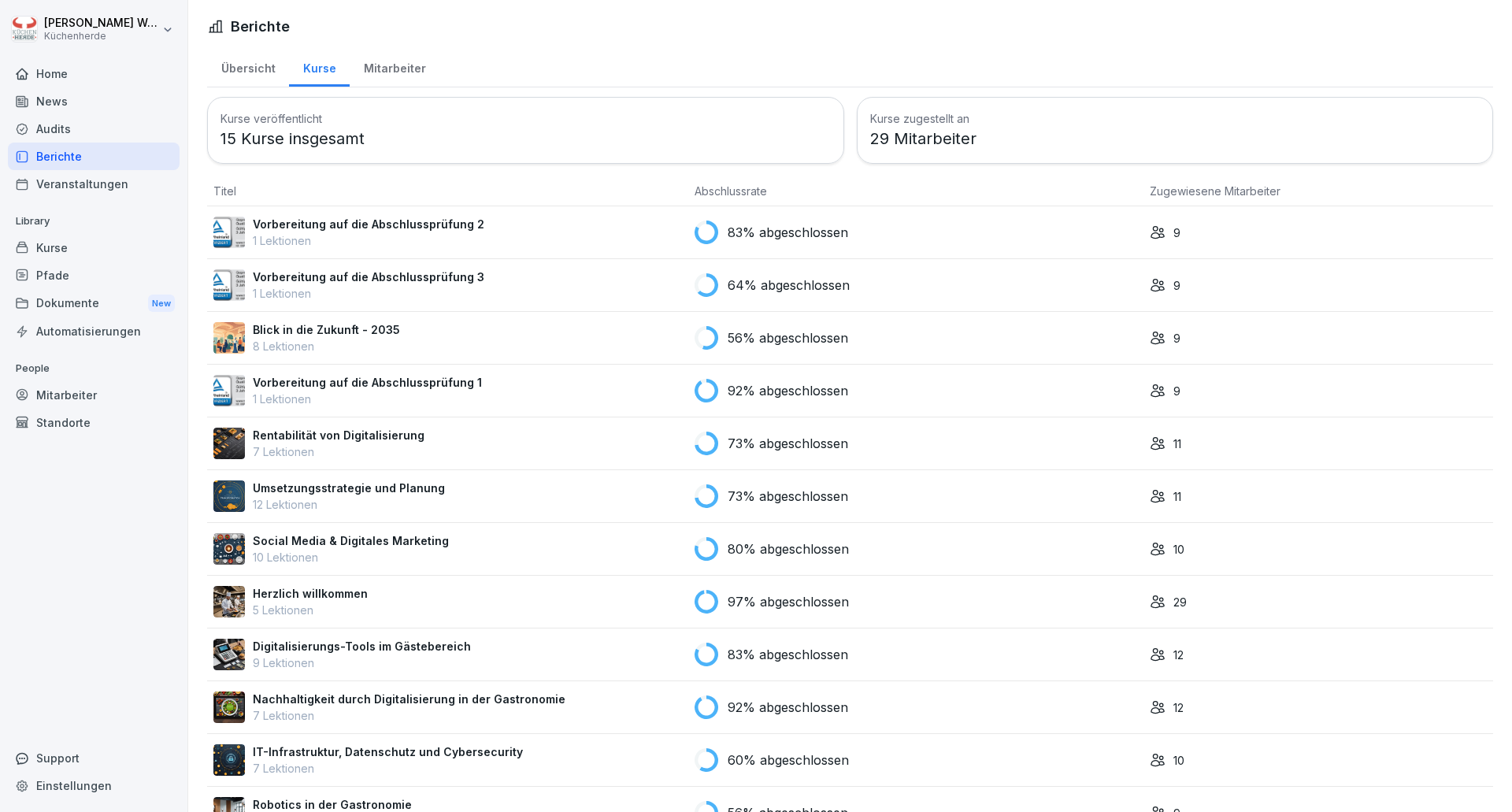
scroll to position [209, 0]
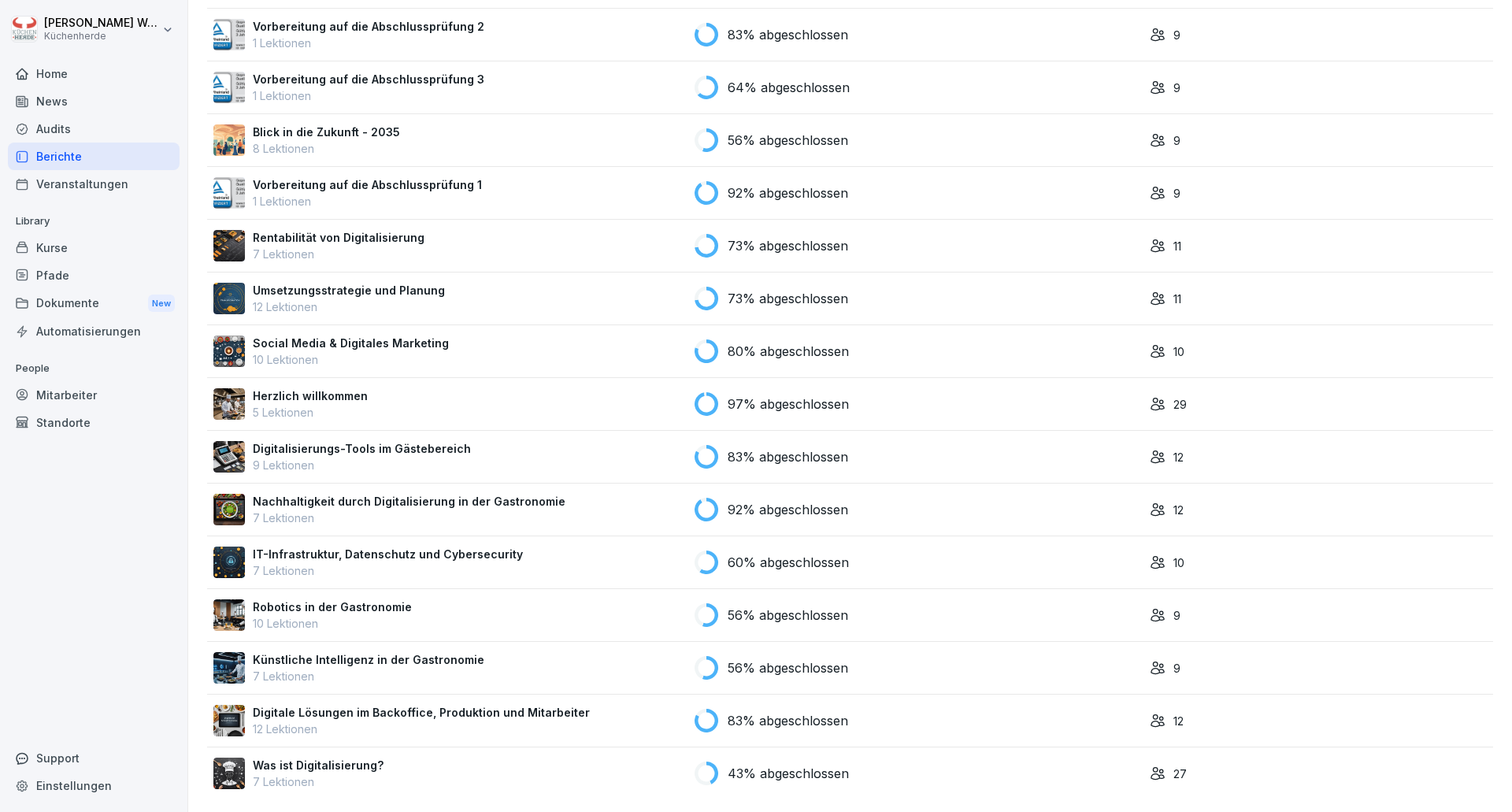
click at [335, 774] on p "7 Lektionen" at bounding box center [318, 782] width 131 height 17
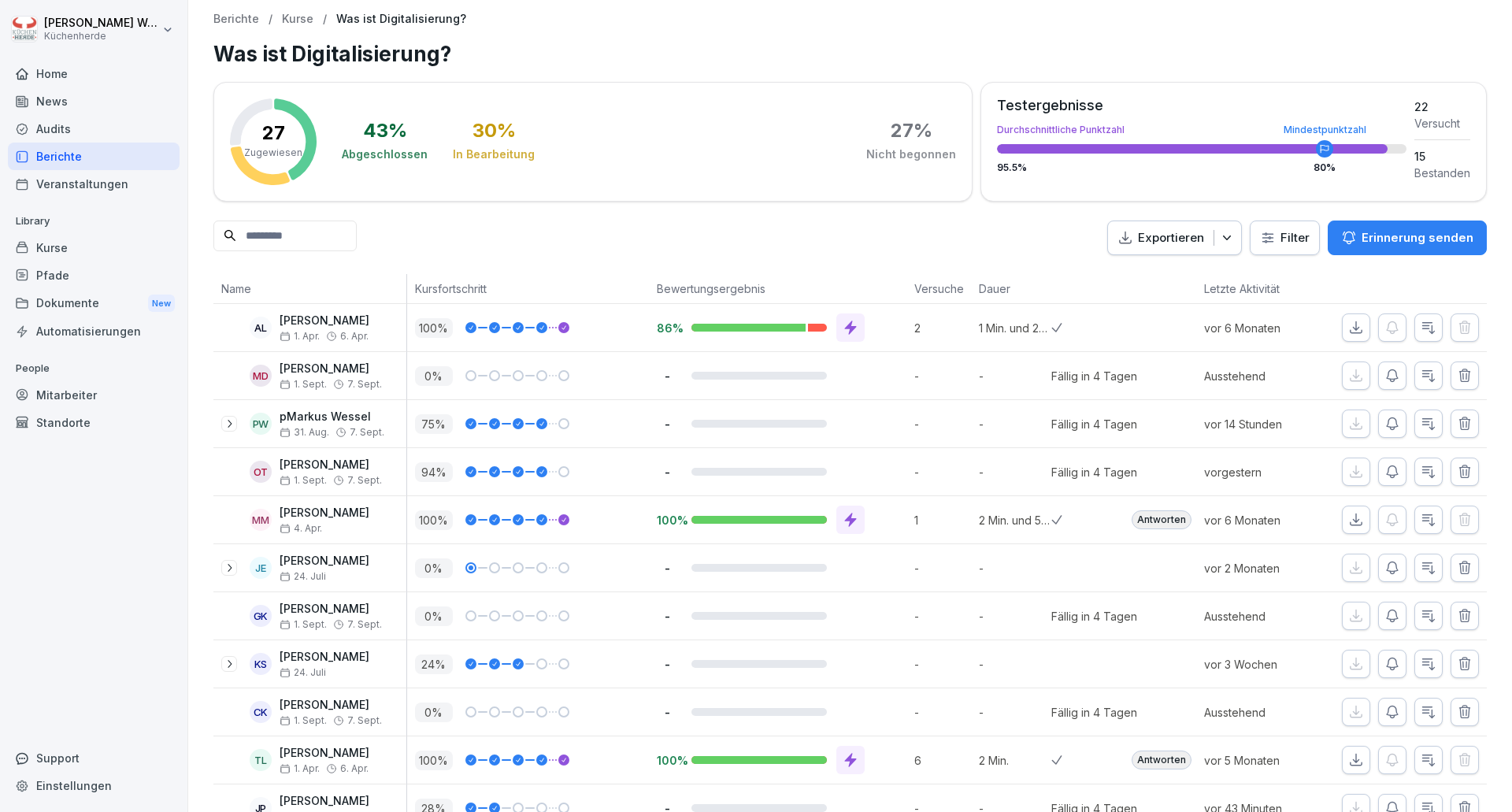
click at [64, 153] on div "Berichte" at bounding box center [93, 156] width 172 height 27
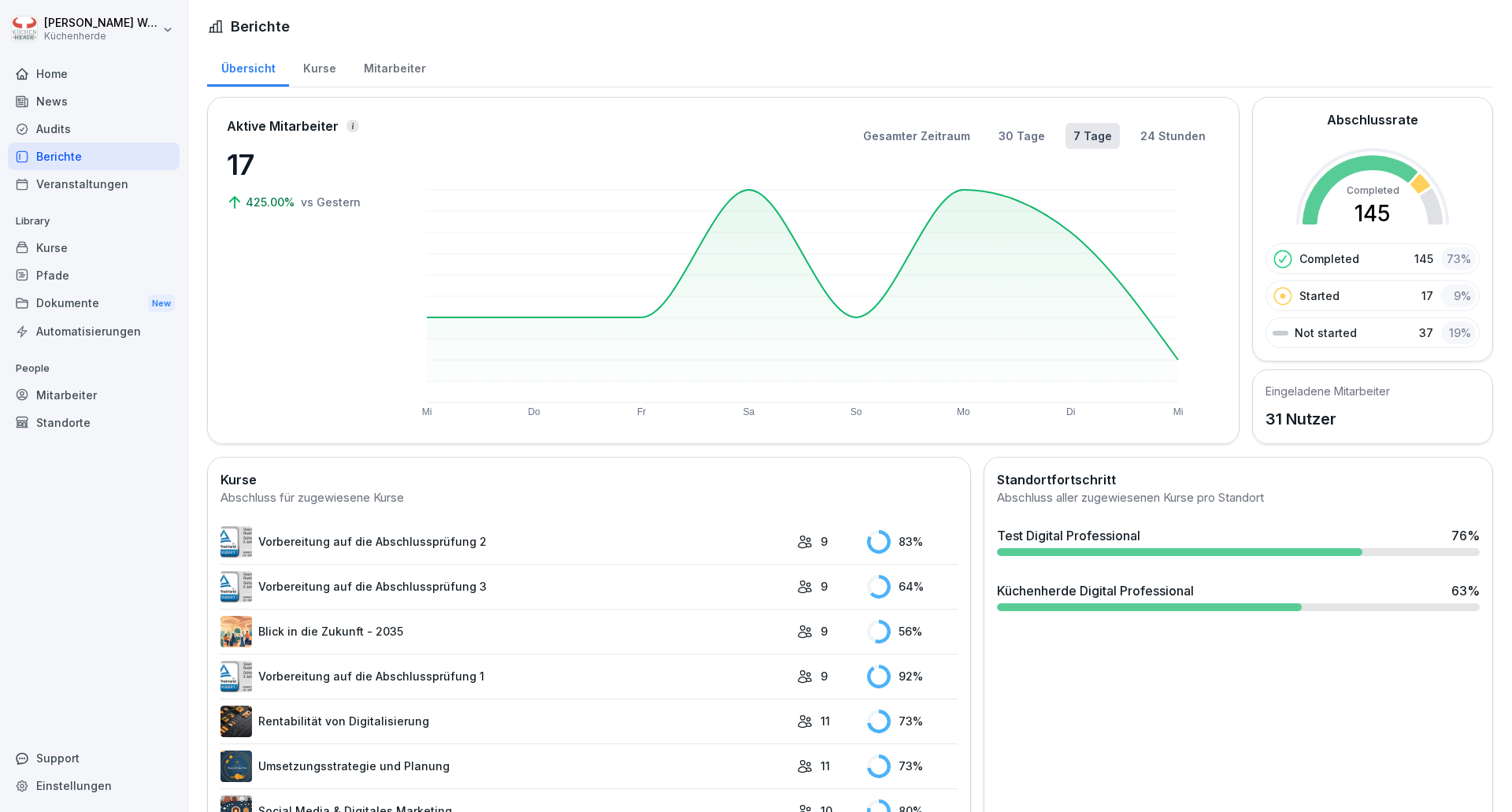
click at [402, 68] on div "Mitarbeiter" at bounding box center [394, 66] width 90 height 40
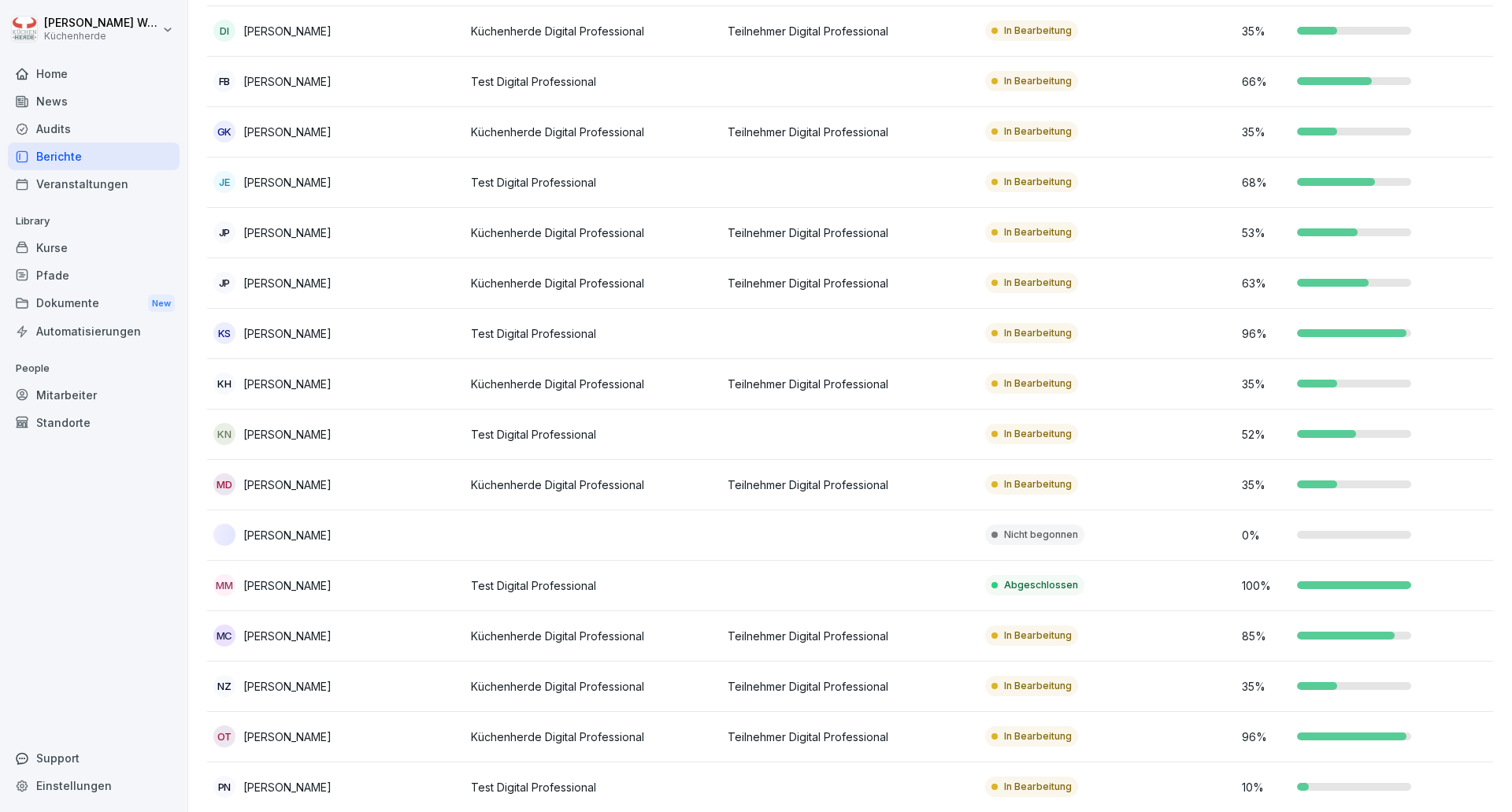
scroll to position [630, 0]
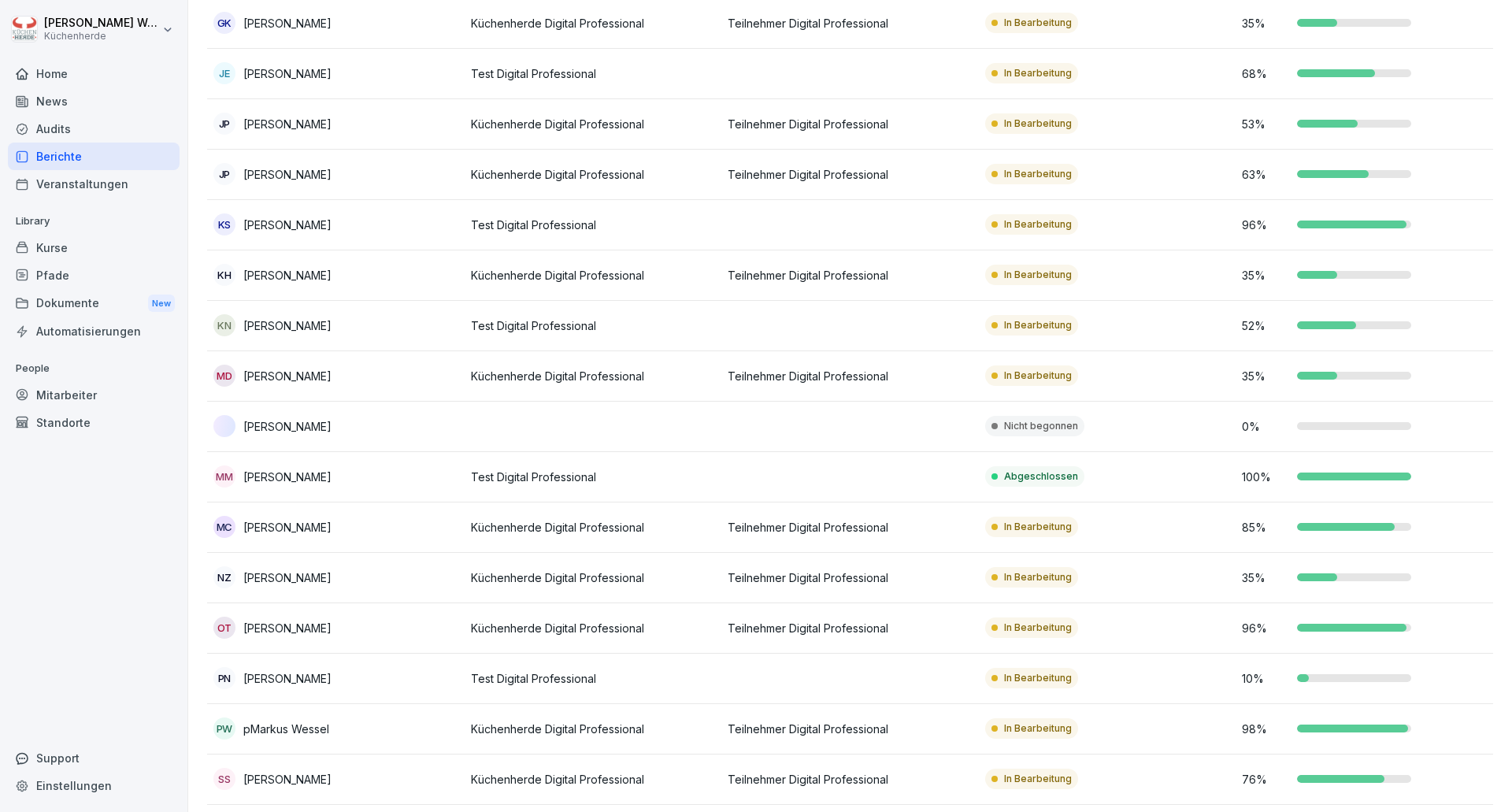
click at [292, 268] on p "[PERSON_NAME]" at bounding box center [287, 276] width 88 height 17
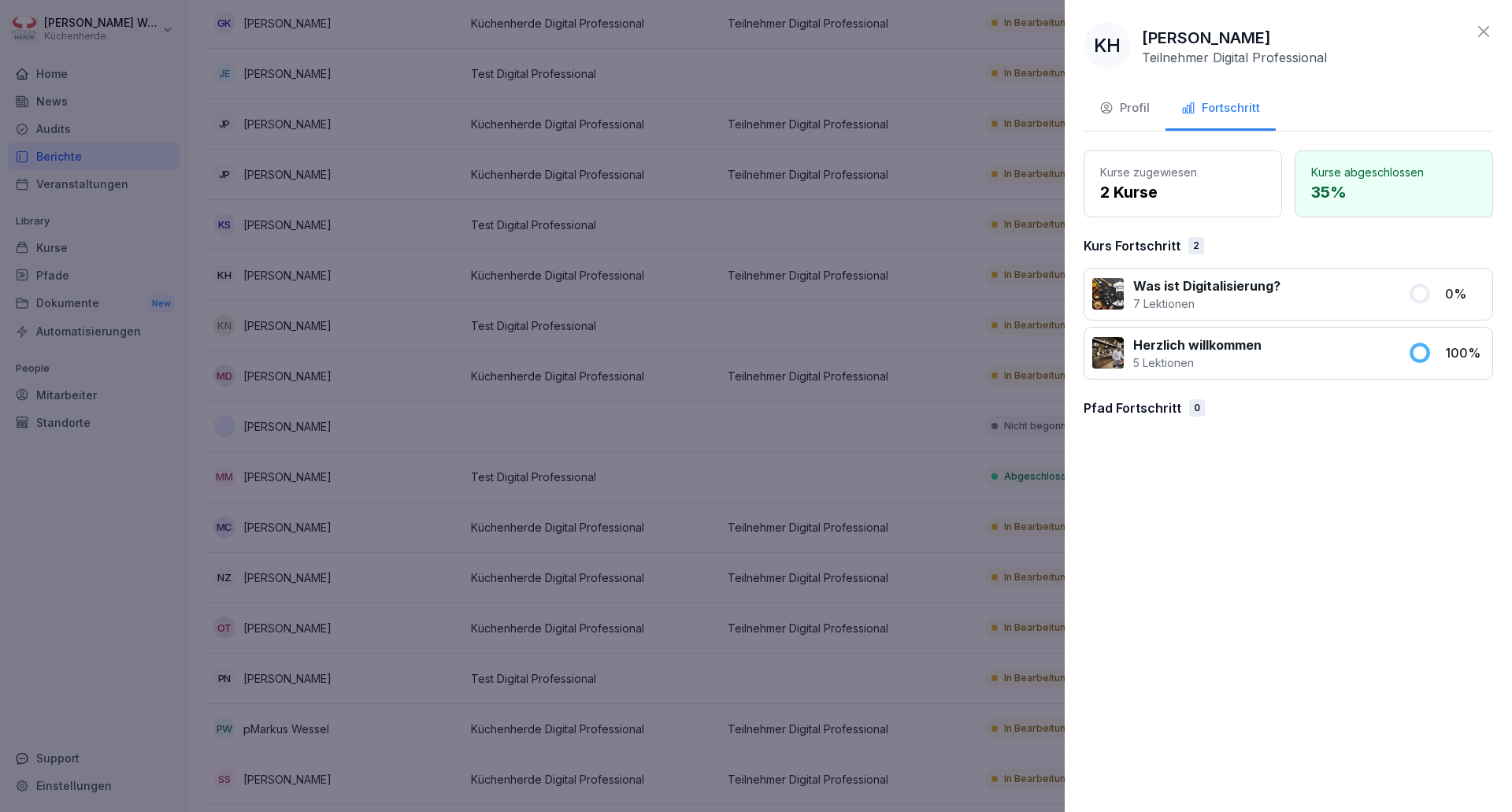
click at [1120, 105] on div "Profil" at bounding box center [1124, 107] width 50 height 18
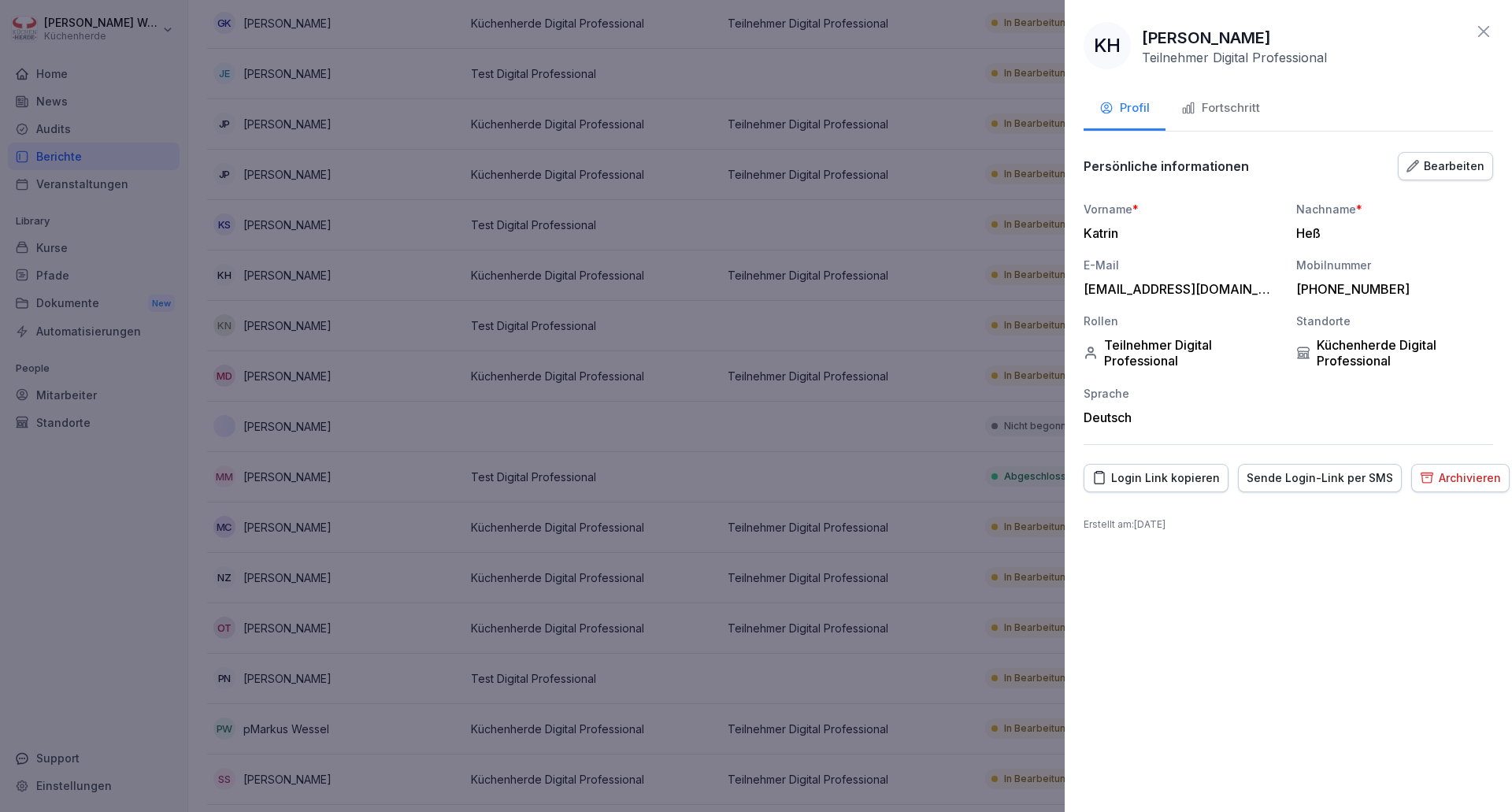
click at [1219, 107] on div "Fortschritt" at bounding box center [1220, 107] width 78 height 18
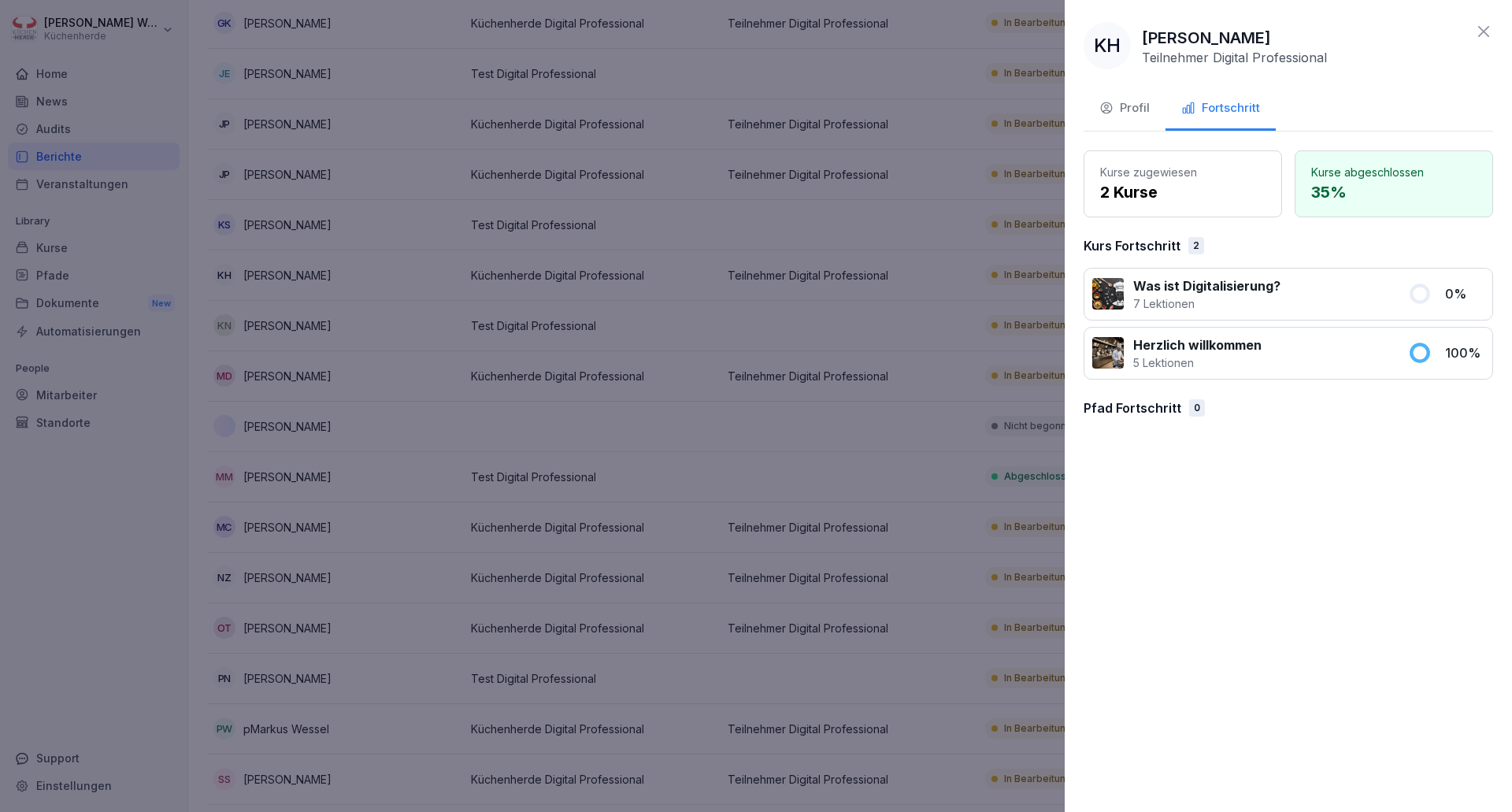
click at [1264, 432] on div "KH Katrin Heß Teilnehmer Digital Professional Profil Fortschritt Kurse zugewies…" at bounding box center [1288, 406] width 448 height 812
click at [470, 84] on div at bounding box center [756, 406] width 1512 height 812
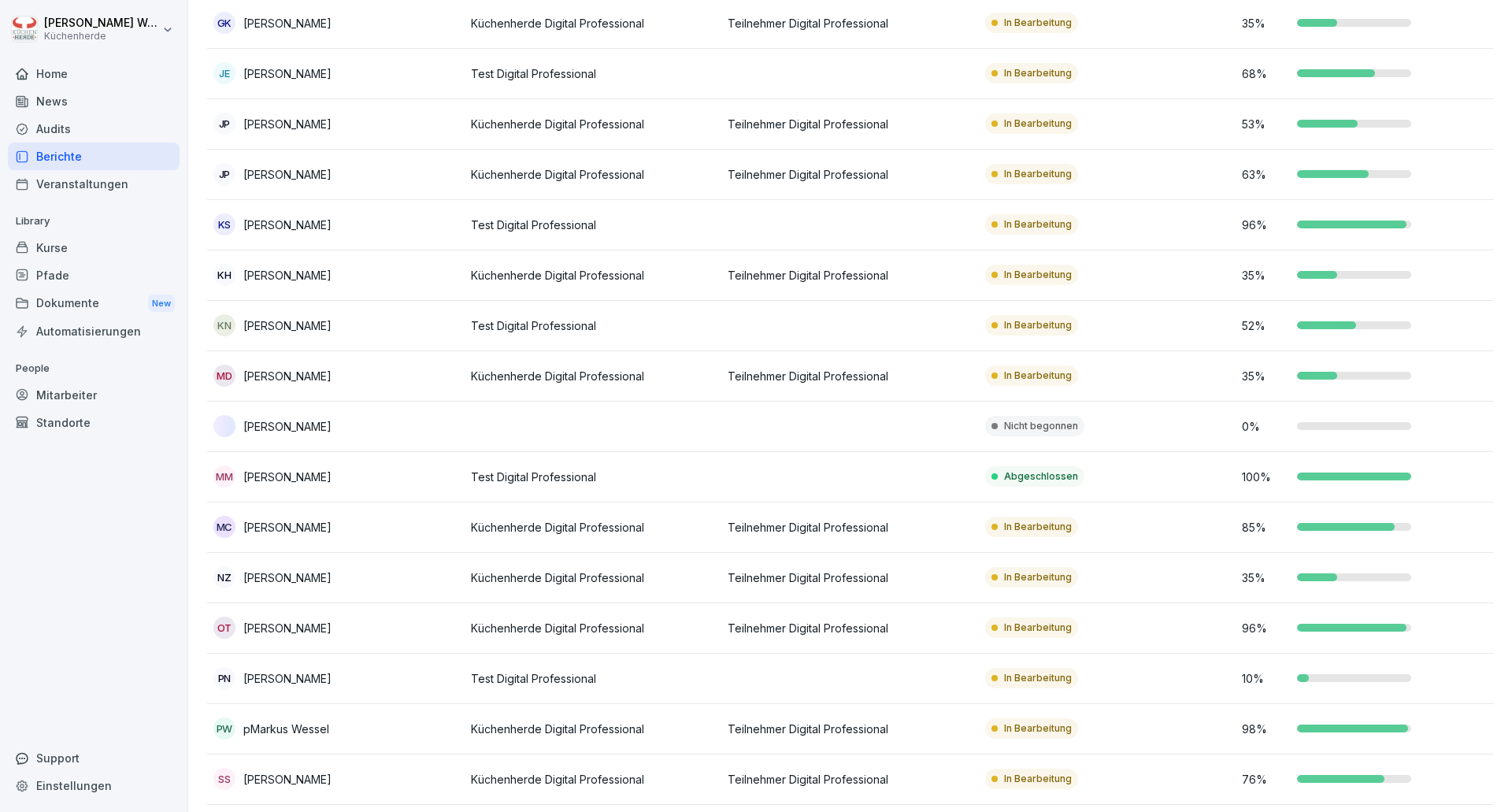
click at [56, 244] on div "Kurse" at bounding box center [93, 247] width 172 height 27
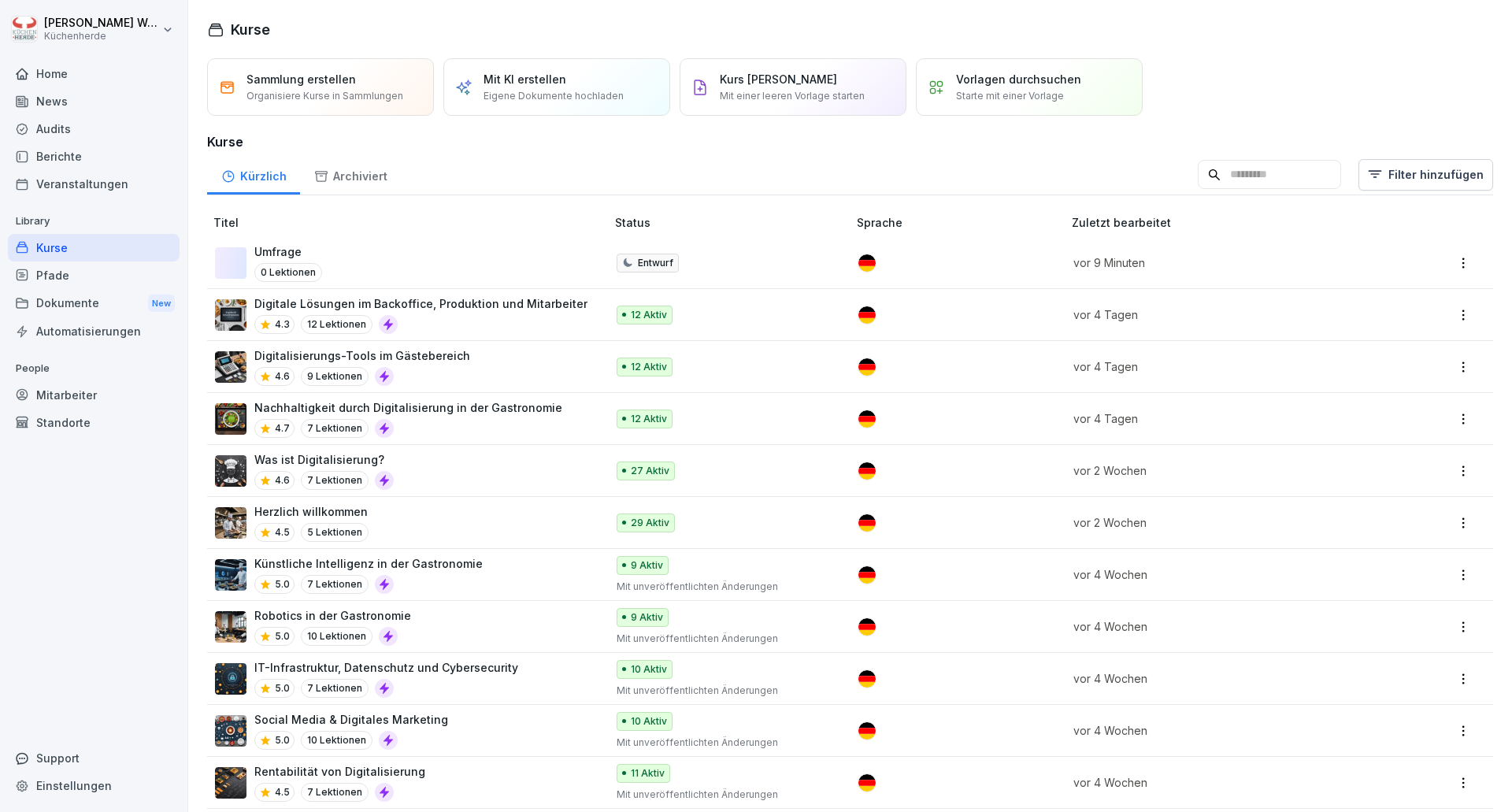
click at [324, 254] on div "Umfrage 0 Lektionen" at bounding box center [402, 262] width 375 height 38
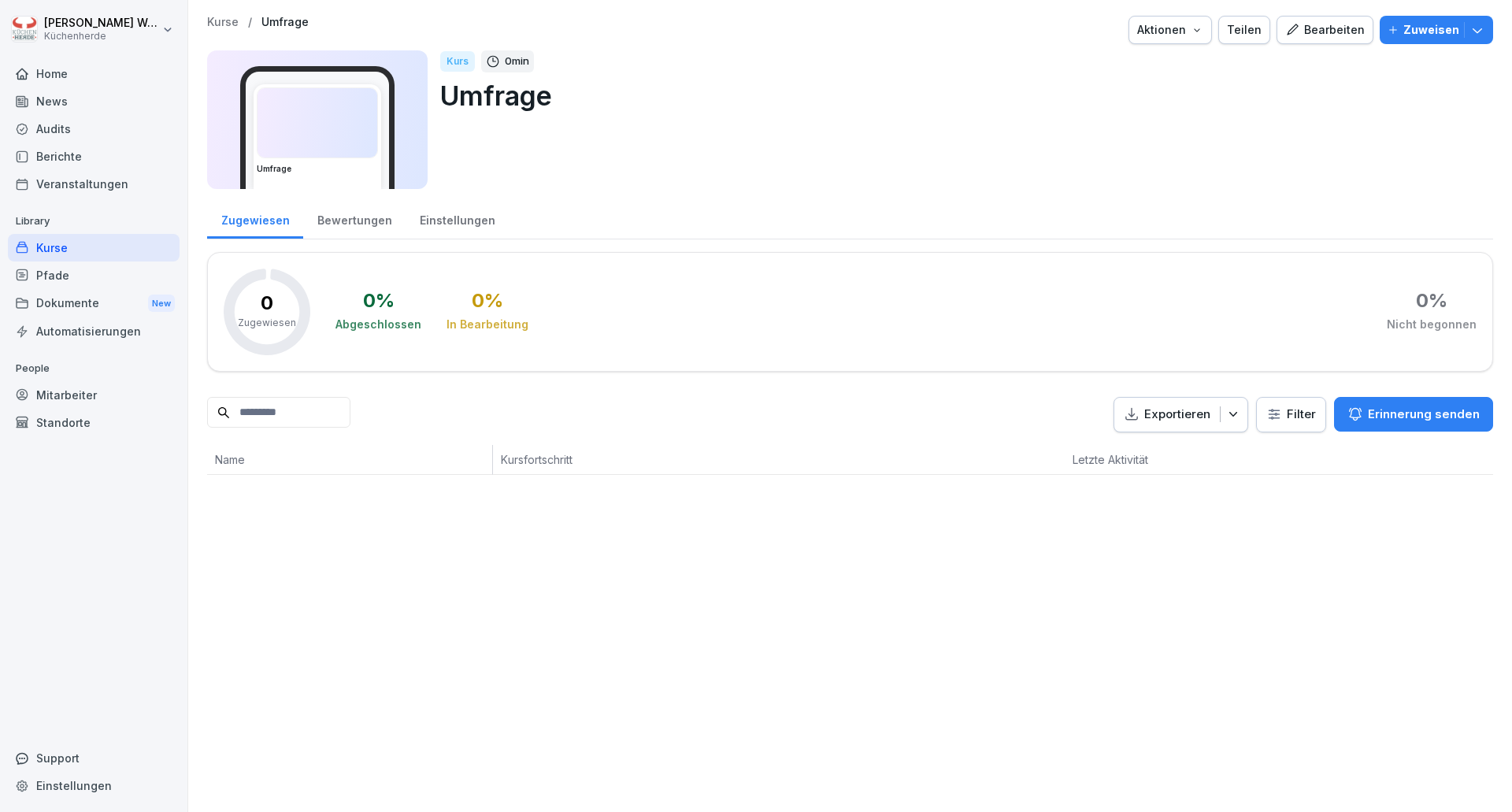
click at [1182, 30] on div "Aktionen" at bounding box center [1170, 30] width 66 height 18
click at [1149, 164] on div "Kurs löschen" at bounding box center [1120, 174] width 175 height 27
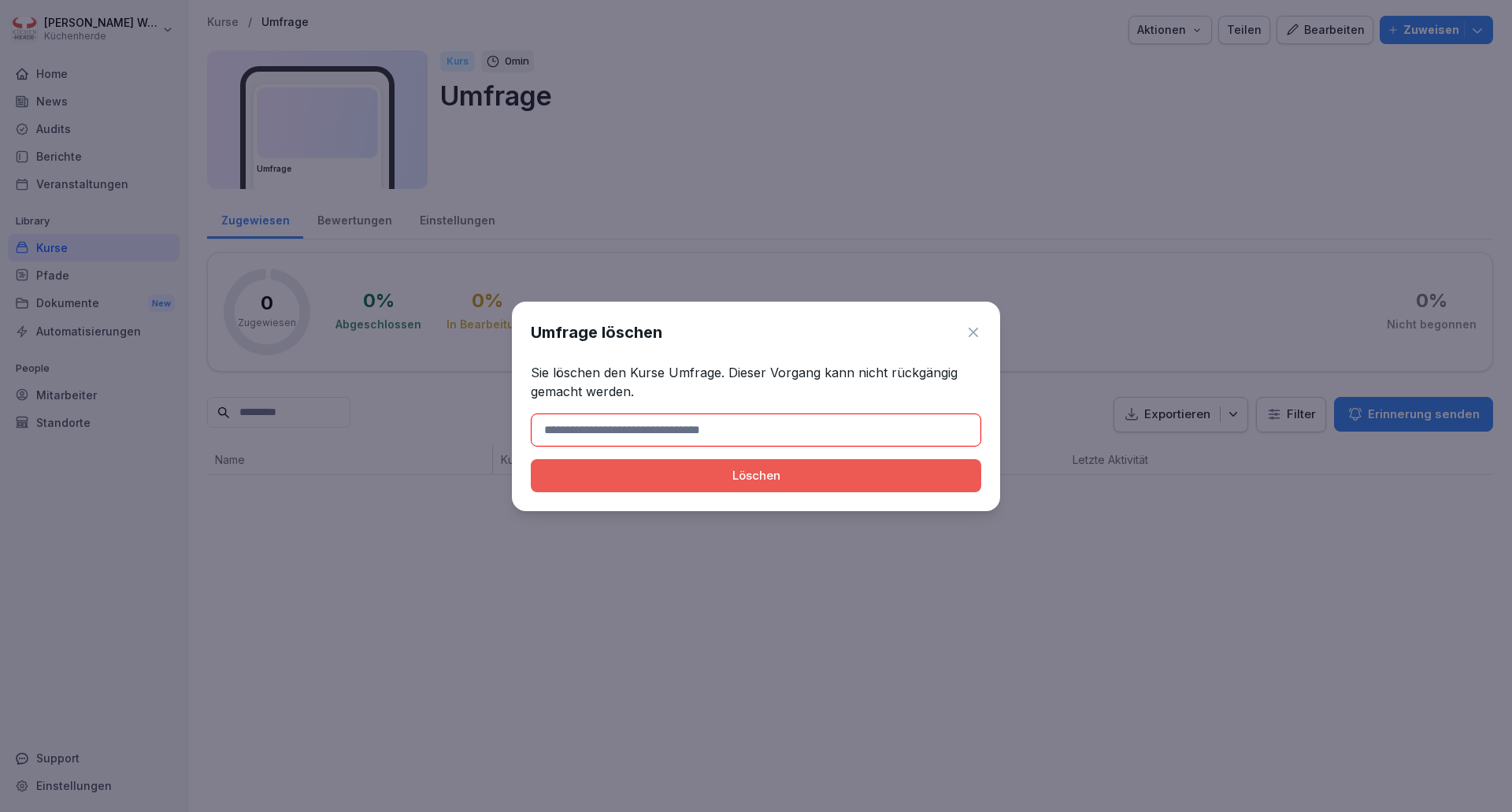
click at [683, 421] on input at bounding box center [756, 429] width 450 height 33
type input "*******"
click at [691, 469] on div "Löschen" at bounding box center [755, 476] width 425 height 18
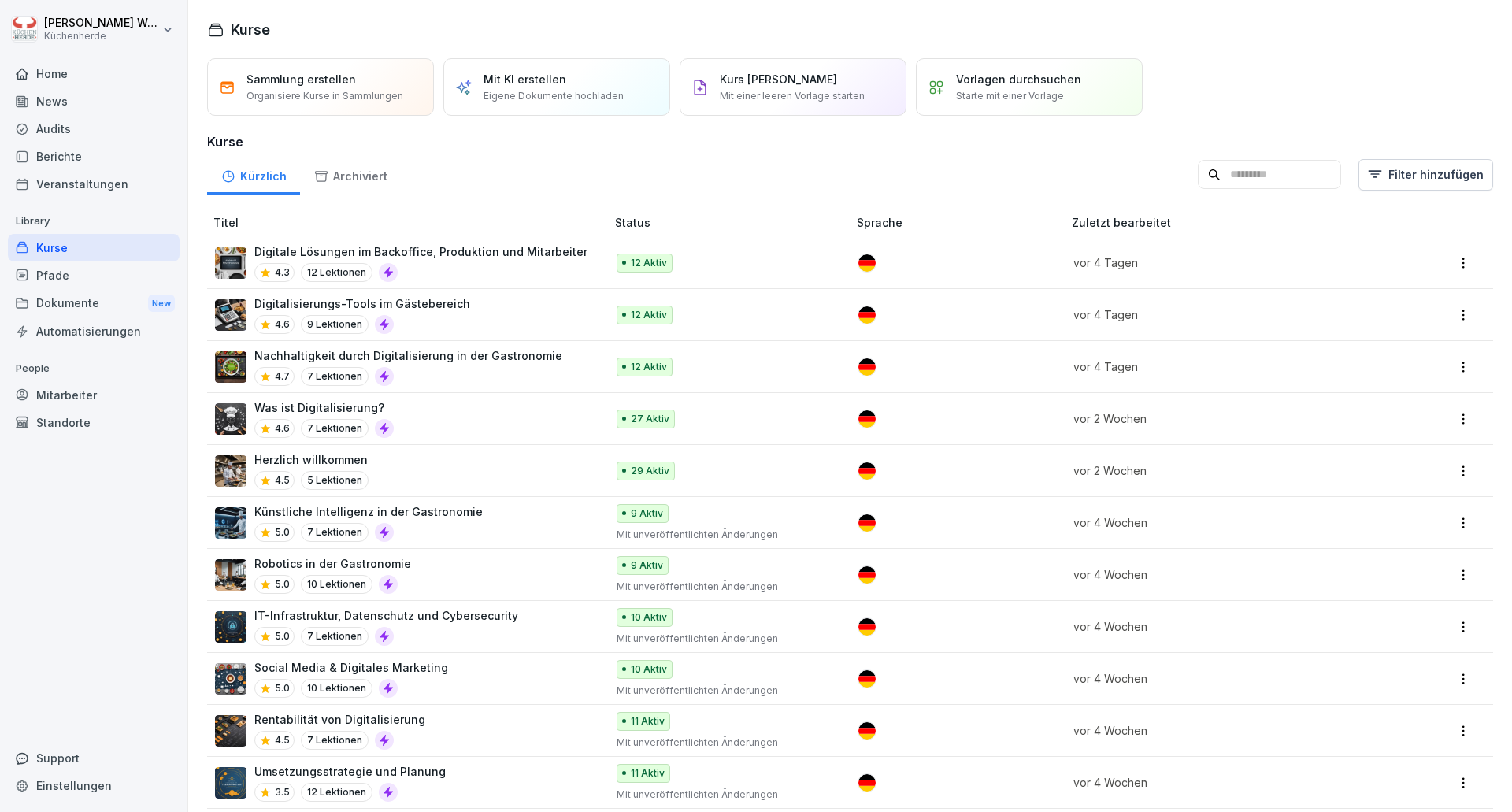
click at [109, 70] on div "Home" at bounding box center [93, 73] width 172 height 27
